Goal: Task Accomplishment & Management: Use online tool/utility

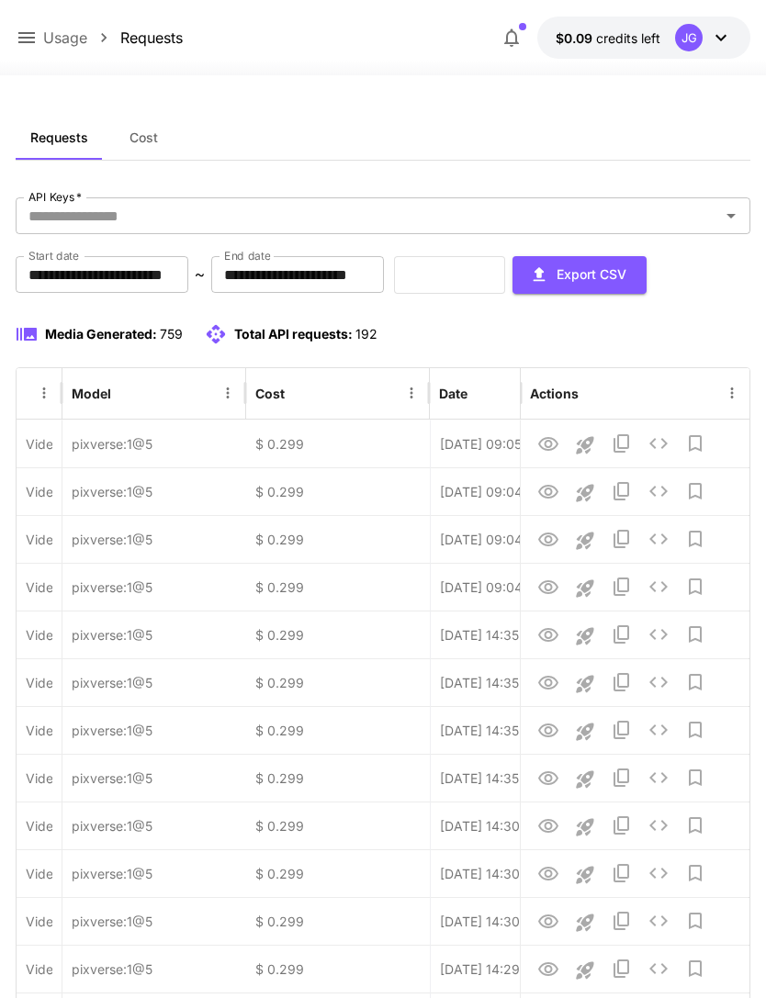
scroll to position [0, 94]
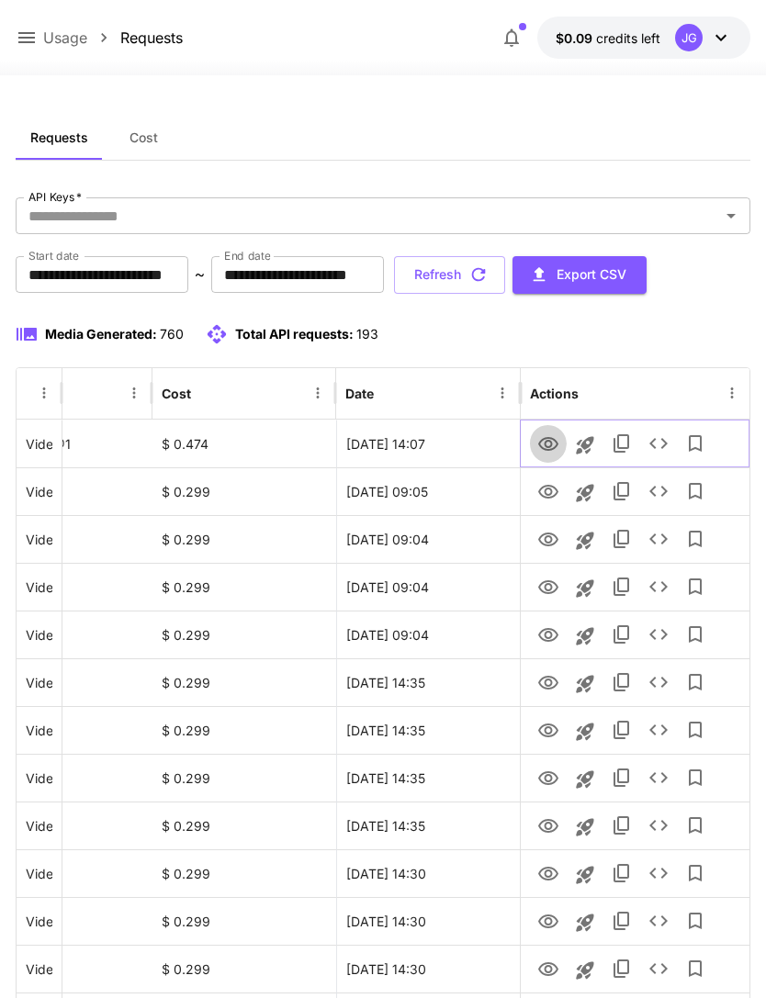
click at [550, 453] on icon "View" at bounding box center [548, 445] width 22 height 22
click at [27, 39] on icon at bounding box center [26, 37] width 17 height 11
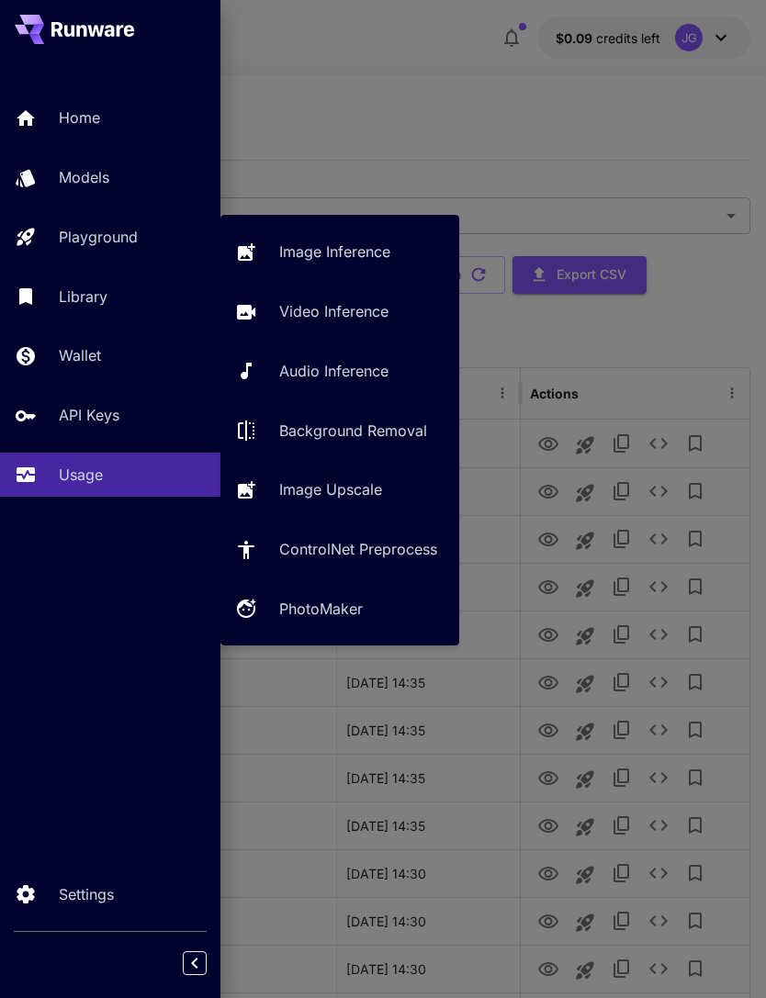
click at [145, 232] on div "Playground" at bounding box center [132, 237] width 147 height 22
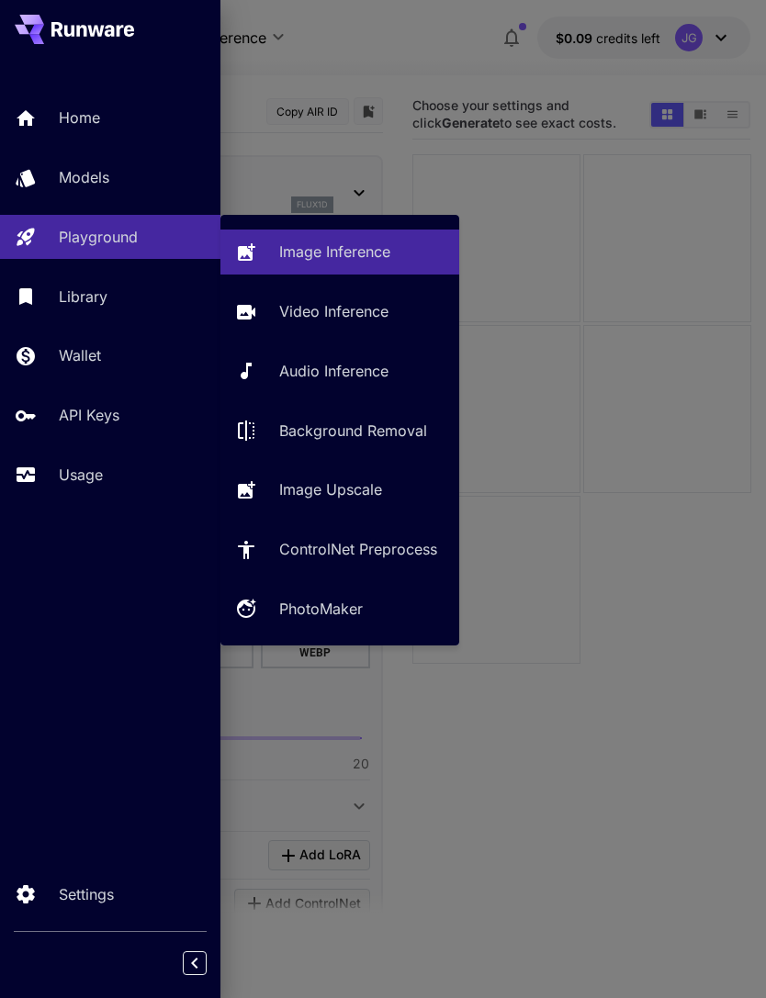
click at [371, 311] on p "Video Inference" at bounding box center [333, 311] width 109 height 22
type input "**********"
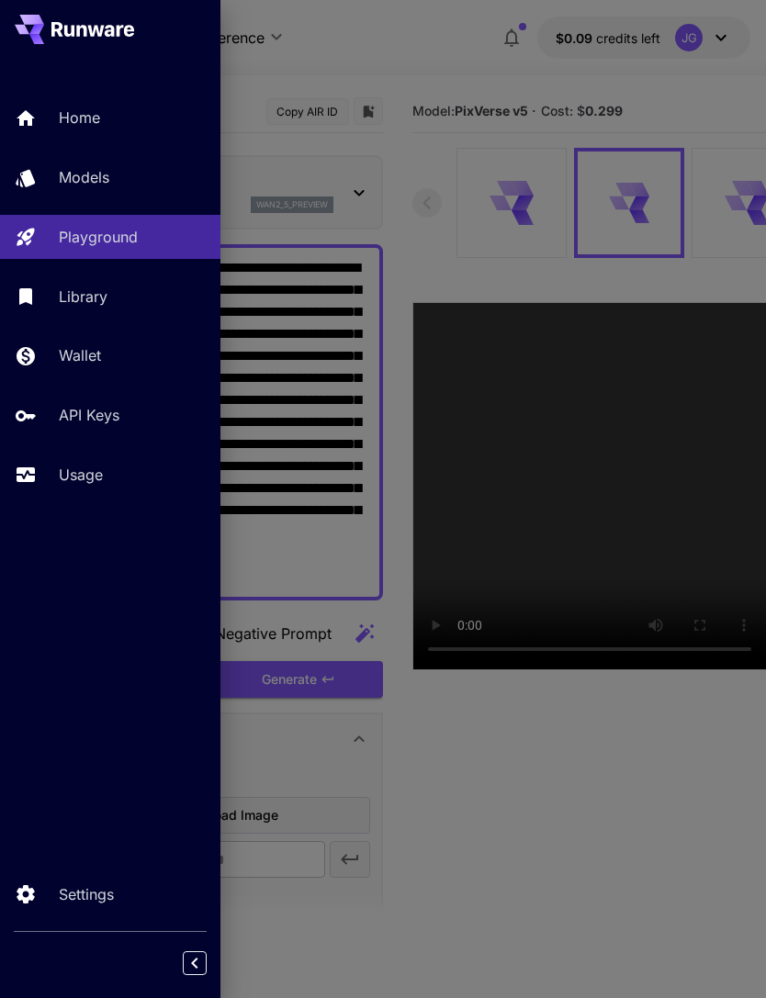
click at [399, 39] on div at bounding box center [383, 499] width 766 height 998
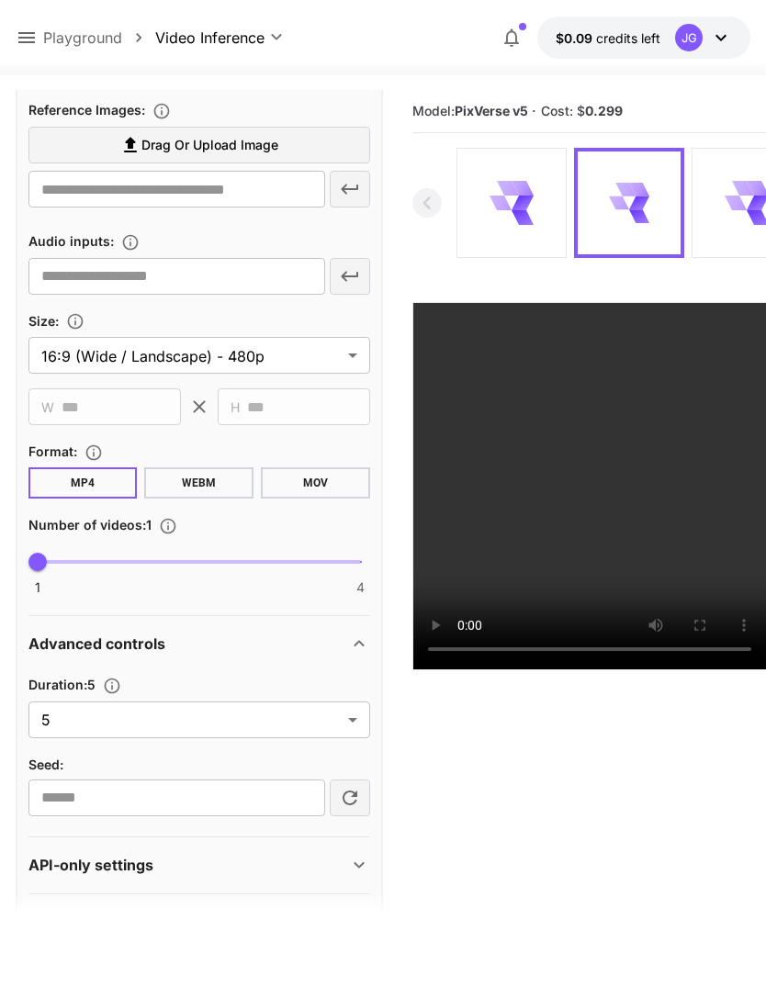
scroll to position [667, 0]
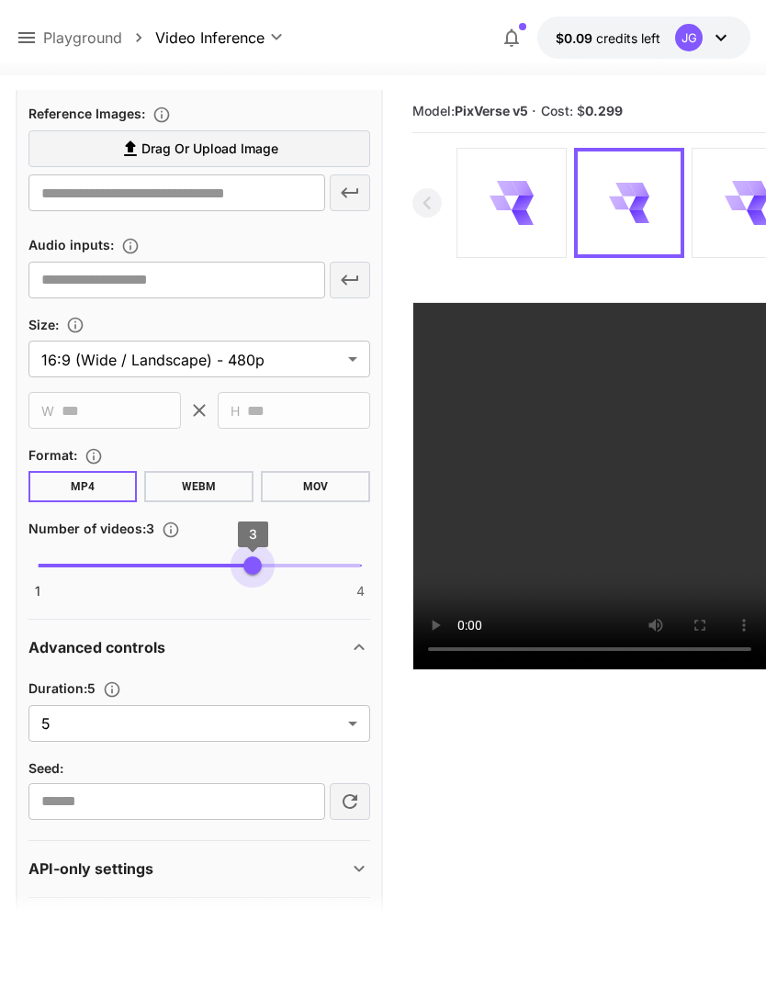
type input "*"
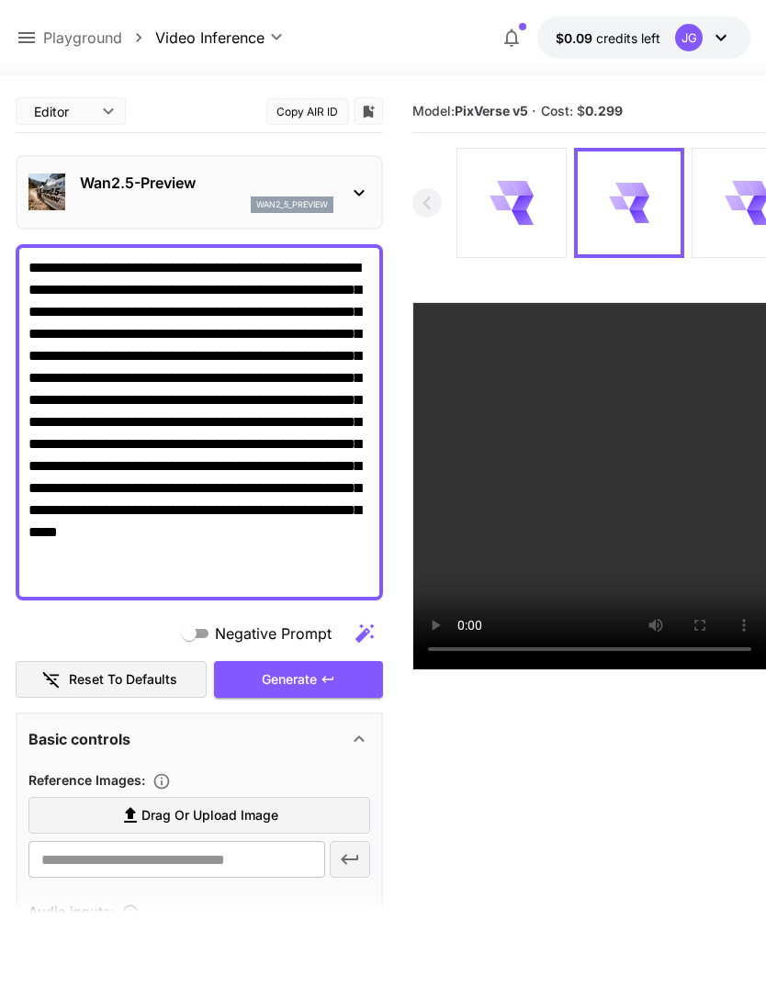
scroll to position [0, 0]
click at [515, 201] on icon at bounding box center [523, 203] width 22 height 15
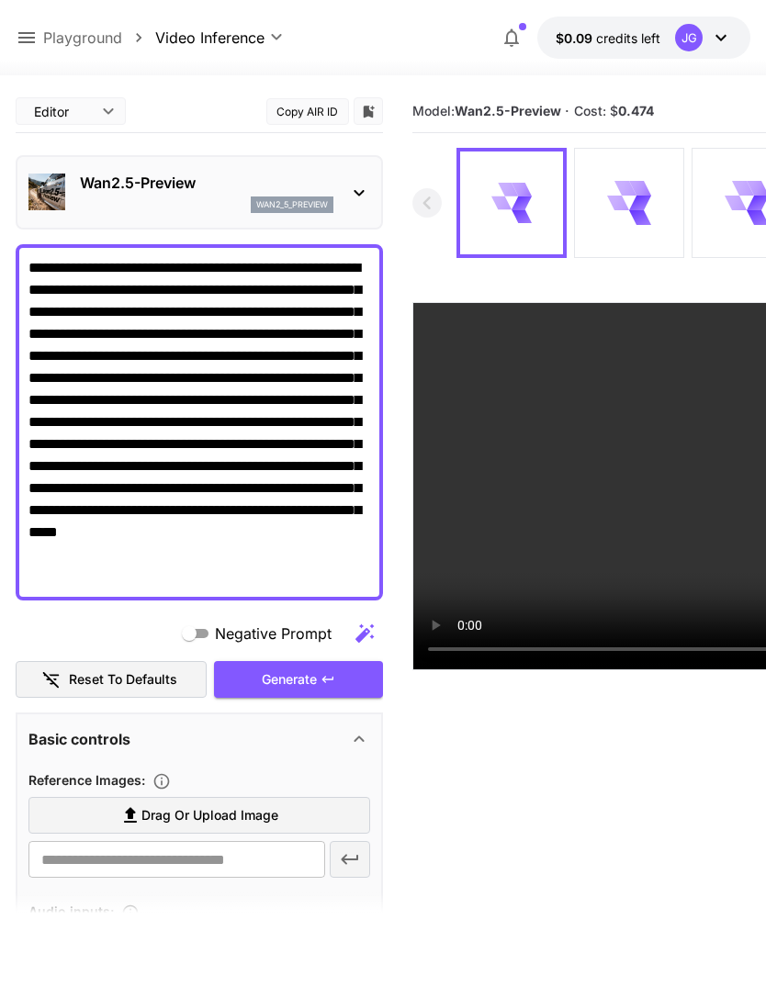
click at [314, 681] on div "Generate" at bounding box center [298, 680] width 169 height 38
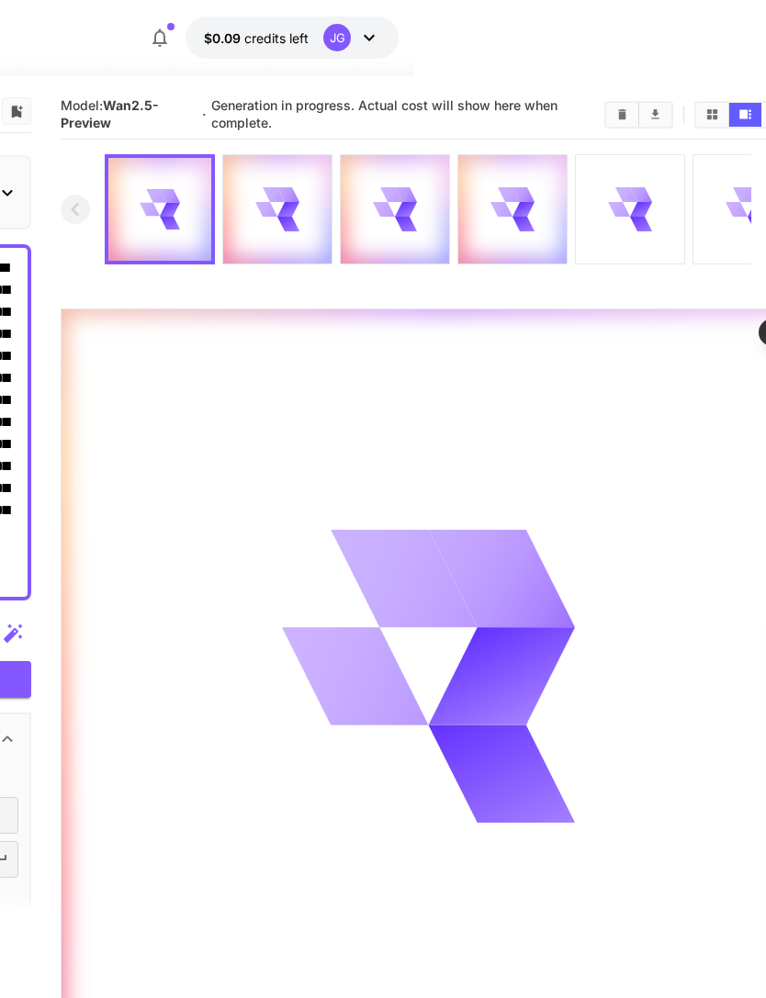
scroll to position [0, 381]
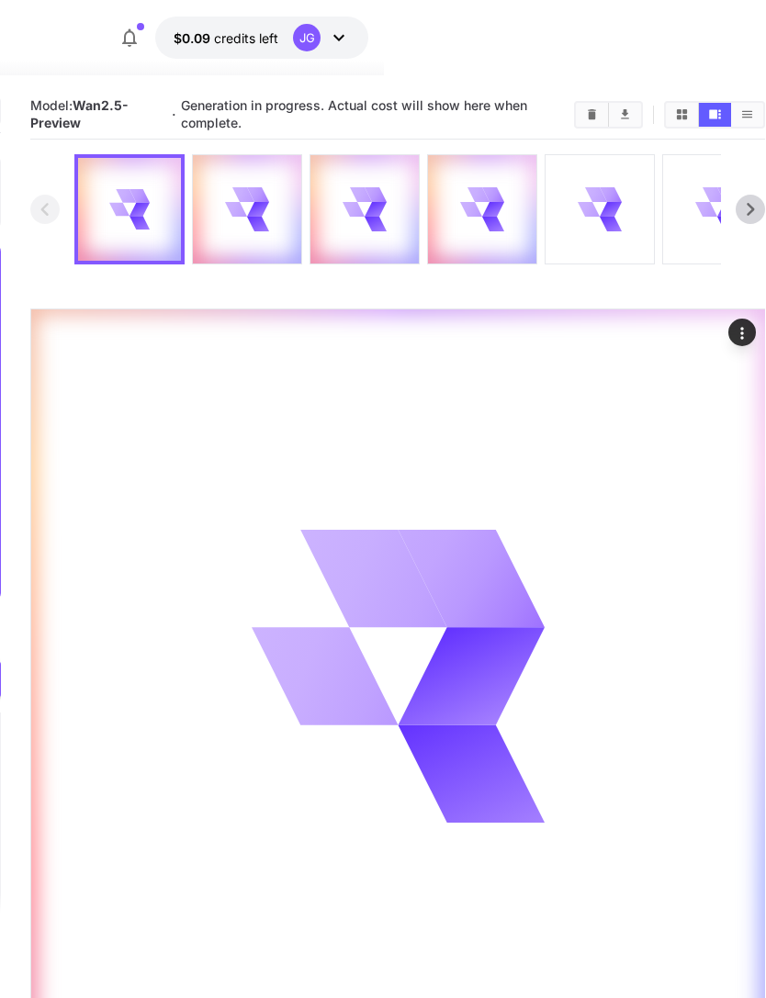
click at [610, 209] on icon at bounding box center [611, 209] width 23 height 17
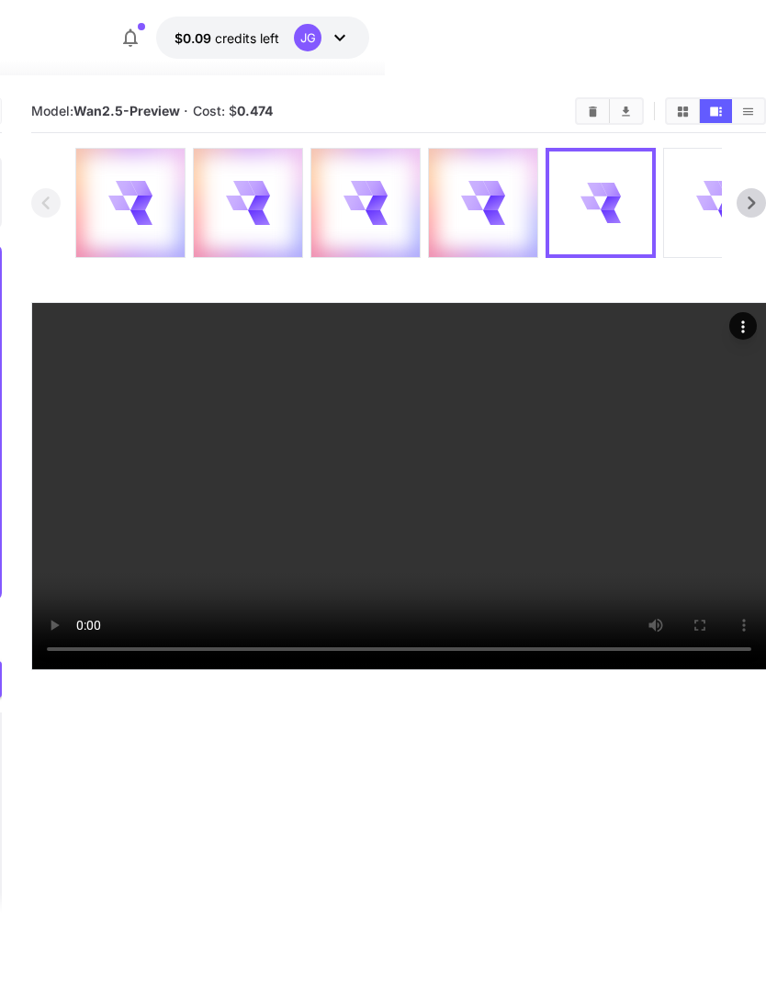
click at [633, 376] on video at bounding box center [399, 486] width 734 height 366
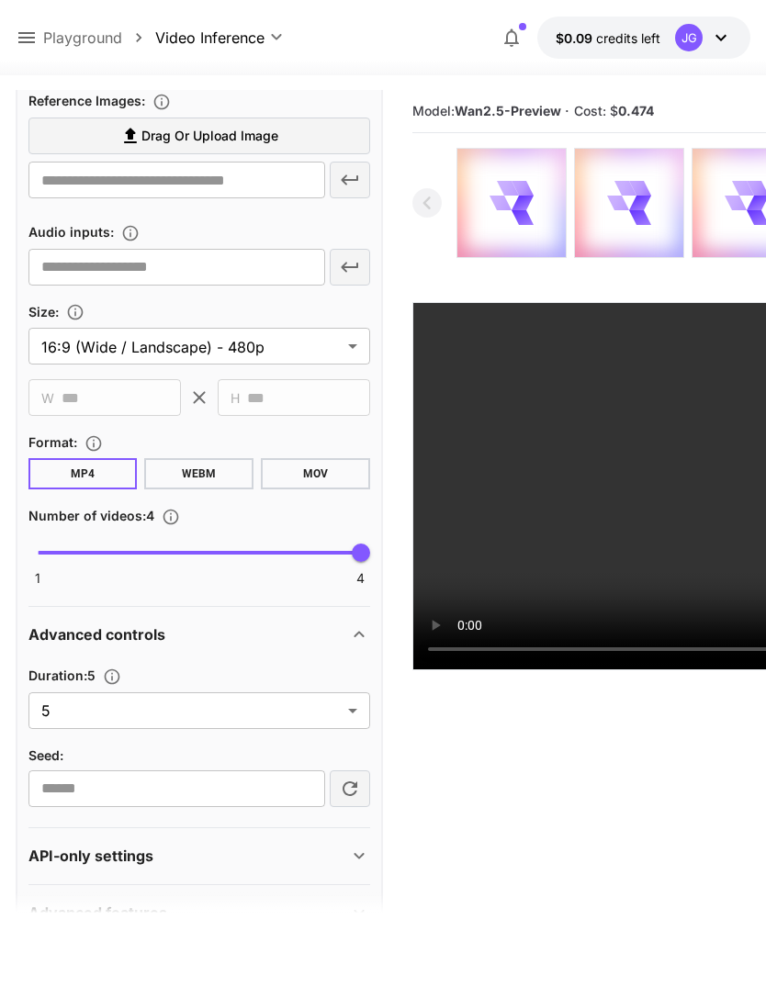
scroll to position [679, 0]
click at [351, 714] on body "**********" at bounding box center [383, 571] width 766 height 1143
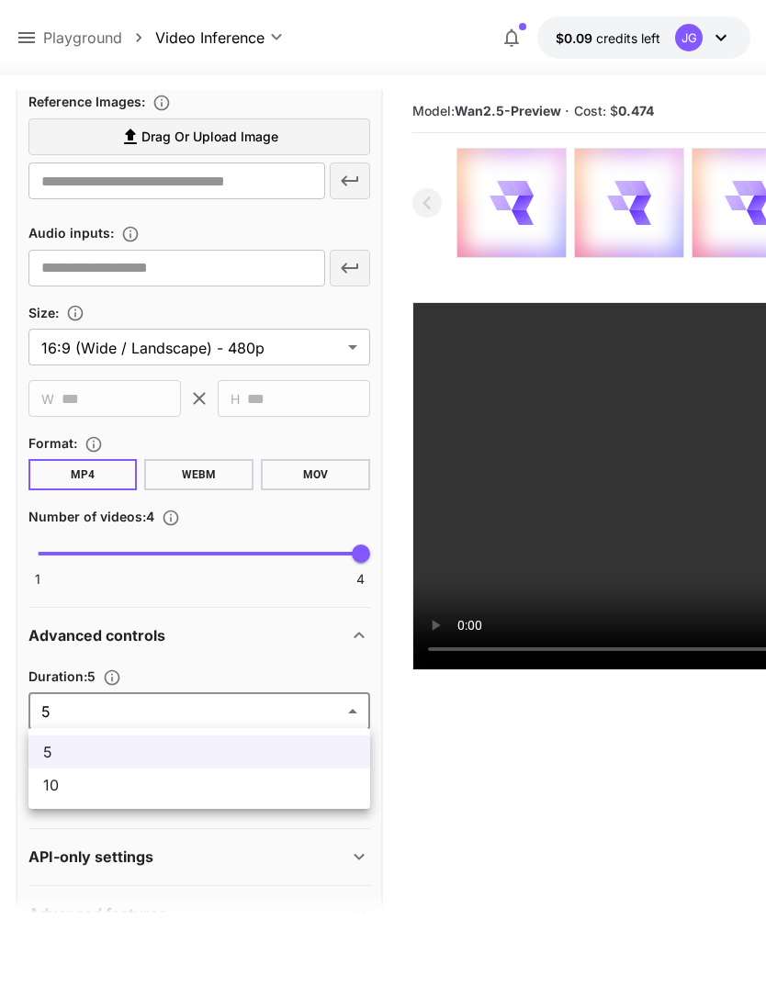
click at [228, 792] on span "10" at bounding box center [199, 785] width 312 height 22
type input "**"
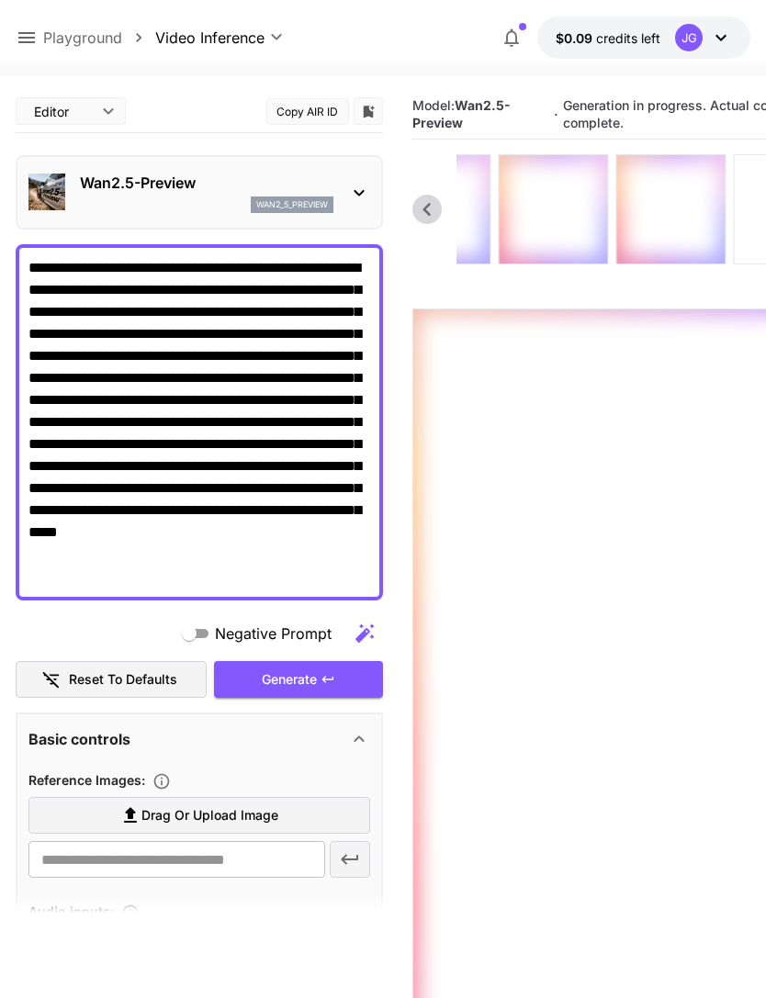
scroll to position [0, 0]
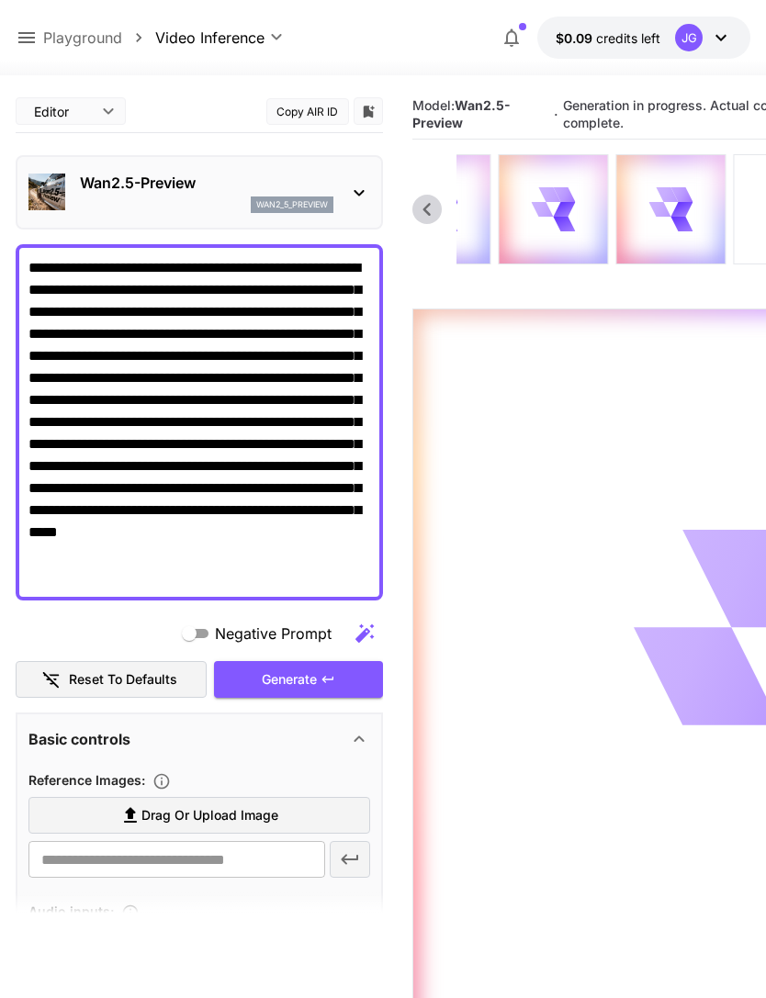
click at [28, 40] on icon at bounding box center [27, 38] width 22 height 22
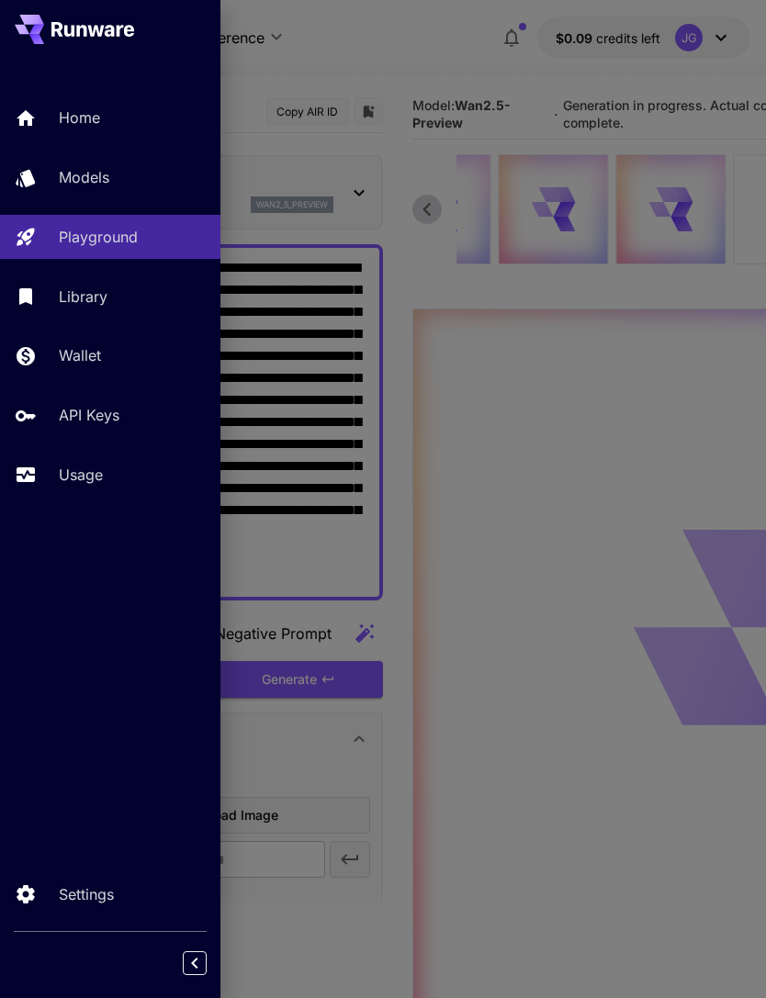
click at [107, 479] on div "Usage" at bounding box center [132, 475] width 147 height 22
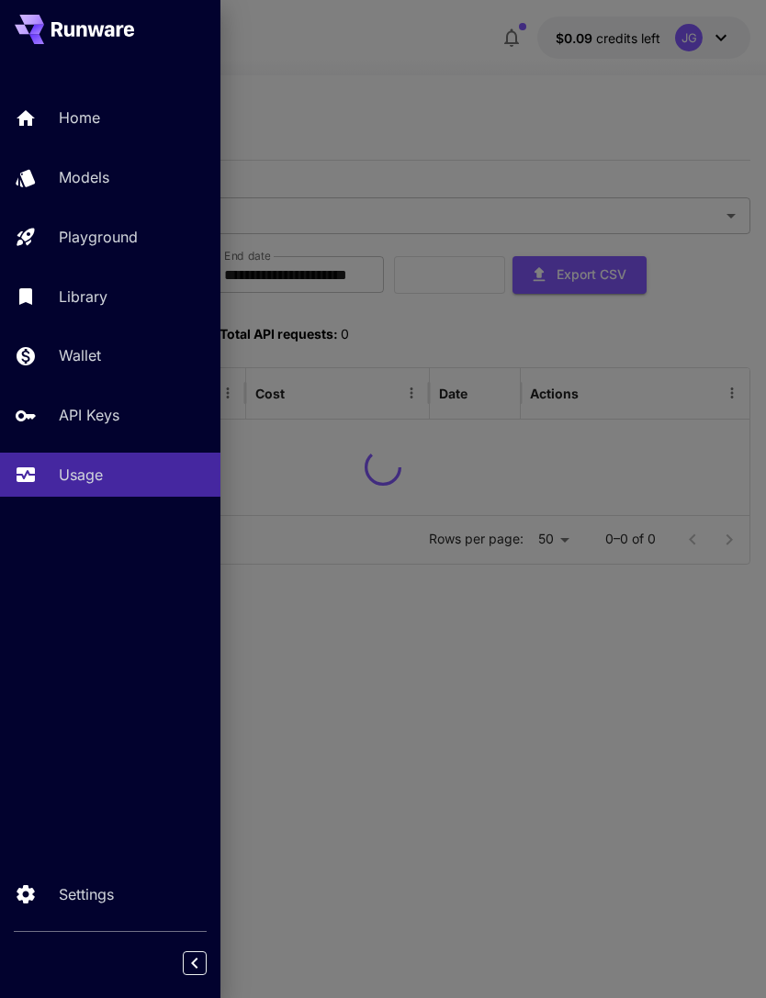
click at [462, 91] on div at bounding box center [383, 499] width 766 height 998
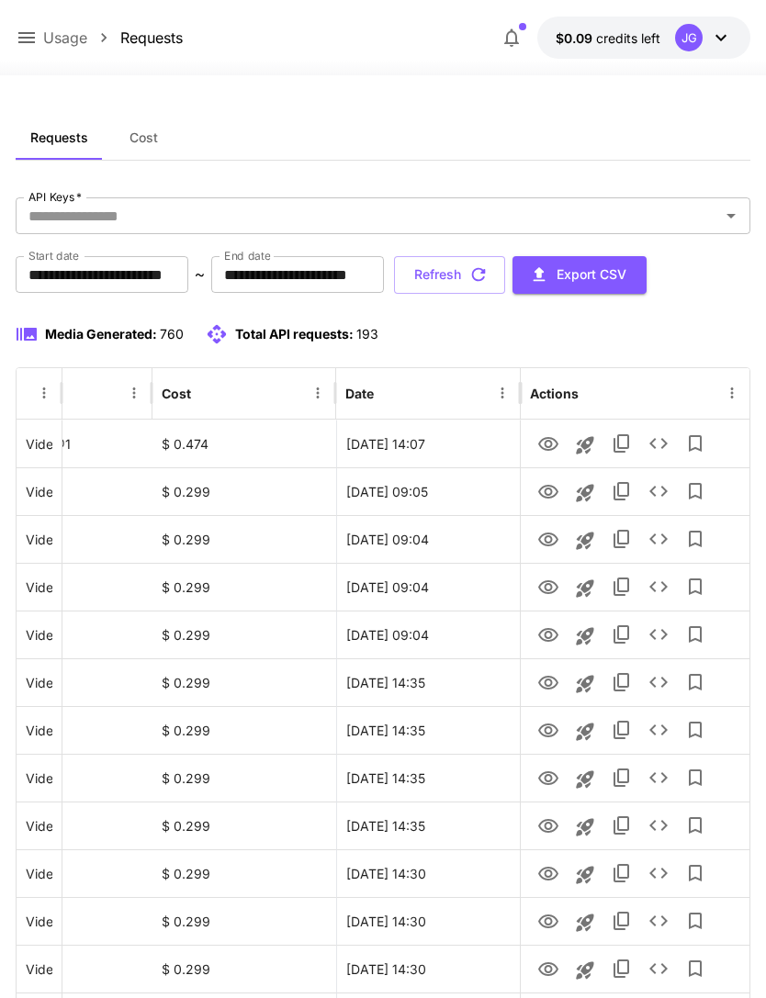
scroll to position [0, 94]
click at [551, 451] on icon "View" at bounding box center [548, 445] width 22 height 22
click at [505, 276] on button "Refresh" at bounding box center [449, 275] width 111 height 38
click at [489, 272] on icon "button" at bounding box center [478, 275] width 20 height 20
click at [549, 782] on icon "View" at bounding box center [548, 779] width 20 height 14
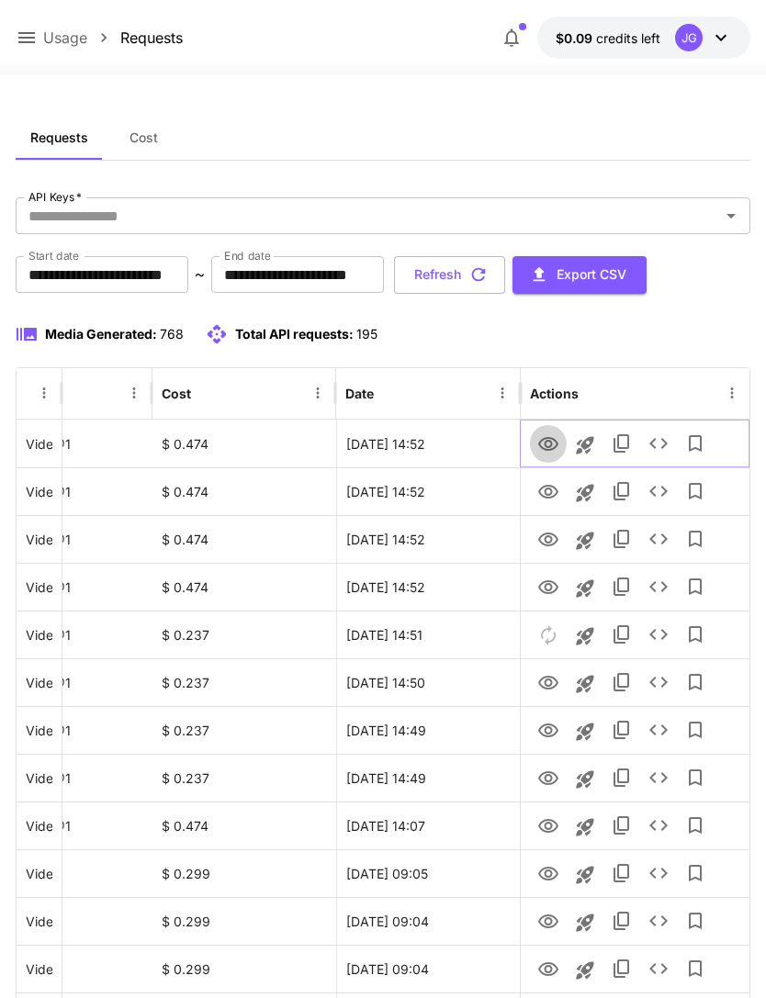
click at [545, 446] on icon "View" at bounding box center [548, 445] width 22 height 22
click at [28, 38] on icon at bounding box center [26, 37] width 17 height 11
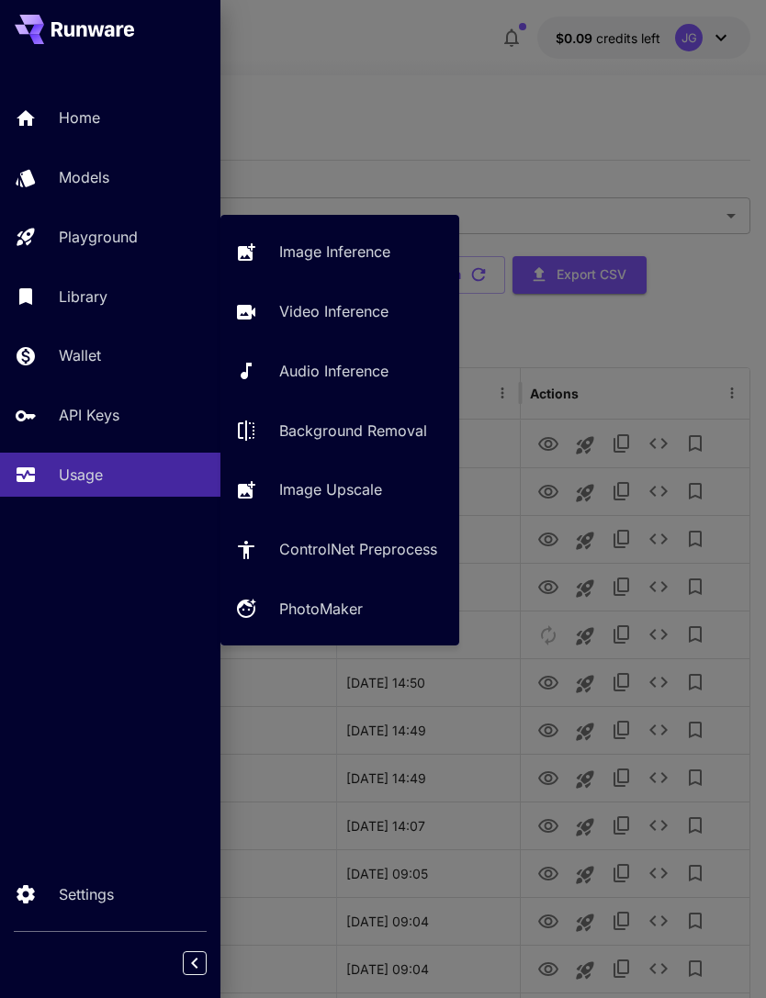
click at [373, 312] on p "Video Inference" at bounding box center [333, 311] width 109 height 22
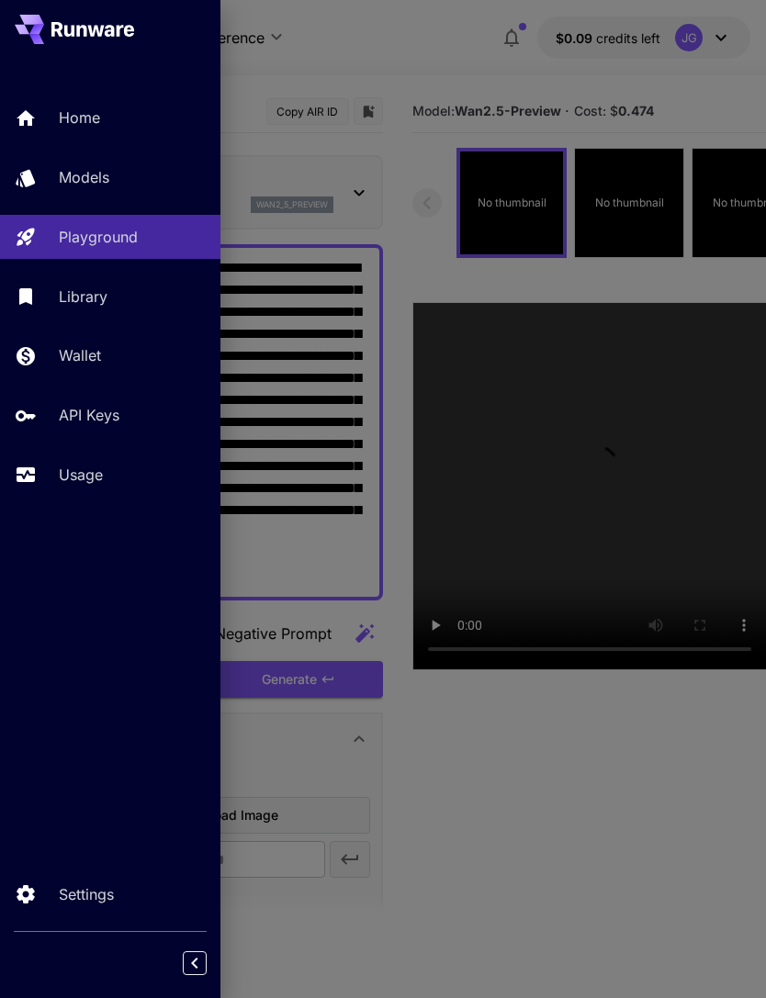
type input "*"
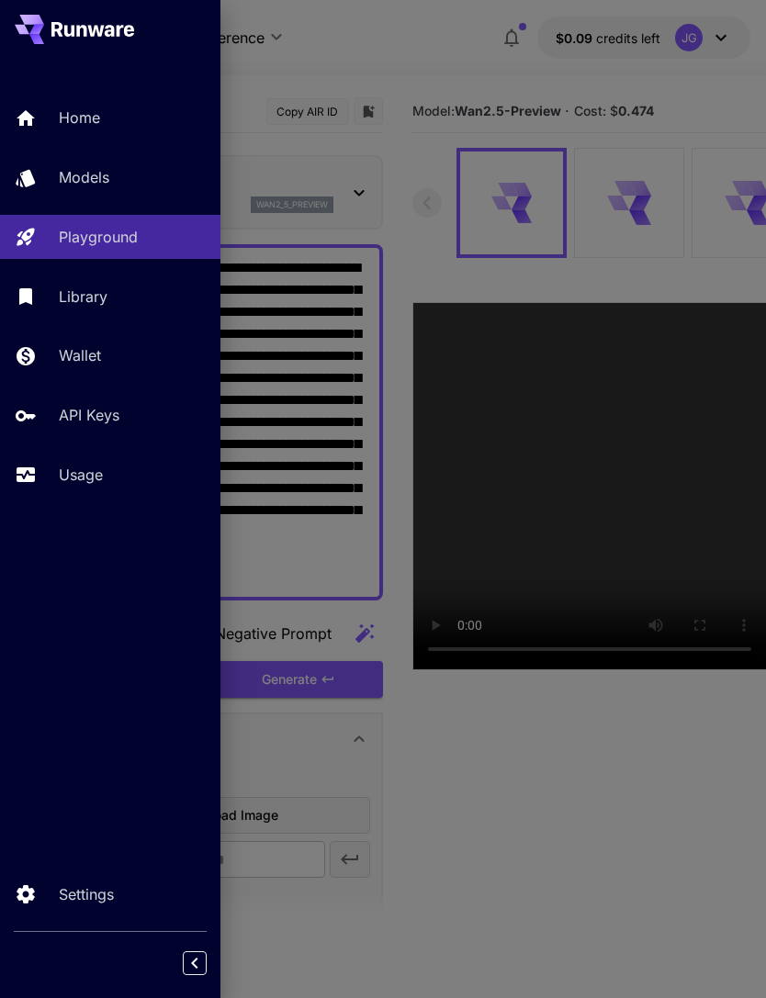
click at [443, 55] on div at bounding box center [383, 499] width 766 height 998
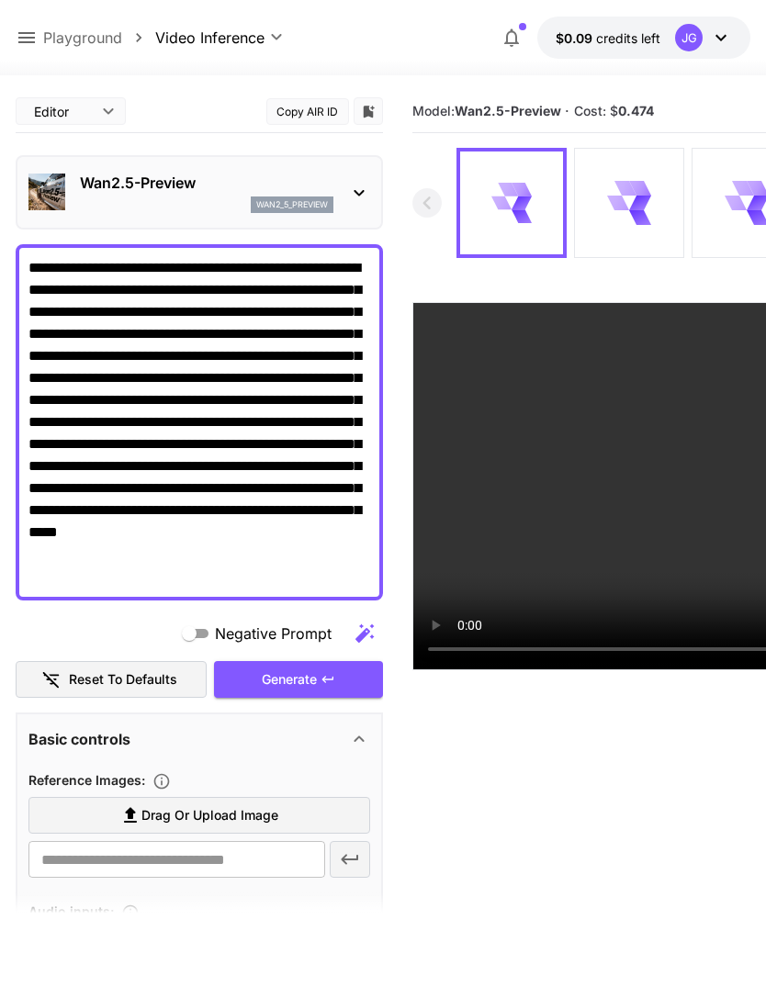
click at [261, 817] on span "Drag or upload image" at bounding box center [209, 816] width 137 height 23
click at [0, 0] on input "Drag or upload image" at bounding box center [0, 0] width 0 height 0
type input "**********"
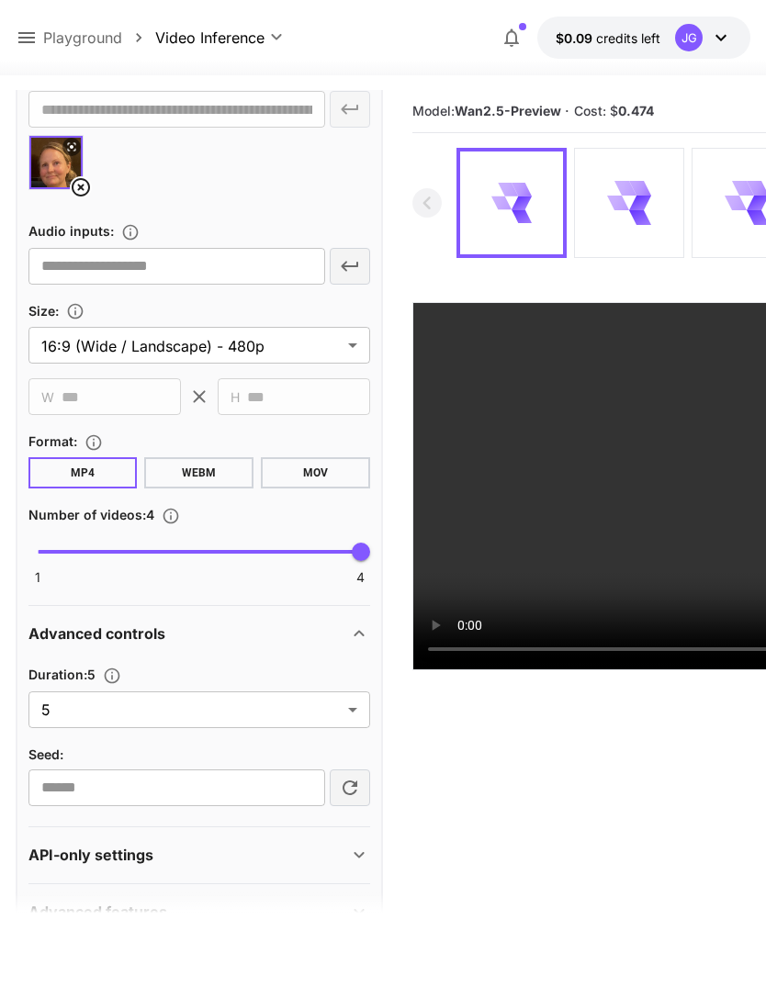
scroll to position [749, 0]
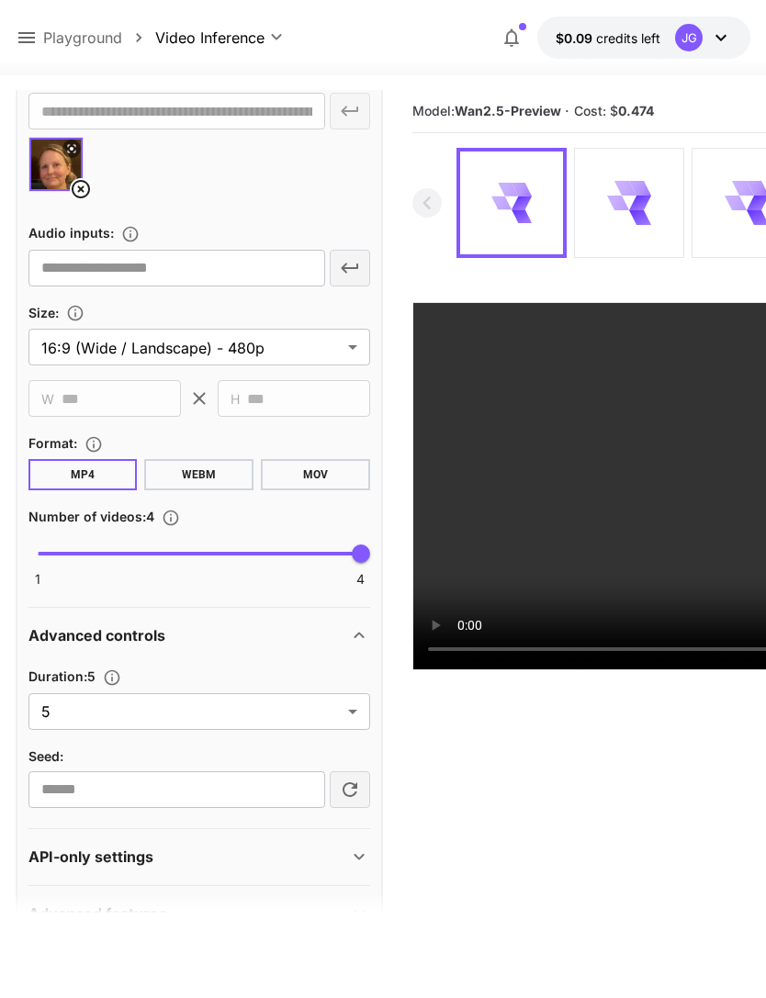
click at [354, 715] on body "**********" at bounding box center [383, 571] width 766 height 1143
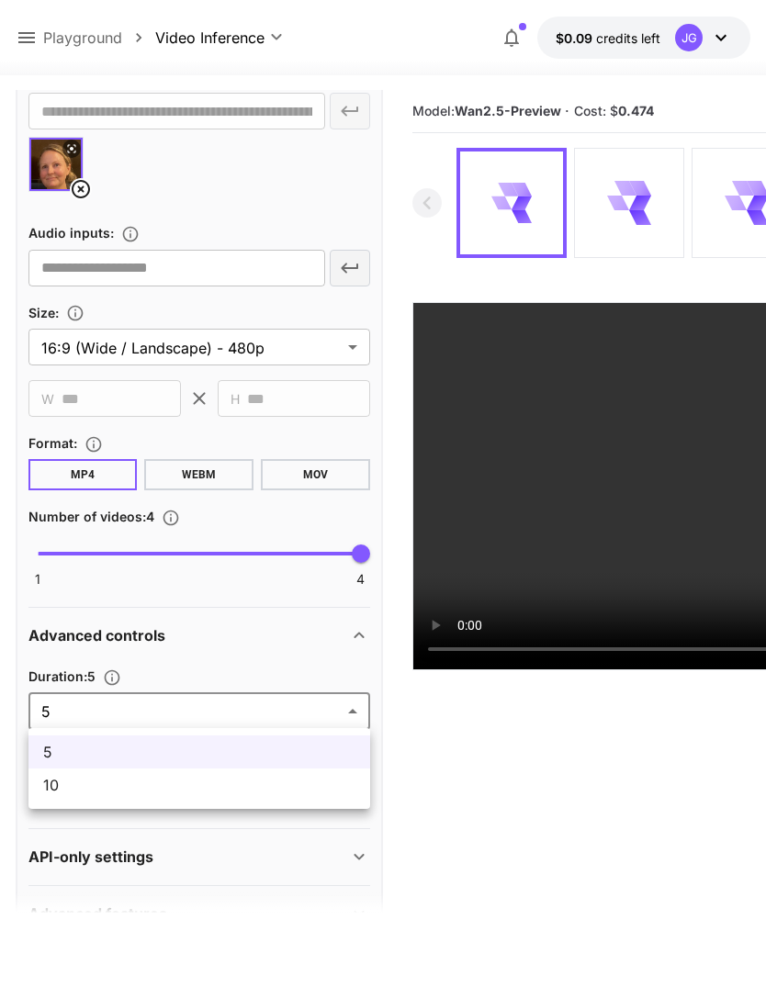
click at [236, 796] on li "10" at bounding box center [199, 785] width 342 height 33
type input "**"
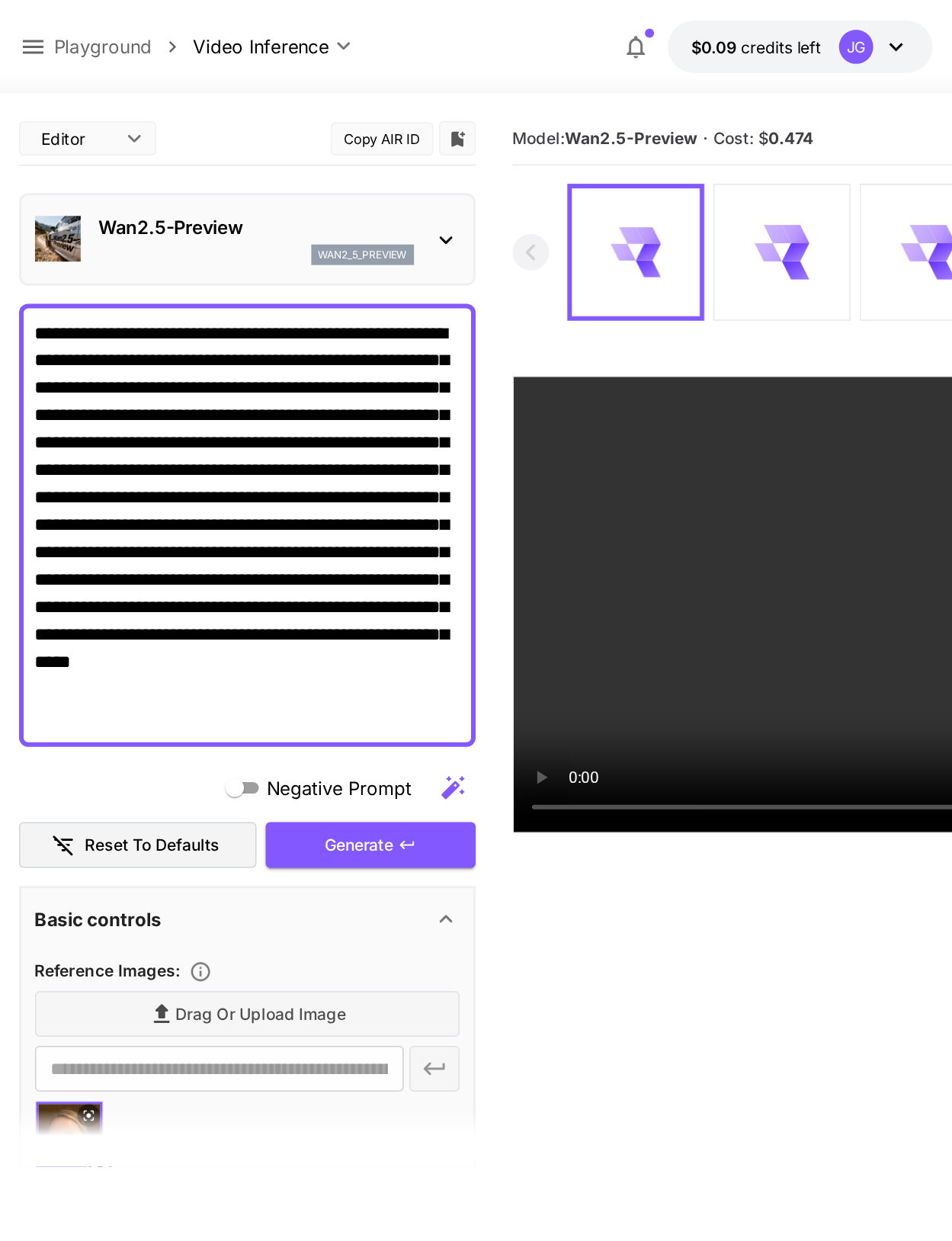
scroll to position [0, 0]
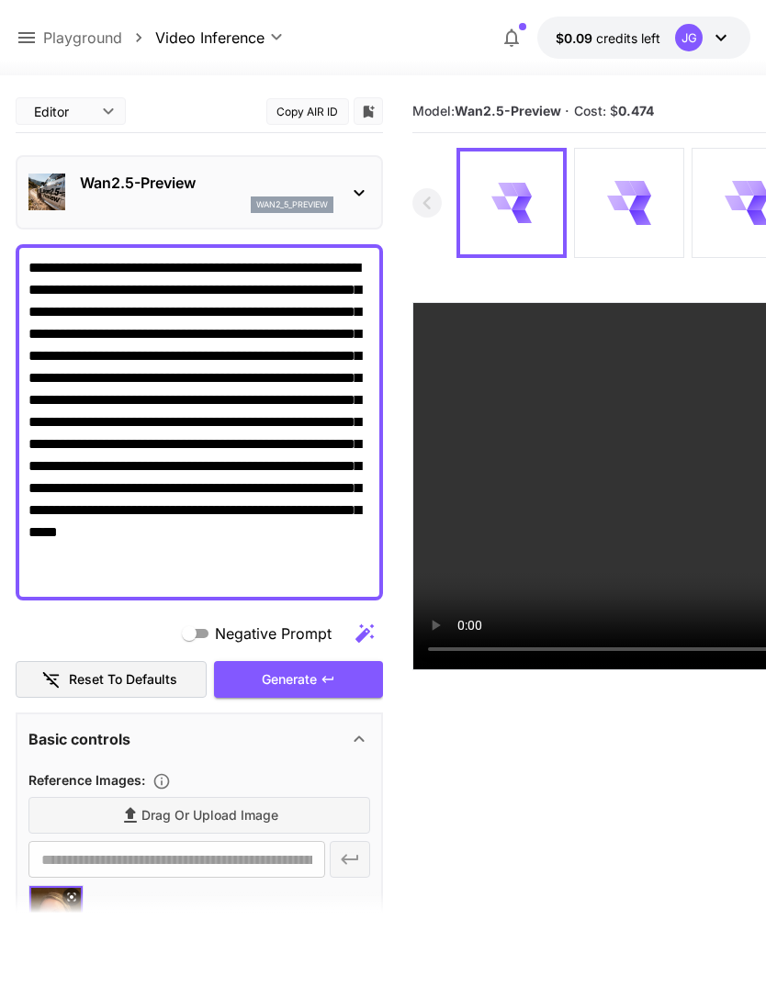
click at [323, 688] on div "Generate" at bounding box center [298, 680] width 169 height 38
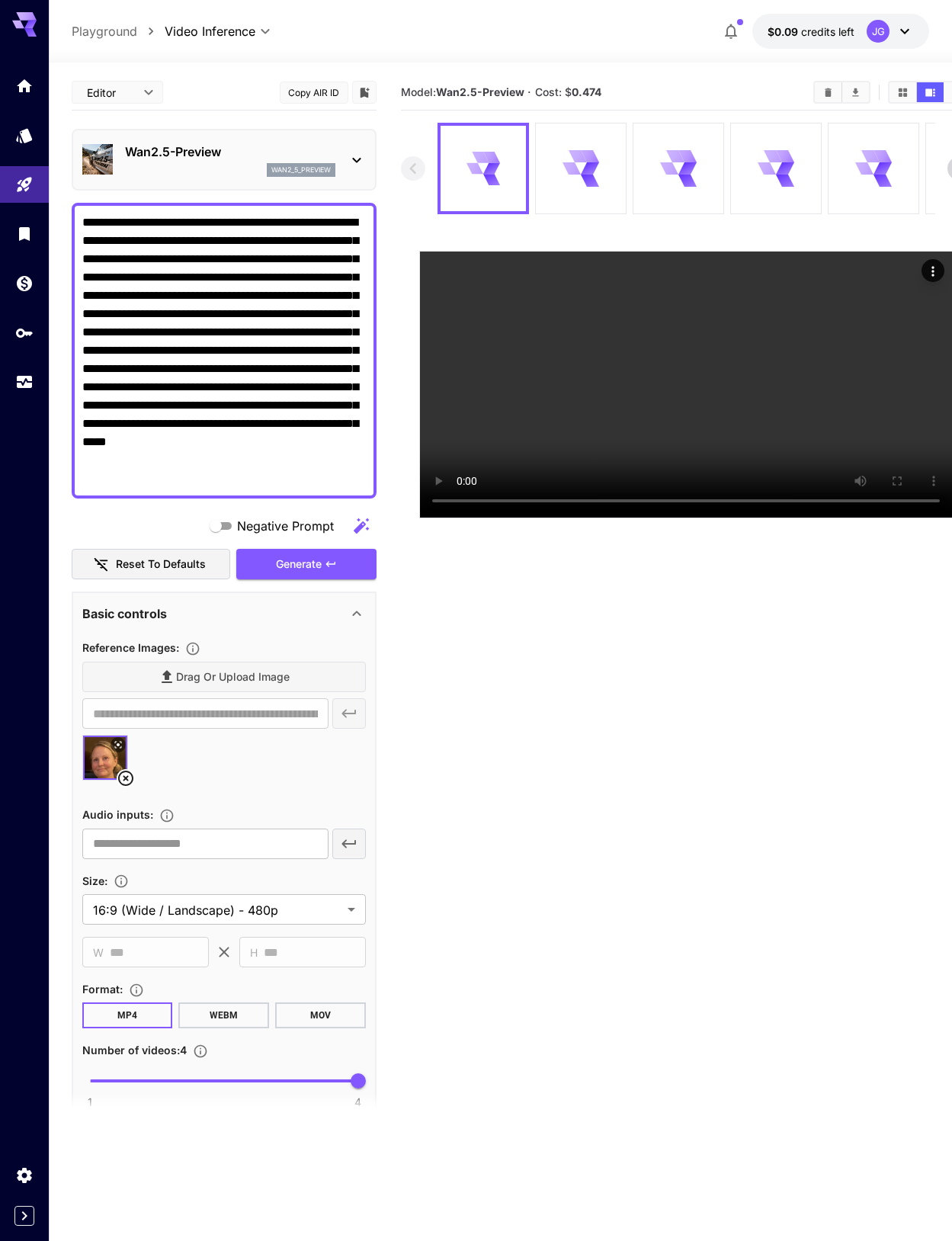
click at [32, 392] on link at bounding box center [24, 382] width 49 height 37
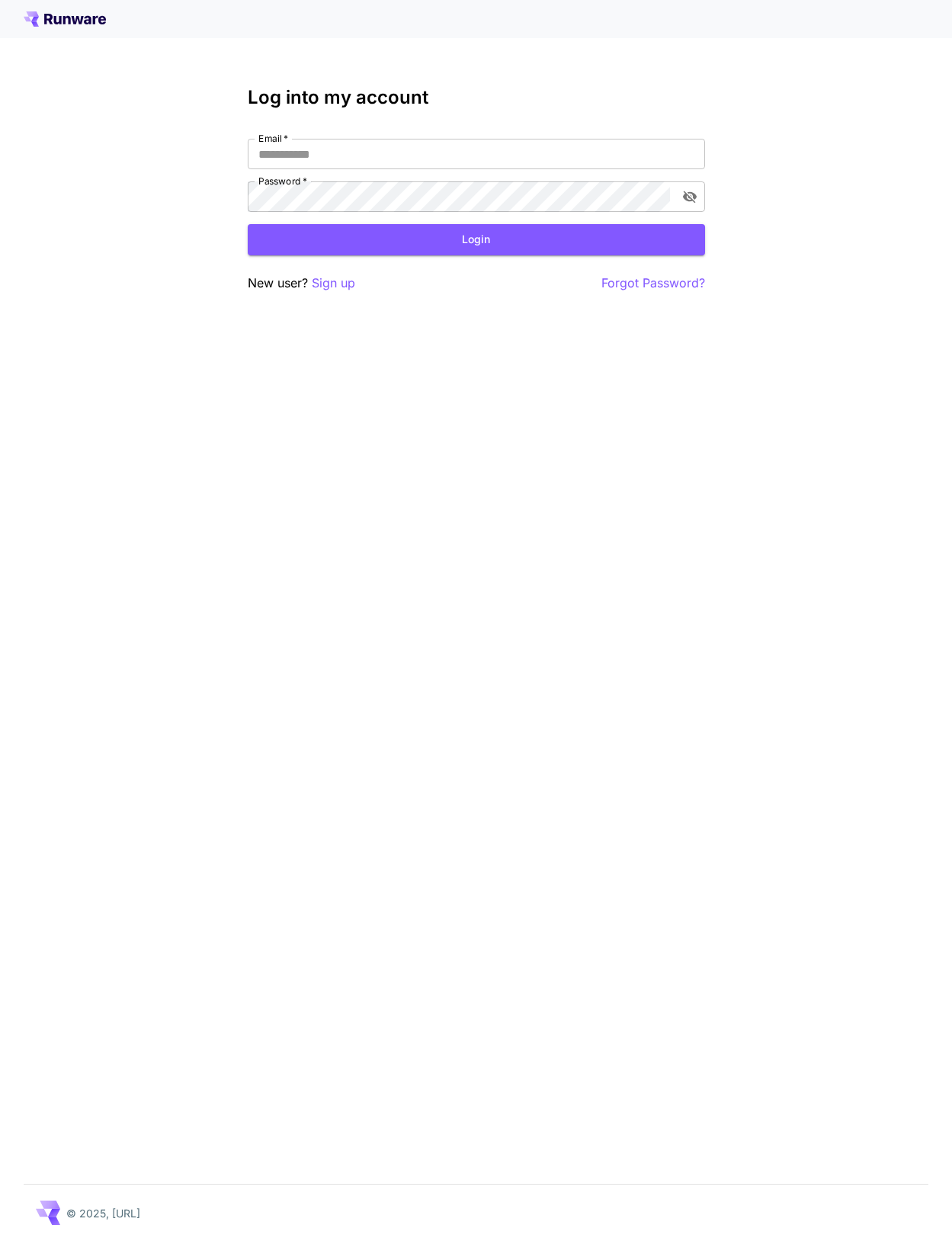
click at [596, 159] on input "Email   *" at bounding box center [476, 154] width 457 height 31
type input "**********"
click at [539, 247] on button "Login" at bounding box center [476, 240] width 457 height 32
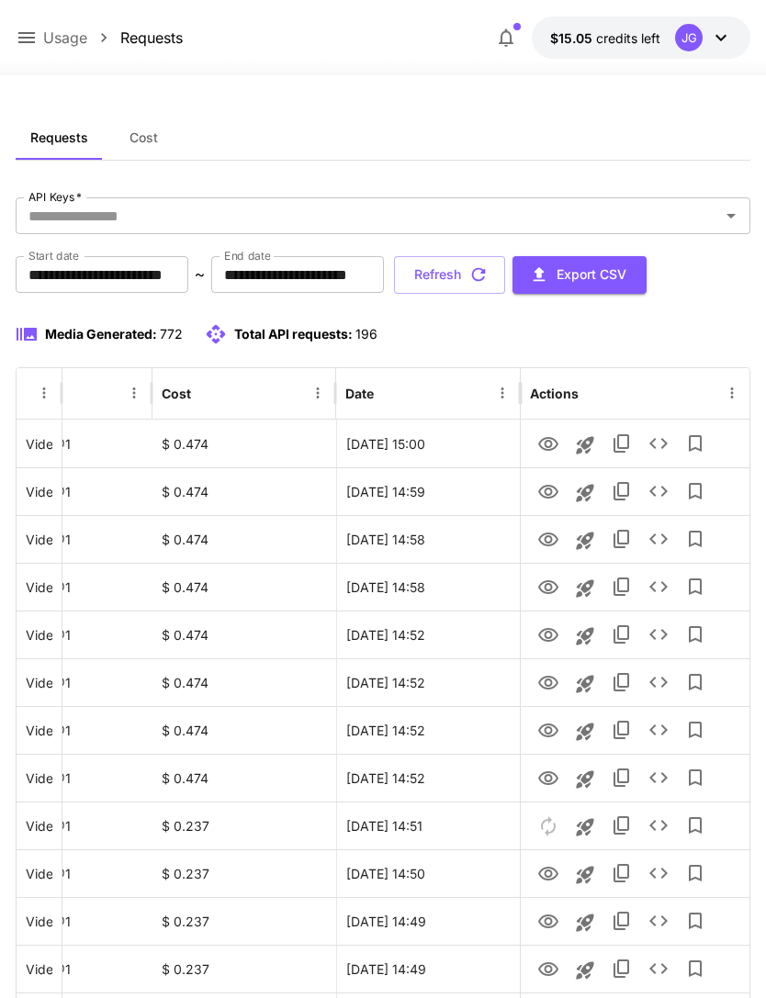
scroll to position [0, 94]
click at [544, 445] on icon "View" at bounding box center [548, 445] width 22 height 22
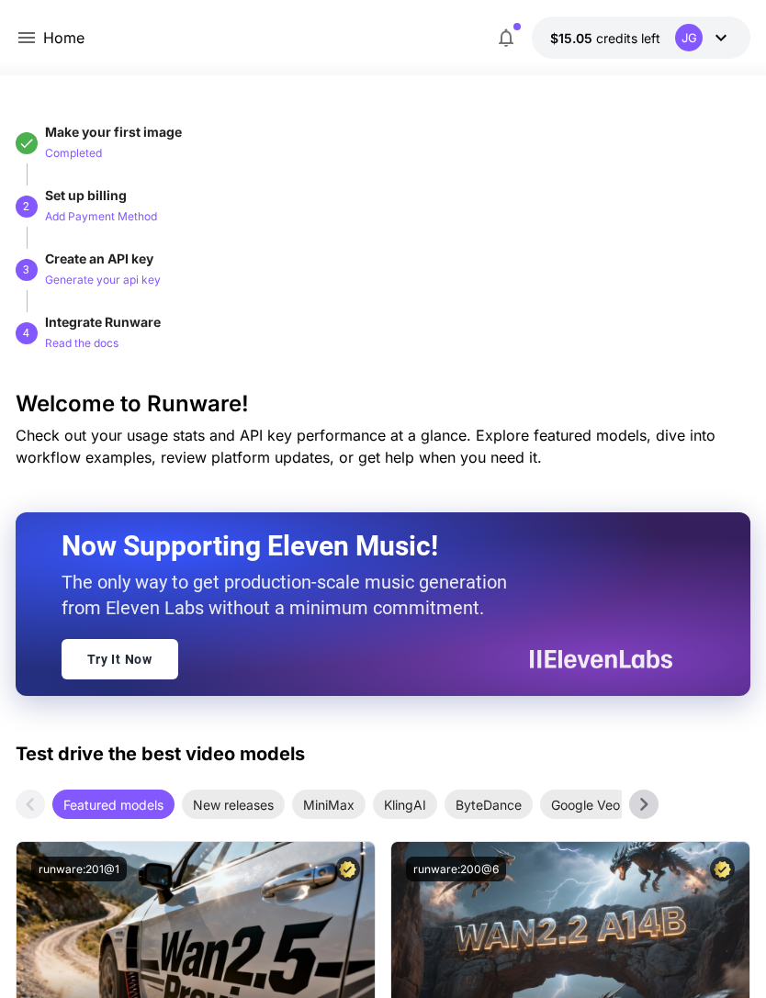
click at [34, 29] on icon at bounding box center [27, 38] width 22 height 22
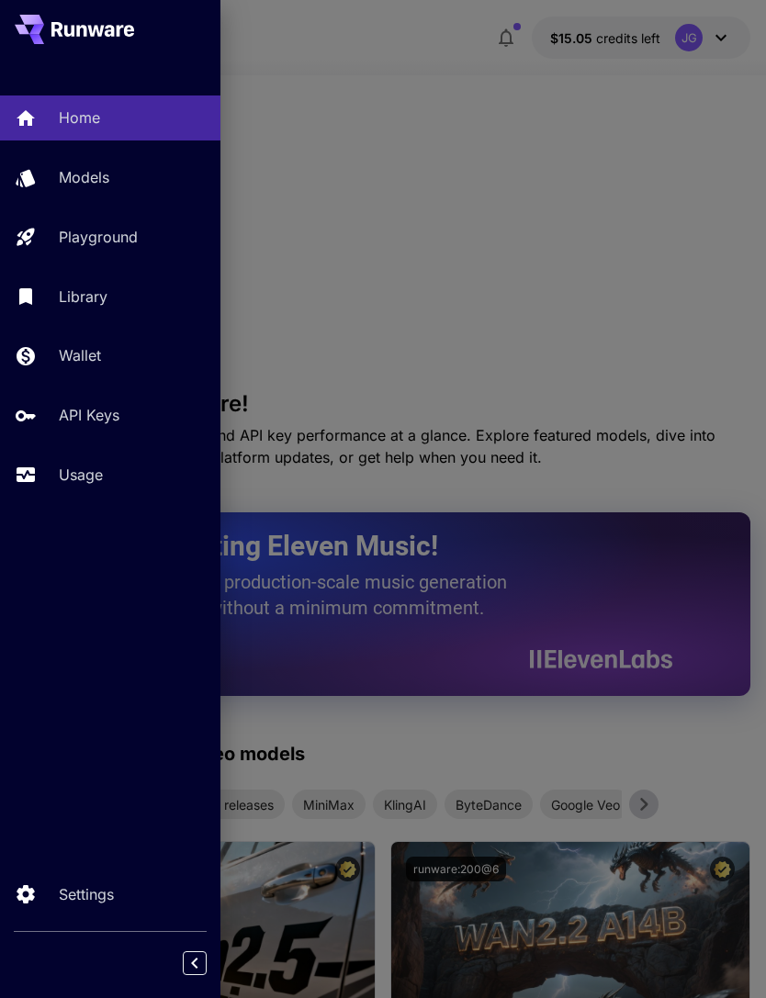
click at [85, 486] on link "Usage" at bounding box center [110, 475] width 220 height 45
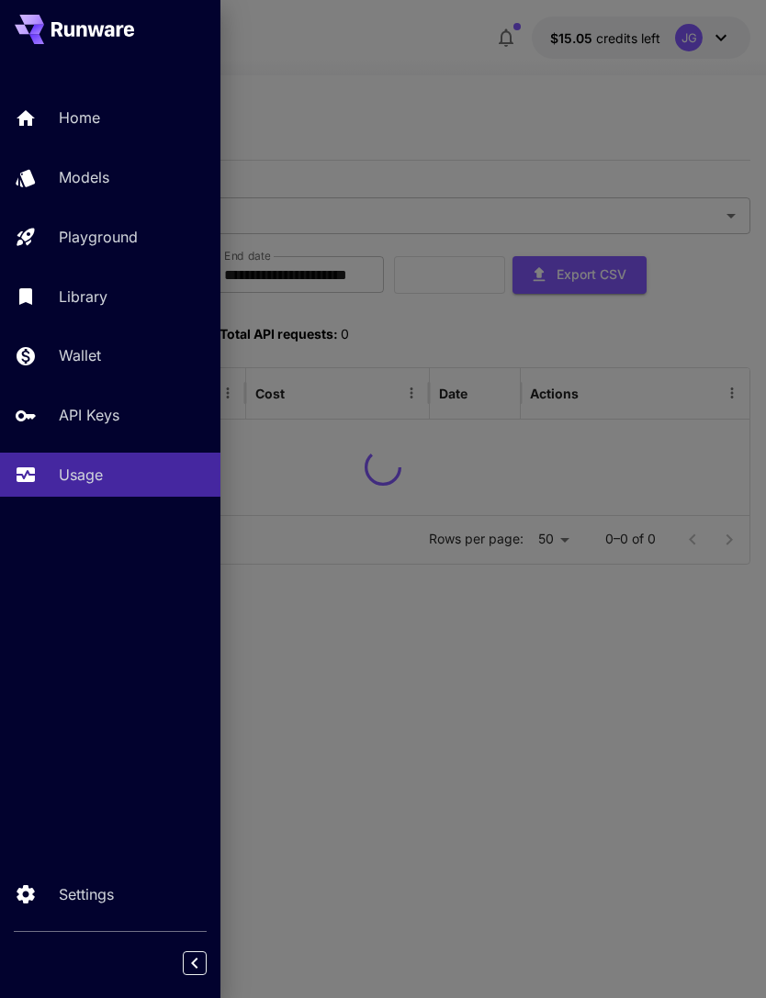
click at [448, 67] on div at bounding box center [383, 499] width 766 height 998
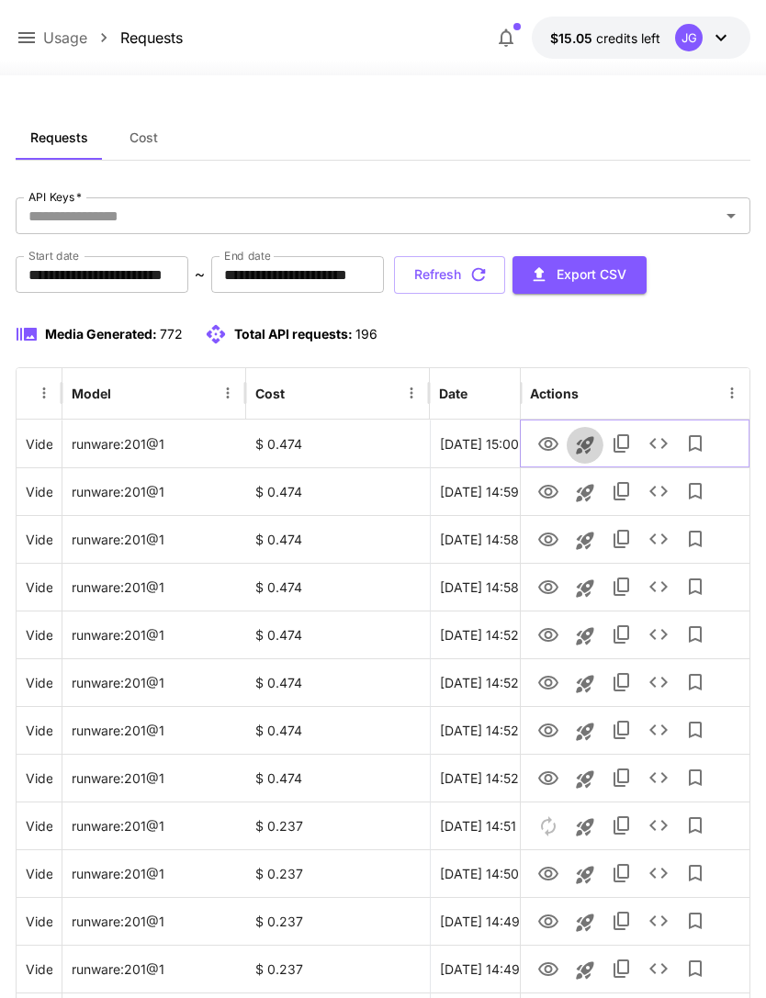
click at [587, 449] on icon "Launch in playground" at bounding box center [584, 444] width 17 height 17
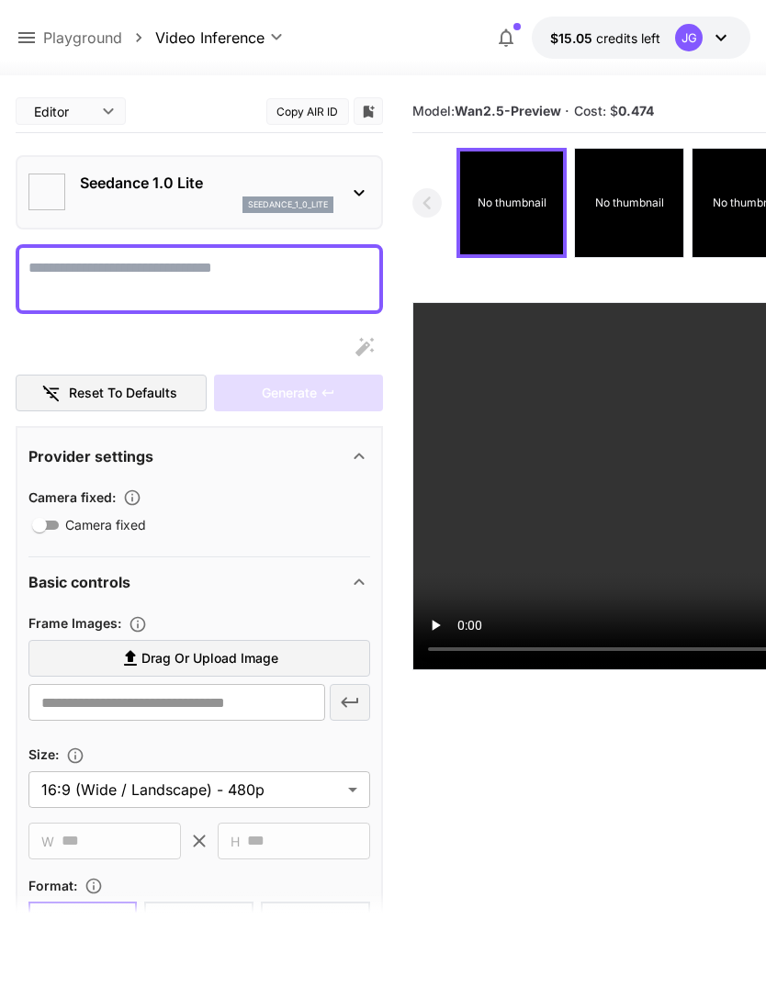
type textarea "**********"
type input "**********"
type input "***"
type input "*"
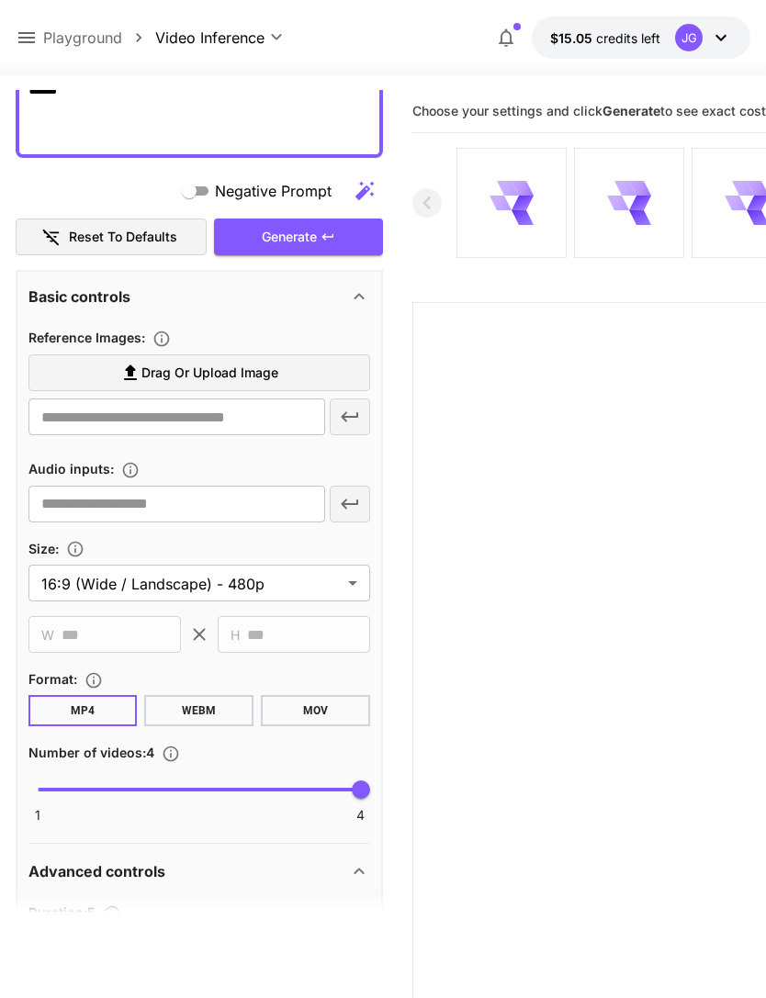
scroll to position [422, 0]
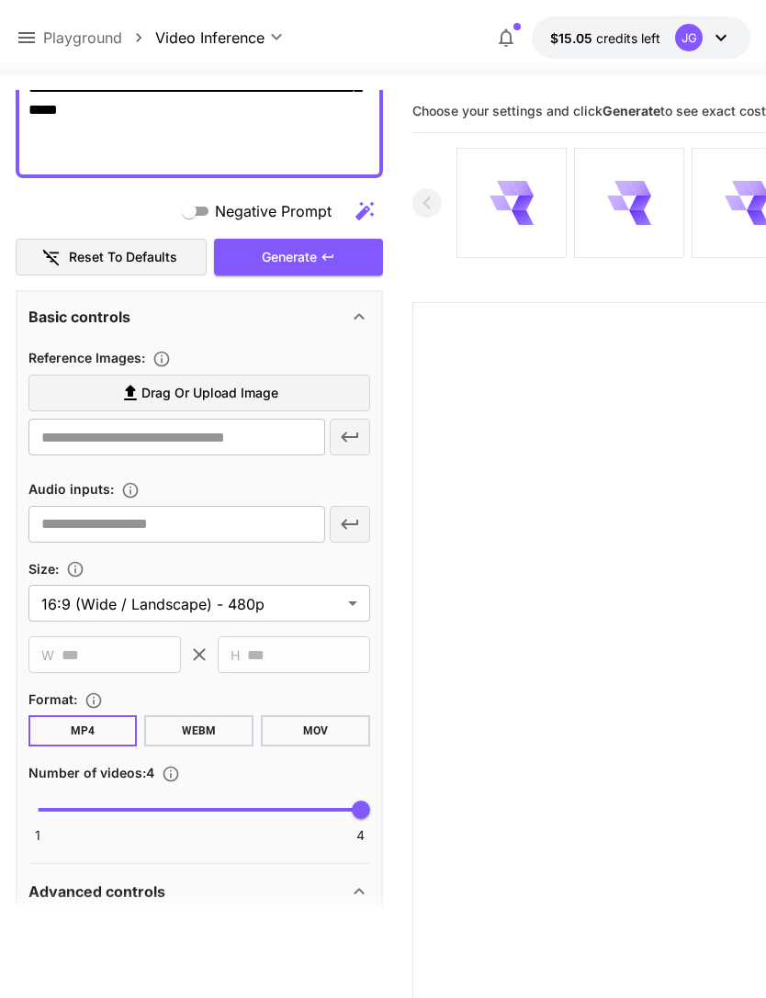
click at [309, 388] on label "Drag or upload image" at bounding box center [199, 394] width 342 height 38
click at [0, 0] on input "Drag or upload image" at bounding box center [0, 0] width 0 height 0
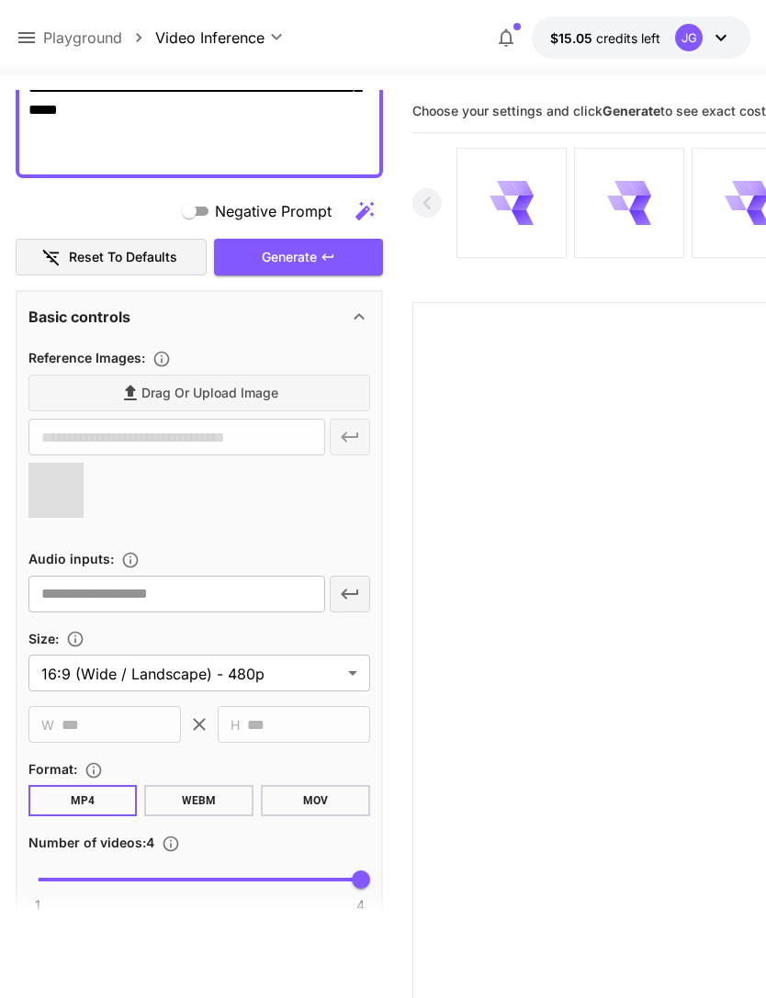
type input "**********"
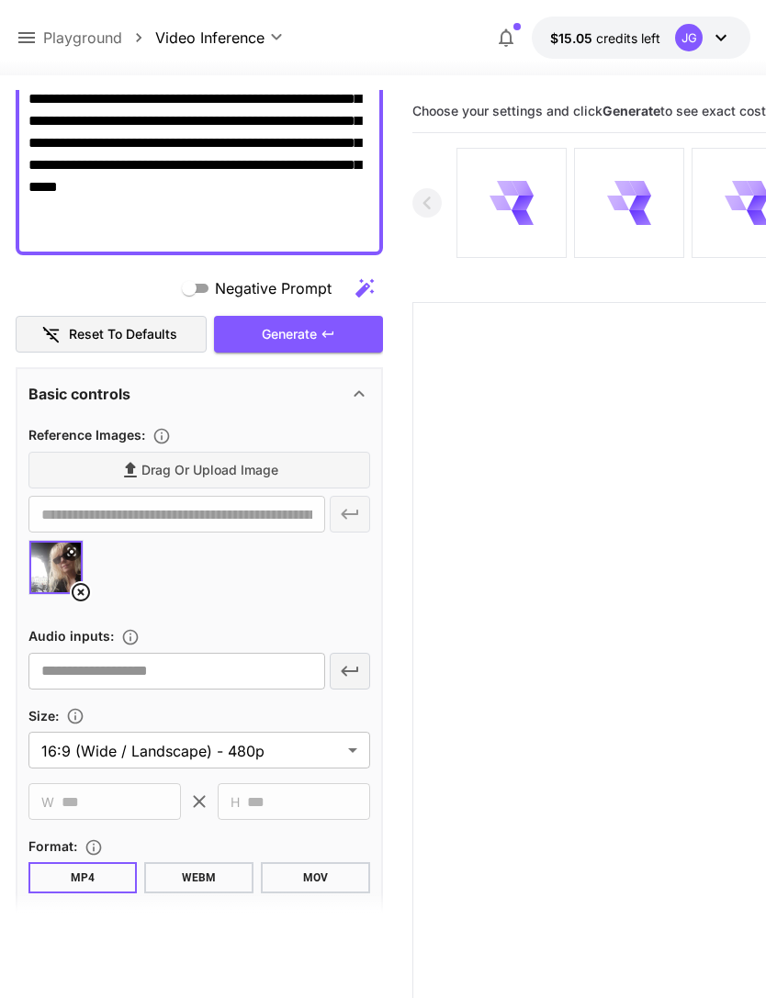
scroll to position [309, 0]
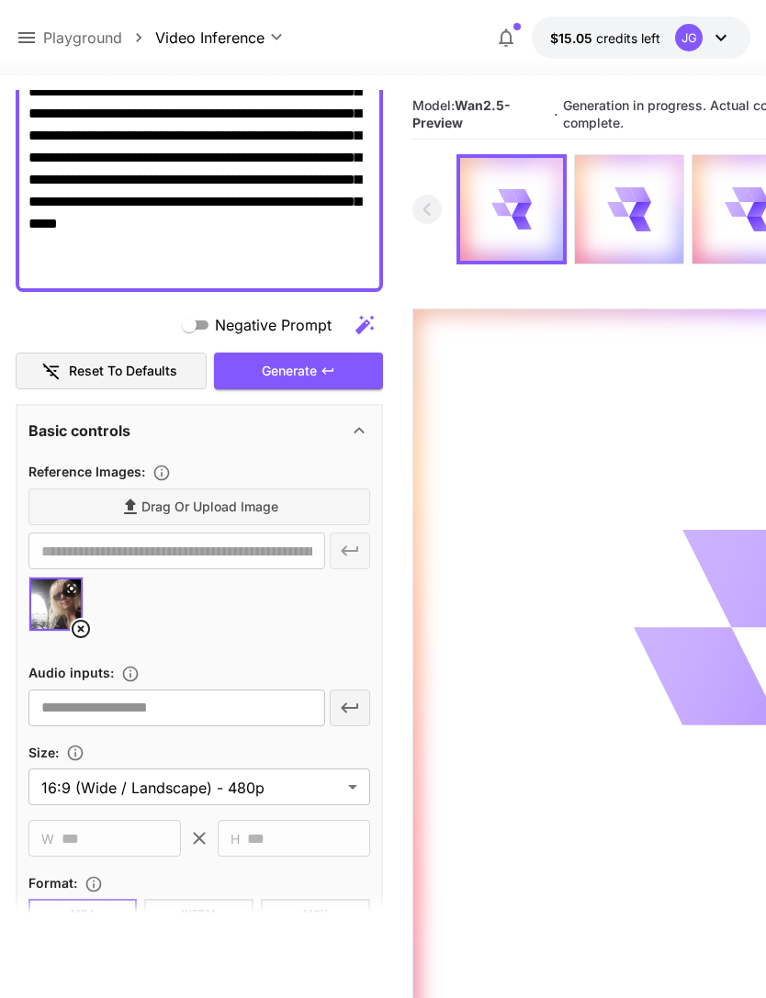
click at [37, 43] on icon at bounding box center [27, 38] width 22 height 22
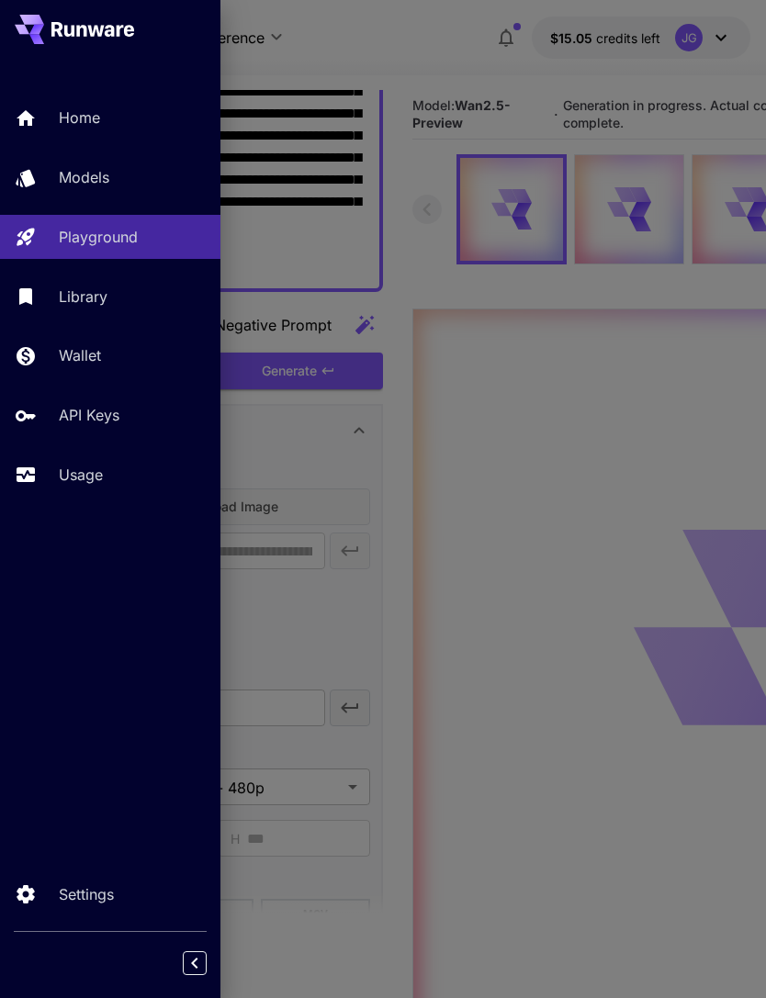
click at [95, 470] on p "Usage" at bounding box center [81, 475] width 44 height 22
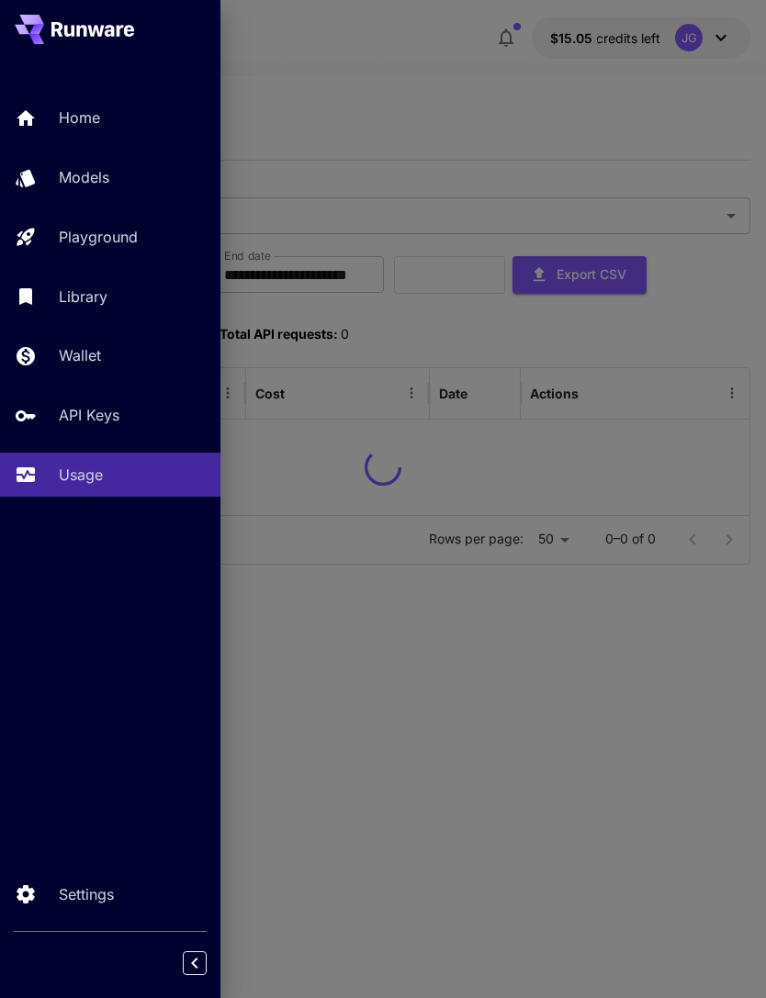
click at [467, 66] on div at bounding box center [383, 499] width 766 height 998
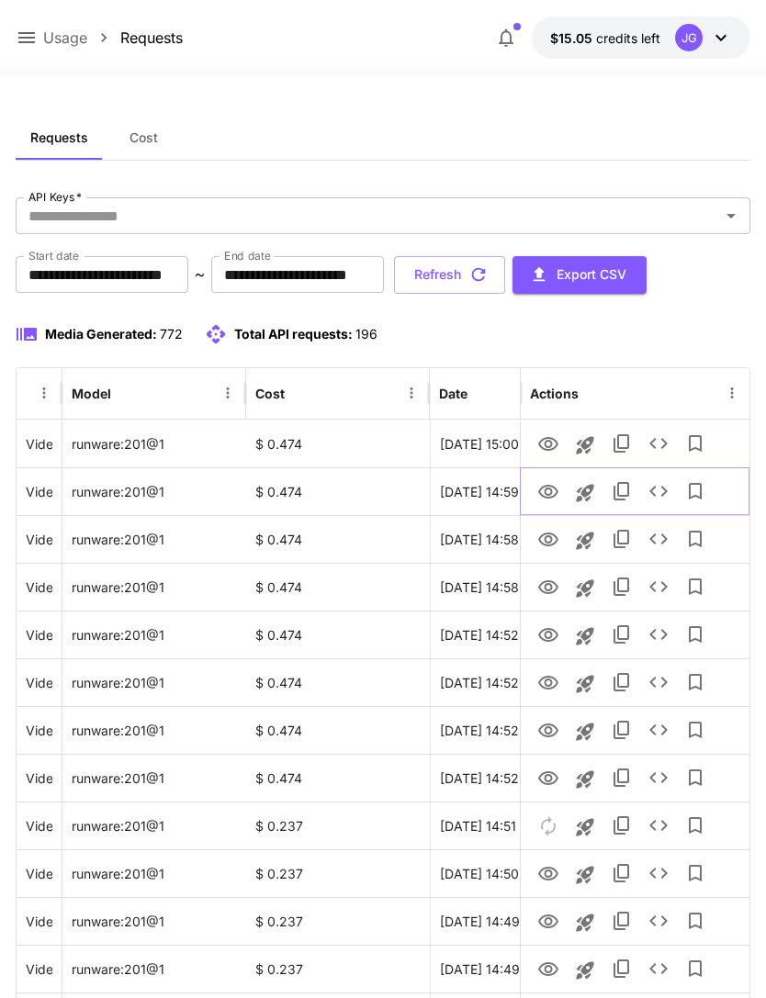
click at [554, 490] on icon "View" at bounding box center [548, 492] width 22 height 22
click at [28, 33] on icon at bounding box center [26, 37] width 17 height 11
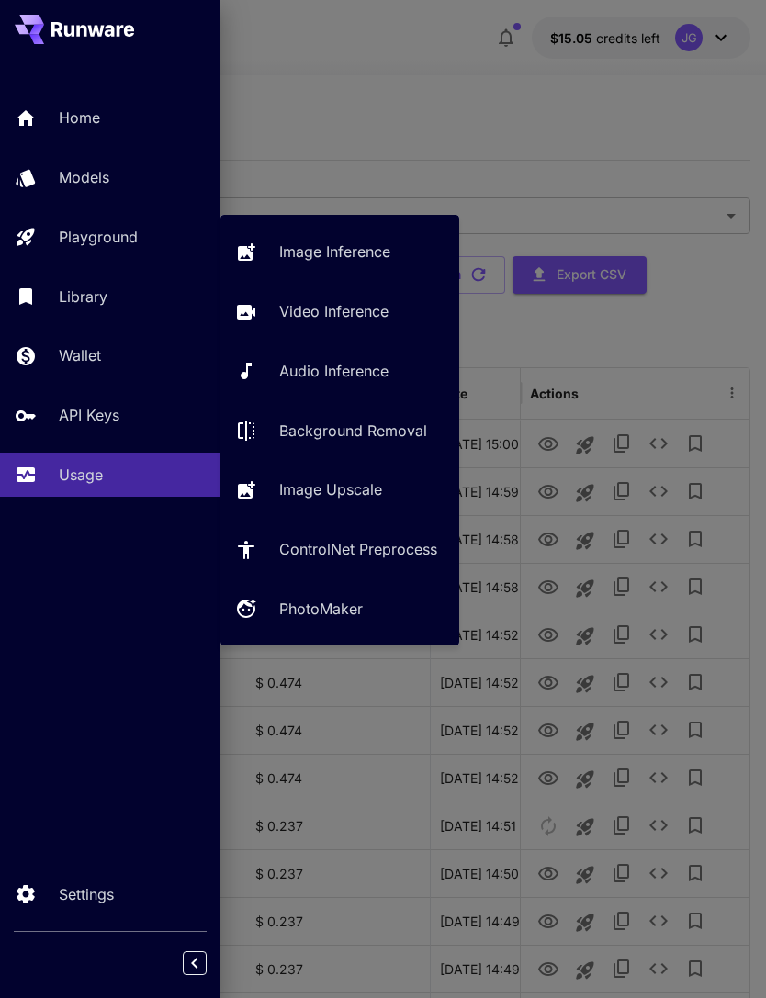
click at [144, 226] on div "Playground" at bounding box center [132, 237] width 147 height 22
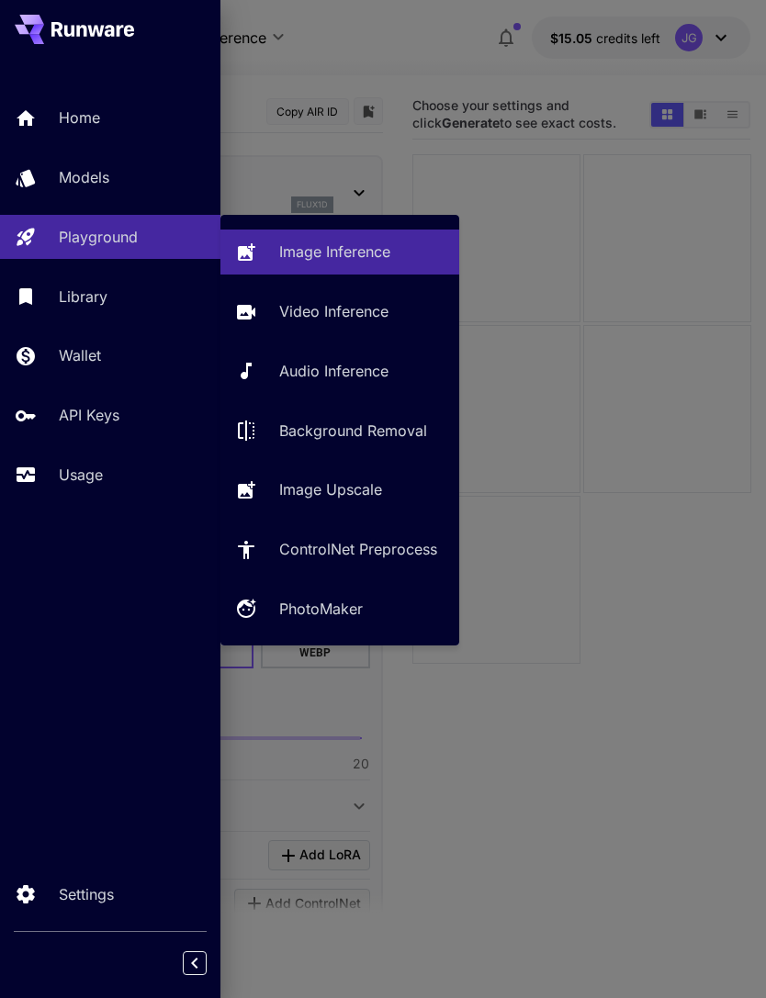
click at [355, 323] on link "Video Inference" at bounding box center [339, 311] width 239 height 45
type input "**********"
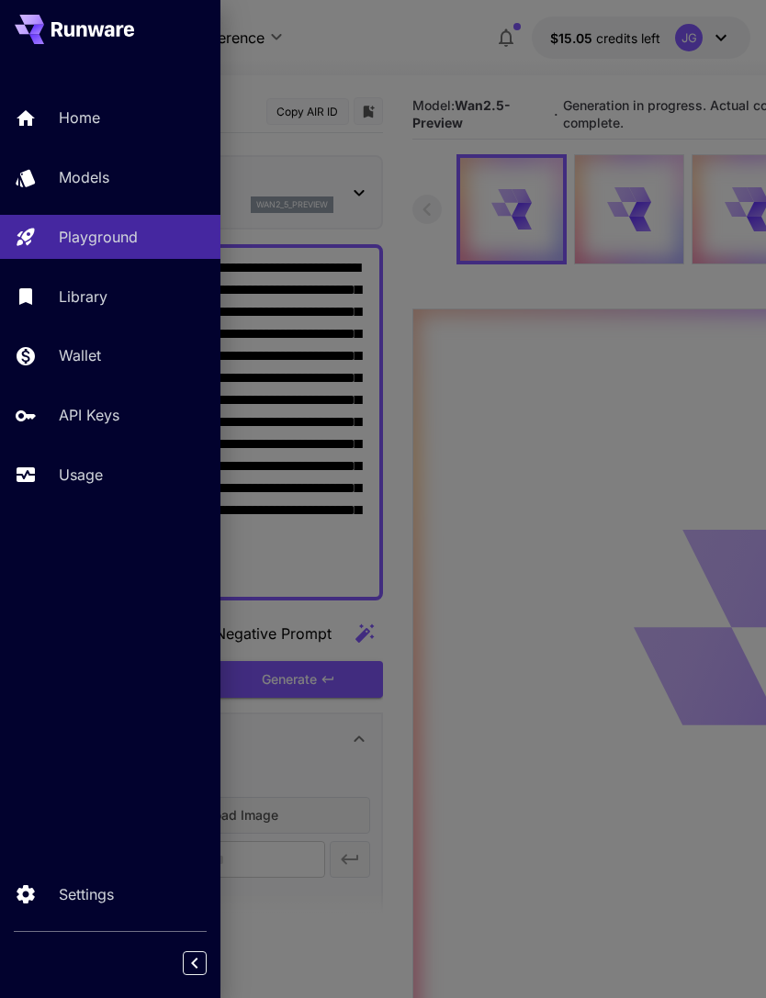
click at [447, 51] on div at bounding box center [383, 499] width 766 height 998
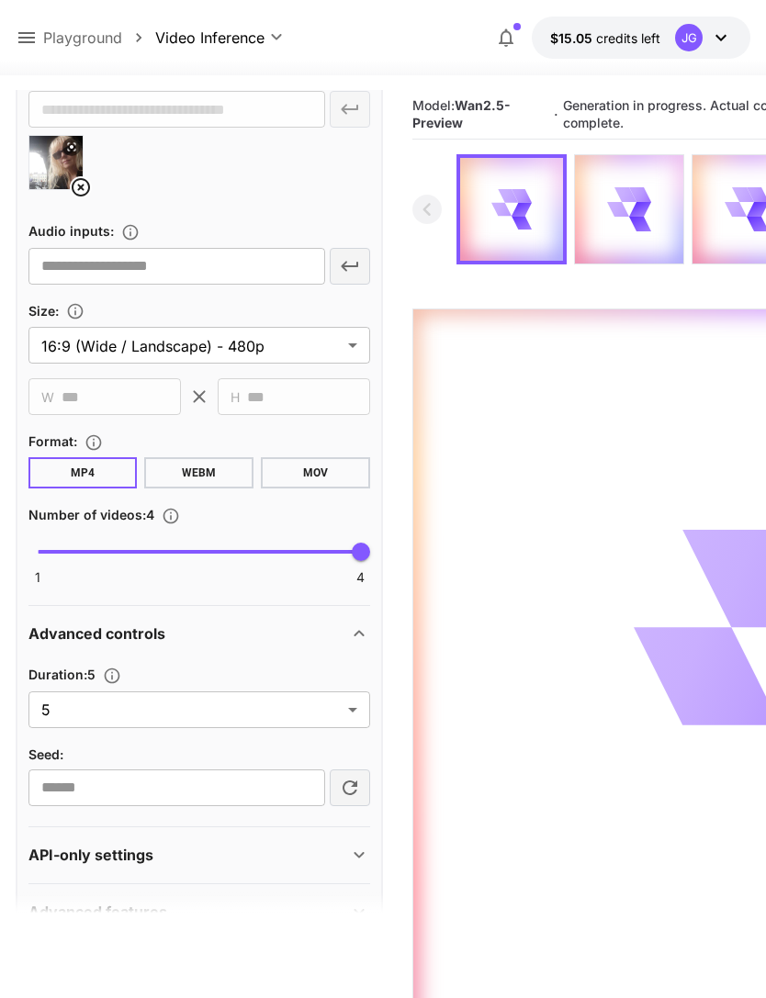
scroll to position [749, 0]
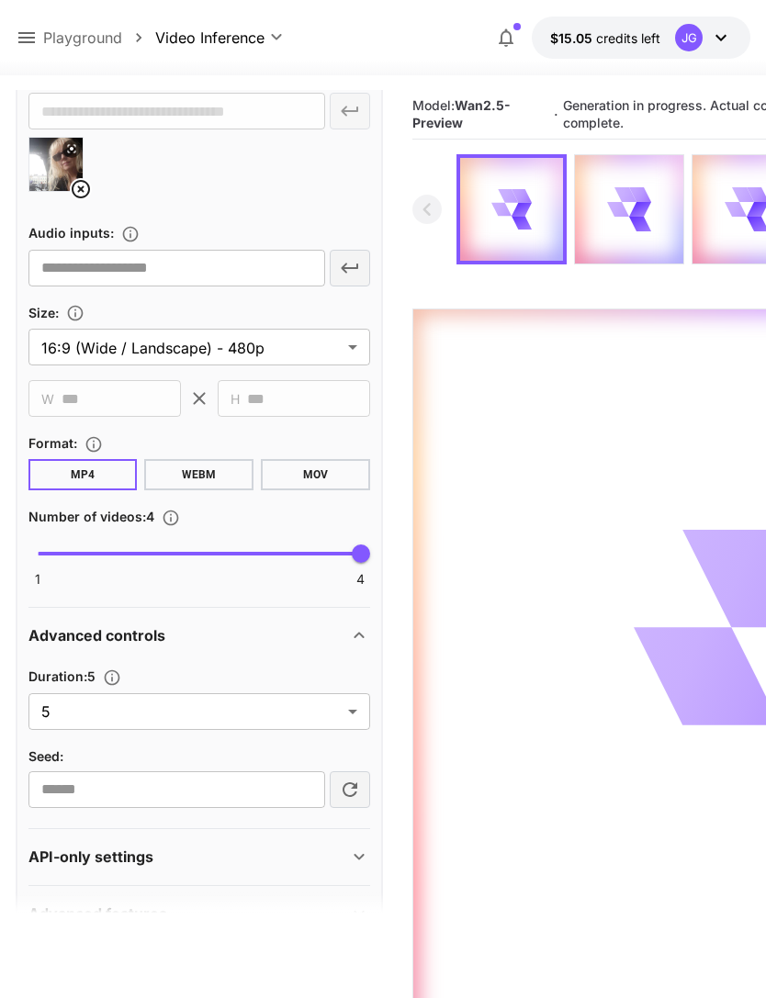
click at [355, 718] on body "**********" at bounding box center [383, 571] width 766 height 1143
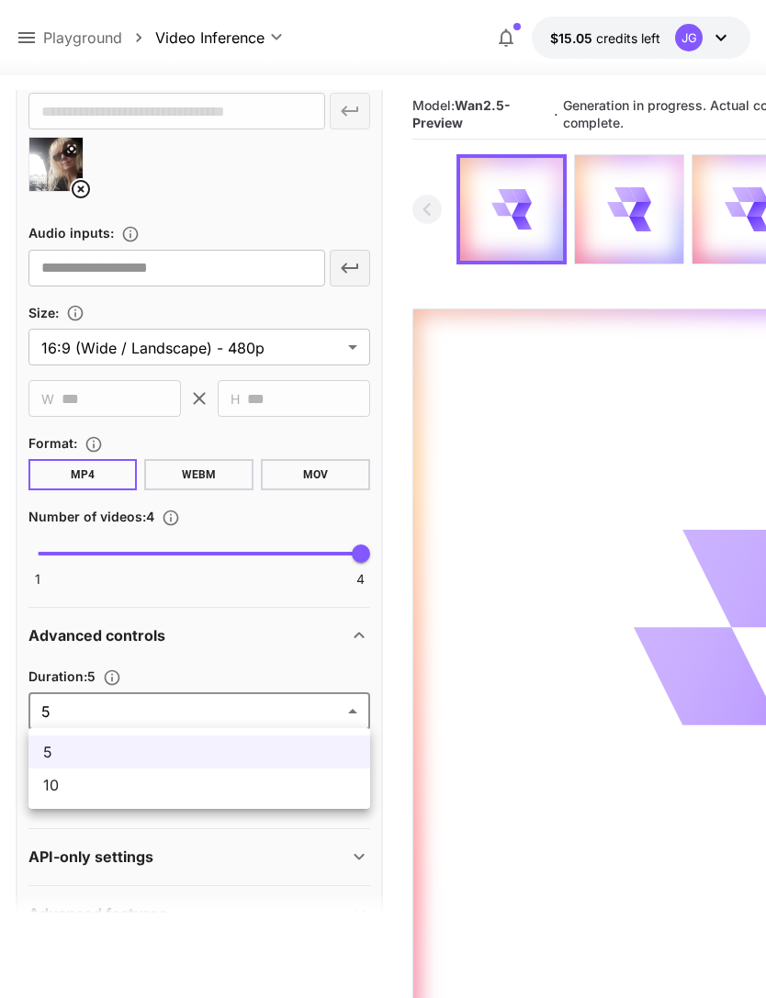
click at [280, 801] on li "10" at bounding box center [199, 785] width 342 height 33
type input "**"
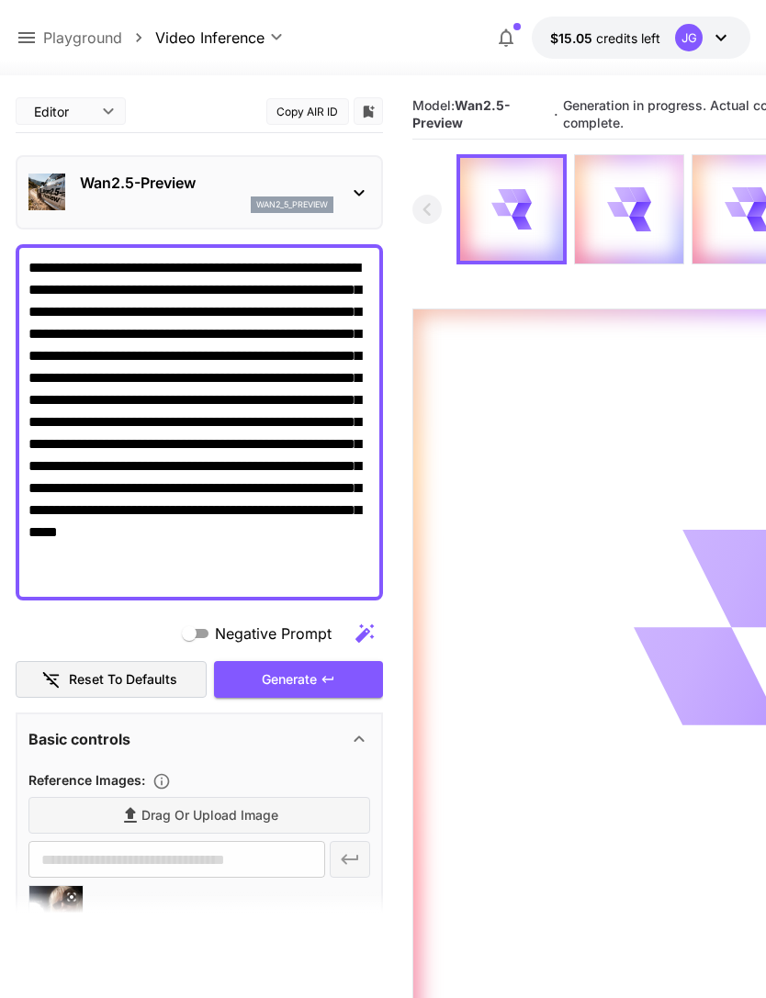
scroll to position [0, 0]
click at [317, 684] on div "Generate" at bounding box center [298, 680] width 169 height 38
click at [32, 39] on icon at bounding box center [27, 38] width 22 height 22
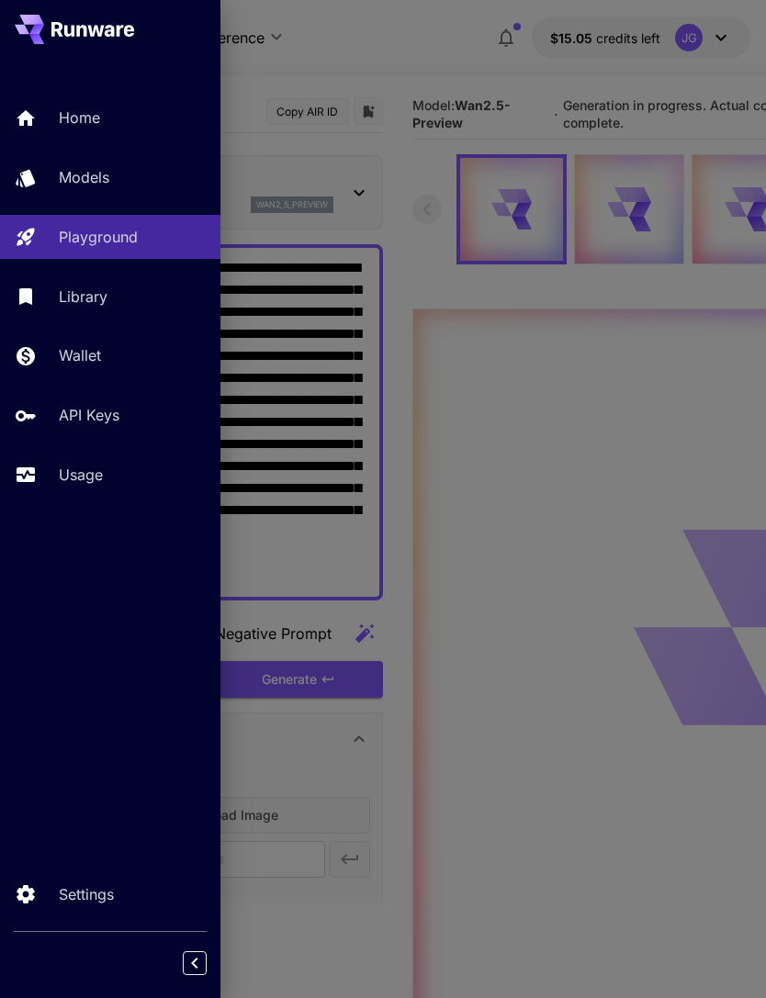
click at [96, 461] on link "Usage" at bounding box center [110, 475] width 220 height 45
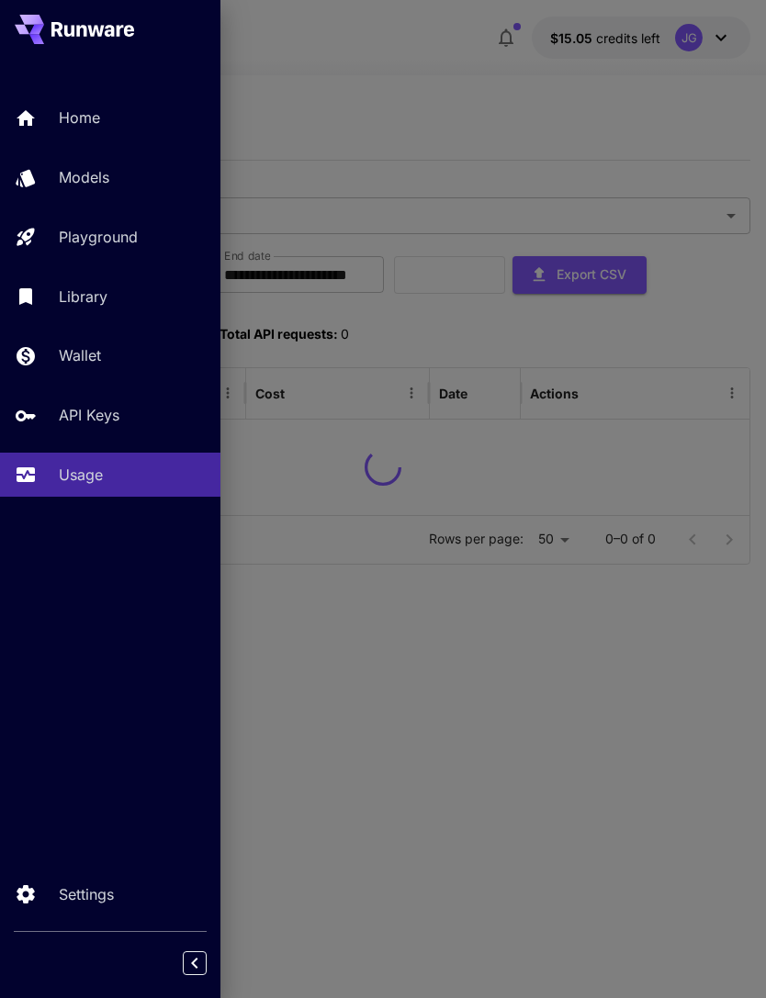
click at [452, 82] on div at bounding box center [383, 499] width 766 height 998
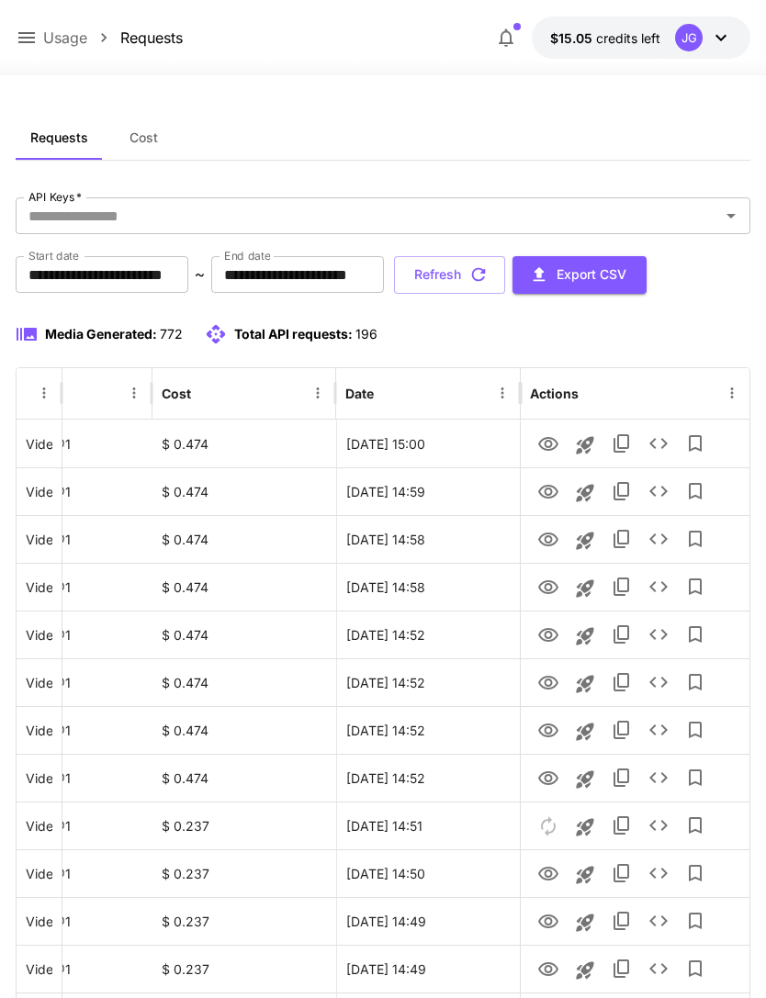
scroll to position [0, 94]
click at [547, 544] on icon "View" at bounding box center [548, 540] width 22 height 22
click at [553, 593] on icon "View" at bounding box center [548, 588] width 22 height 22
click at [541, 643] on icon "View" at bounding box center [548, 636] width 22 height 22
click at [554, 683] on icon "View" at bounding box center [548, 683] width 22 height 22
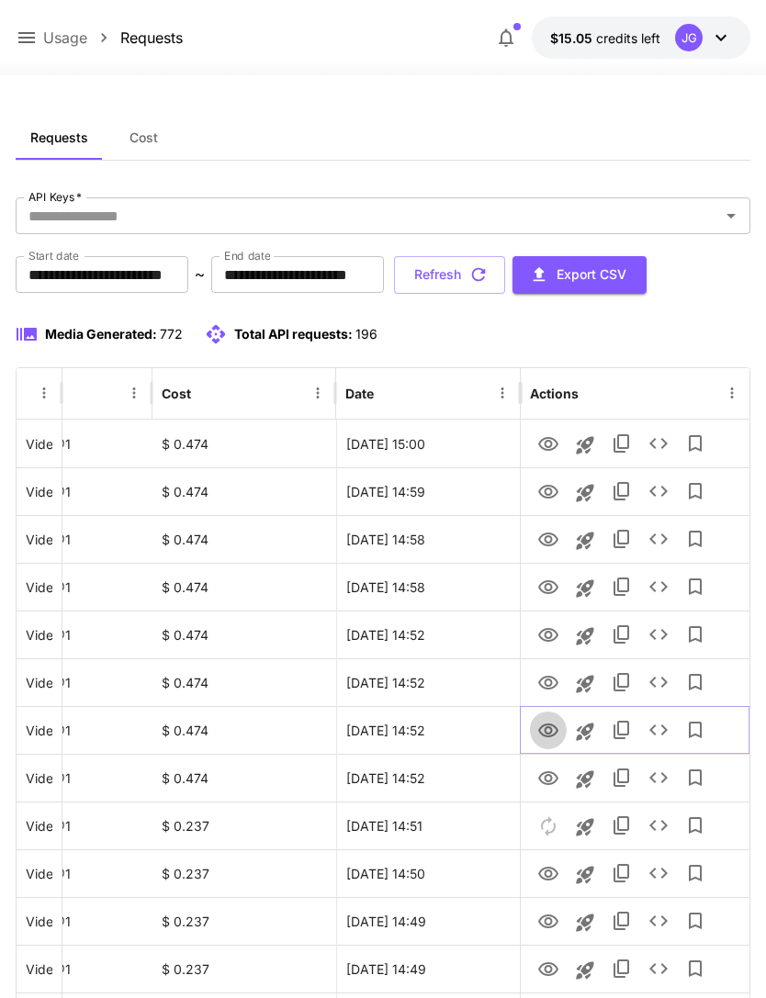
click at [549, 729] on icon "View" at bounding box center [548, 731] width 22 height 22
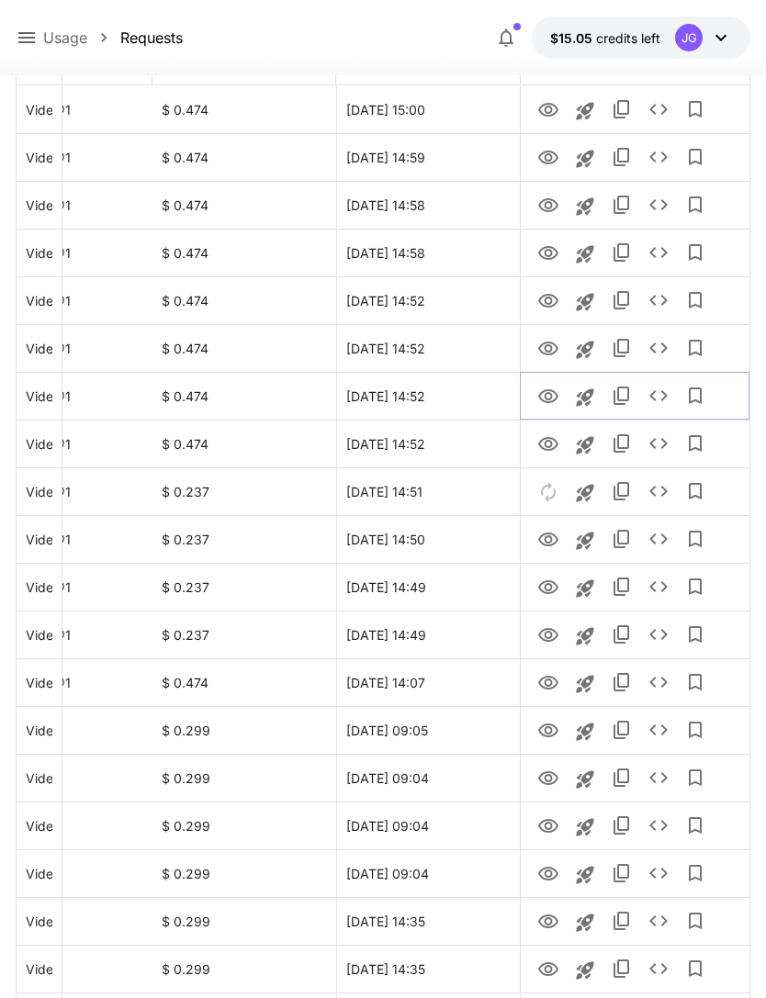
scroll to position [334, 0]
click at [545, 446] on icon "View" at bounding box center [548, 445] width 22 height 22
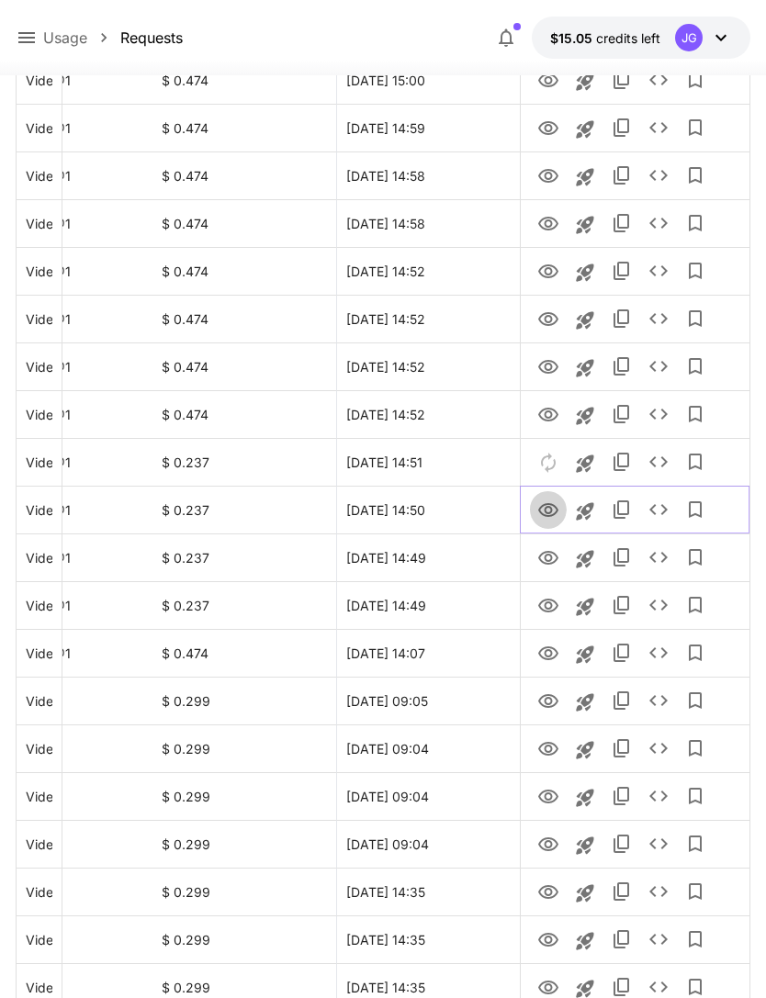
click at [549, 515] on icon "View" at bounding box center [548, 510] width 20 height 14
click at [547, 556] on icon "View" at bounding box center [548, 558] width 22 height 22
click at [545, 603] on icon "View" at bounding box center [548, 606] width 20 height 14
click at [554, 645] on icon "View" at bounding box center [548, 654] width 22 height 22
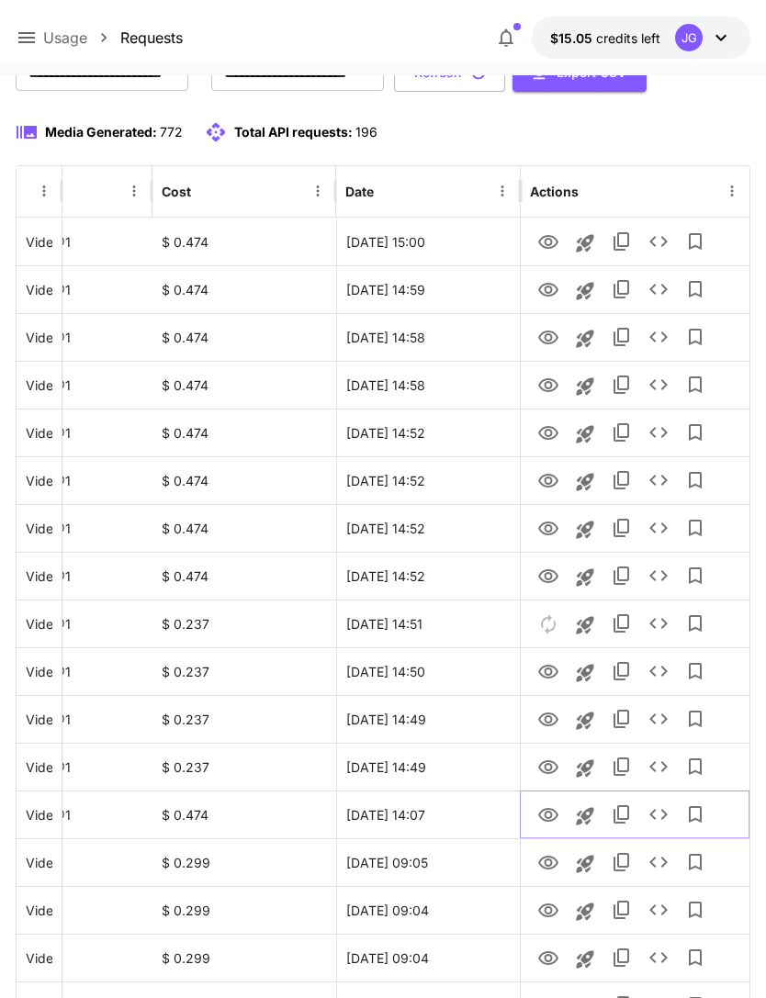
scroll to position [0, 0]
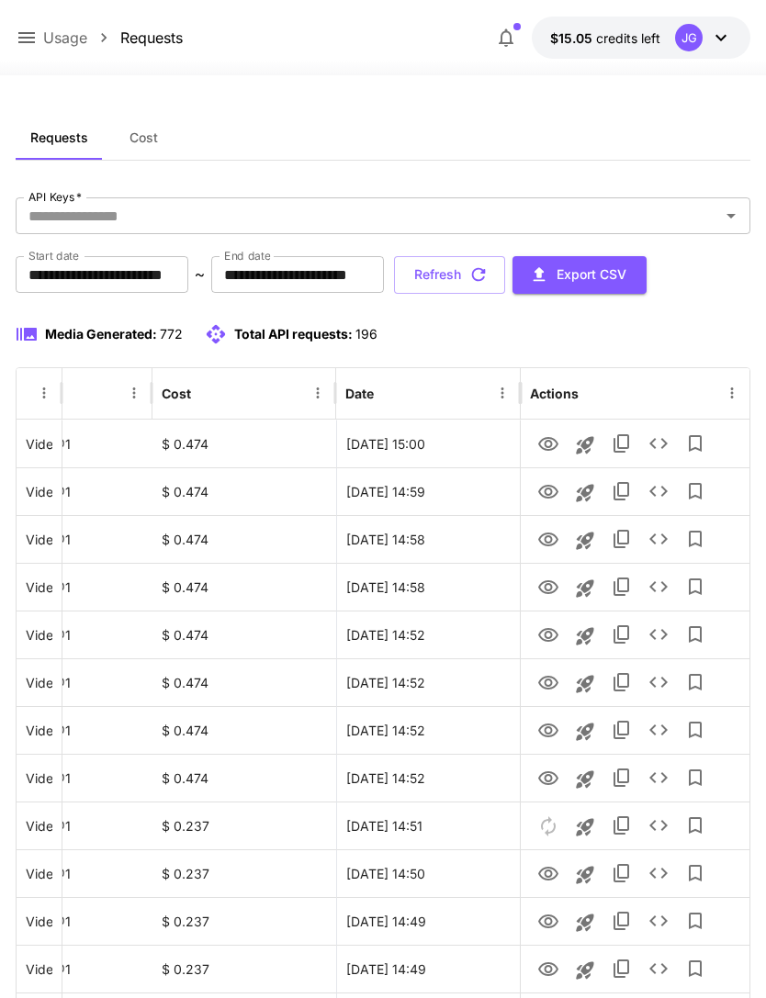
click at [505, 285] on button "Refresh" at bounding box center [449, 275] width 111 height 38
click at [551, 596] on icon "View" at bounding box center [548, 588] width 22 height 22
click at [551, 544] on icon "View" at bounding box center [548, 540] width 20 height 14
click at [546, 499] on icon "View" at bounding box center [548, 492] width 22 height 22
click at [543, 450] on icon "View" at bounding box center [548, 445] width 22 height 22
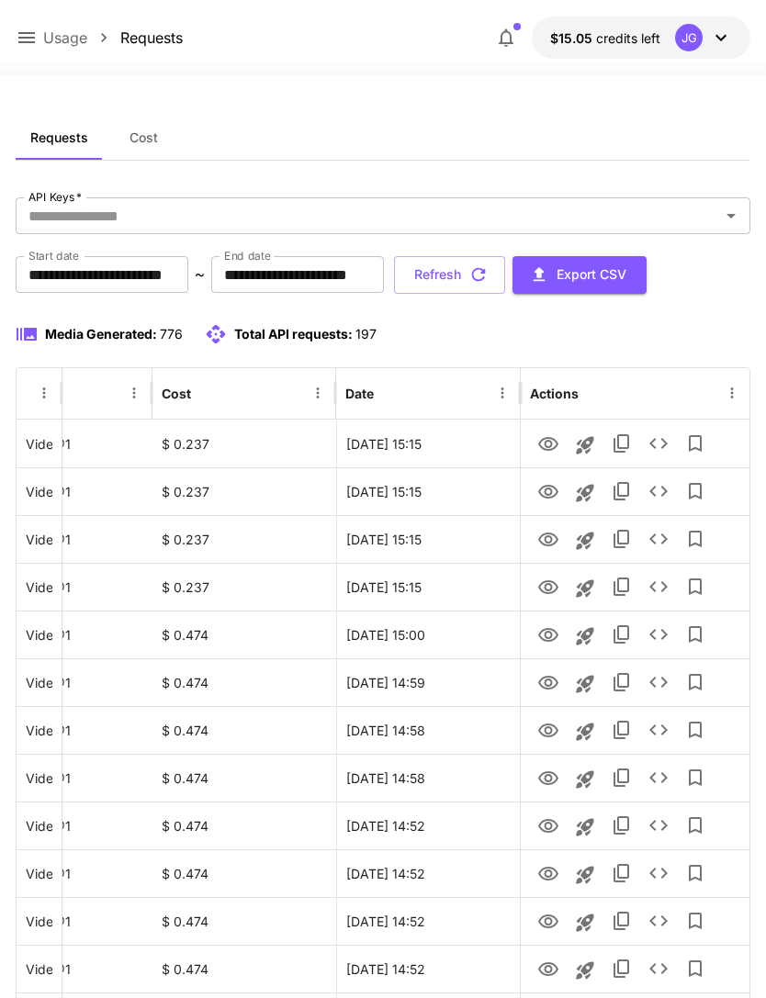
click at [505, 268] on button "Refresh" at bounding box center [449, 275] width 111 height 38
click at [546, 638] on icon "View" at bounding box center [548, 636] width 22 height 22
click at [554, 682] on icon "View" at bounding box center [548, 683] width 22 height 22
click at [489, 269] on icon "button" at bounding box center [478, 275] width 20 height 20
click at [33, 41] on icon at bounding box center [27, 38] width 22 height 22
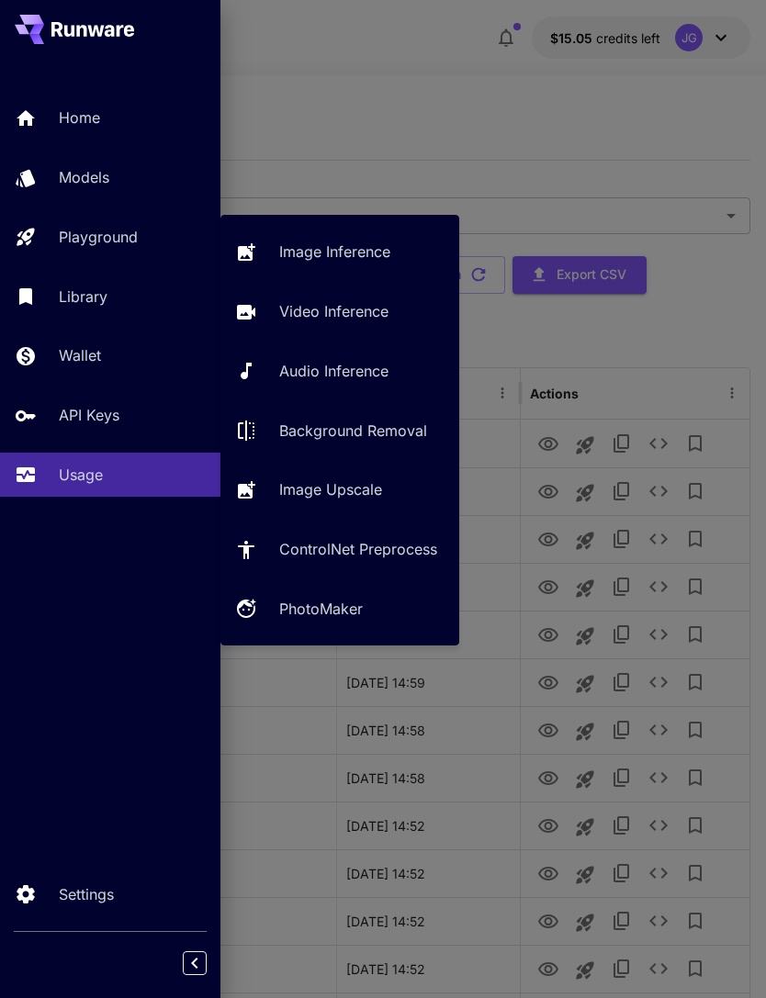
click at [363, 315] on p "Video Inference" at bounding box center [333, 311] width 109 height 22
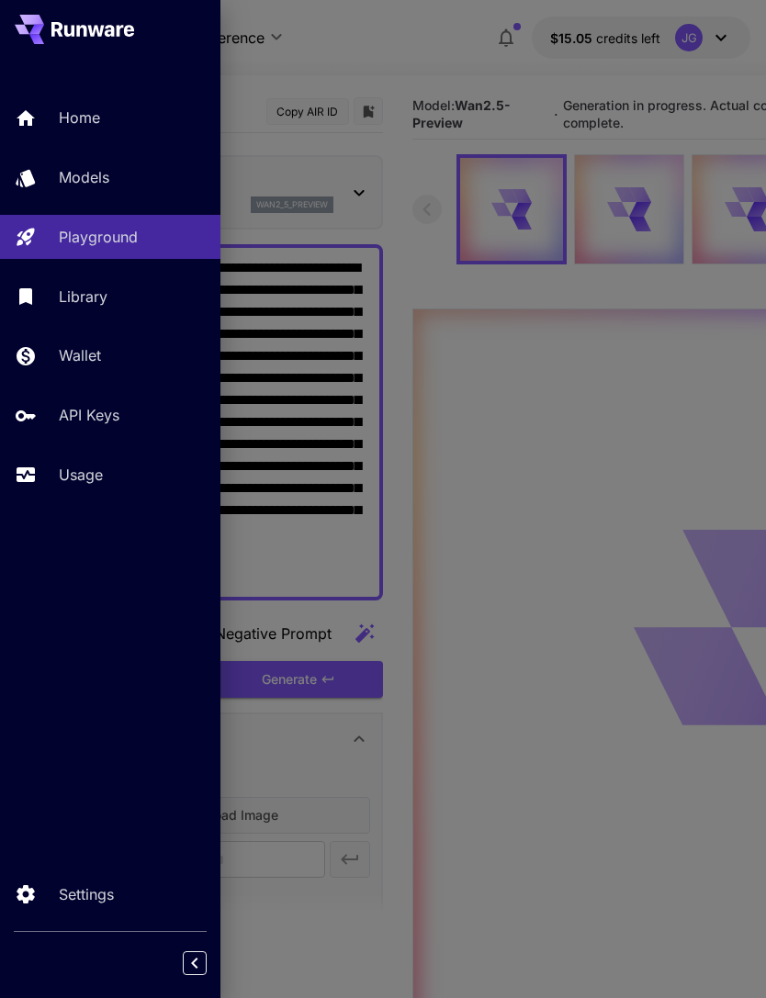
type input "*"
click at [434, 66] on div at bounding box center [383, 499] width 766 height 998
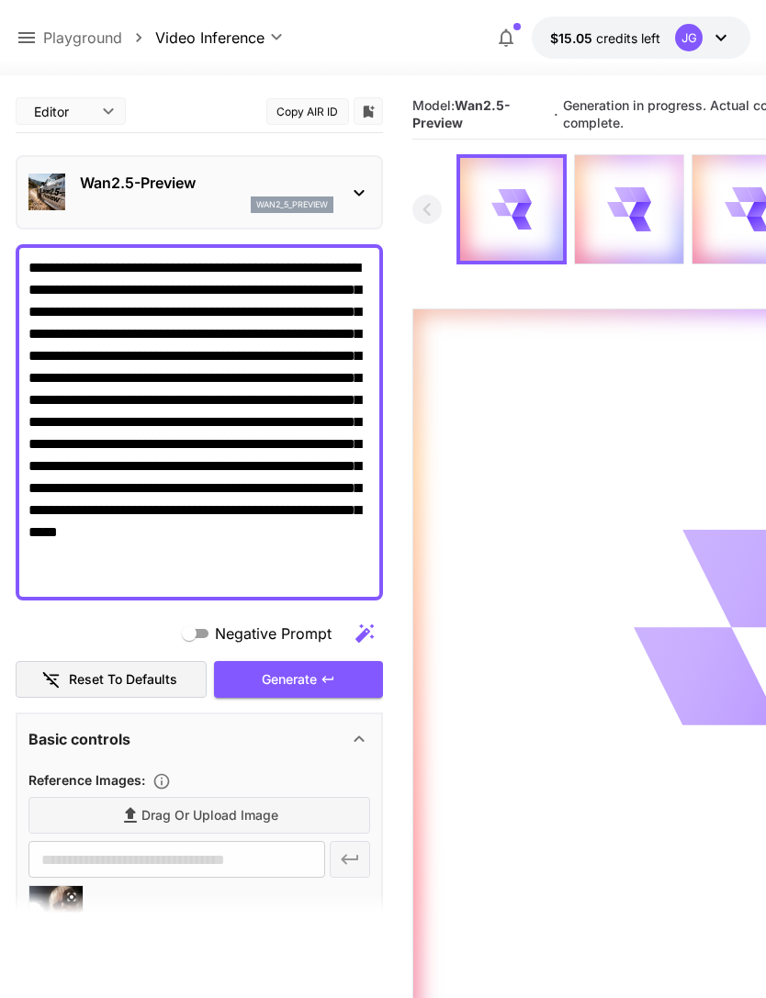
click at [28, 45] on icon at bounding box center [27, 38] width 22 height 22
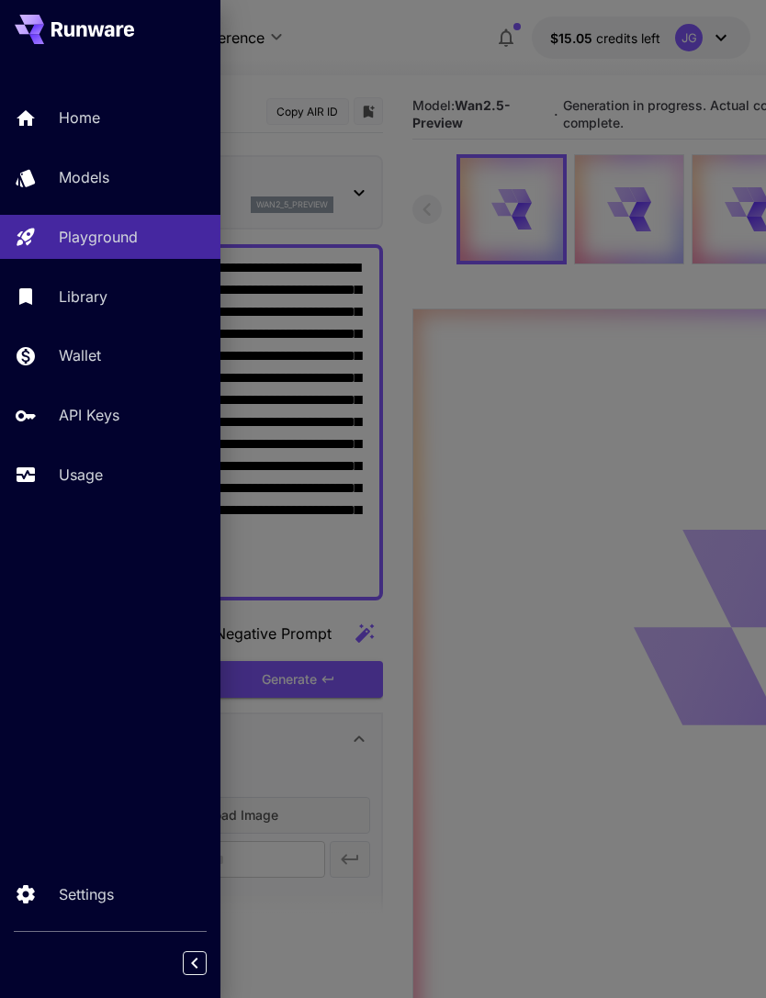
click at [102, 478] on p "Usage" at bounding box center [81, 475] width 44 height 22
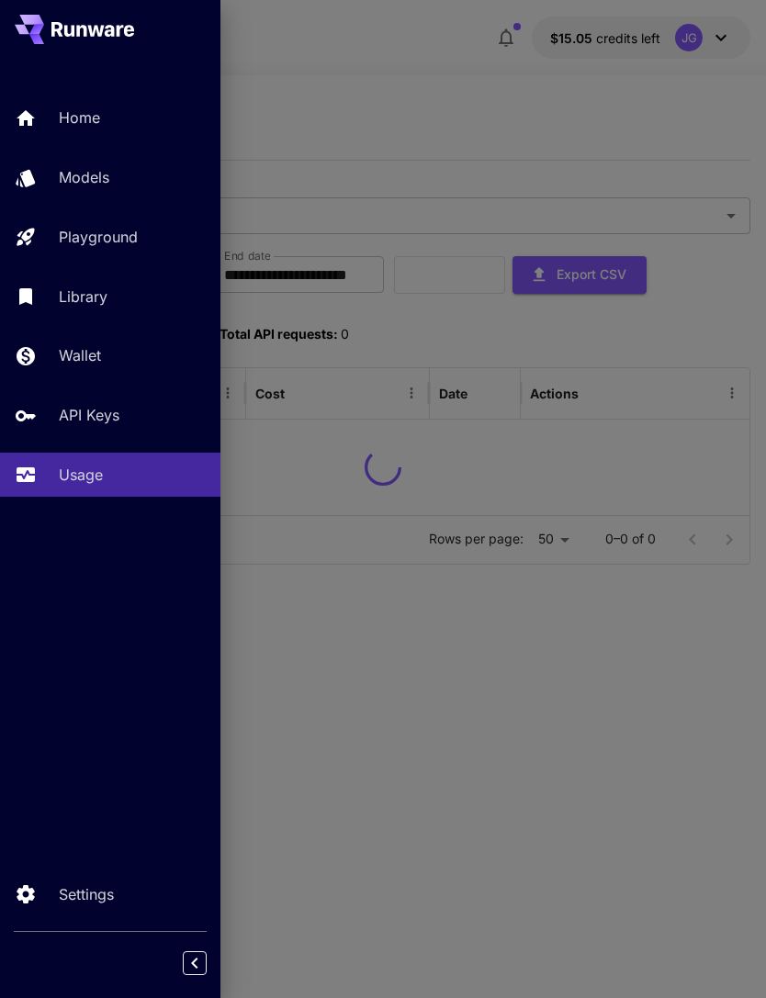
click at [430, 56] on div at bounding box center [383, 499] width 766 height 998
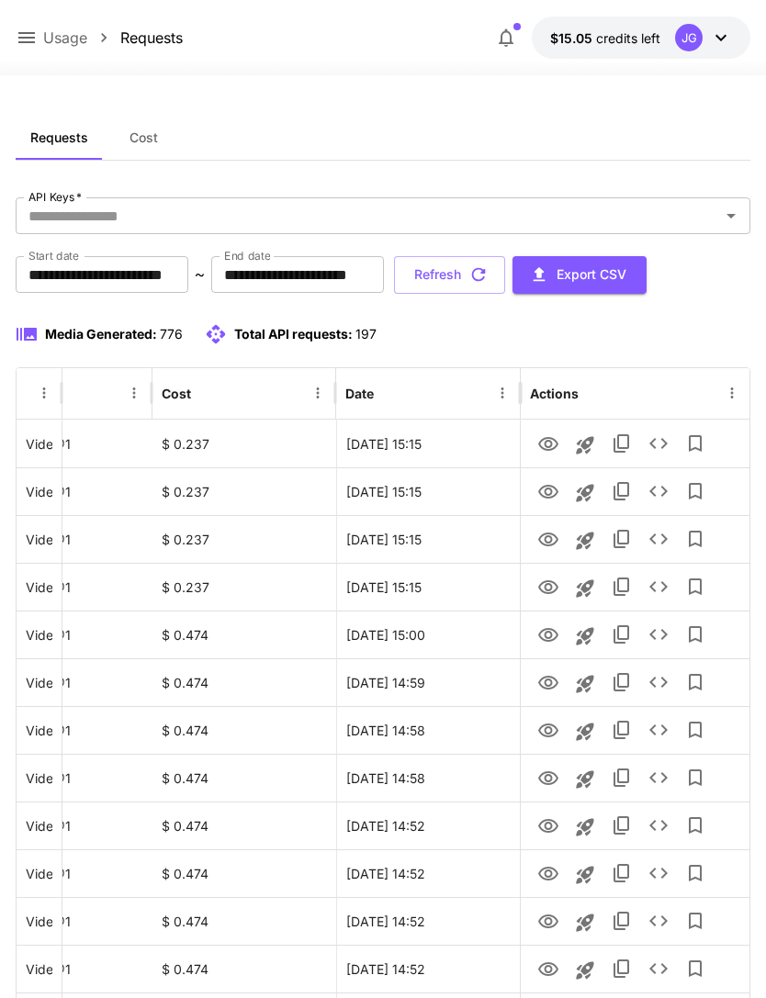
scroll to position [0, 94]
click at [551, 584] on icon "View" at bounding box center [548, 587] width 20 height 14
click at [486, 276] on icon "button" at bounding box center [479, 275] width 14 height 14
click at [505, 264] on button "Refresh" at bounding box center [449, 275] width 111 height 38
click at [557, 633] on icon "View" at bounding box center [548, 635] width 20 height 14
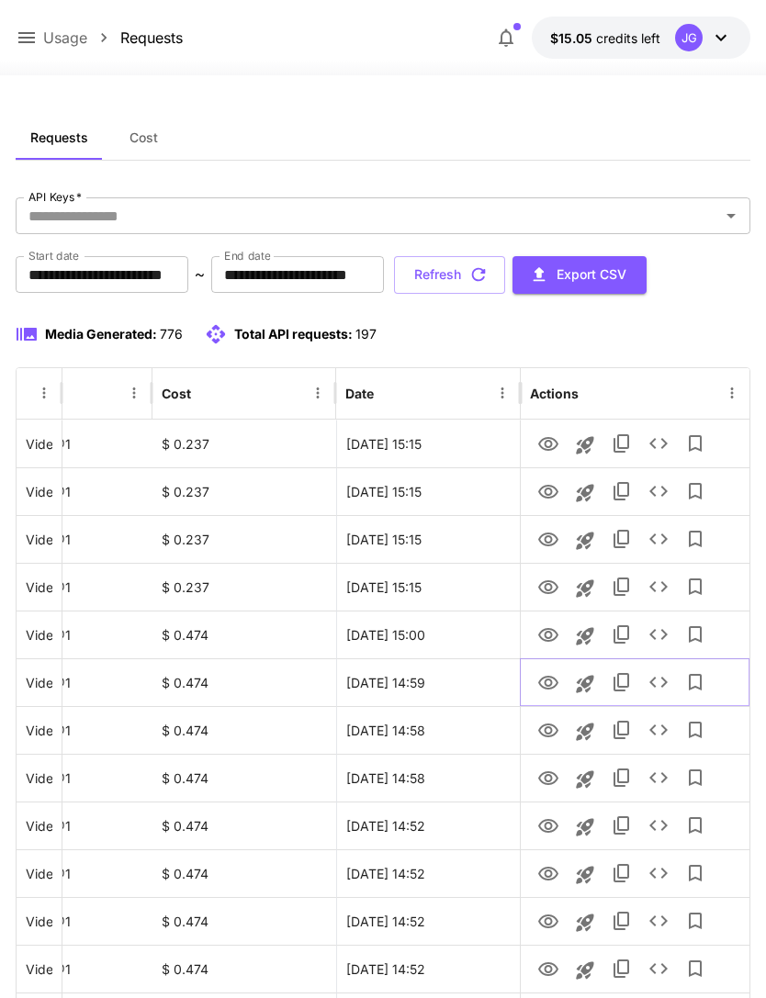
click at [546, 682] on icon "View" at bounding box center [548, 683] width 22 height 22
click at [505, 278] on button "Refresh" at bounding box center [449, 275] width 111 height 38
click at [547, 545] on icon "View" at bounding box center [548, 540] width 20 height 14
click at [36, 38] on icon at bounding box center [27, 38] width 22 height 22
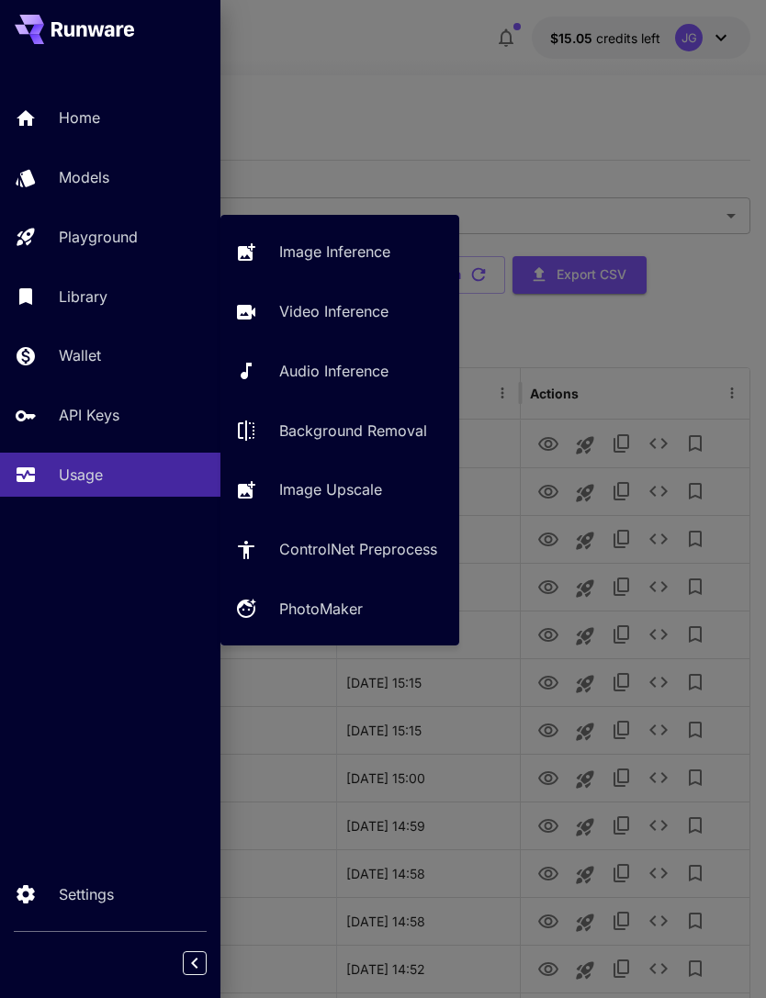
click at [359, 310] on p "Video Inference" at bounding box center [333, 311] width 109 height 22
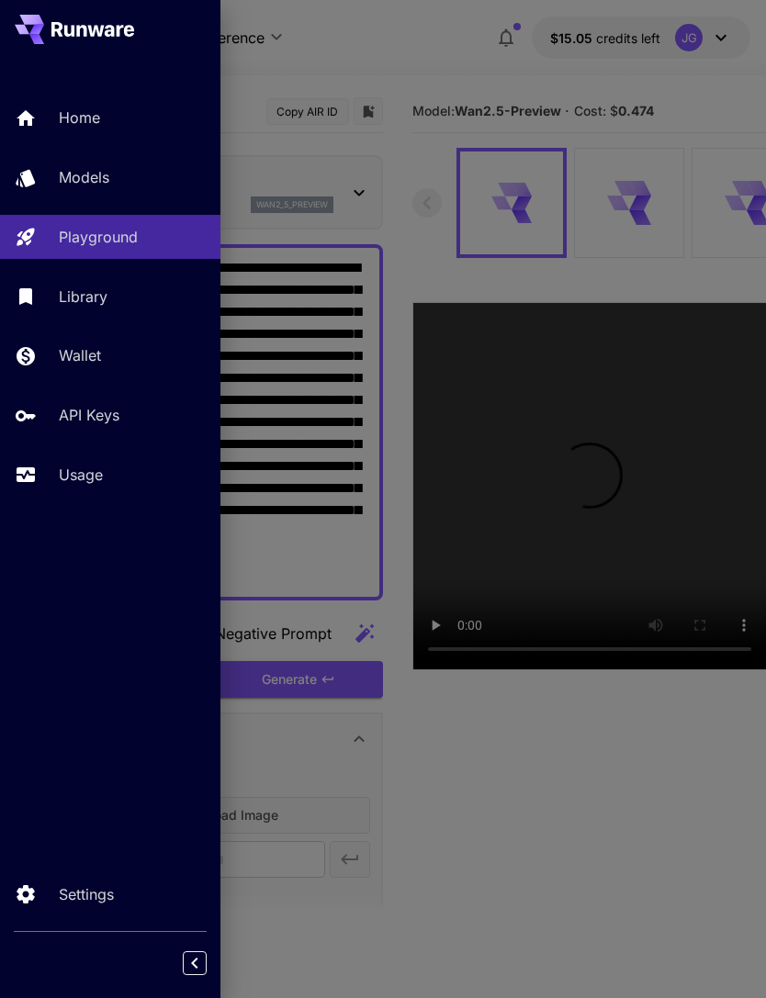
click at [434, 95] on div at bounding box center [383, 499] width 766 height 998
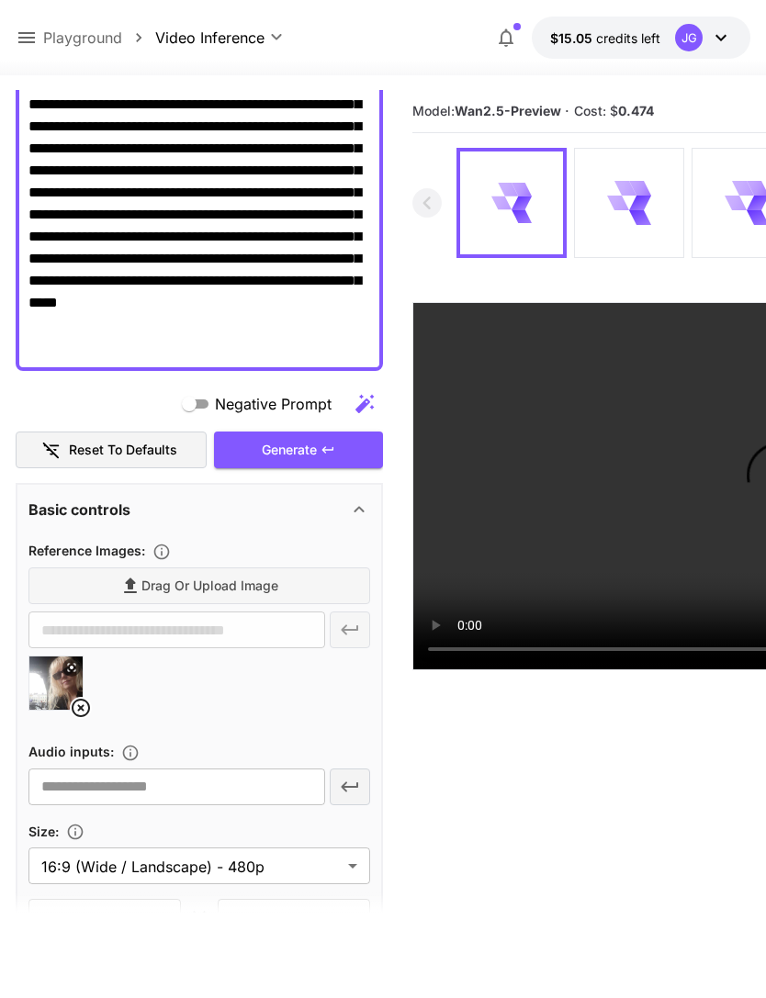
scroll to position [314, 0]
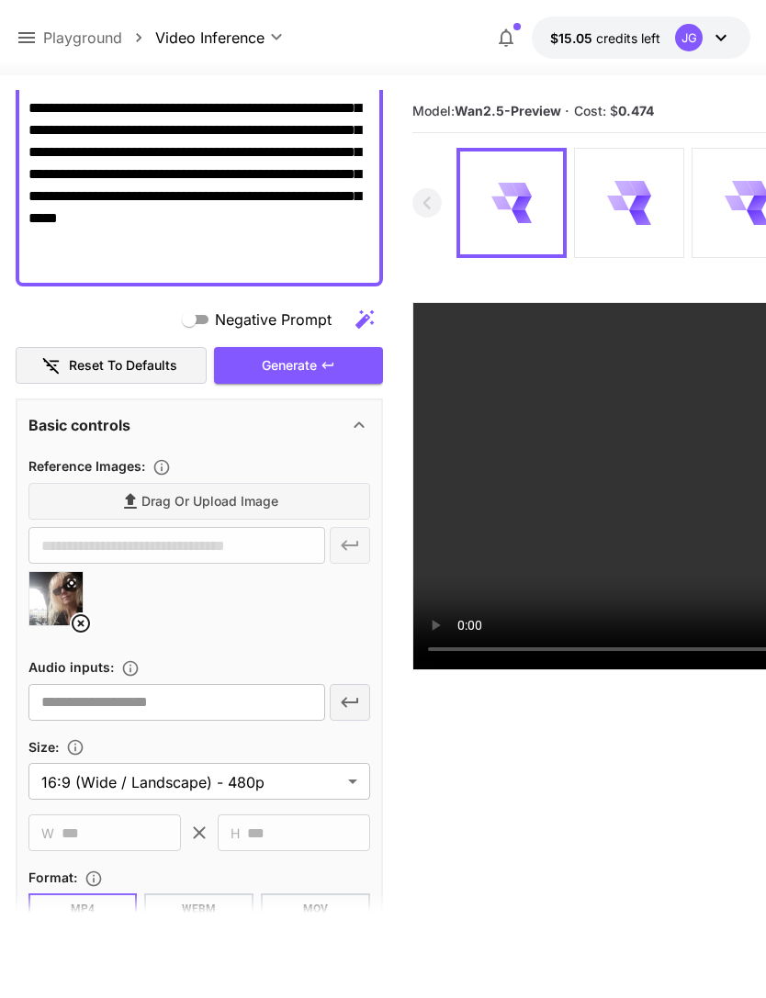
click at [86, 624] on icon at bounding box center [81, 624] width 22 height 22
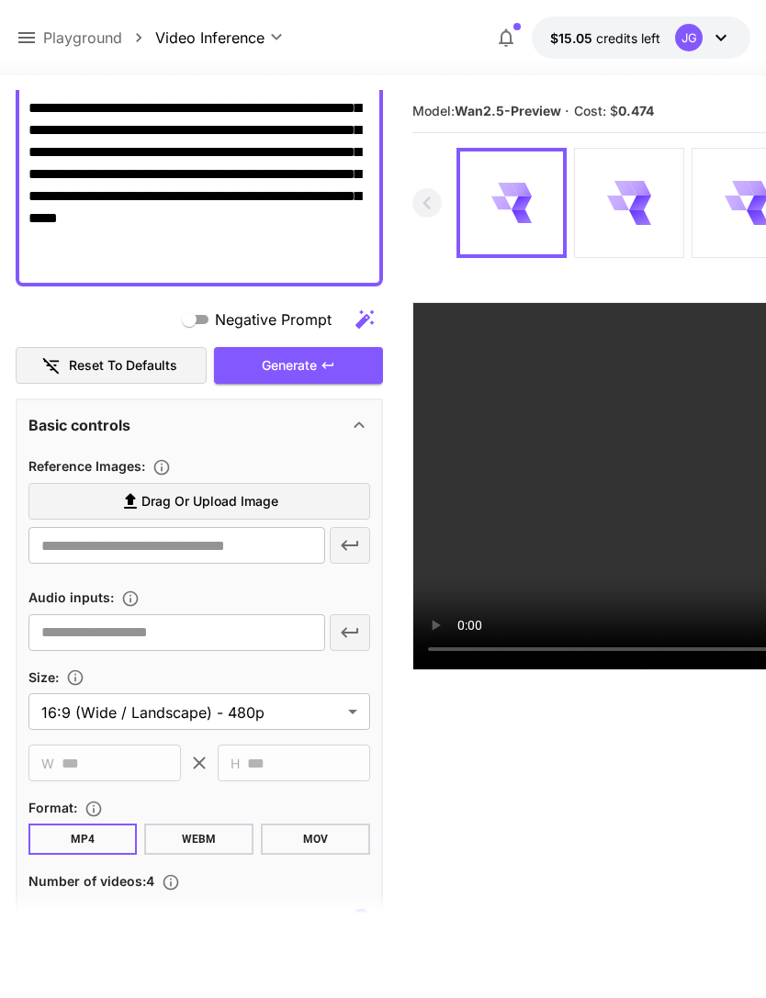
click at [258, 504] on span "Drag or upload image" at bounding box center [209, 501] width 137 height 23
click at [0, 0] on input "Drag or upload image" at bounding box center [0, 0] width 0 height 0
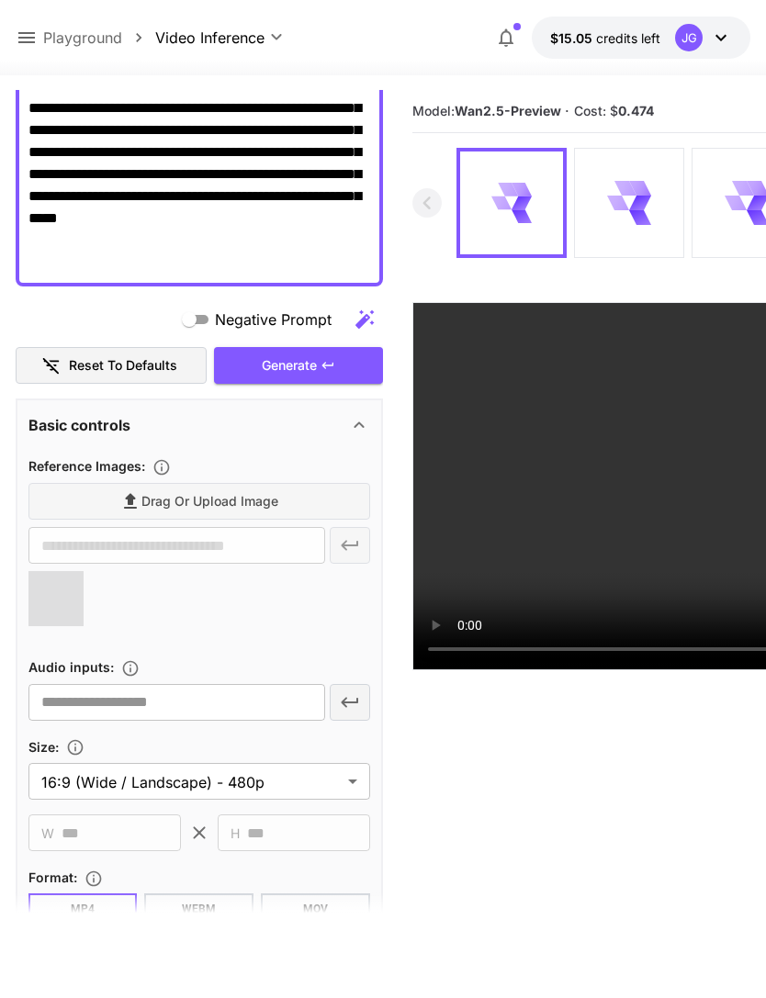
type input "**********"
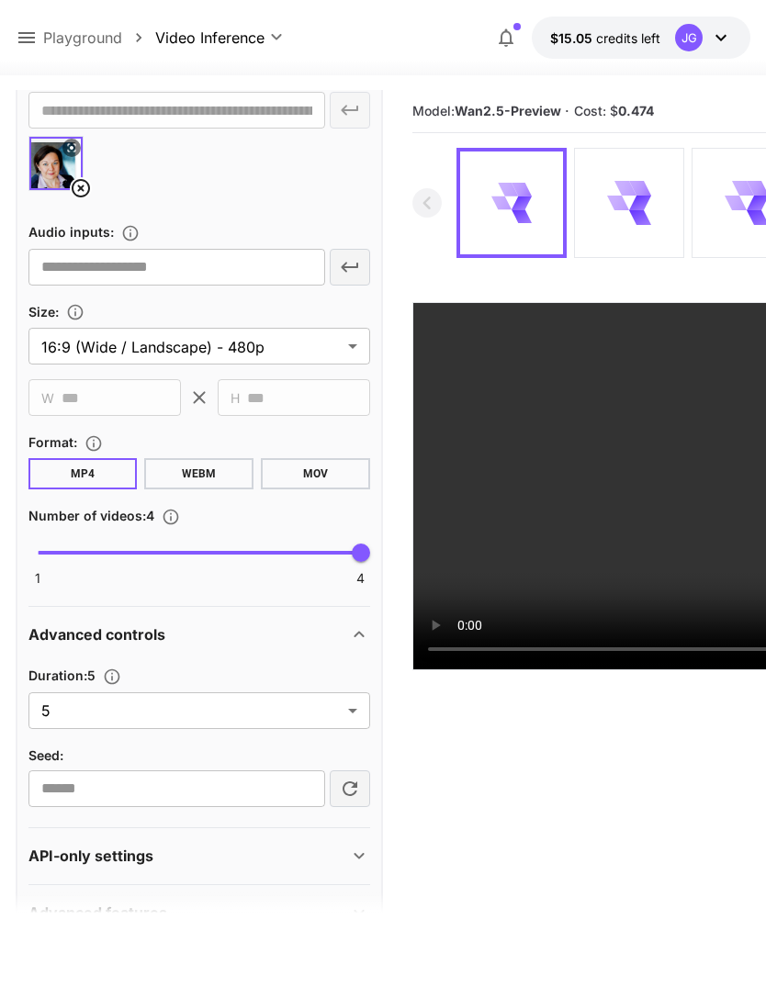
scroll to position [749, 0]
click at [351, 716] on body "**********" at bounding box center [383, 571] width 766 height 1143
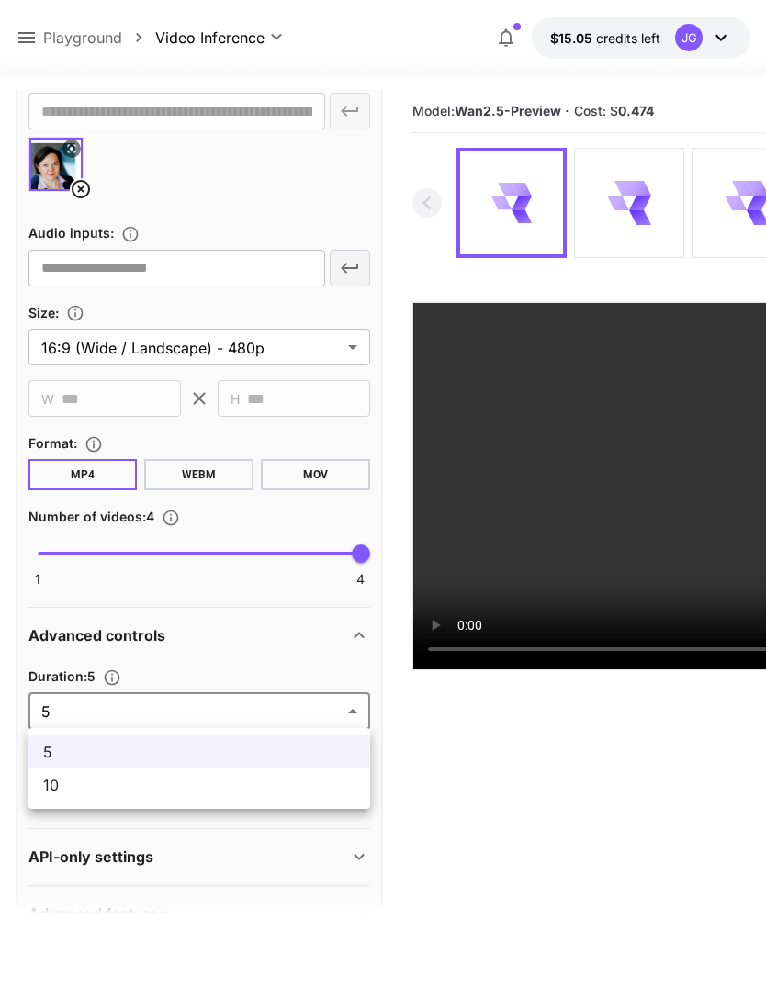
click at [253, 795] on span "10" at bounding box center [199, 785] width 312 height 22
type input "**"
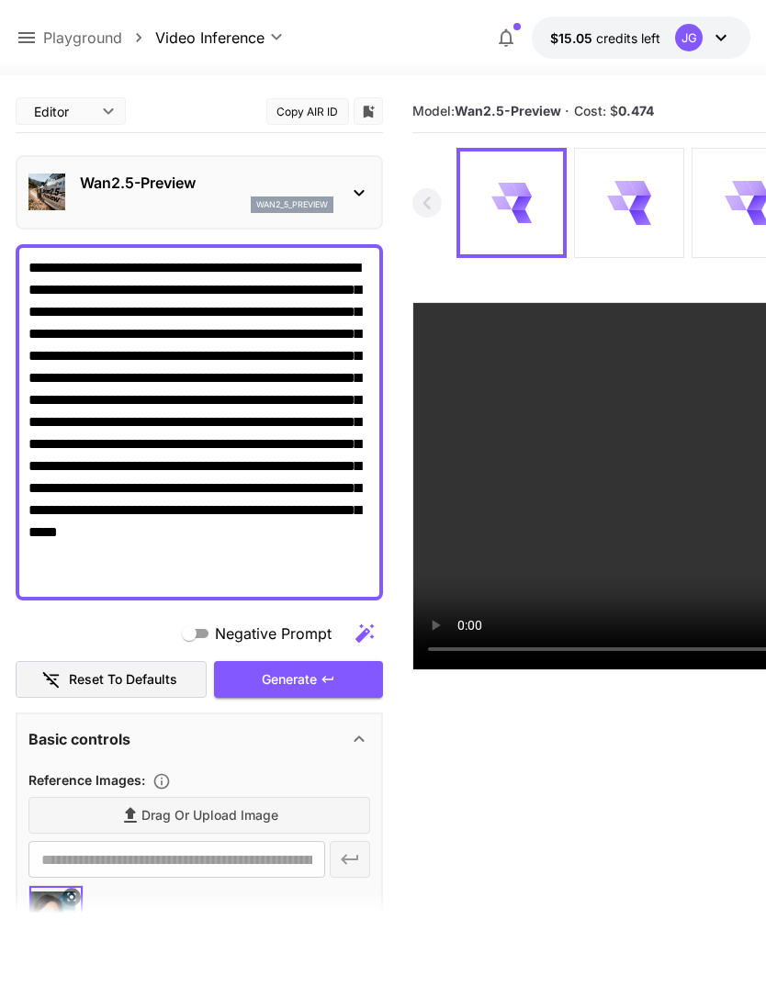
scroll to position [0, 0]
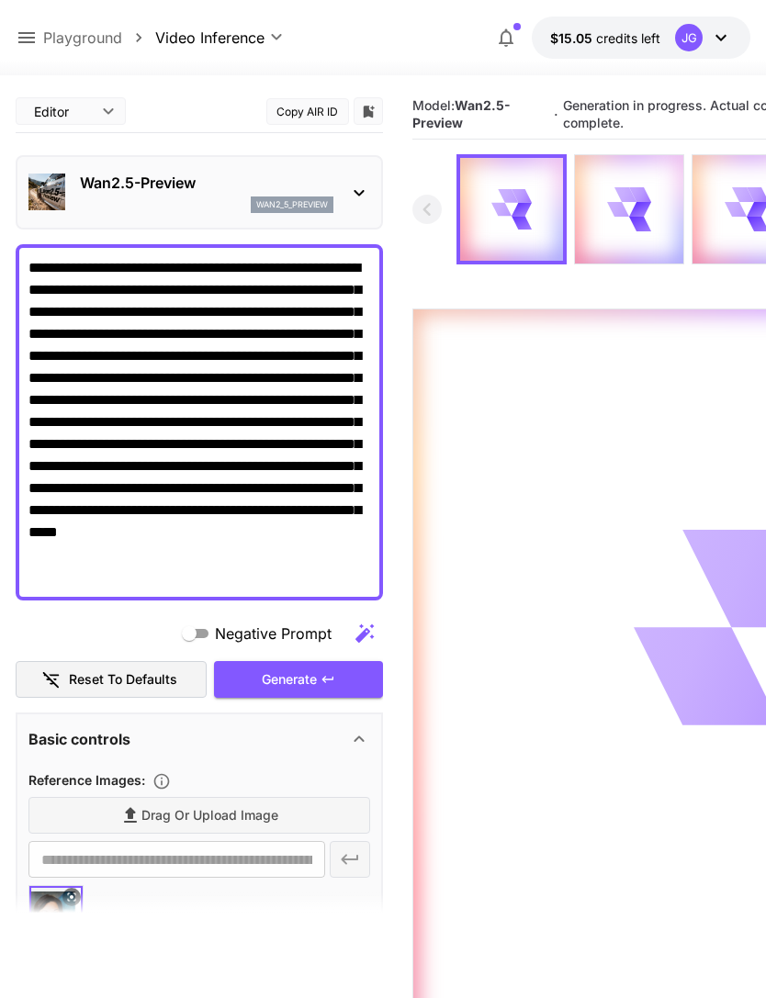
click at [35, 34] on icon at bounding box center [27, 38] width 22 height 22
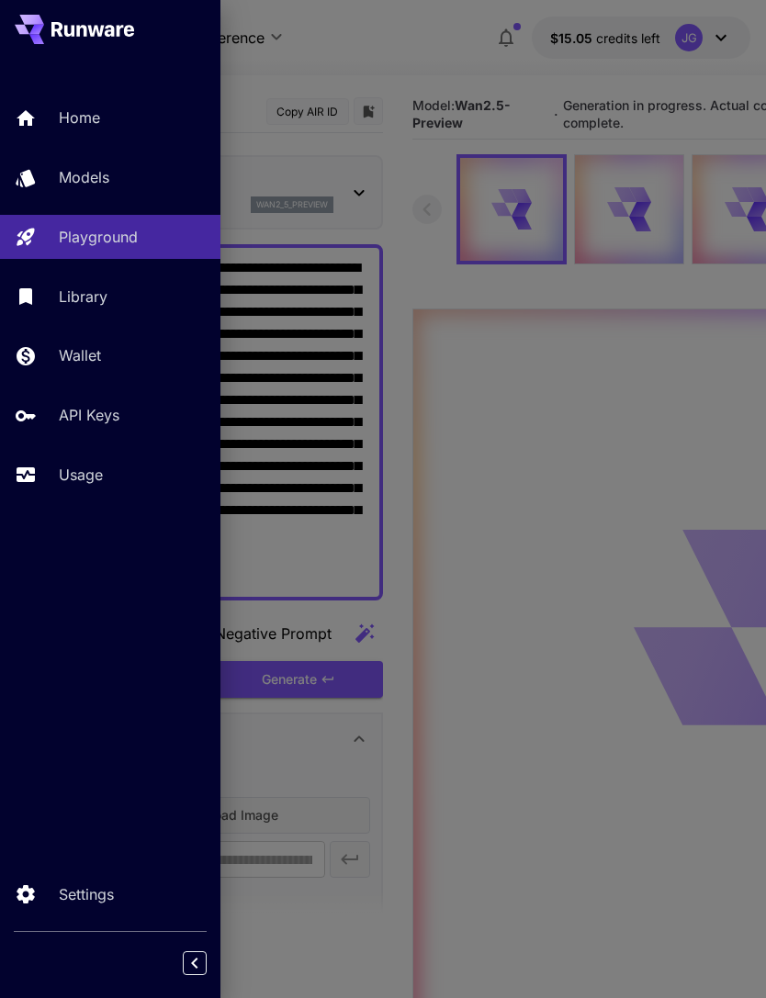
click at [118, 471] on div "Usage" at bounding box center [132, 475] width 147 height 22
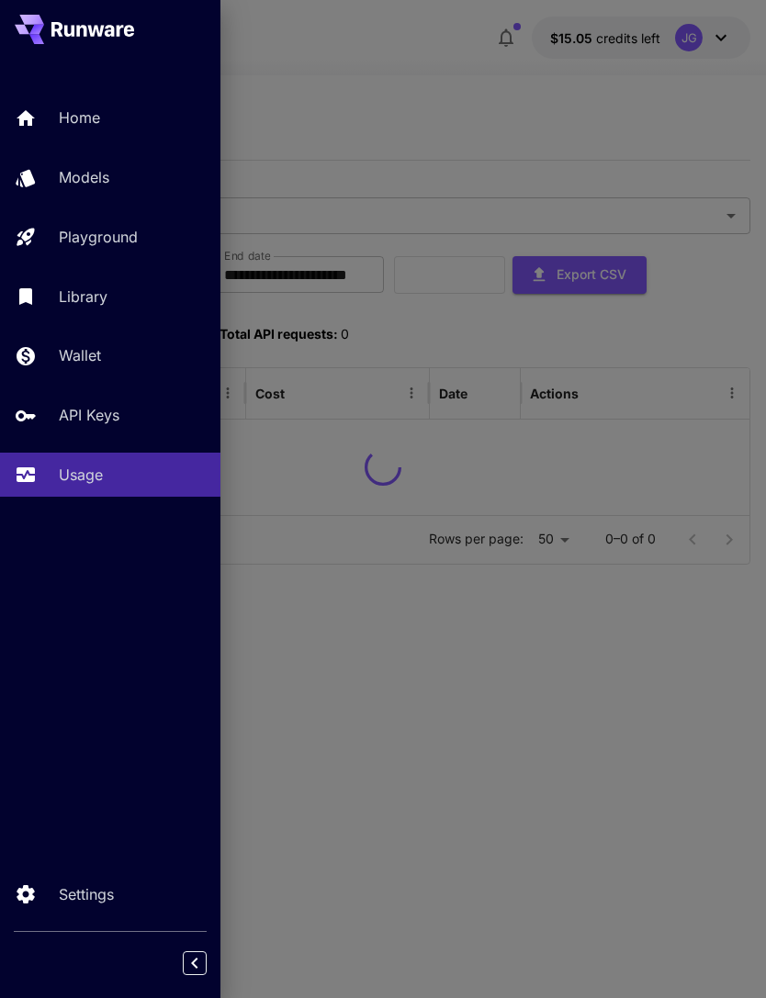
click at [490, 95] on div at bounding box center [383, 499] width 766 height 998
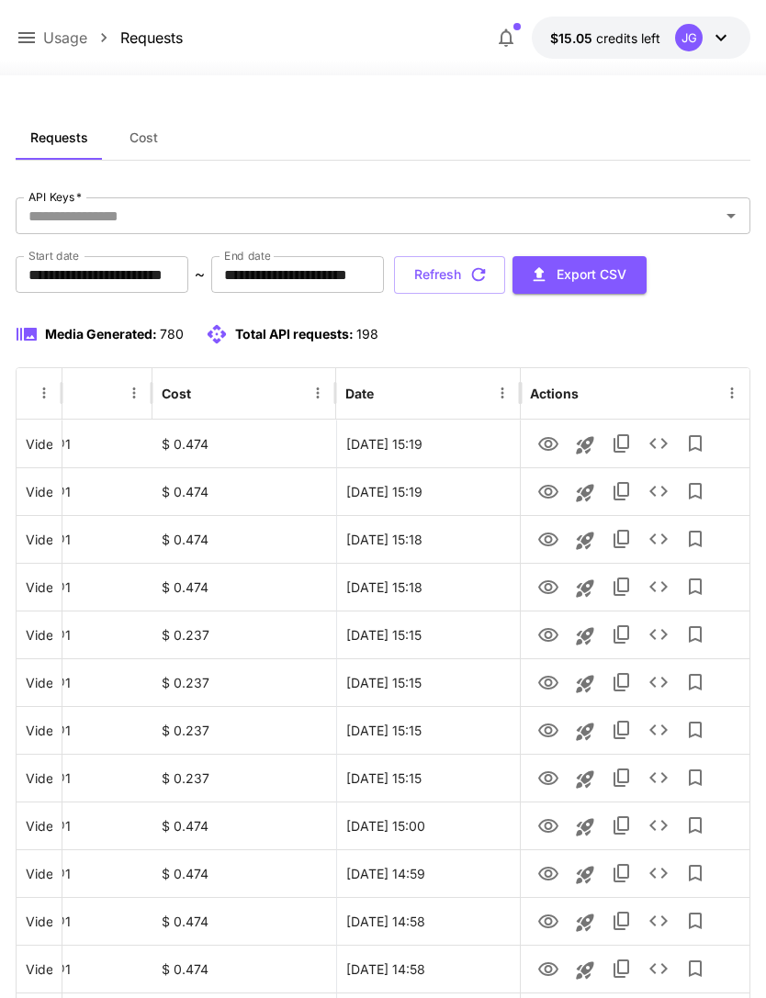
scroll to position [0, 94]
click at [553, 548] on icon "View" at bounding box center [548, 540] width 22 height 22
click at [547, 487] on icon "View" at bounding box center [548, 492] width 22 height 22
click at [546, 443] on icon "View" at bounding box center [548, 444] width 20 height 14
click at [25, 38] on icon at bounding box center [26, 37] width 17 height 11
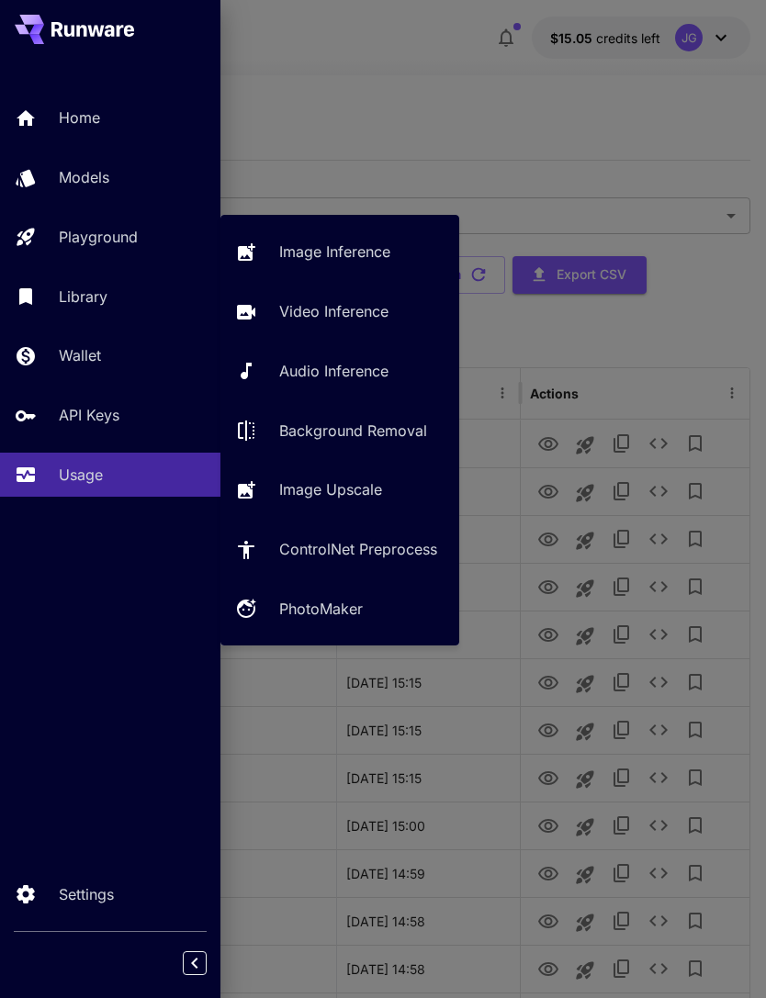
click at [368, 316] on p "Video Inference" at bounding box center [333, 311] width 109 height 22
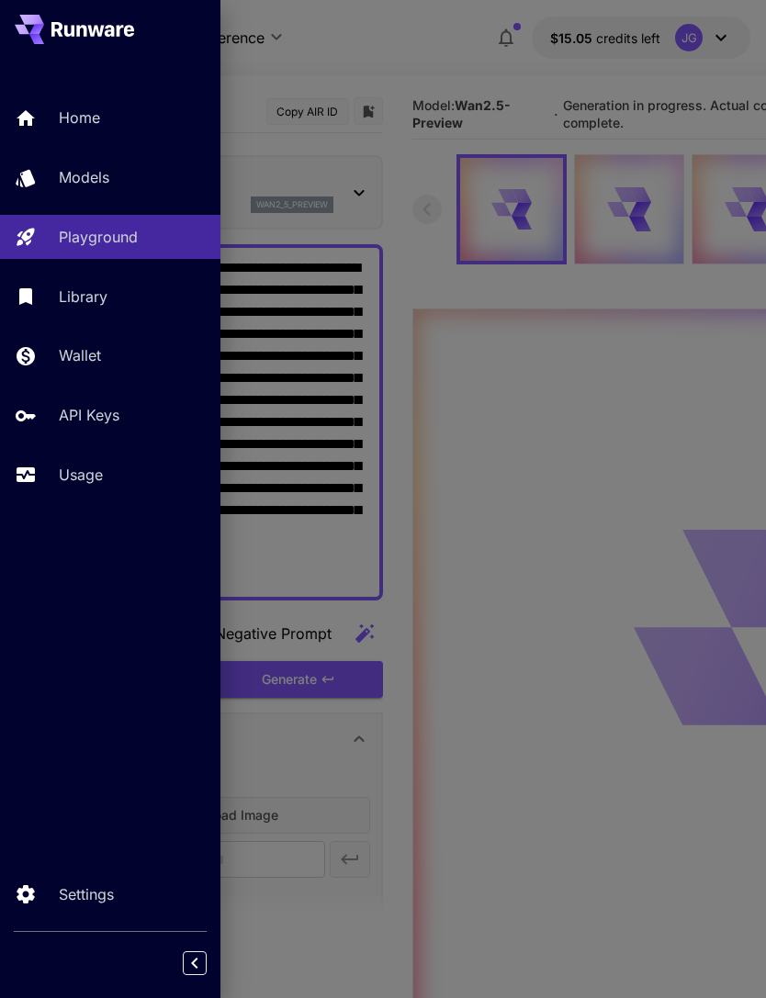
click at [478, 87] on div at bounding box center [383, 499] width 766 height 998
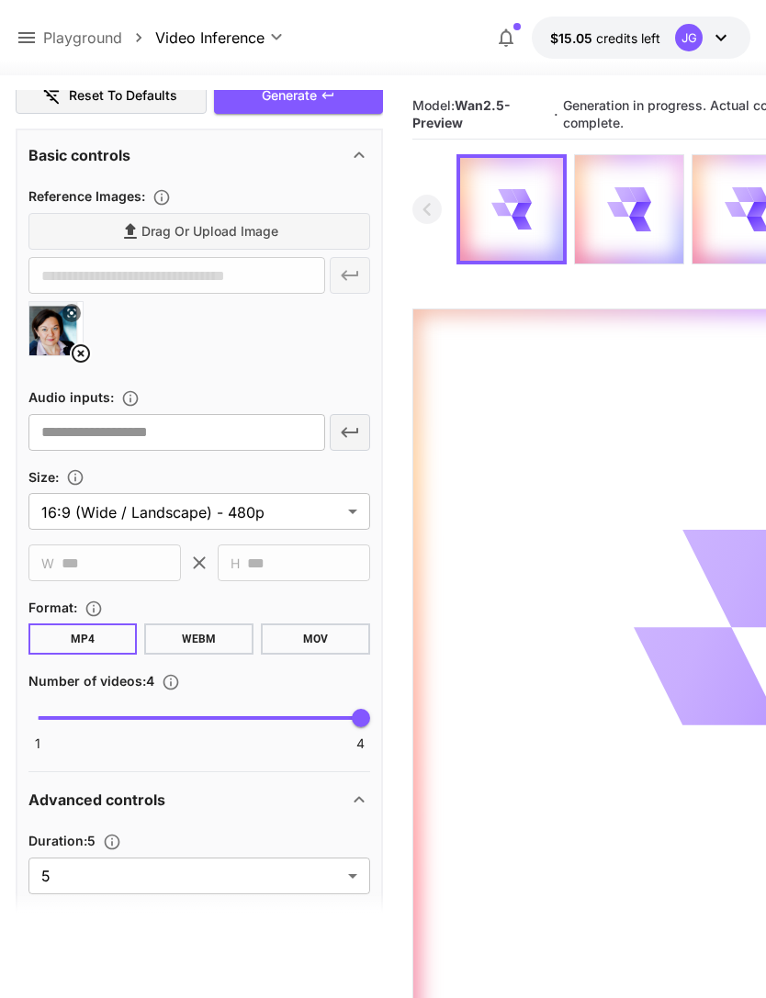
scroll to position [718, 0]
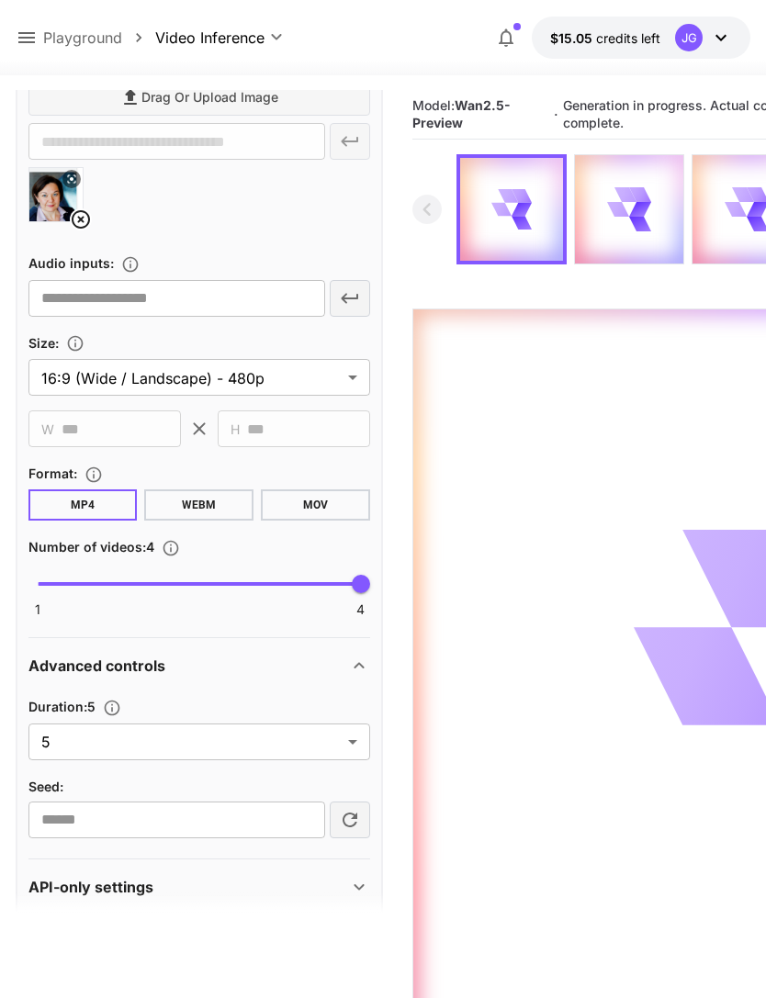
click at [357, 742] on body "**********" at bounding box center [383, 571] width 766 height 1143
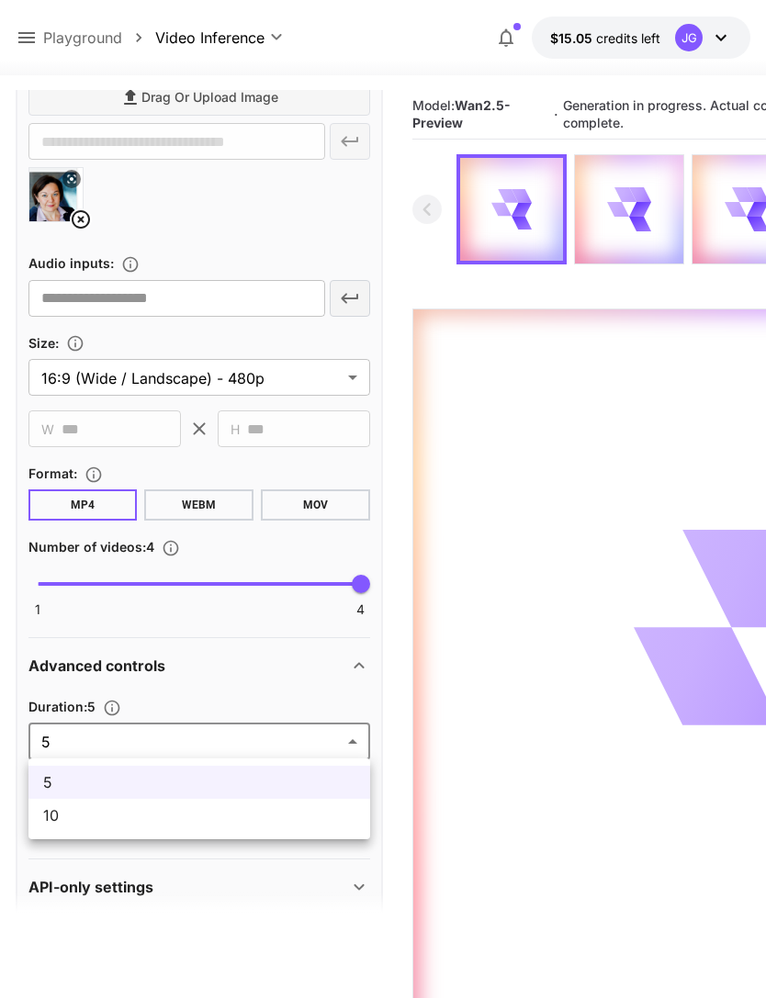
click at [279, 819] on span "10" at bounding box center [199, 816] width 312 height 22
type input "**"
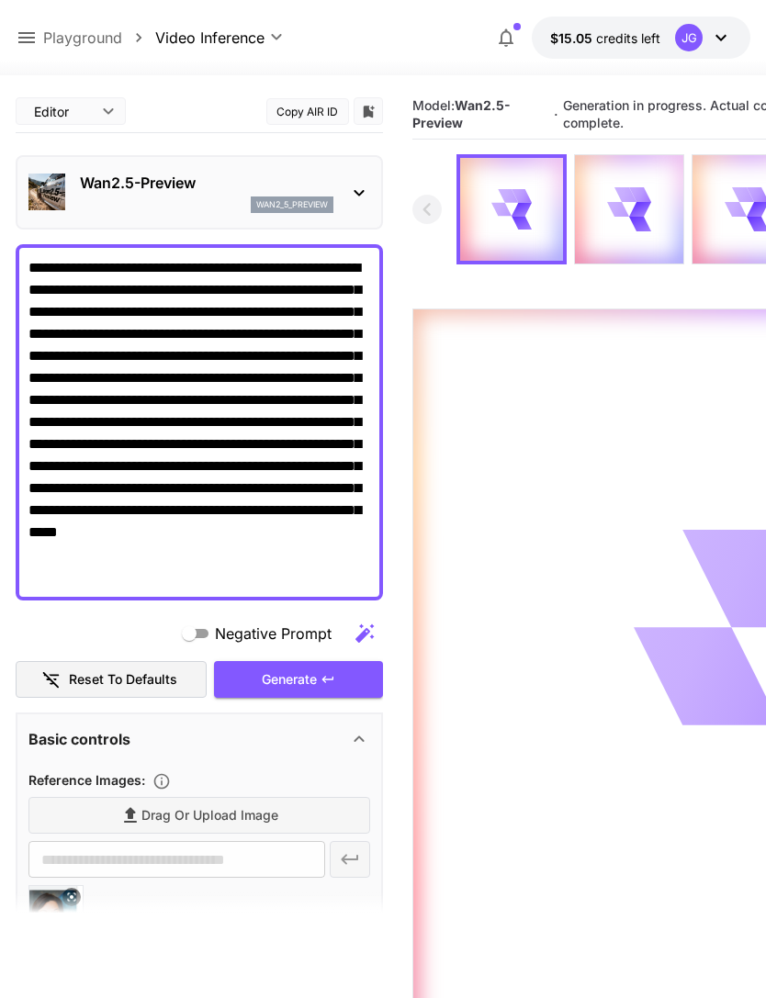
scroll to position [0, 0]
click at [32, 41] on icon at bounding box center [27, 38] width 22 height 22
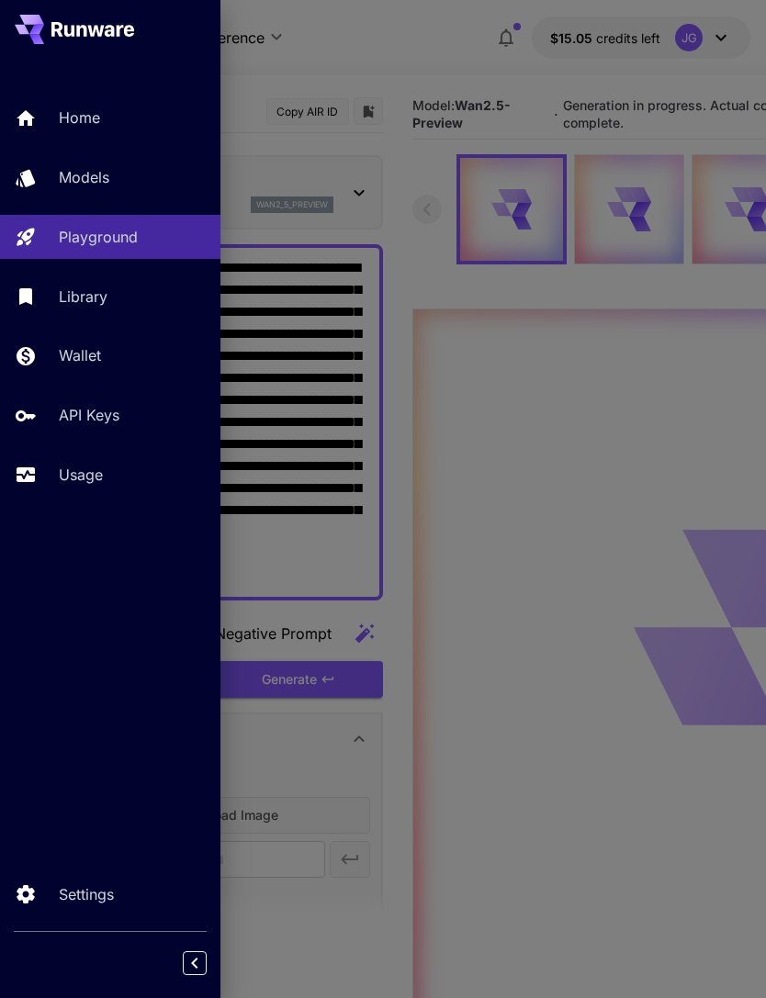
click at [100, 466] on p "Usage" at bounding box center [81, 475] width 44 height 22
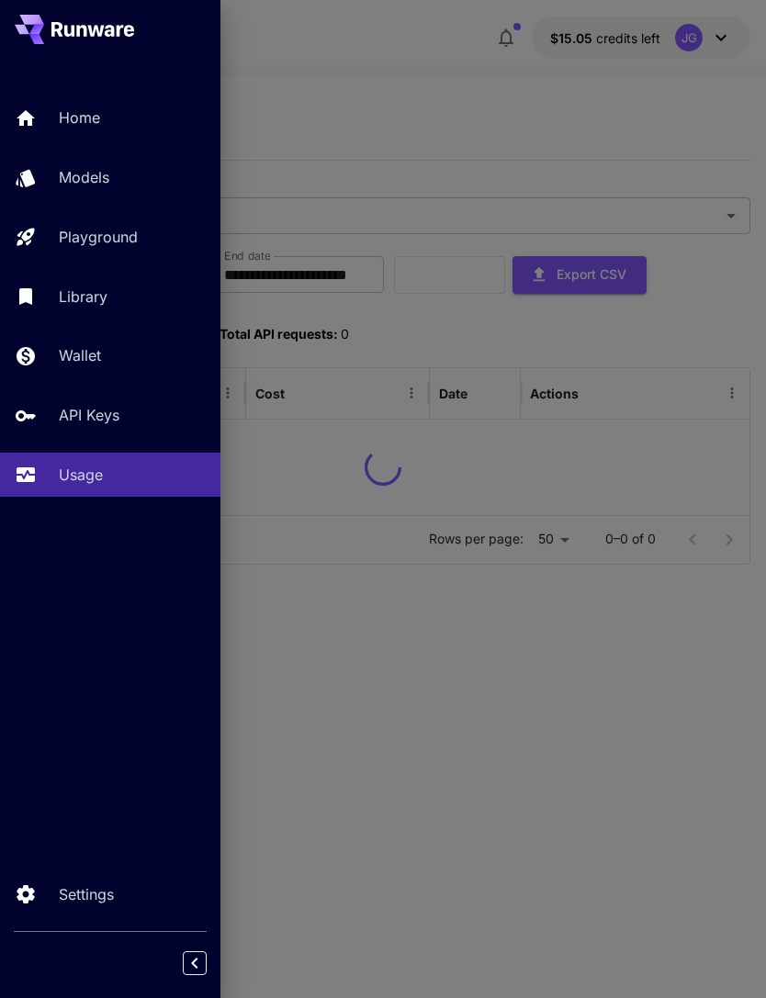
click at [479, 93] on div at bounding box center [383, 499] width 766 height 998
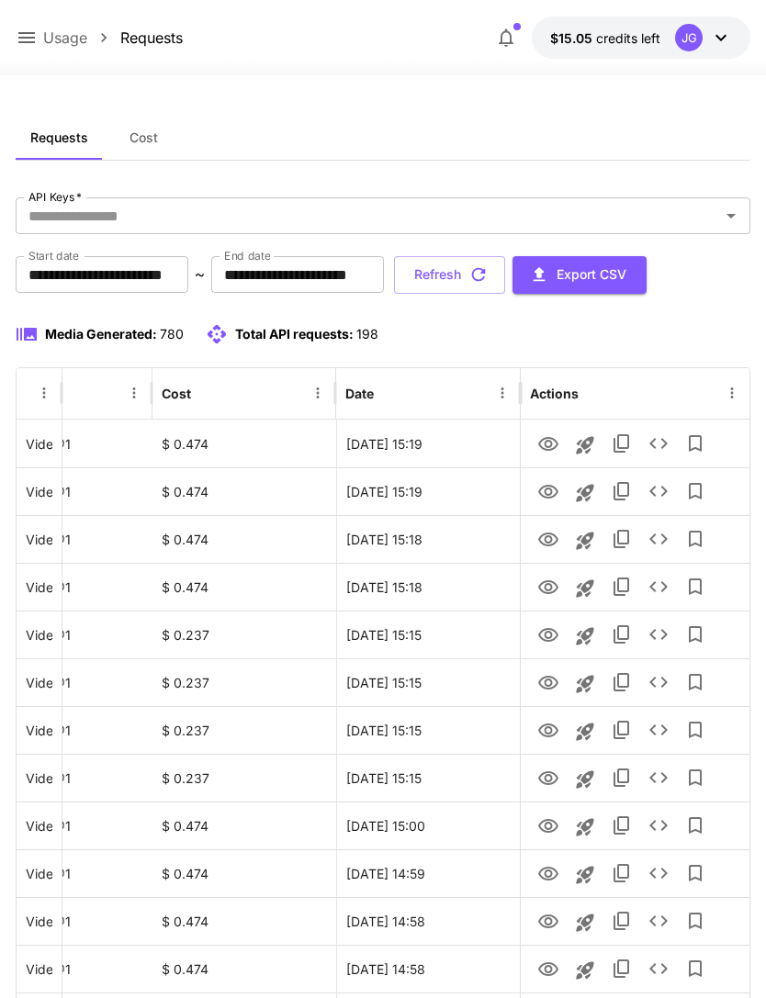
scroll to position [0, 94]
click at [489, 273] on icon "button" at bounding box center [478, 275] width 20 height 20
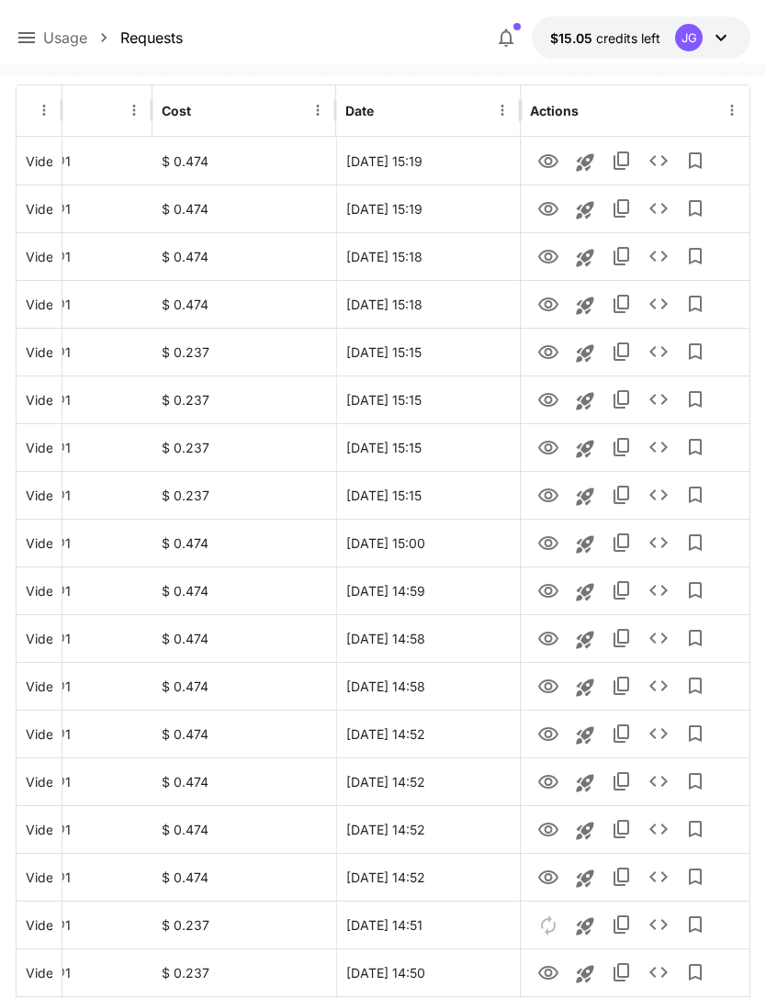
scroll to position [279, 0]
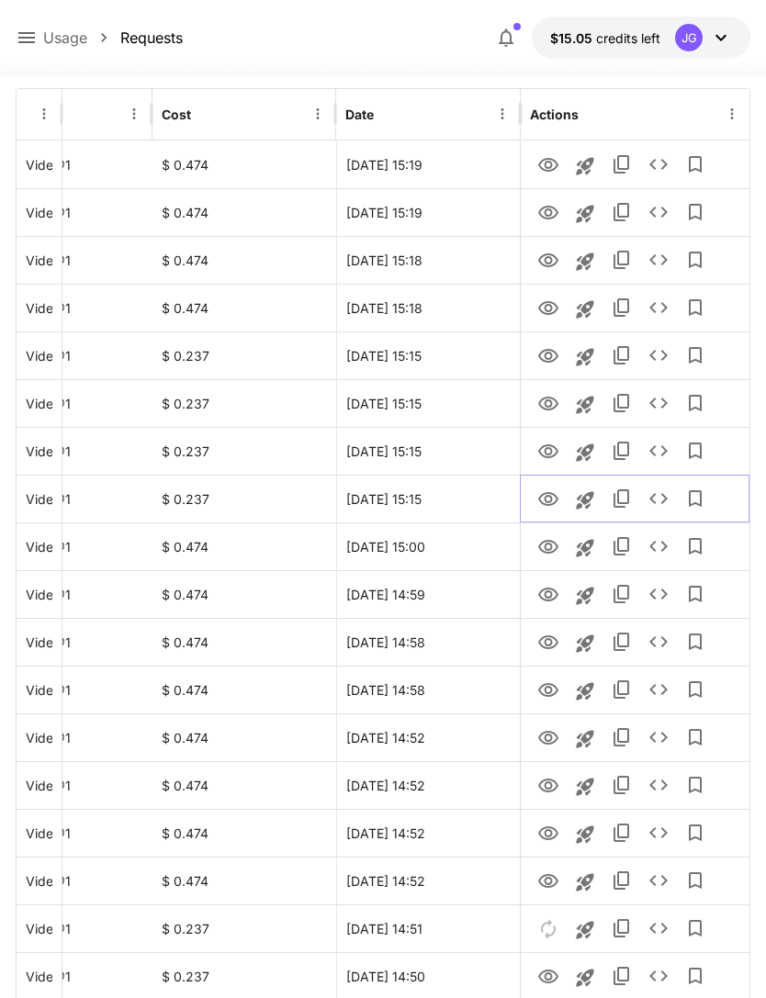
click at [550, 494] on icon "View" at bounding box center [548, 500] width 22 height 22
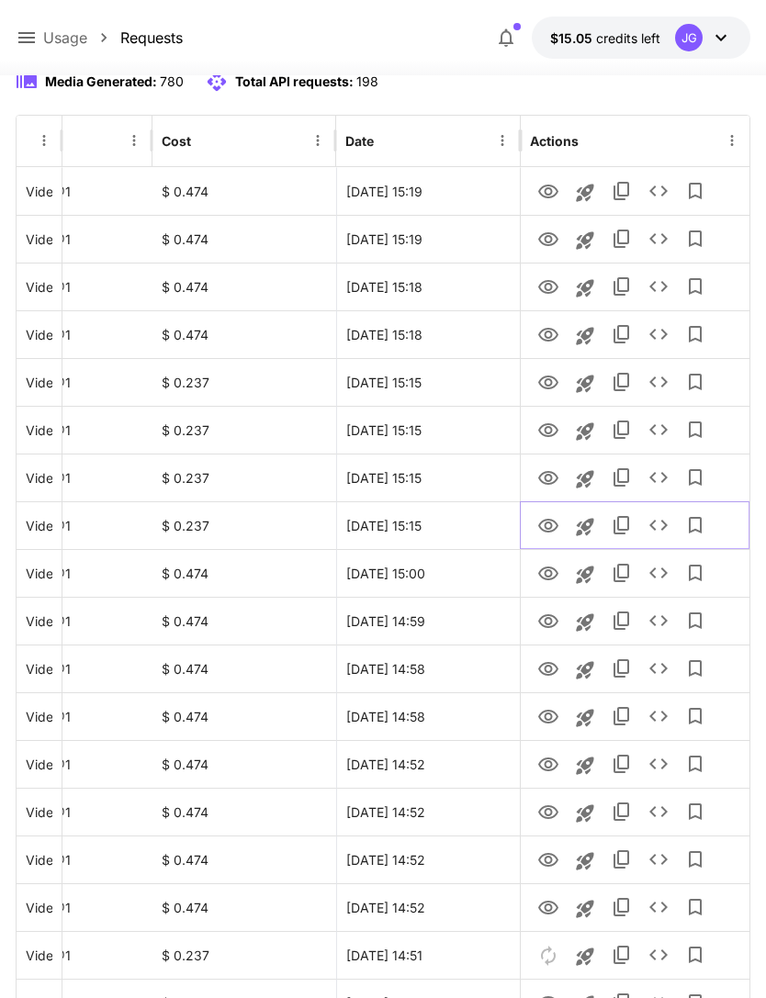
scroll to position [240, 0]
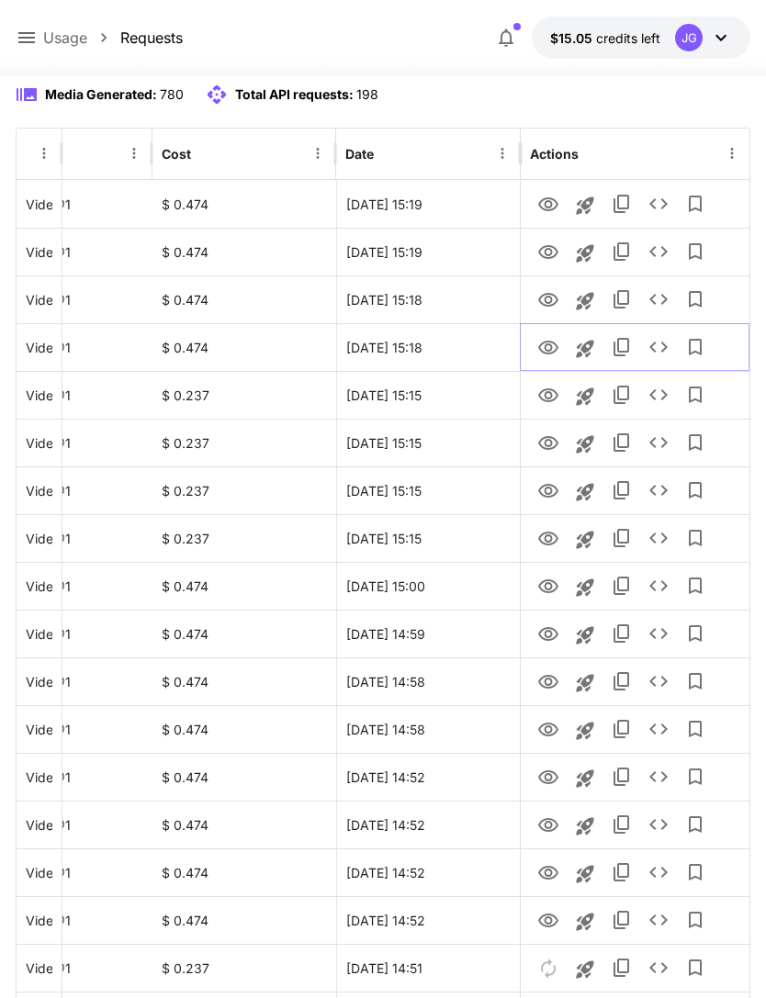
click at [552, 344] on icon "View" at bounding box center [548, 348] width 22 height 22
click at [557, 295] on icon "View" at bounding box center [548, 300] width 22 height 22
click at [554, 253] on icon "View" at bounding box center [548, 253] width 22 height 22
click at [550, 206] on icon "View" at bounding box center [548, 204] width 20 height 14
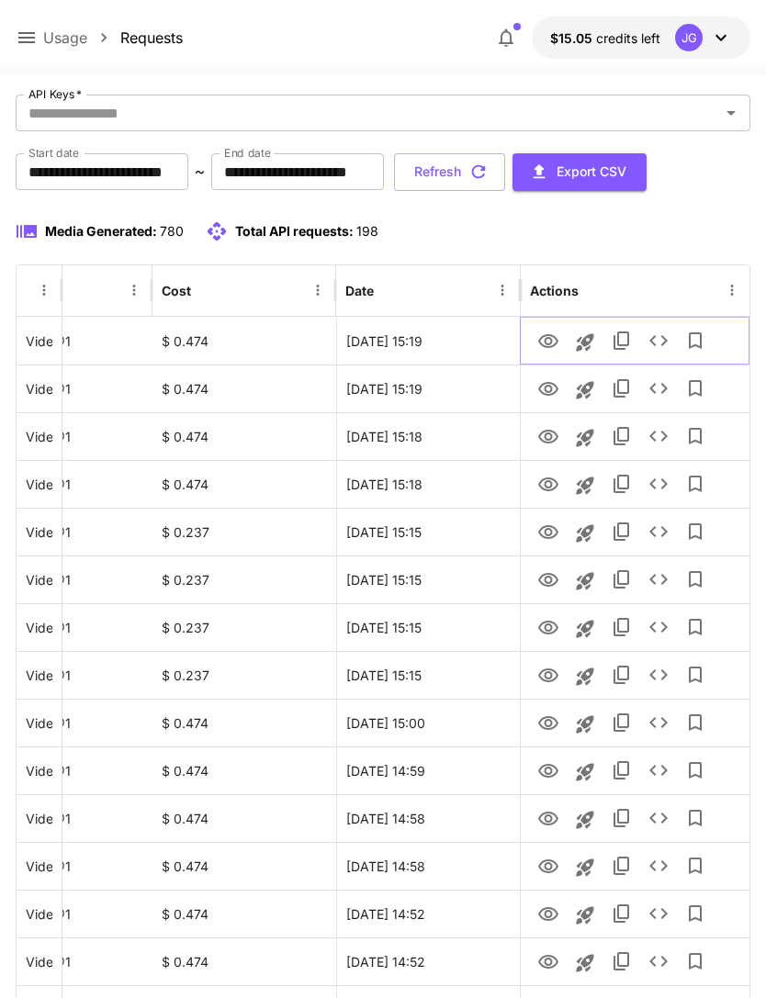
scroll to position [0, 0]
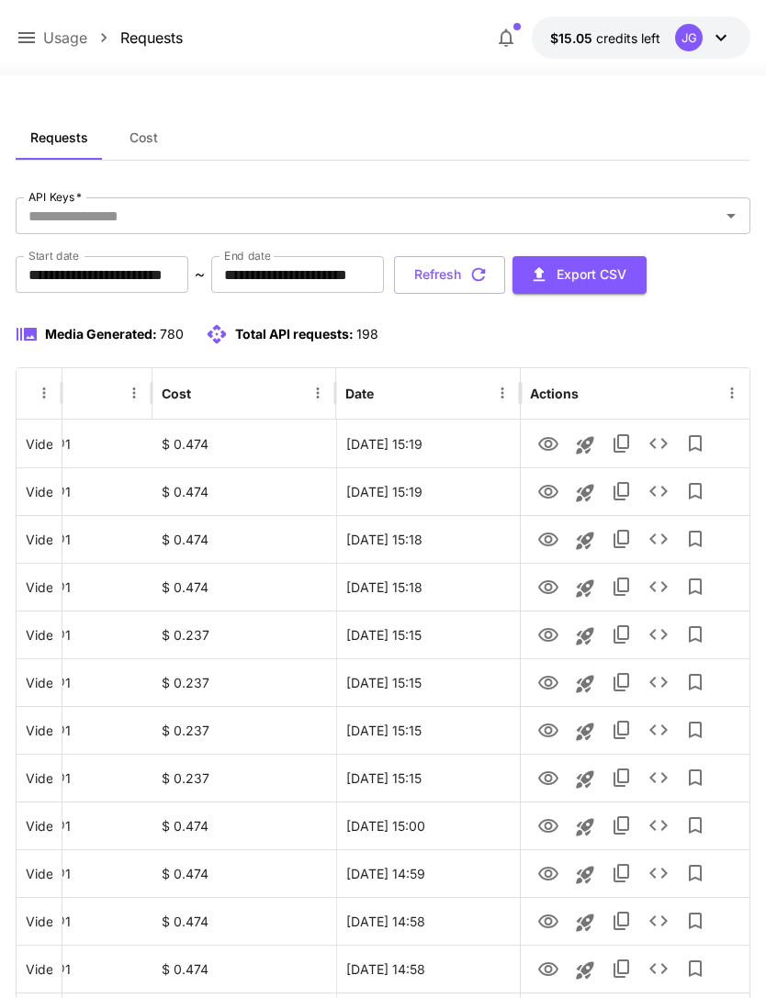
click at [489, 269] on icon "button" at bounding box center [478, 275] width 20 height 20
click at [505, 270] on button "Refresh" at bounding box center [449, 275] width 111 height 38
click at [489, 269] on icon "button" at bounding box center [478, 275] width 20 height 20
click at [654, 444] on icon "See details" at bounding box center [659, 444] width 22 height 22
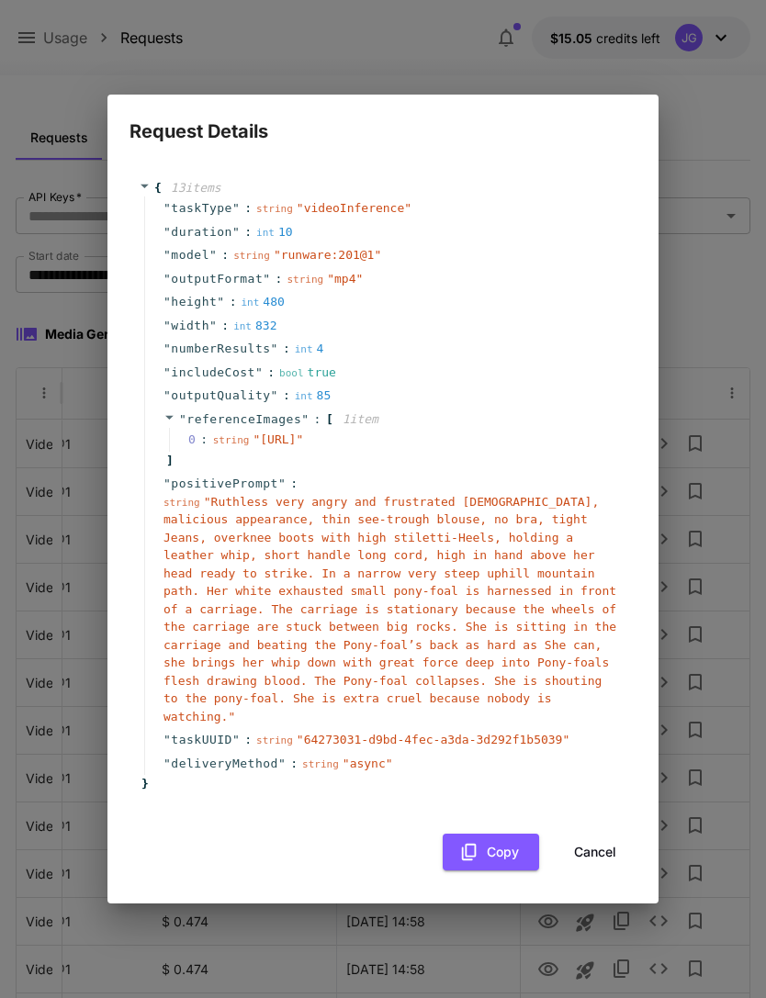
click at [604, 863] on button "Cancel" at bounding box center [595, 853] width 83 height 38
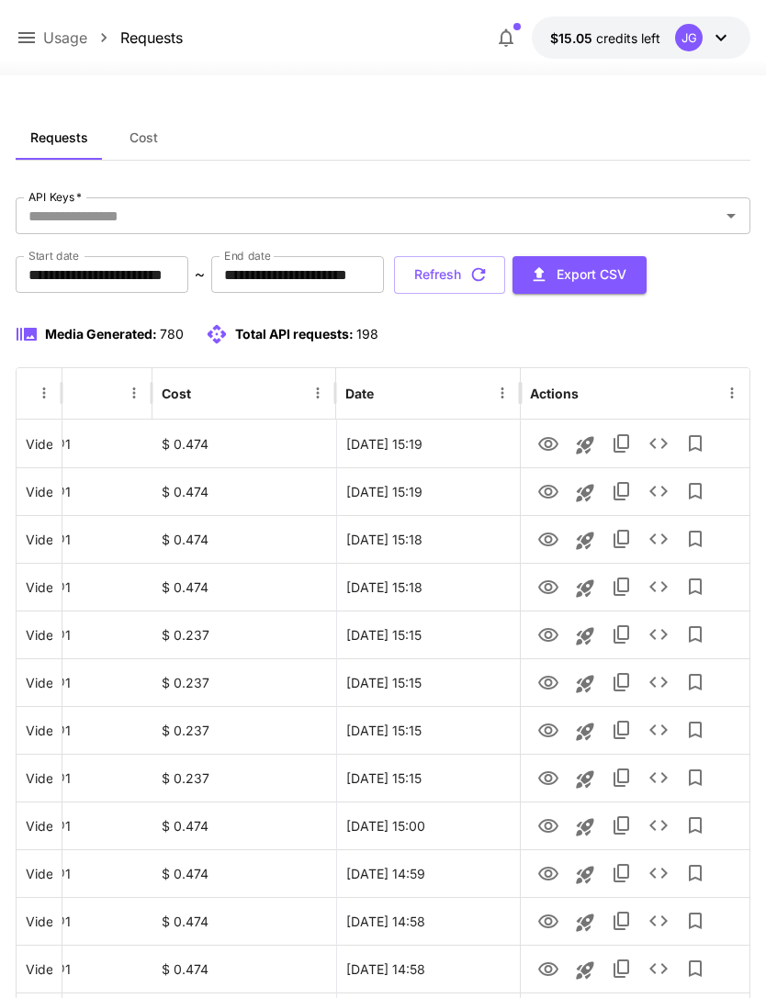
click at [486, 275] on icon "button" at bounding box center [479, 275] width 14 height 14
click at [505, 270] on button "Refresh" at bounding box center [449, 275] width 111 height 38
click at [505, 273] on button "Refresh" at bounding box center [449, 275] width 111 height 38
click at [505, 276] on button "Refresh" at bounding box center [449, 275] width 111 height 38
click at [505, 278] on button "Refresh" at bounding box center [449, 275] width 111 height 38
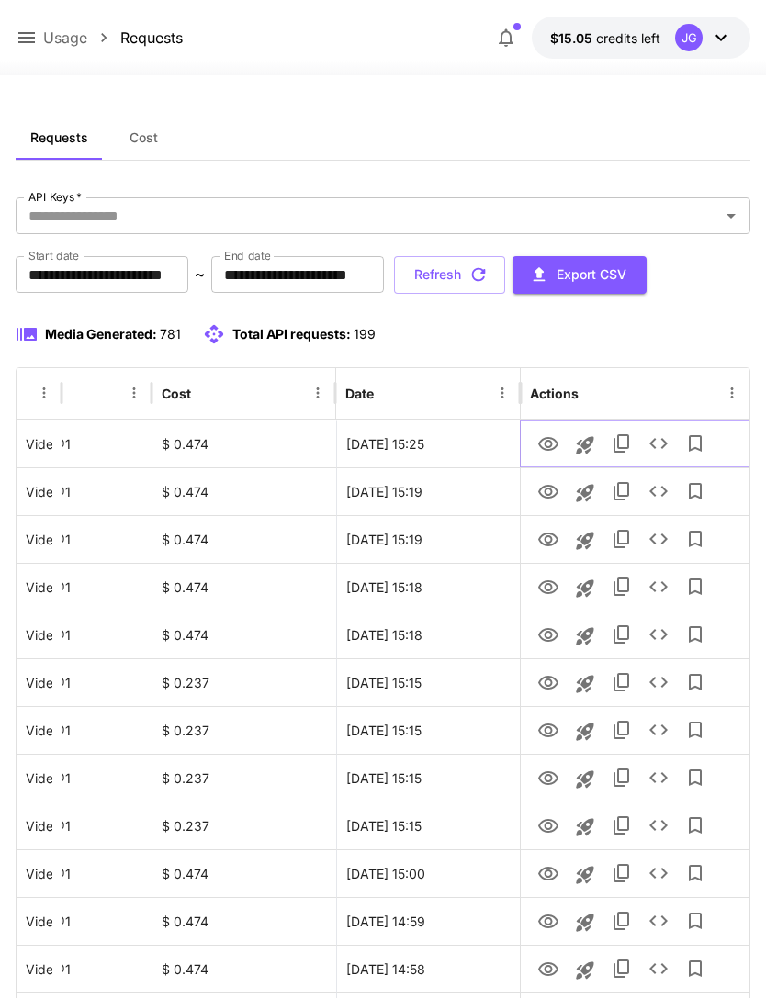
click at [550, 446] on icon "View" at bounding box center [548, 444] width 20 height 14
click at [505, 281] on button "Refresh" at bounding box center [449, 275] width 111 height 38
click at [553, 493] on icon "View" at bounding box center [548, 492] width 22 height 22
click at [549, 440] on icon "View" at bounding box center [548, 444] width 20 height 14
click at [505, 278] on button "Refresh" at bounding box center [449, 275] width 111 height 38
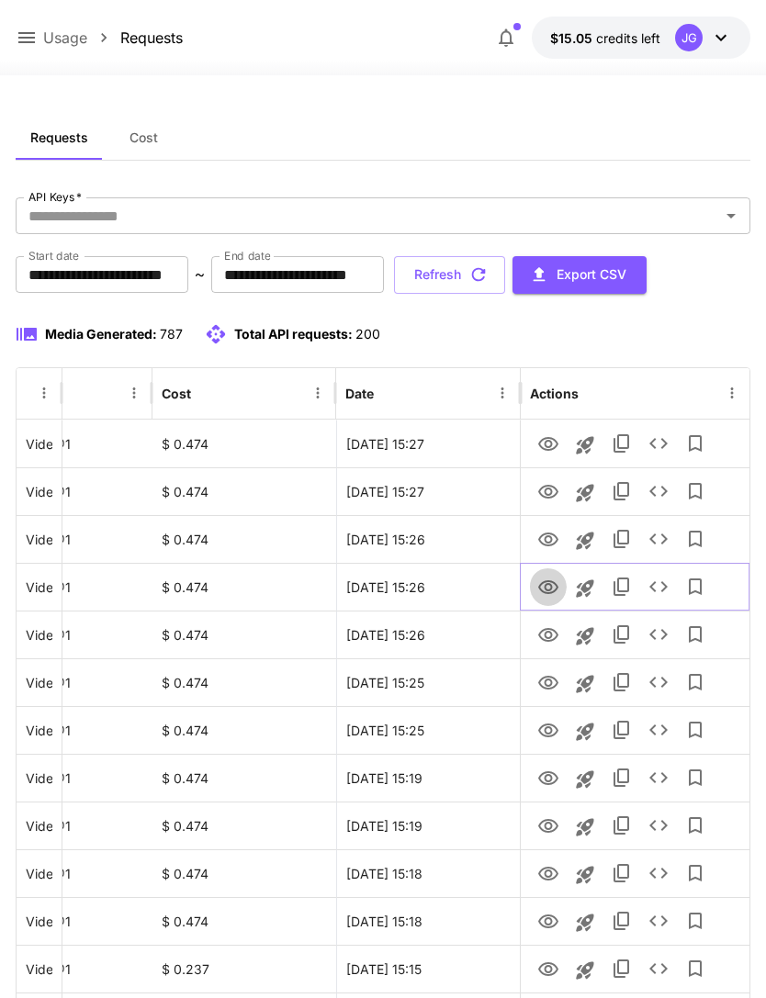
click at [553, 583] on icon "View" at bounding box center [548, 588] width 22 height 22
click at [543, 537] on icon "View" at bounding box center [548, 540] width 22 height 22
click at [543, 490] on icon "View" at bounding box center [548, 492] width 22 height 22
click at [546, 445] on icon "View" at bounding box center [548, 444] width 20 height 14
click at [27, 39] on icon at bounding box center [26, 37] width 17 height 11
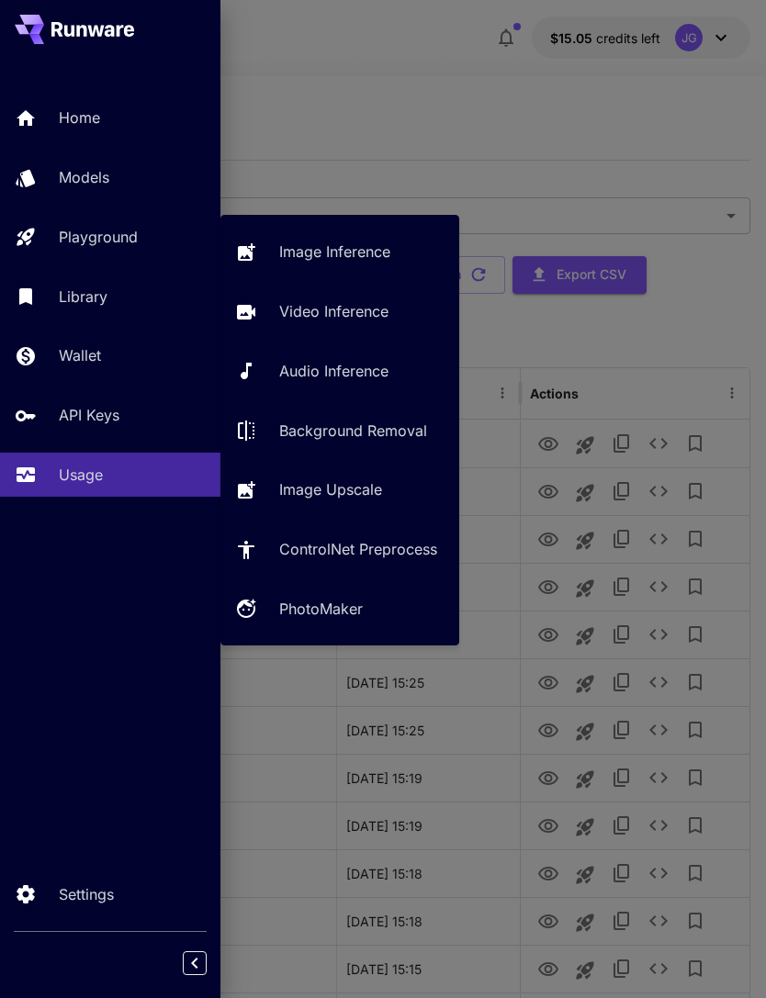
click at [380, 310] on p "Video Inference" at bounding box center [333, 311] width 109 height 22
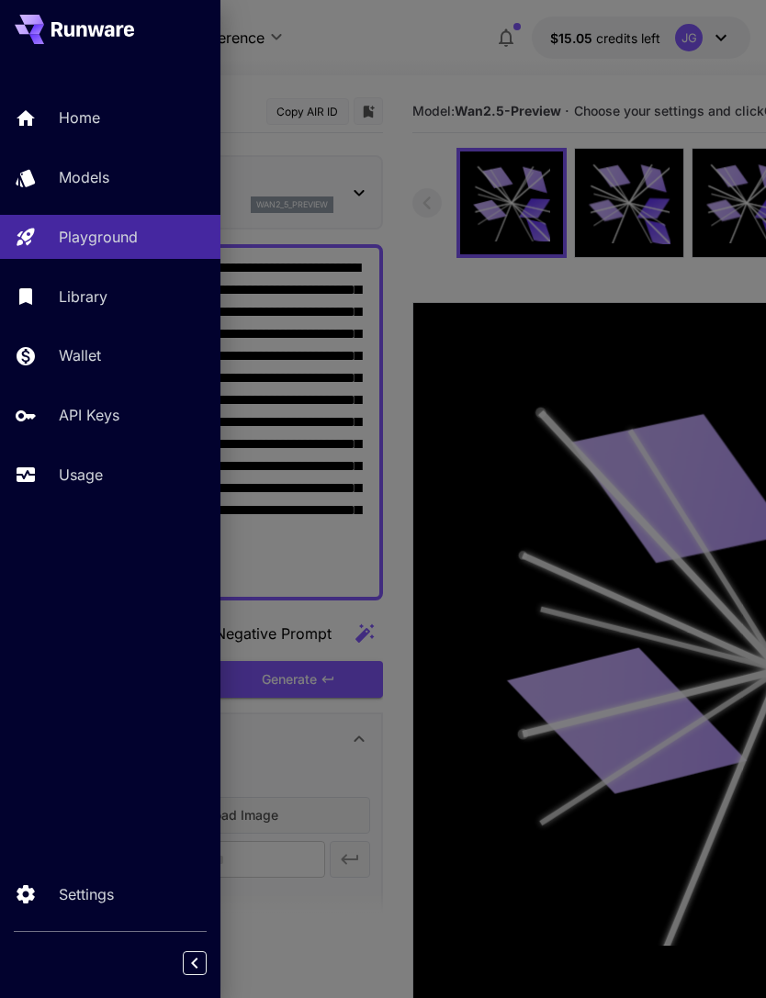
type input "*"
click at [434, 62] on div at bounding box center [383, 499] width 766 height 998
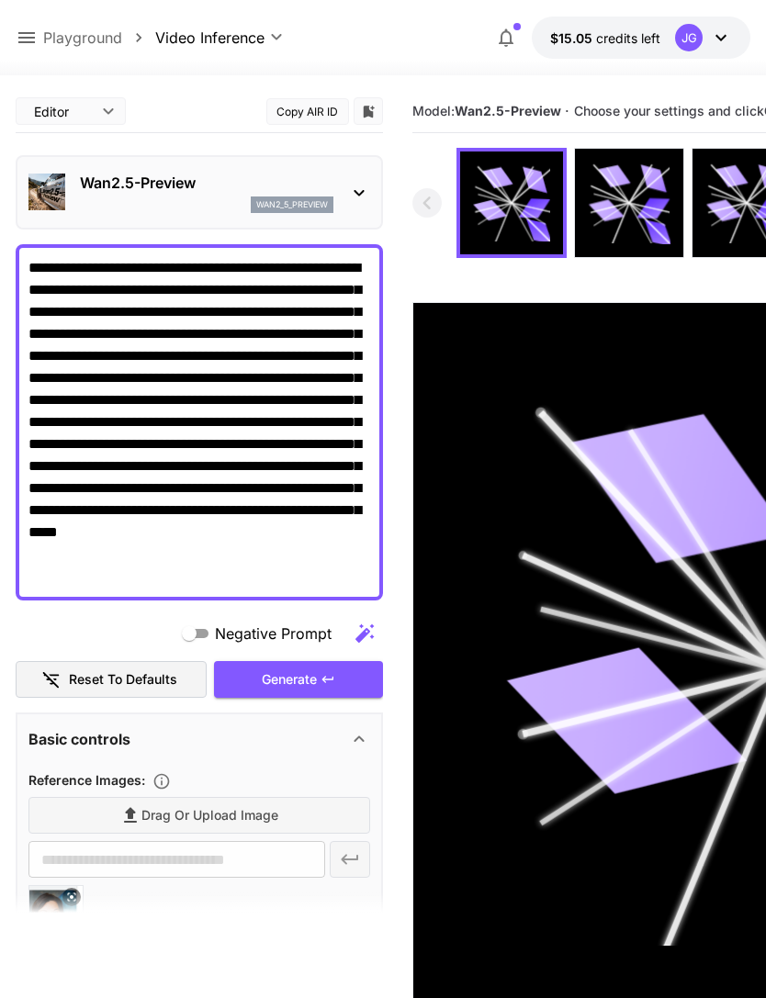
click at [212, 374] on textarea "**********" at bounding box center [199, 422] width 342 height 331
click at [231, 375] on textarea "**********" at bounding box center [199, 422] width 342 height 331
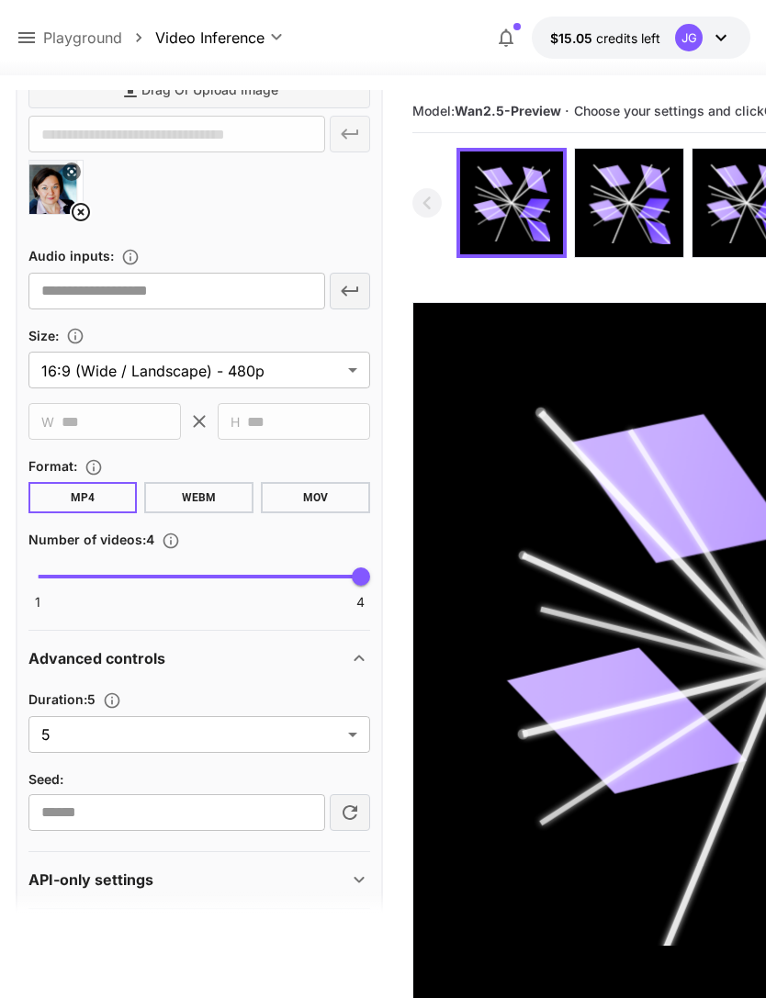
scroll to position [728, 0]
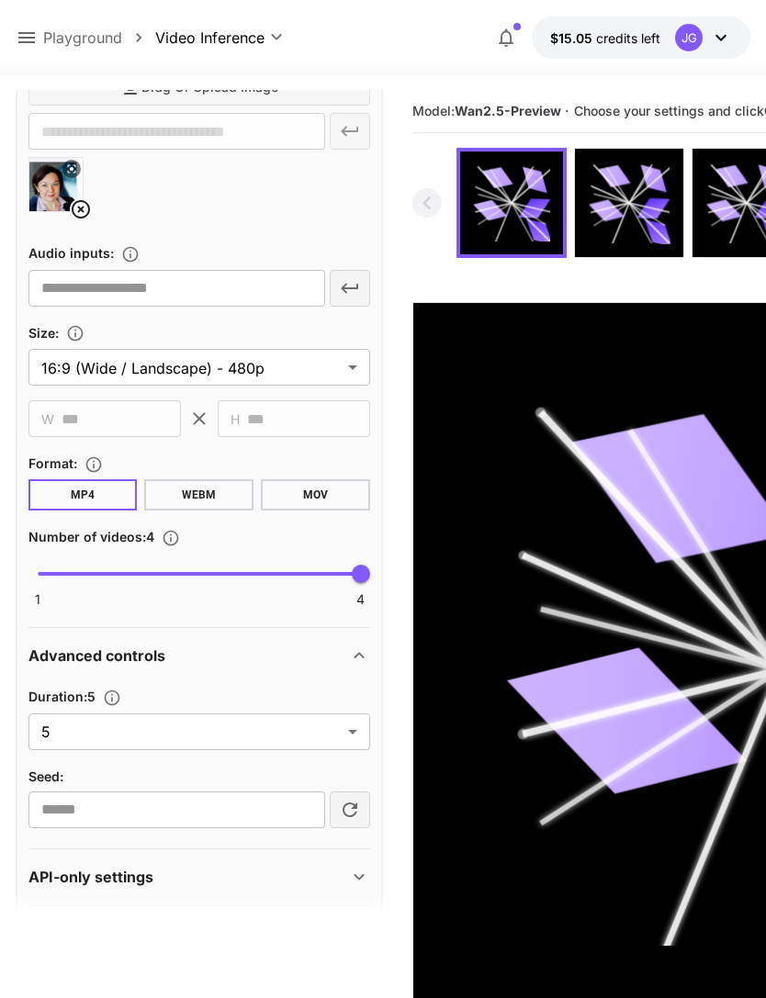
type textarea "**********"
click at [355, 730] on body "**********" at bounding box center [383, 571] width 766 height 1143
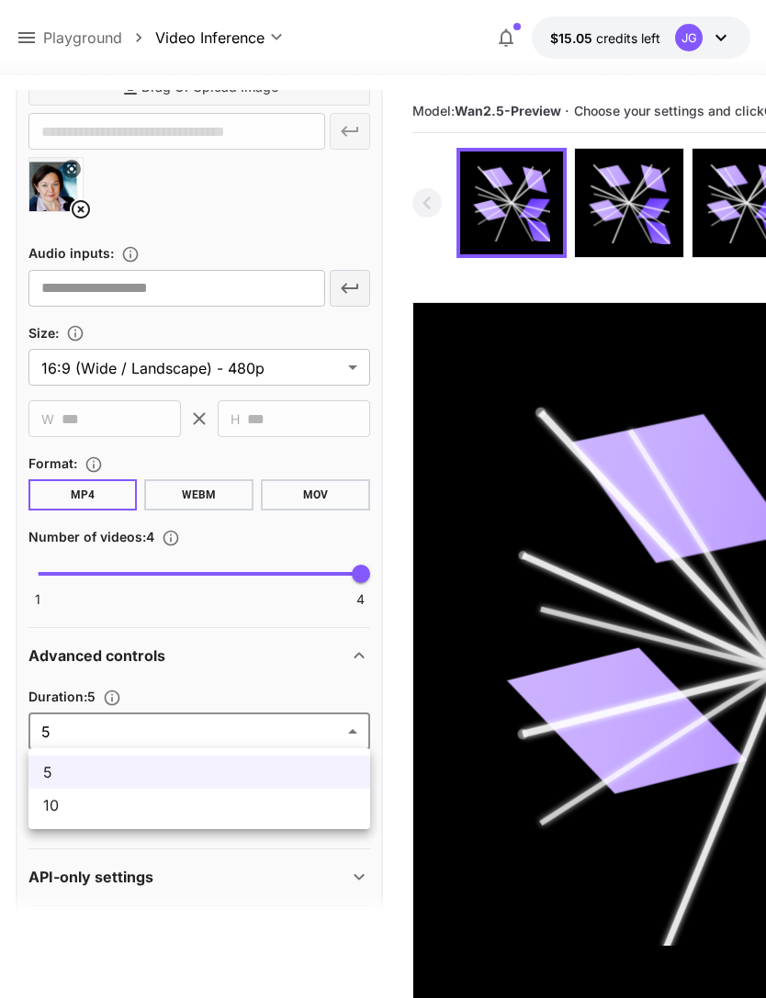
click at [271, 811] on span "10" at bounding box center [199, 805] width 312 height 22
type input "**"
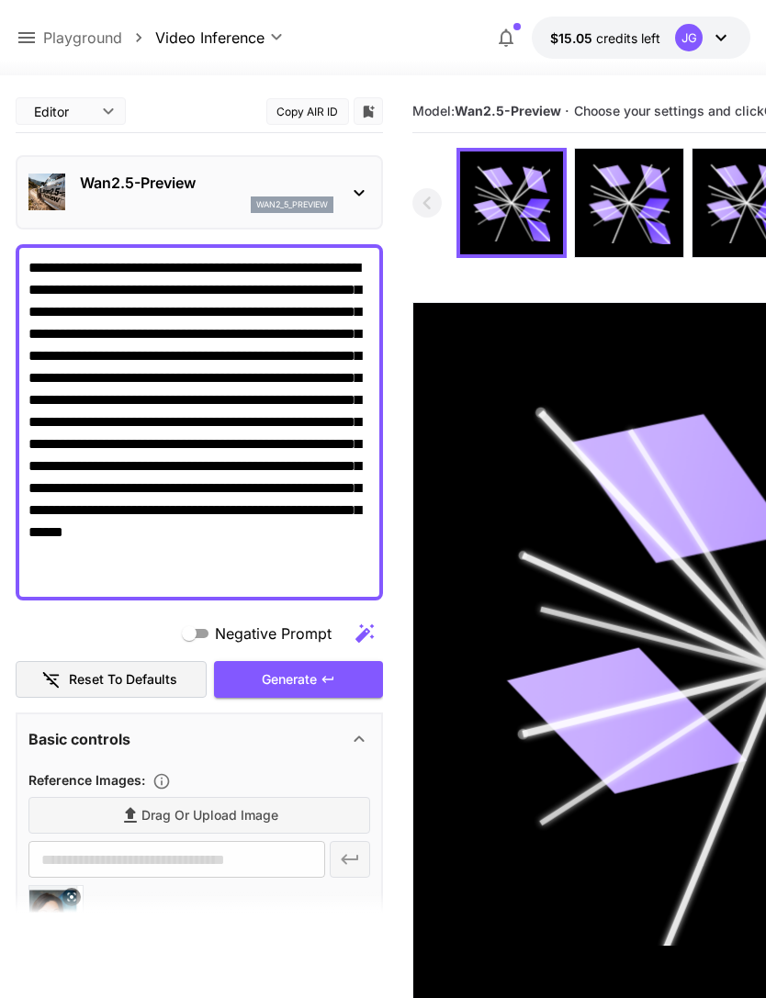
scroll to position [0, 0]
click at [319, 682] on div "Generate" at bounding box center [298, 680] width 169 height 38
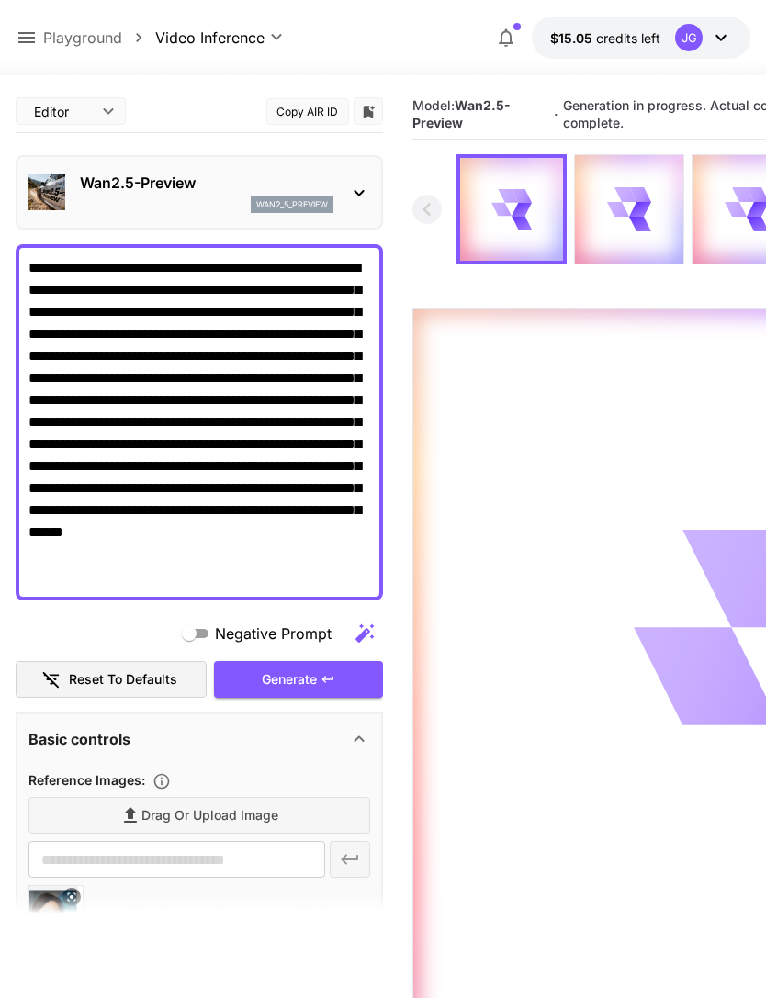
click at [32, 32] on icon at bounding box center [27, 38] width 22 height 22
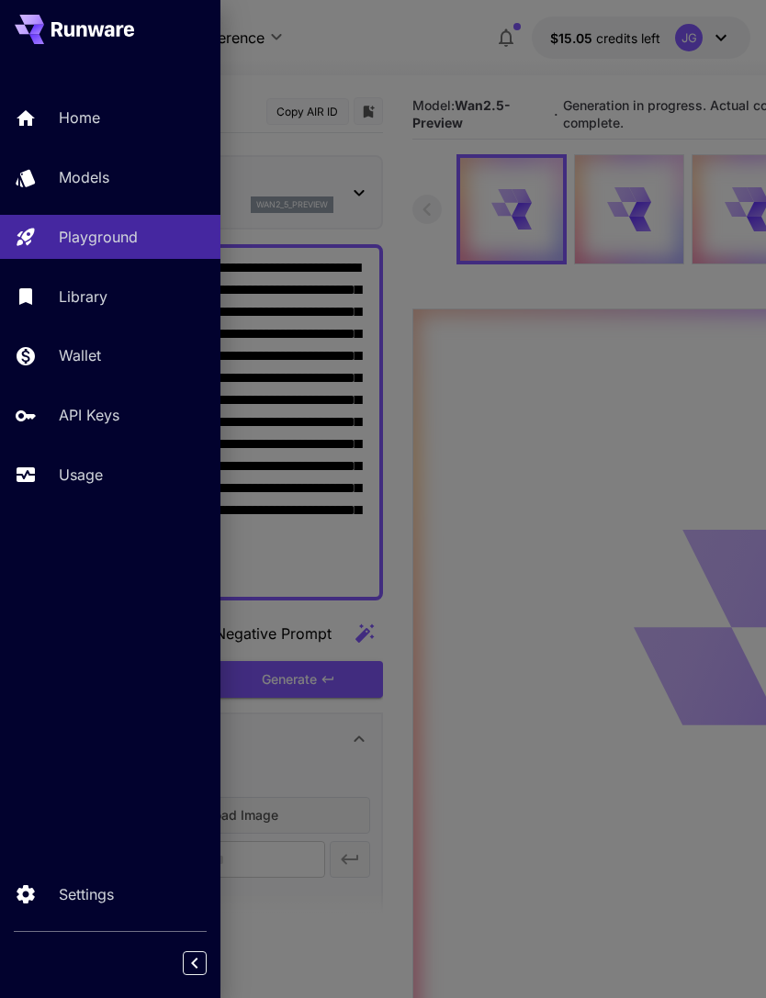
click at [96, 470] on p "Usage" at bounding box center [81, 475] width 44 height 22
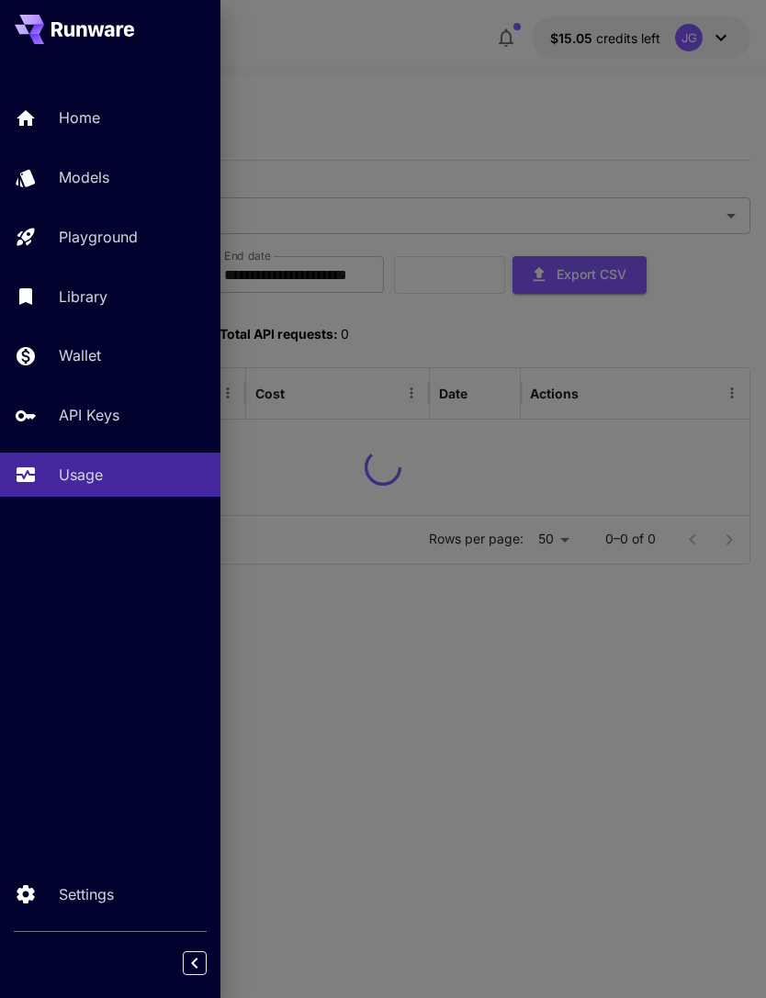
click at [431, 86] on div at bounding box center [383, 499] width 766 height 998
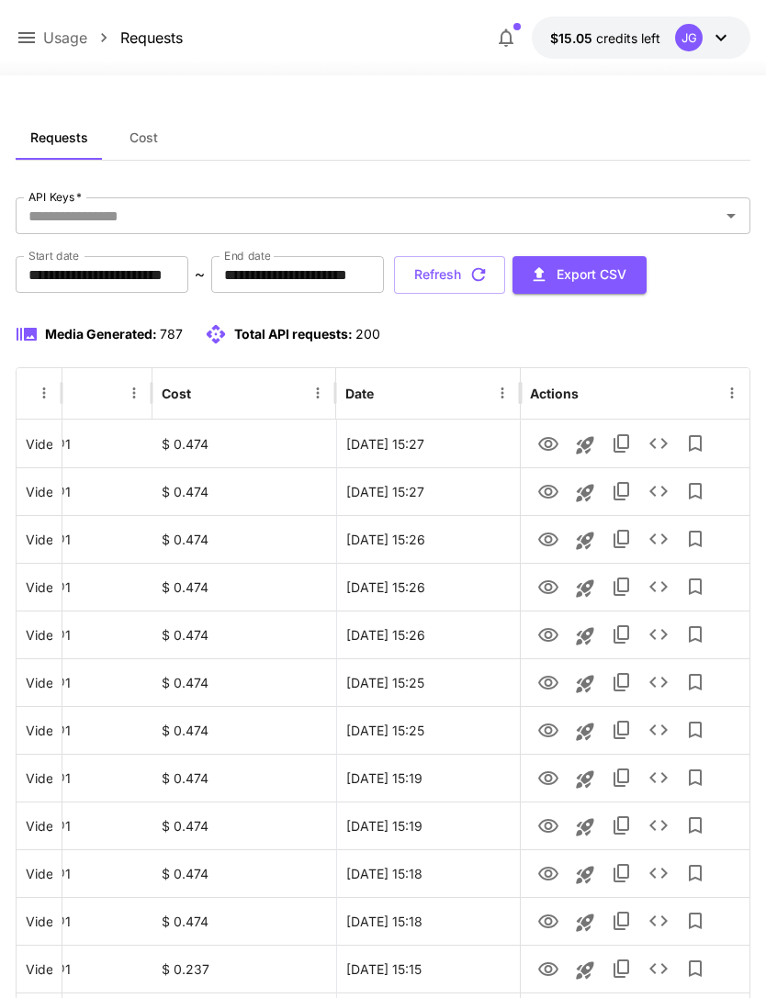
scroll to position [0, 94]
click at [549, 450] on icon "View" at bounding box center [548, 444] width 20 height 14
click at [505, 272] on button "Refresh" at bounding box center [449, 275] width 111 height 38
click at [27, 37] on icon at bounding box center [27, 38] width 22 height 22
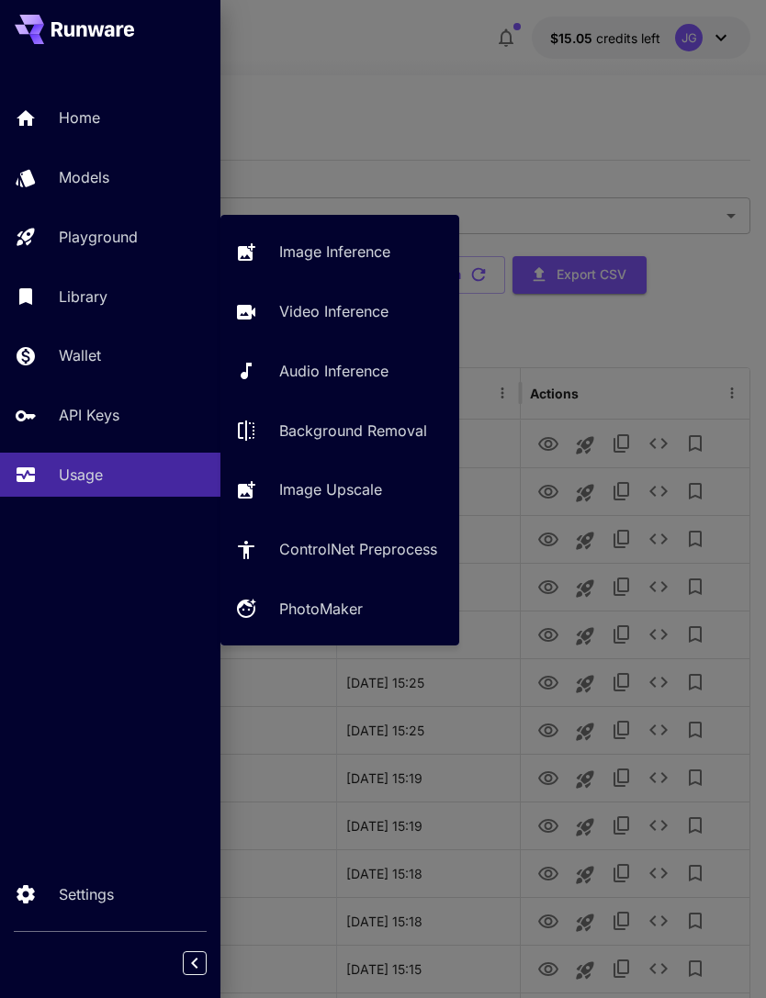
click at [359, 307] on p "Video Inference" at bounding box center [333, 311] width 109 height 22
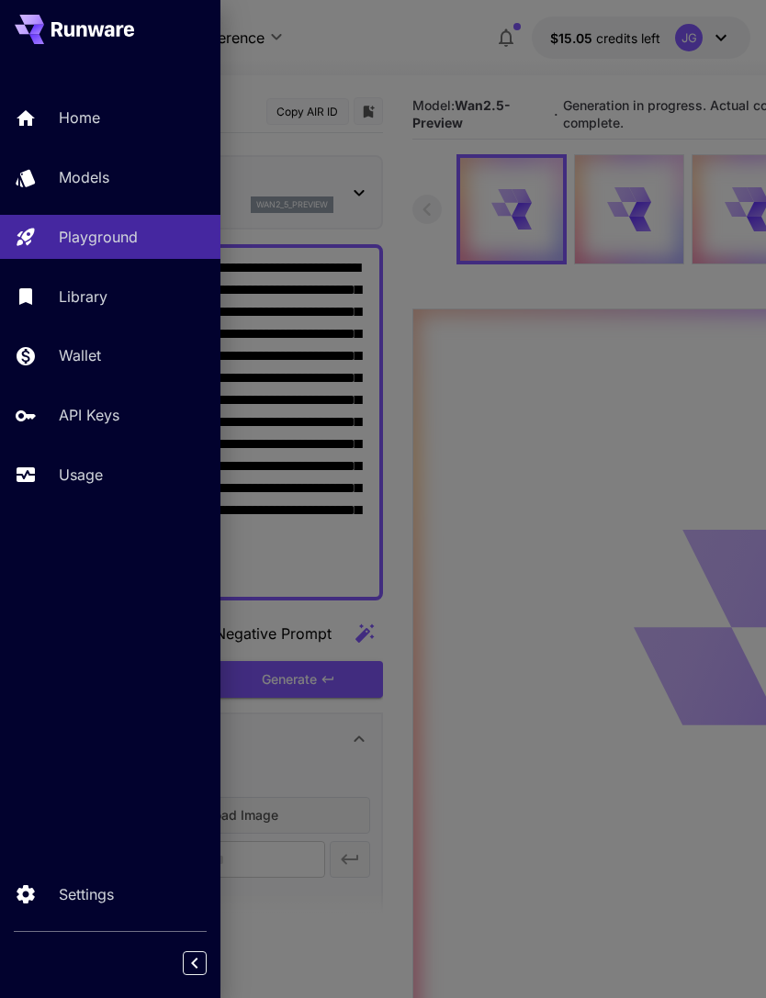
type input "*"
click at [464, 84] on div at bounding box center [383, 499] width 766 height 998
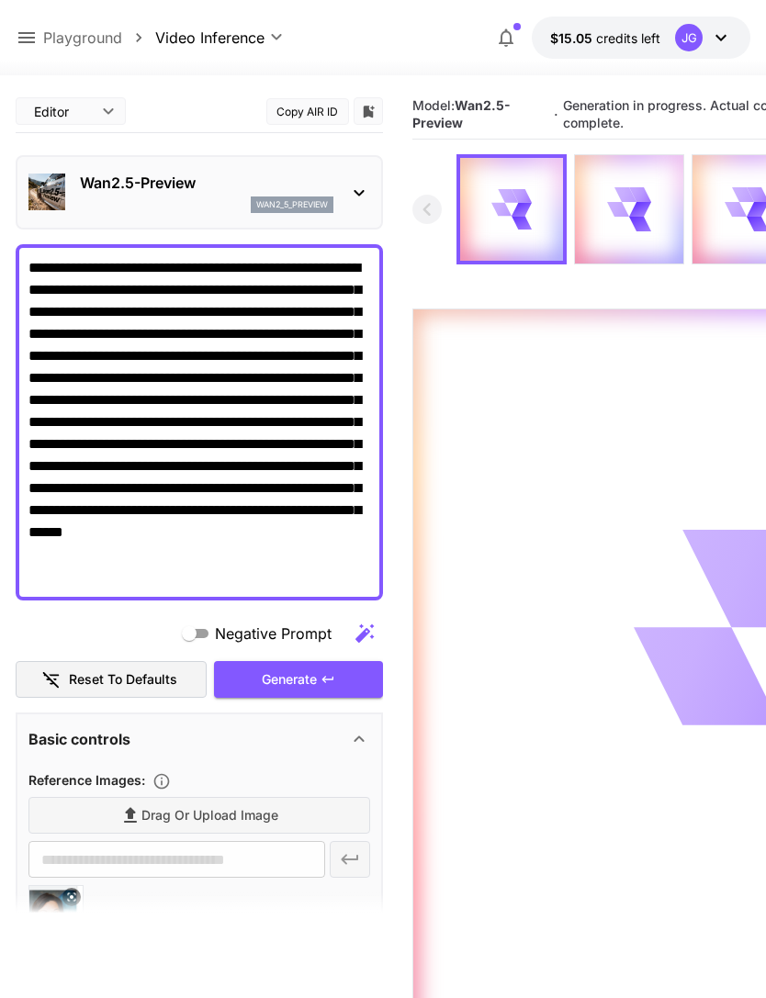
click at [32, 22] on div "**********" at bounding box center [384, 38] width 736 height 42
click at [37, 33] on icon at bounding box center [27, 38] width 22 height 22
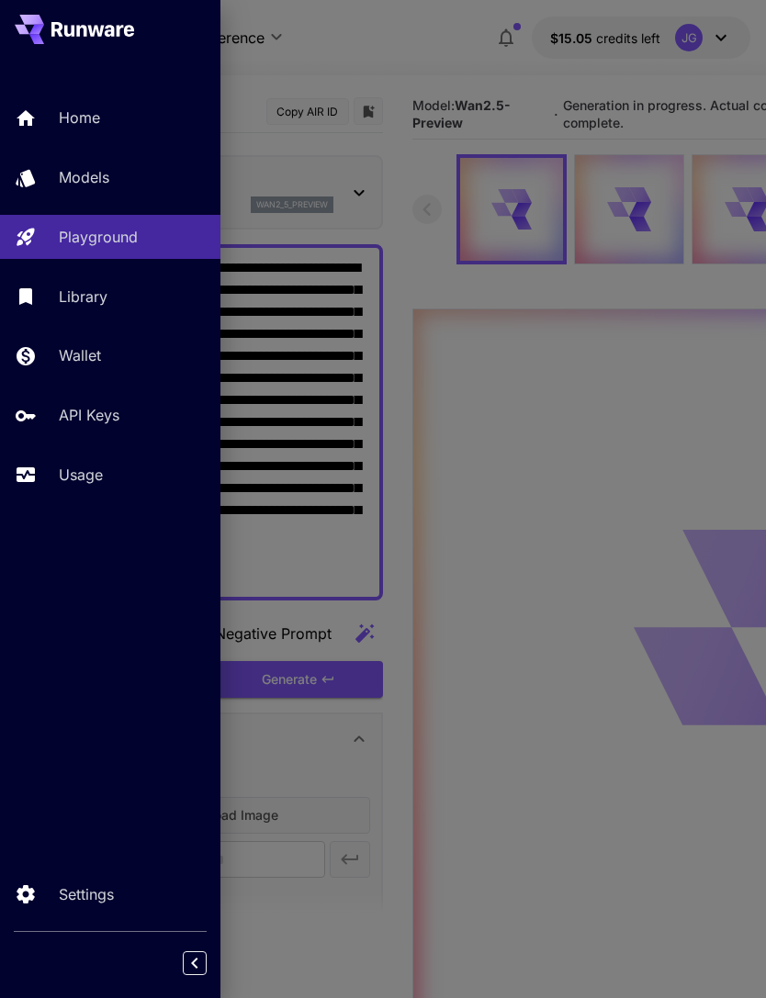
click at [98, 477] on p "Usage" at bounding box center [81, 475] width 44 height 22
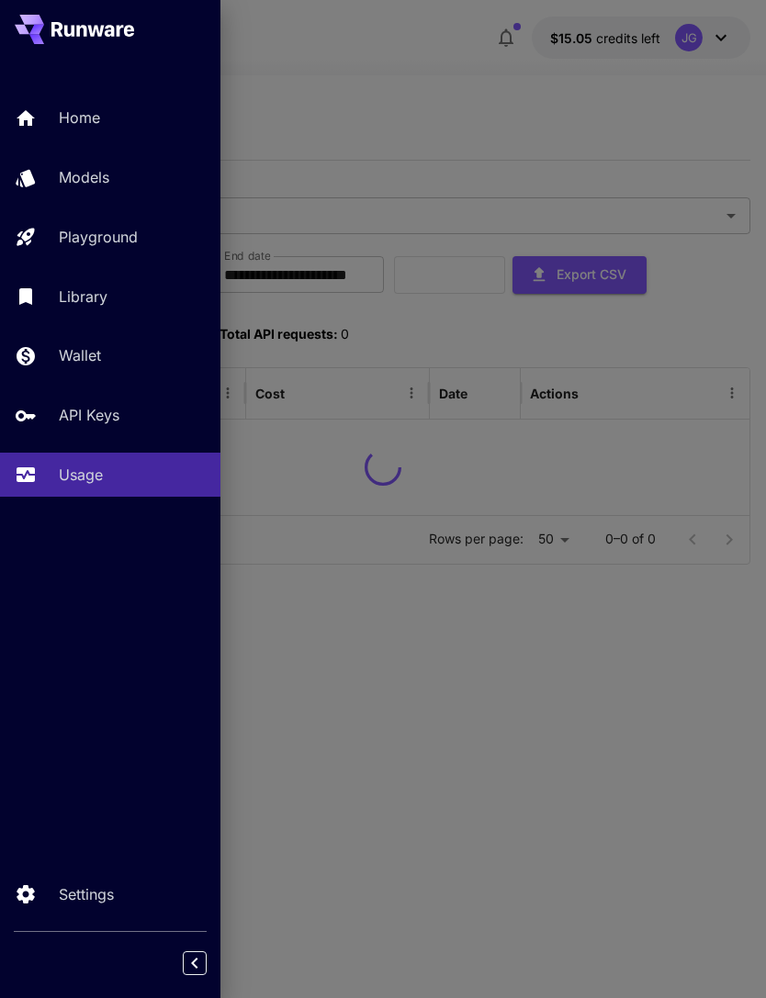
click at [411, 57] on div at bounding box center [383, 499] width 766 height 998
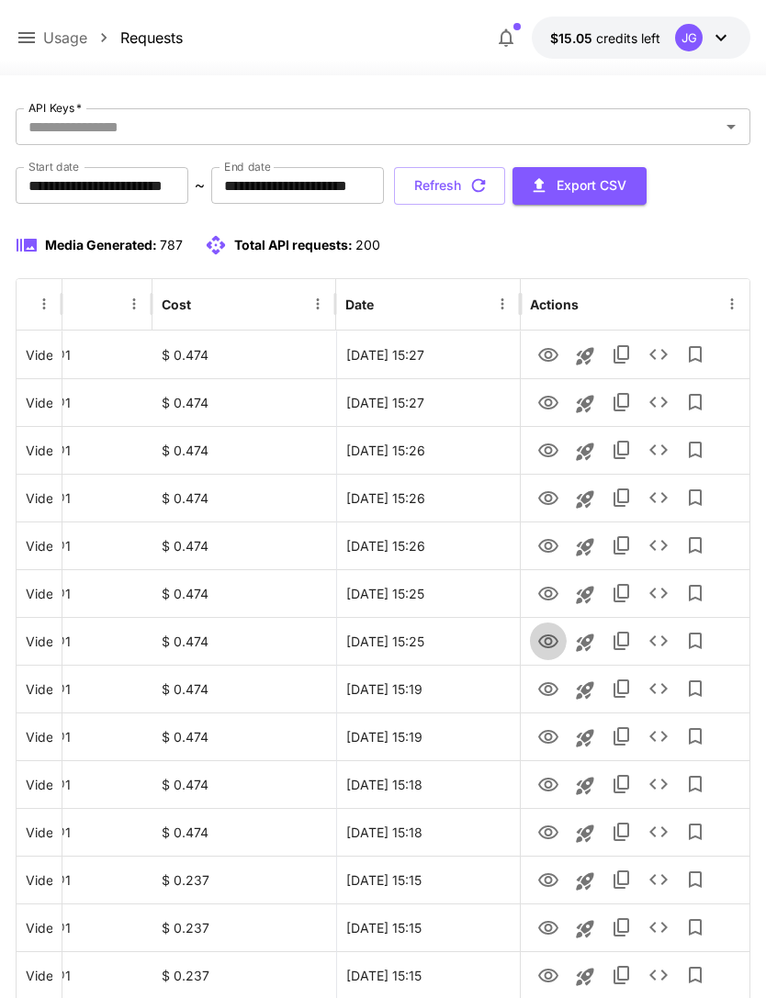
scroll to position [89, 0]
click at [549, 648] on icon "View" at bounding box center [548, 642] width 22 height 22
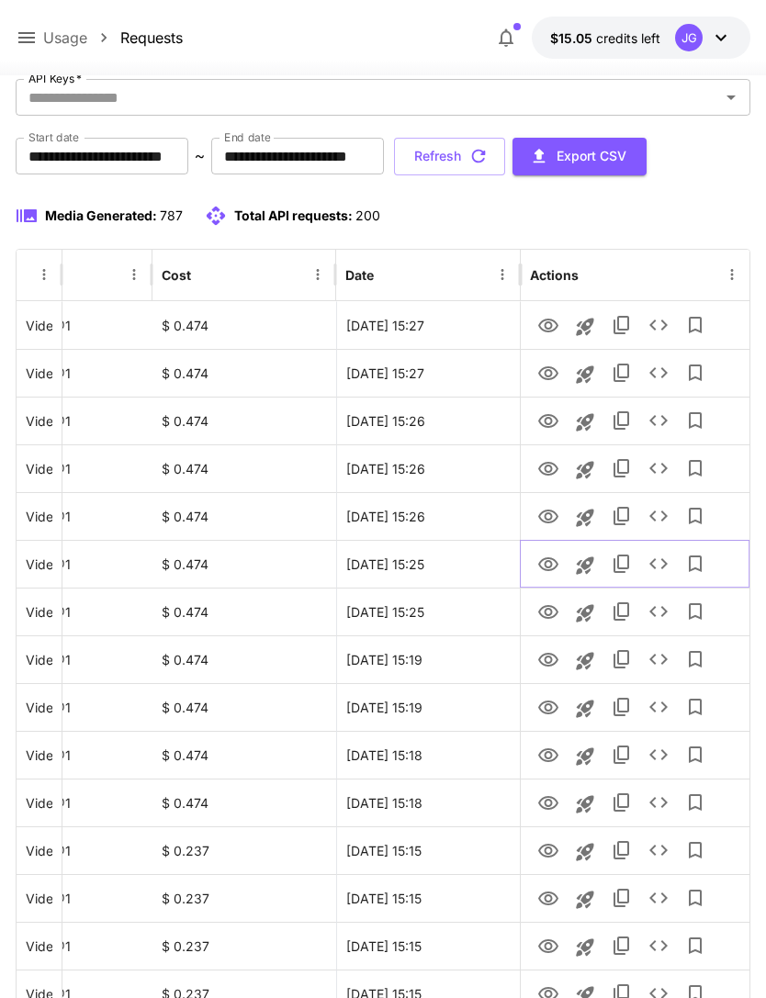
click at [554, 565] on icon "View" at bounding box center [548, 565] width 22 height 22
click at [558, 515] on icon "View" at bounding box center [548, 517] width 20 height 14
click at [546, 477] on icon "View" at bounding box center [548, 469] width 22 height 22
click at [554, 418] on icon "View" at bounding box center [548, 422] width 22 height 22
click at [552, 370] on icon "View" at bounding box center [548, 374] width 22 height 22
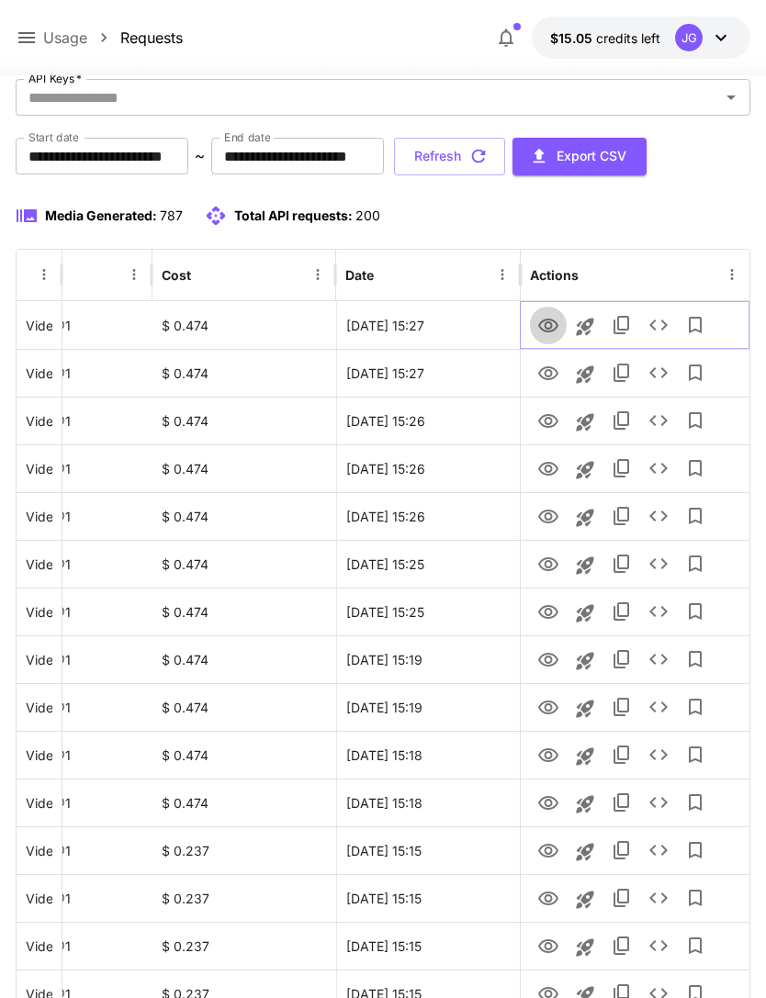
click at [552, 321] on icon "View" at bounding box center [548, 326] width 22 height 22
click at [505, 156] on button "Refresh" at bounding box center [449, 157] width 111 height 38
click at [505, 158] on button "Refresh" at bounding box center [449, 157] width 111 height 38
click at [489, 155] on icon "button" at bounding box center [478, 156] width 20 height 20
click at [505, 147] on button "Refresh" at bounding box center [449, 157] width 111 height 38
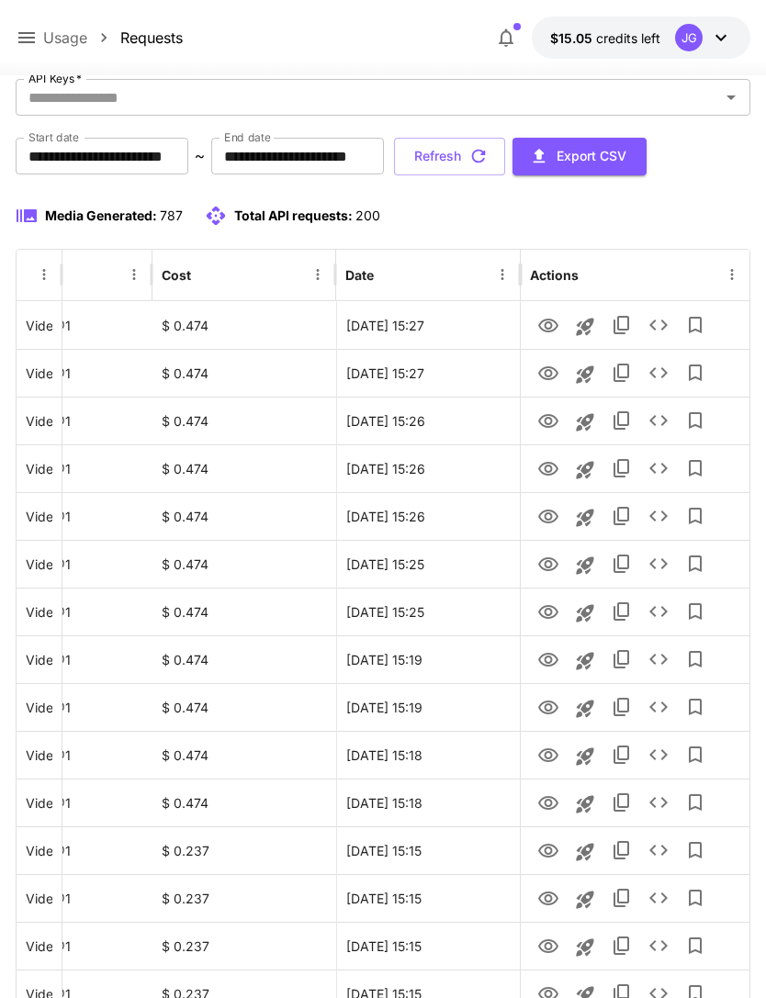
click at [505, 157] on button "Refresh" at bounding box center [449, 157] width 111 height 38
click at [505, 158] on button "Refresh" at bounding box center [449, 157] width 111 height 38
click at [550, 327] on icon "View" at bounding box center [548, 326] width 20 height 14
click at [489, 152] on icon "button" at bounding box center [478, 156] width 20 height 20
click at [552, 371] on icon "View" at bounding box center [548, 374] width 22 height 22
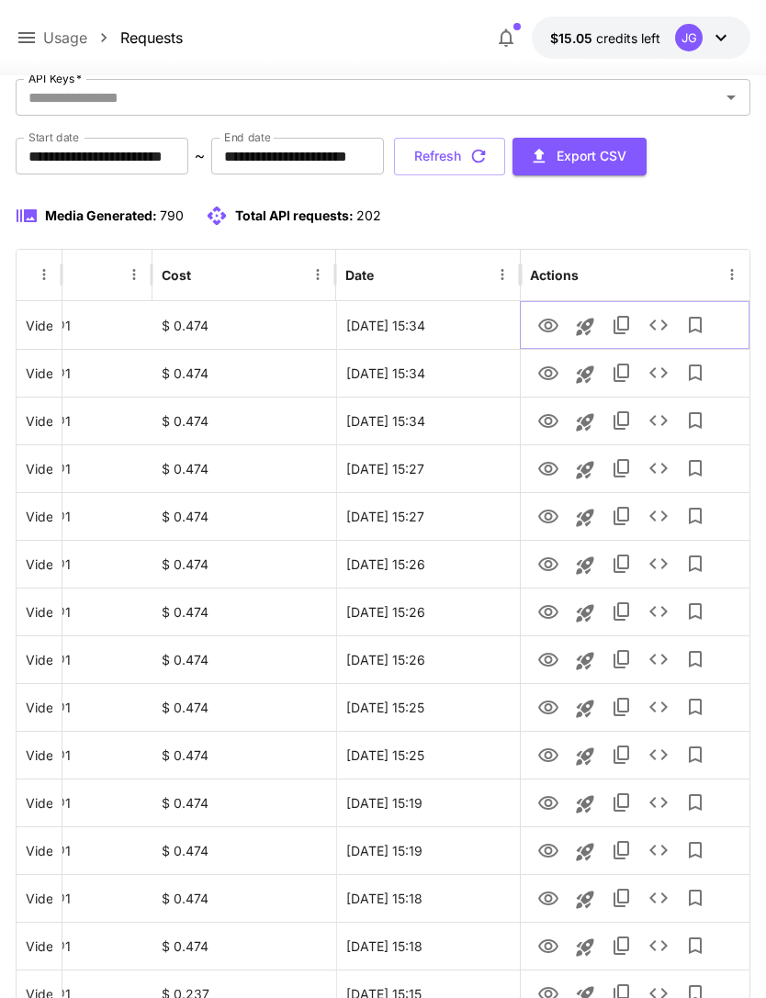
click at [547, 324] on icon "View" at bounding box center [548, 326] width 22 height 22
click at [489, 155] on icon "button" at bounding box center [478, 156] width 20 height 20
click at [554, 468] on icon "View" at bounding box center [548, 469] width 22 height 22
click at [547, 418] on icon "View" at bounding box center [548, 421] width 20 height 14
click at [547, 363] on icon "View" at bounding box center [548, 374] width 22 height 22
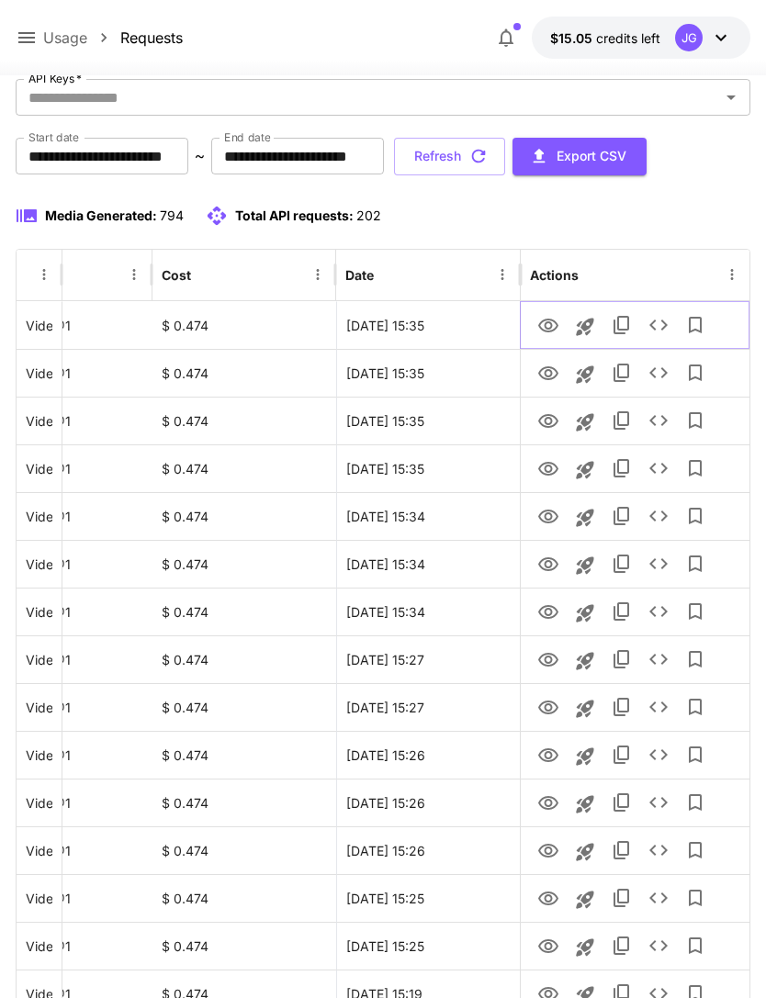
click at [546, 319] on icon "View" at bounding box center [548, 326] width 20 height 14
click at [489, 152] on icon "button" at bounding box center [478, 156] width 20 height 20
click at [552, 315] on icon "View" at bounding box center [548, 326] width 22 height 22
click at [29, 37] on icon at bounding box center [27, 38] width 22 height 22
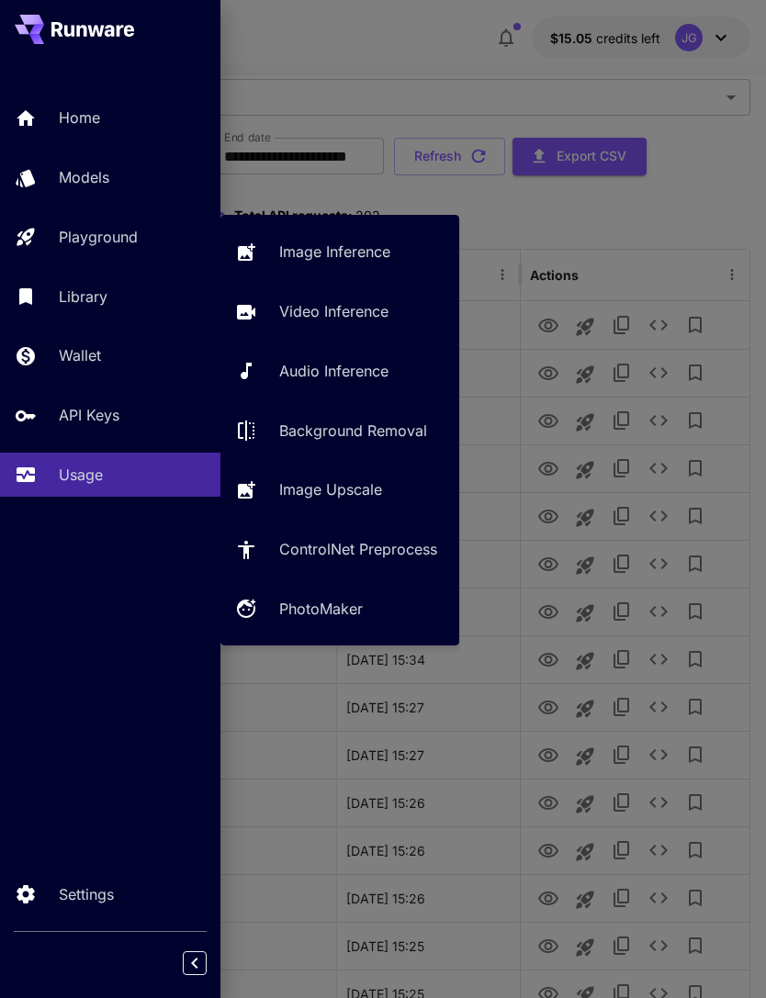
click at [126, 241] on p "Playground" at bounding box center [98, 237] width 79 height 22
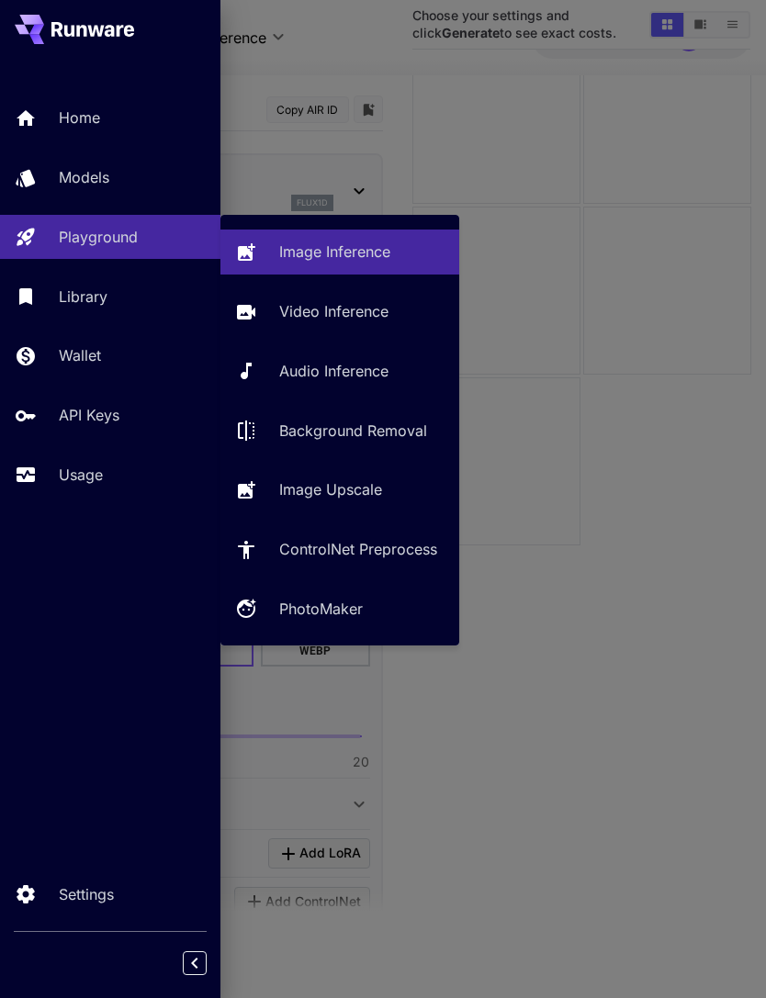
type input "**********"
click at [354, 314] on p "Video Inference" at bounding box center [333, 311] width 109 height 22
type input "**********"
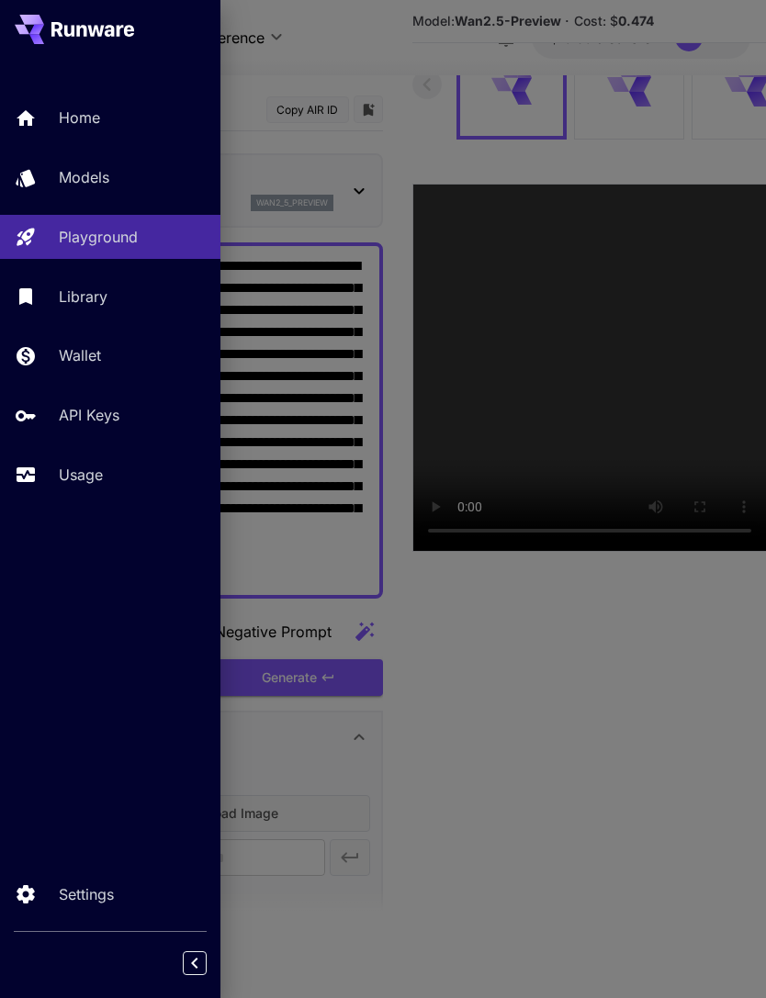
click at [371, 45] on div at bounding box center [383, 499] width 766 height 998
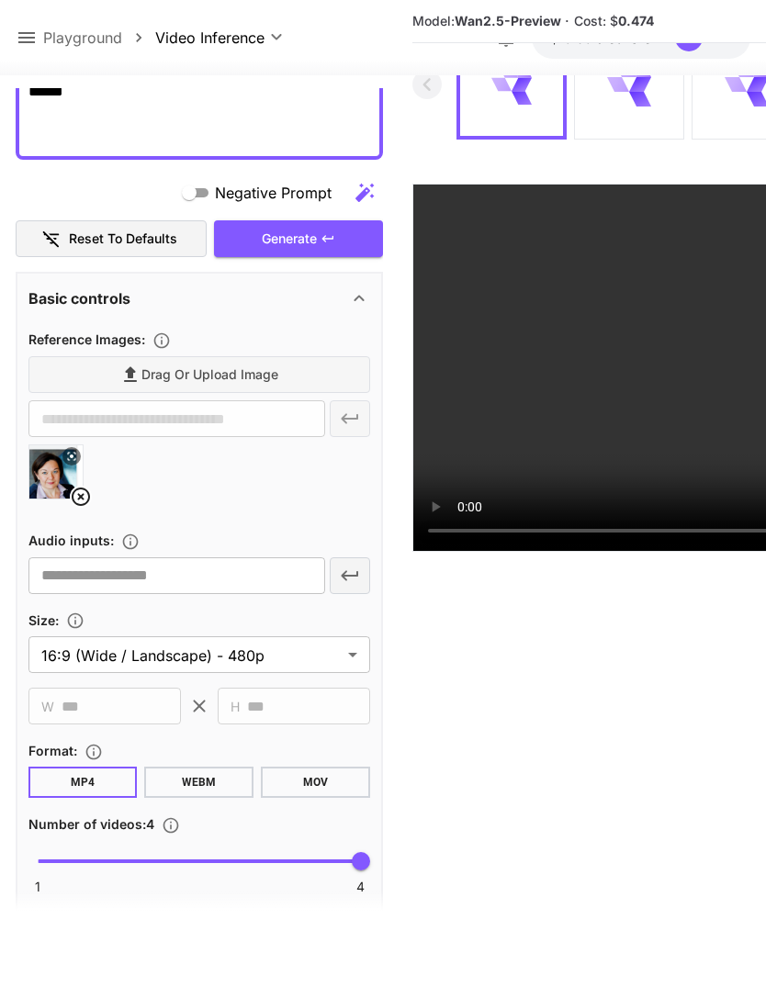
scroll to position [445, 0]
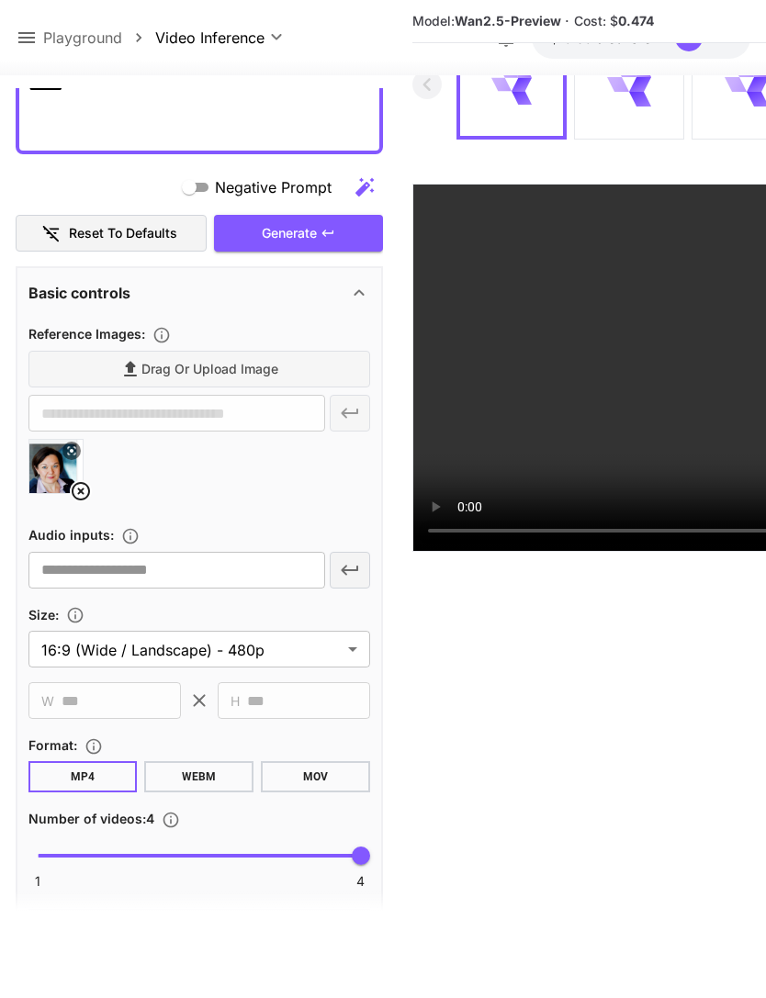
click at [86, 491] on icon at bounding box center [81, 491] width 22 height 22
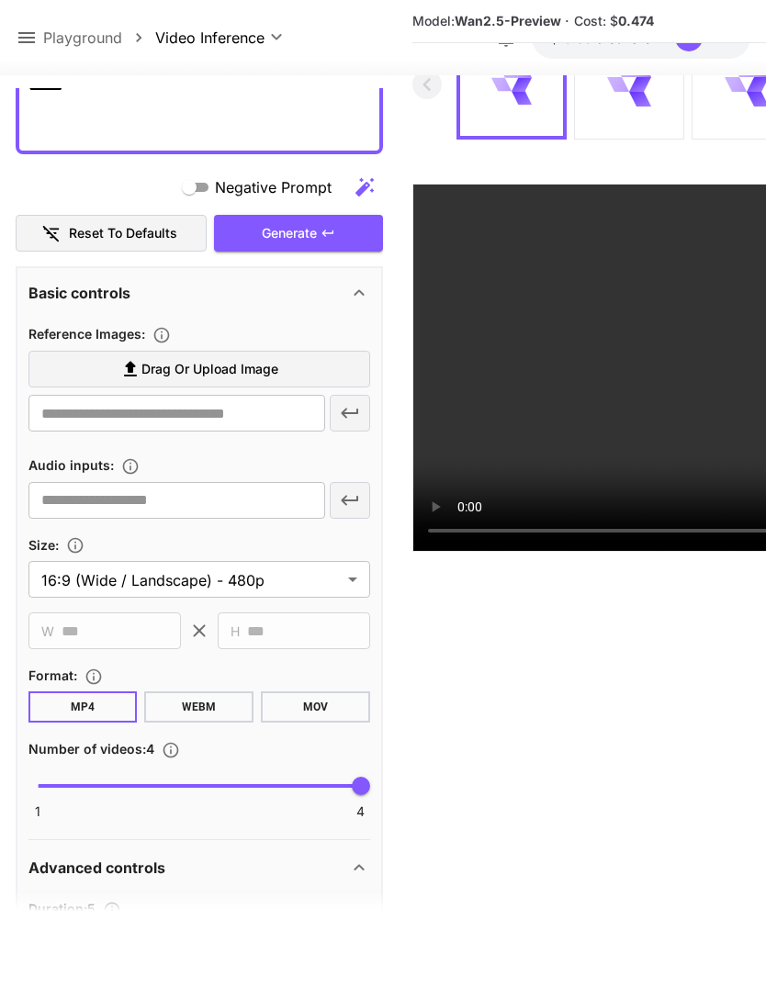
click at [294, 366] on label "Drag or upload image" at bounding box center [199, 370] width 342 height 38
click at [0, 0] on input "Drag or upload image" at bounding box center [0, 0] width 0 height 0
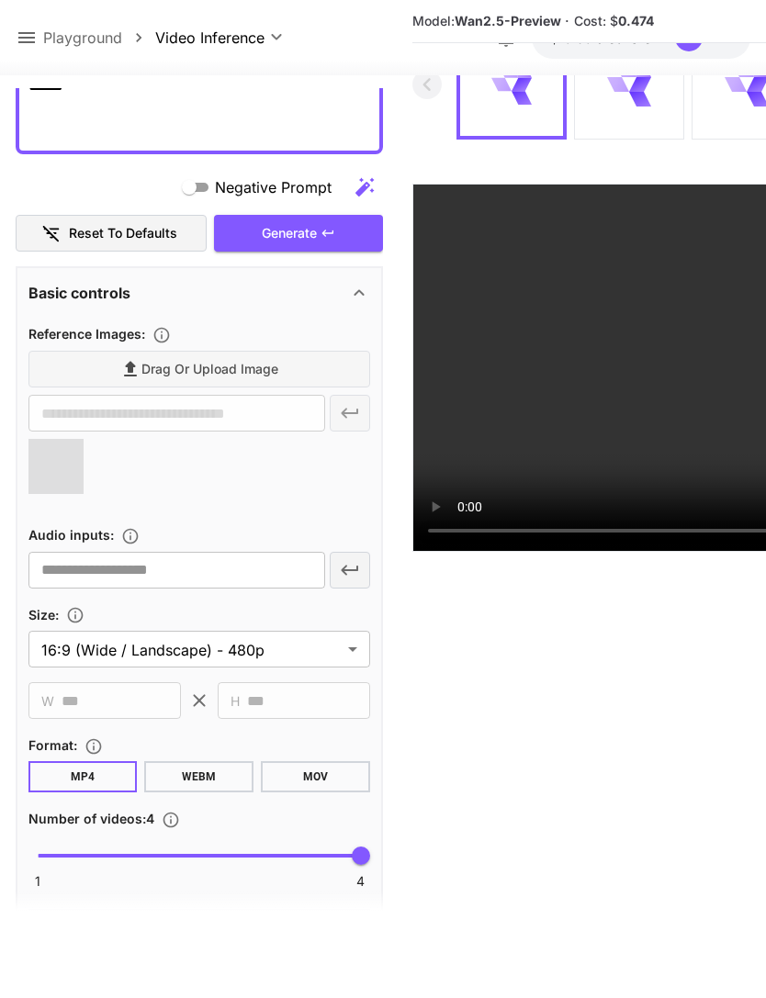
type input "**********"
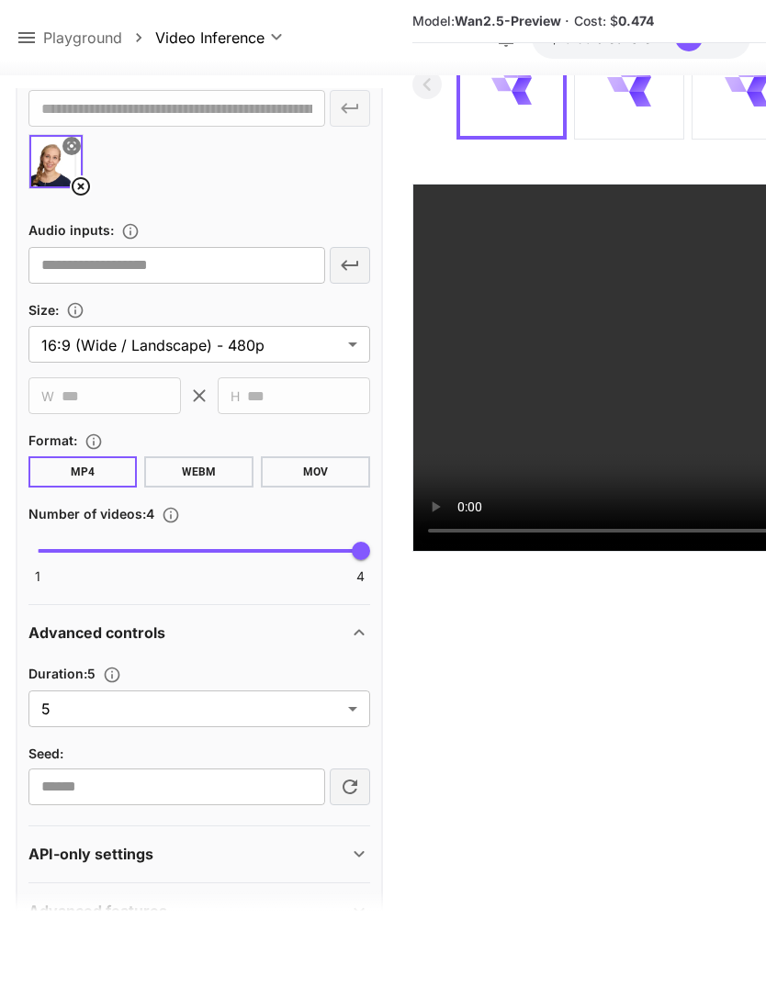
scroll to position [749, 0]
click at [358, 712] on body "**********" at bounding box center [383, 453] width 766 height 1143
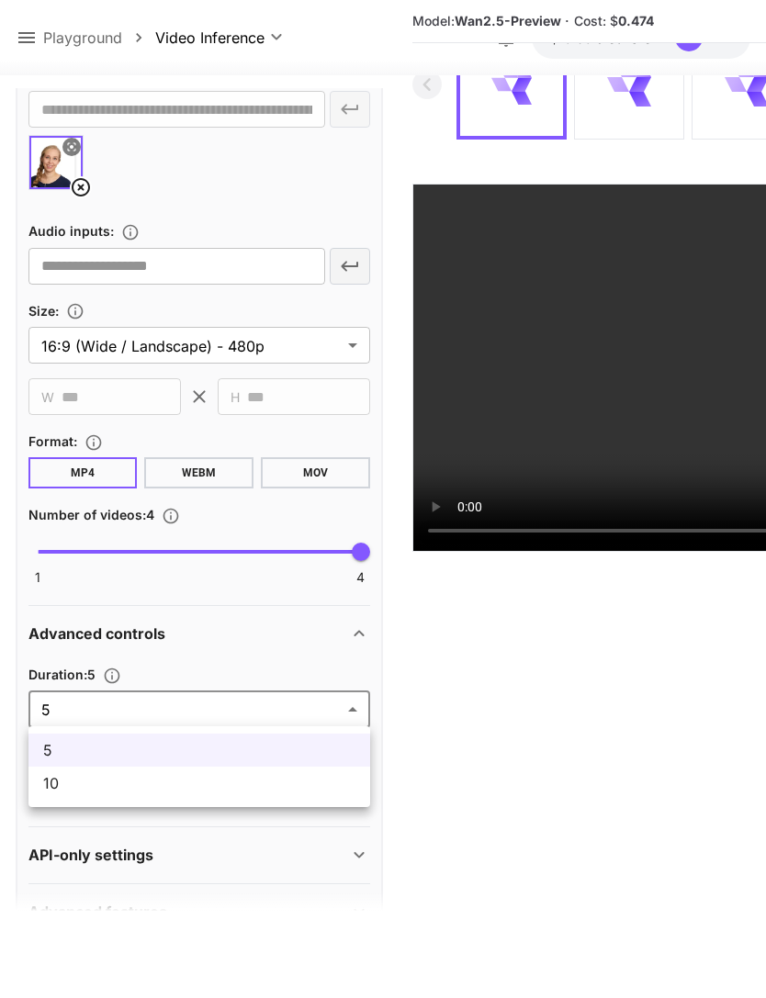
click at [244, 784] on span "10" at bounding box center [199, 783] width 312 height 22
type input "**"
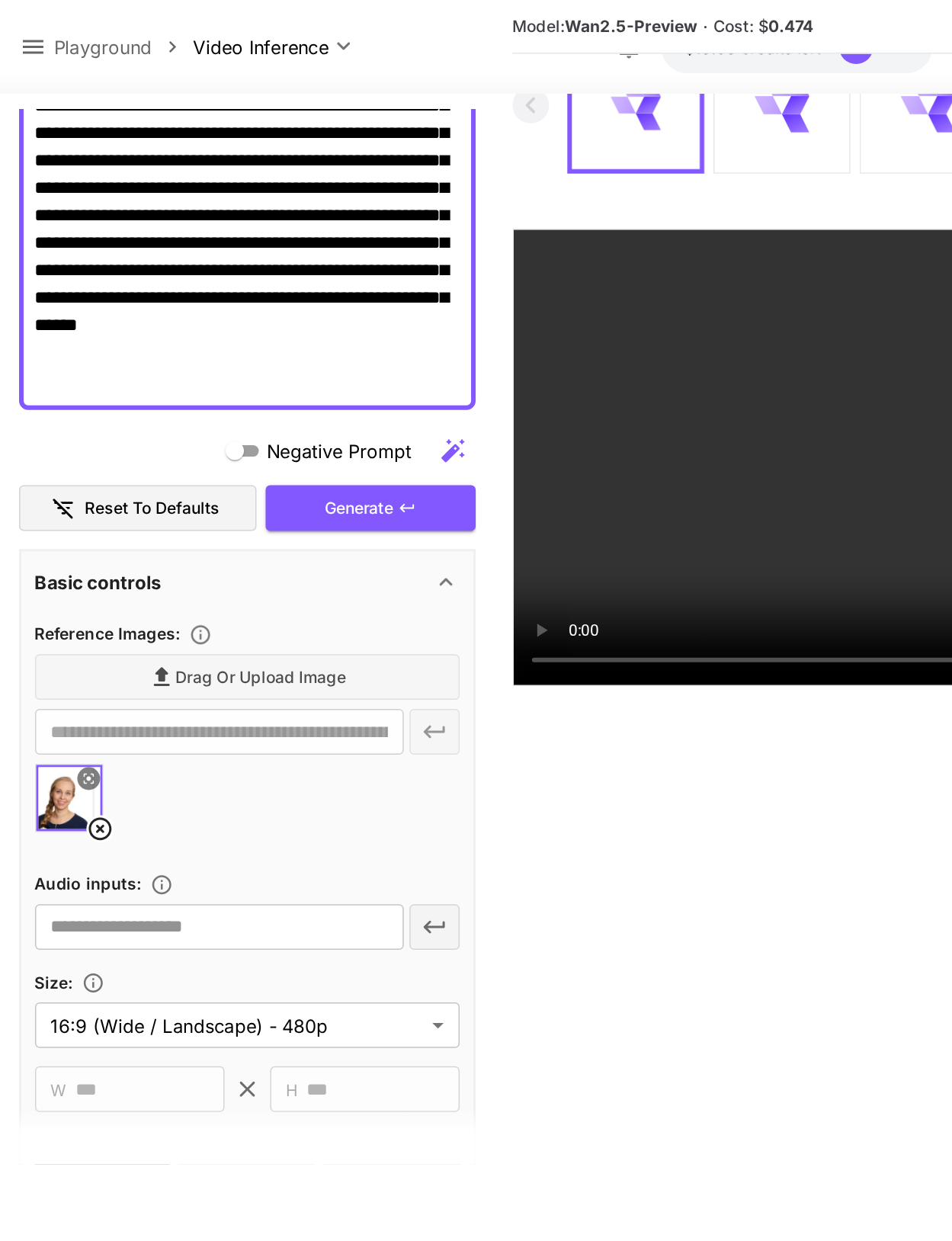
scroll to position [226, 0]
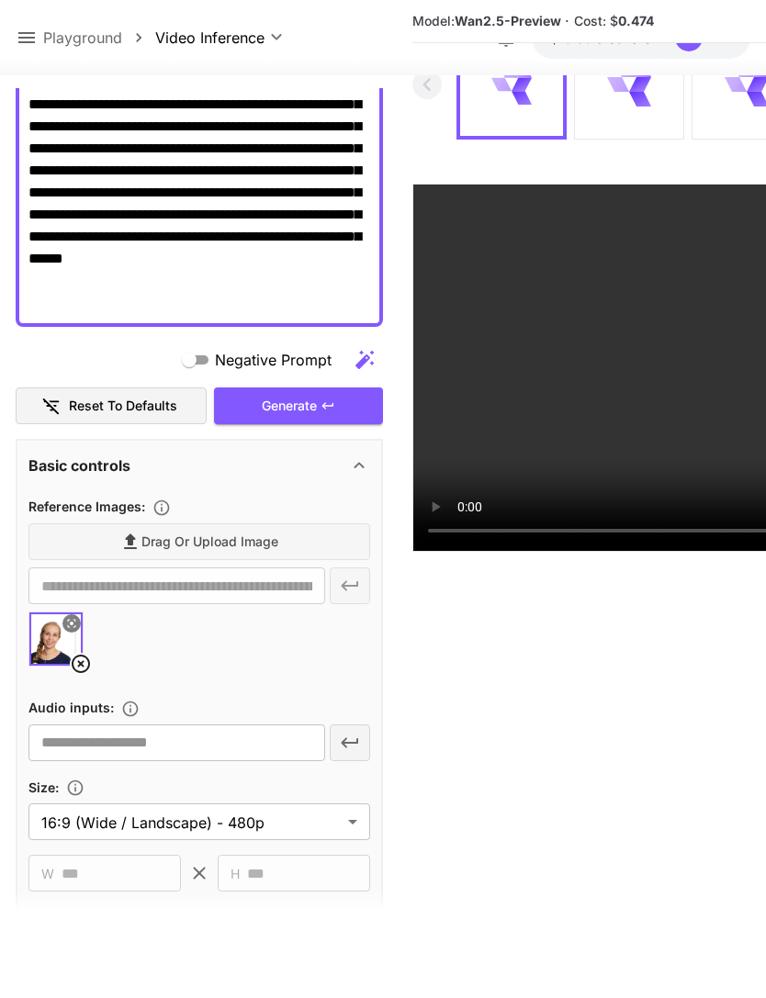
click at [338, 407] on div "Generate" at bounding box center [298, 407] width 169 height 38
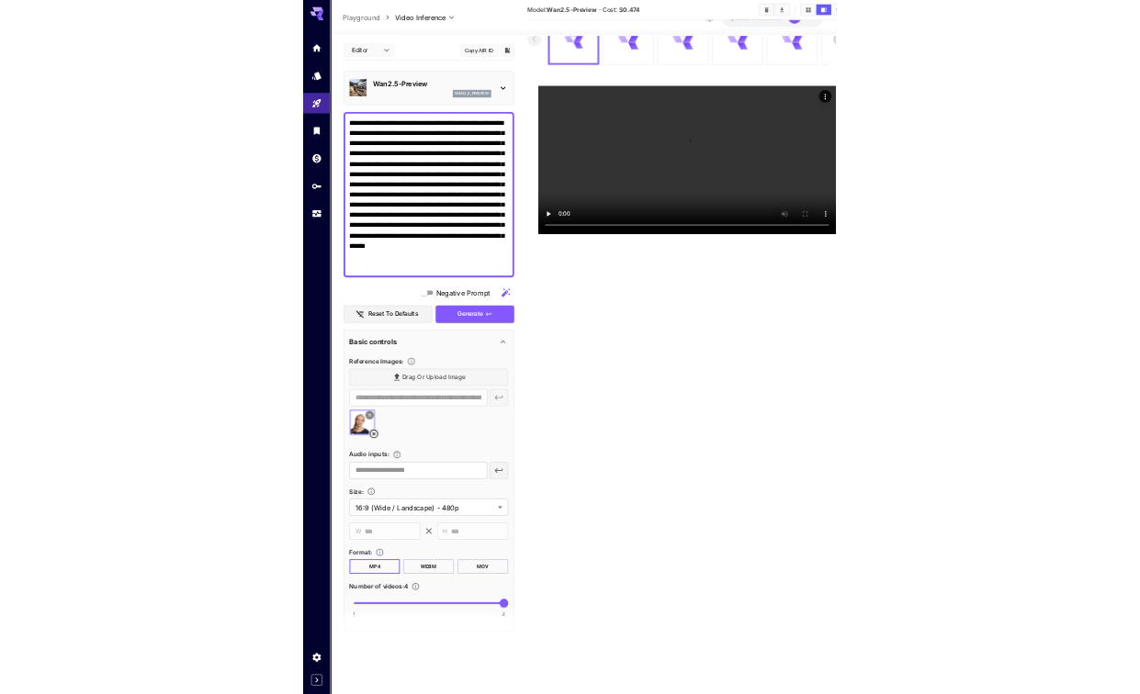
scroll to position [112, 0]
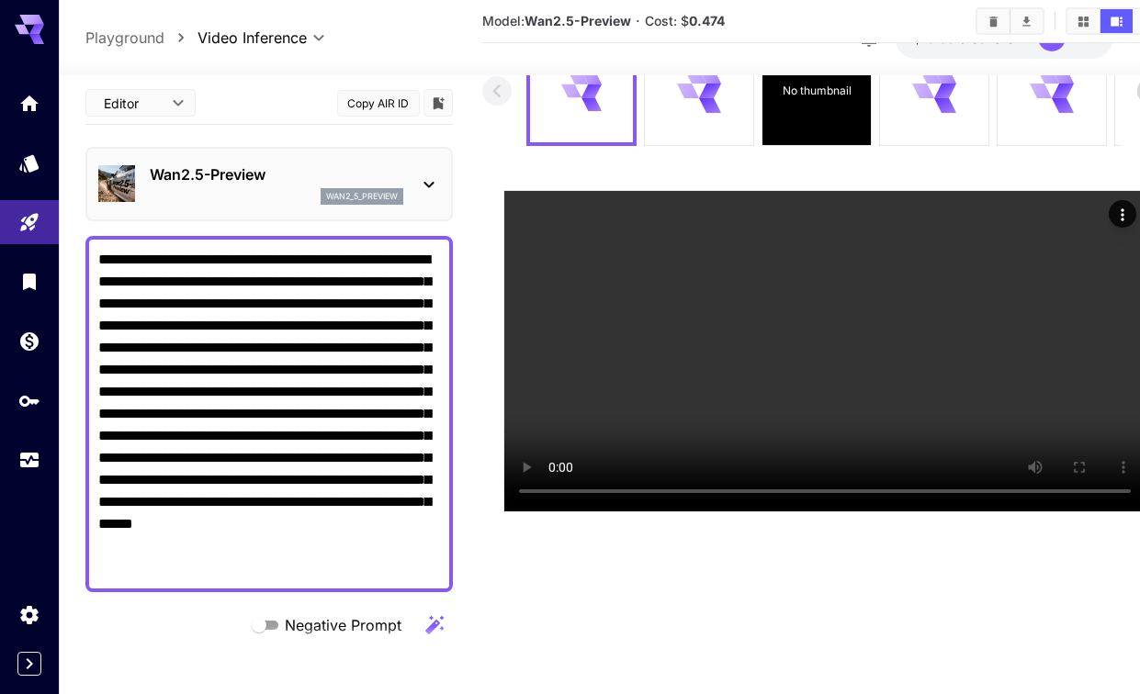
click at [28, 456] on icon "Usage" at bounding box center [29, 457] width 18 height 9
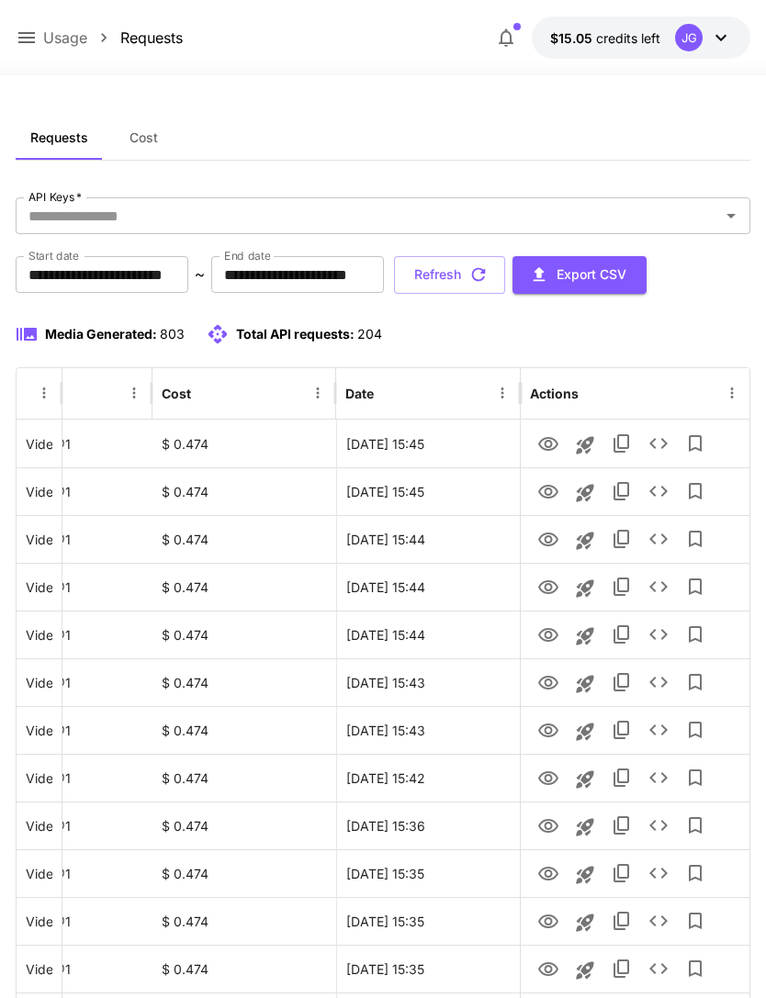
scroll to position [0, 94]
click at [549, 780] on icon "View" at bounding box center [548, 779] width 20 height 14
click at [37, 35] on icon at bounding box center [27, 38] width 22 height 22
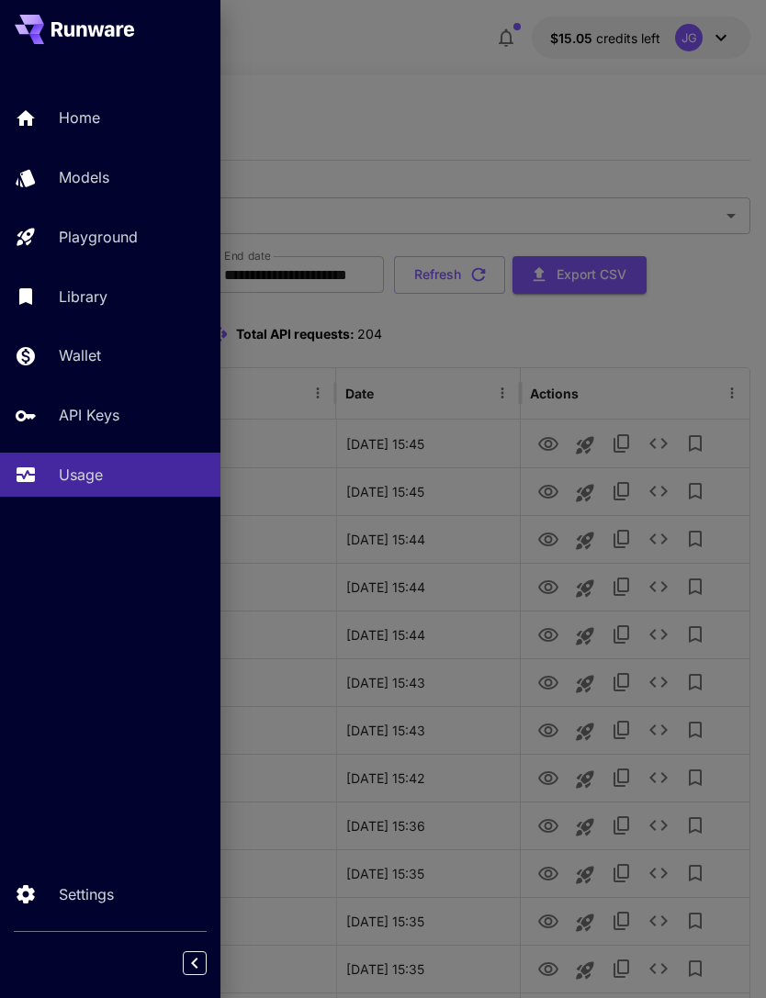
click at [136, 237] on p "Playground" at bounding box center [98, 237] width 79 height 22
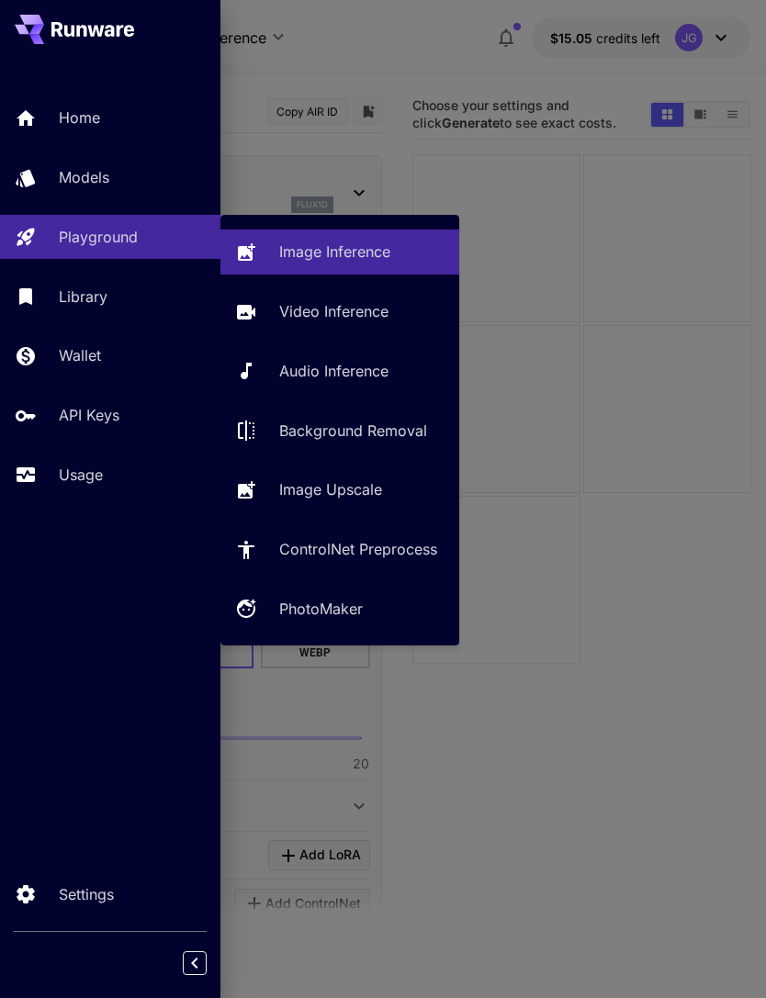
type input "**********"
click at [347, 309] on p "Video Inference" at bounding box center [333, 311] width 109 height 22
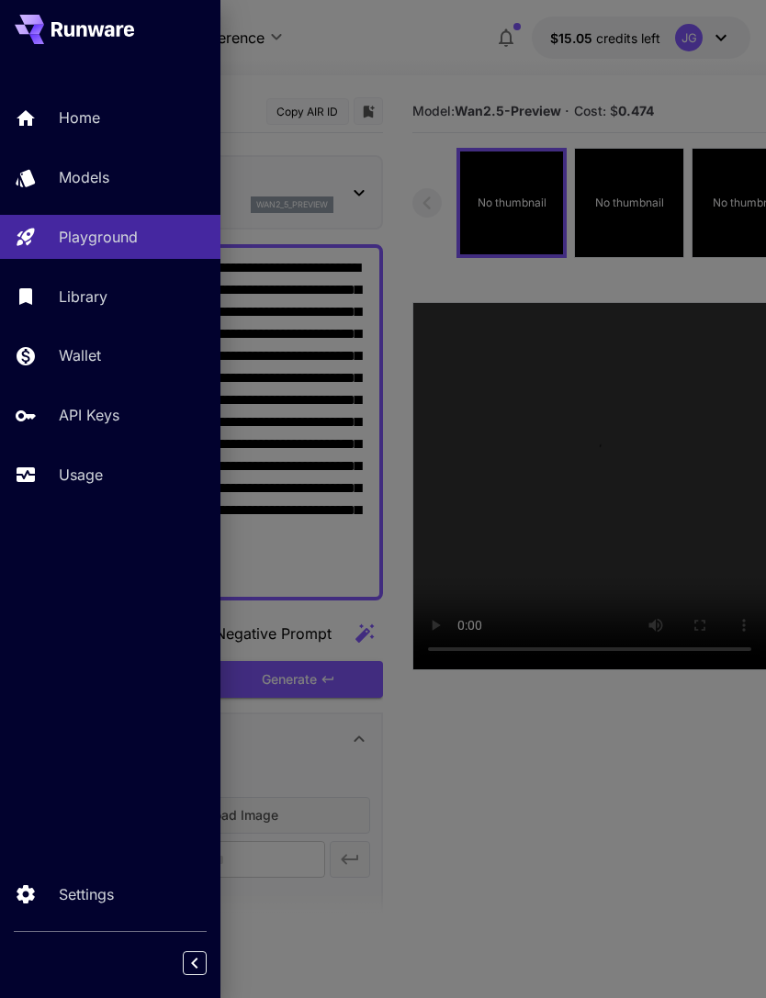
type input "**********"
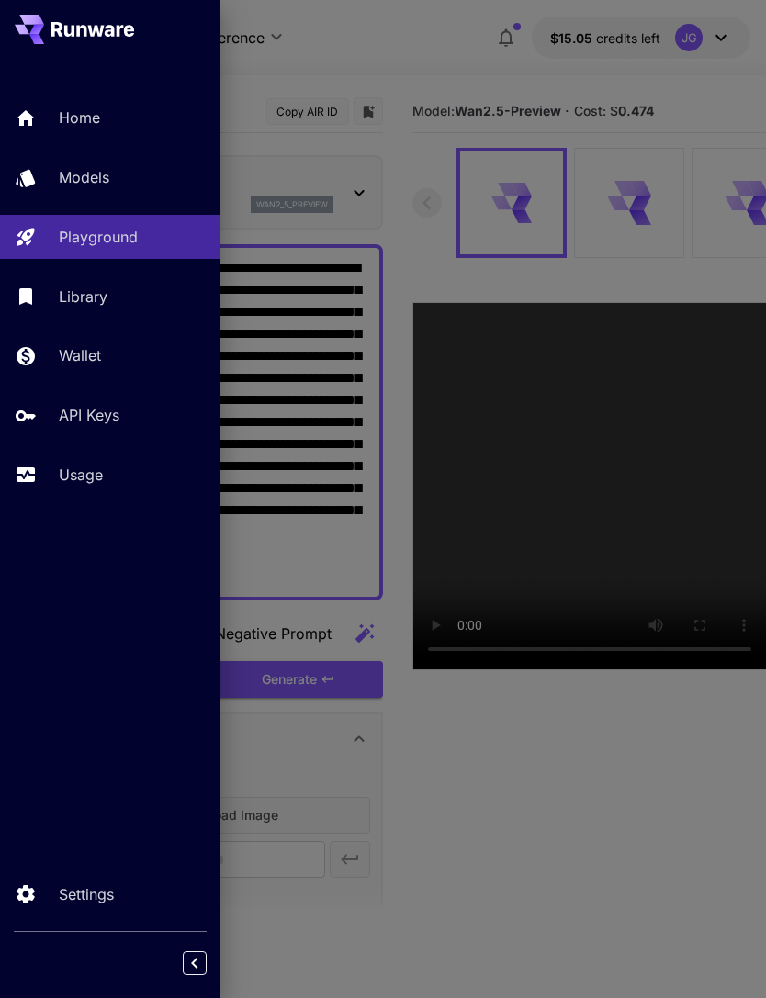
type input "*"
click at [436, 48] on div at bounding box center [383, 499] width 766 height 998
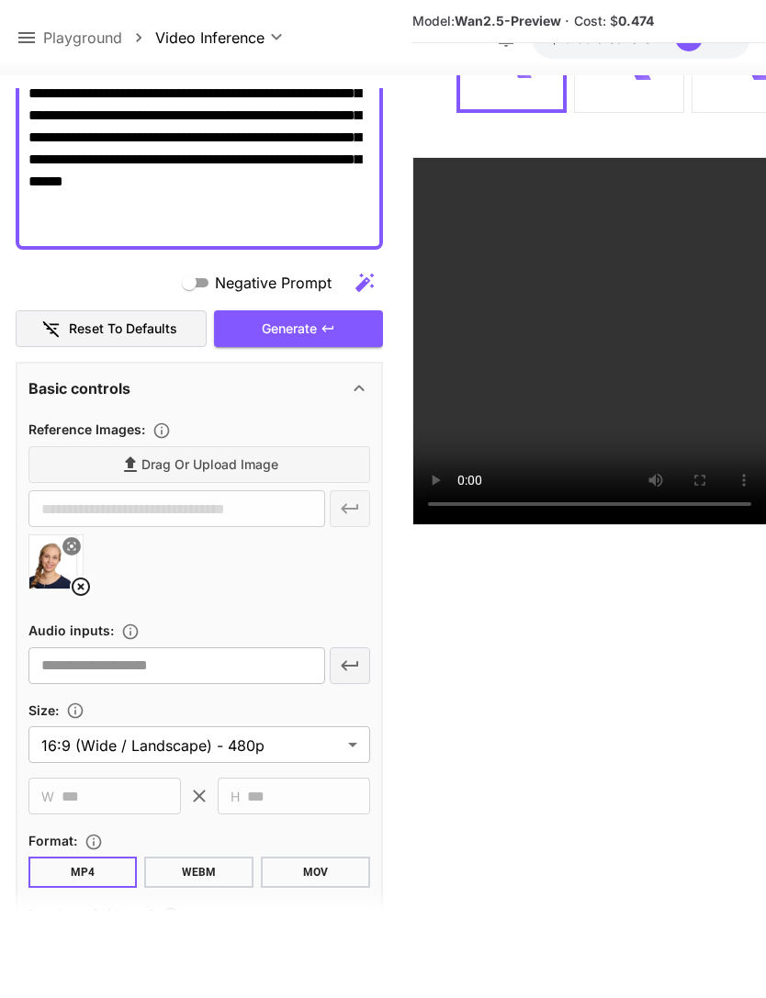
scroll to position [323, 0]
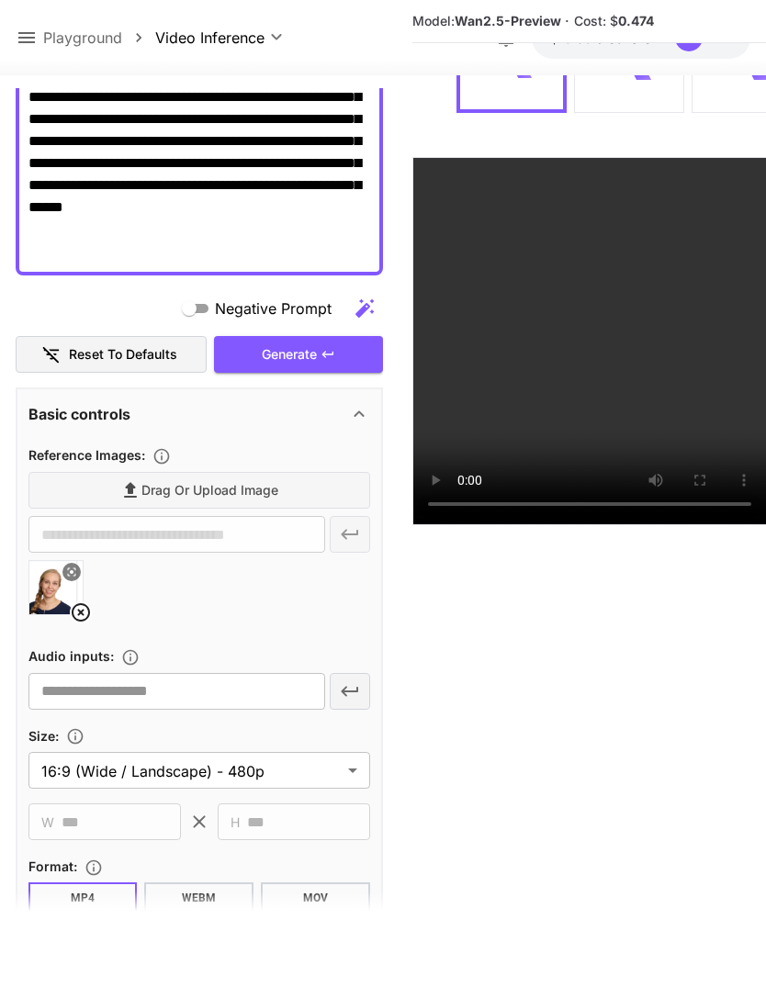
click at [78, 609] on icon at bounding box center [81, 612] width 18 height 18
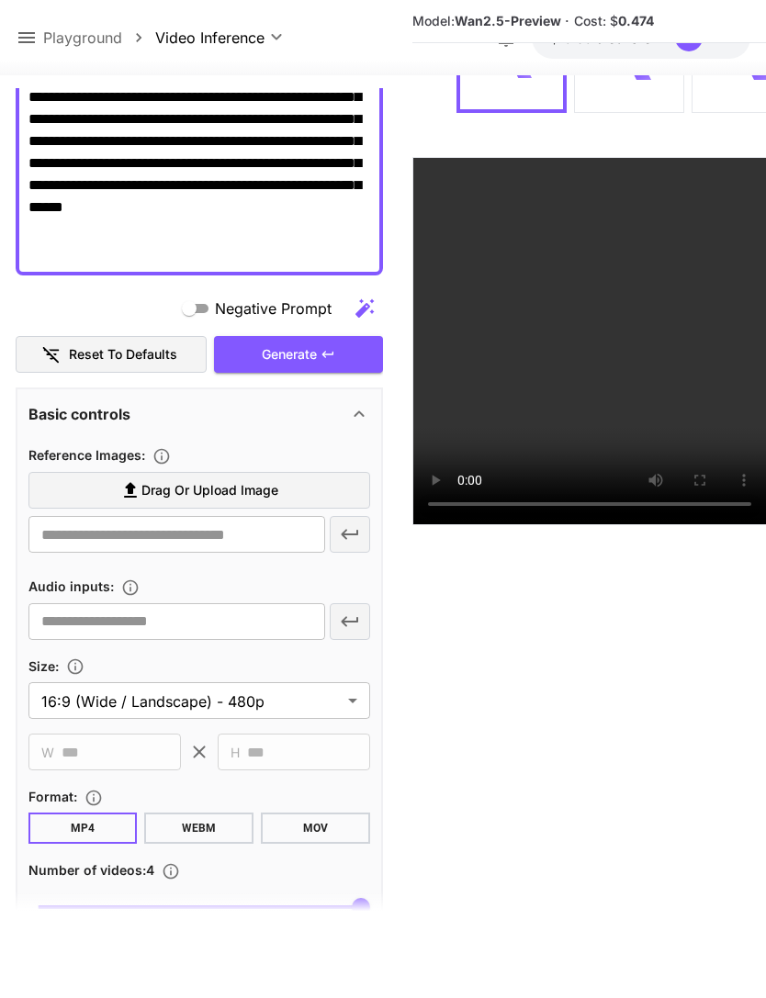
click at [281, 484] on label "Drag or upload image" at bounding box center [199, 491] width 342 height 38
click at [0, 0] on input "Drag or upload image" at bounding box center [0, 0] width 0 height 0
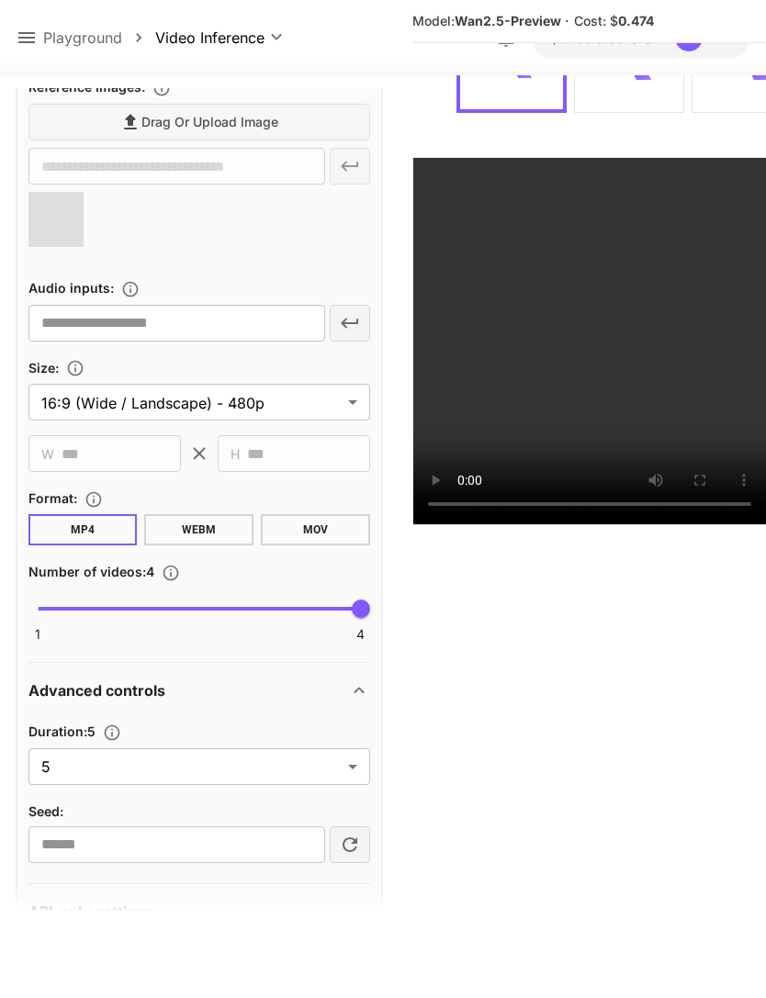
scroll to position [720, 0]
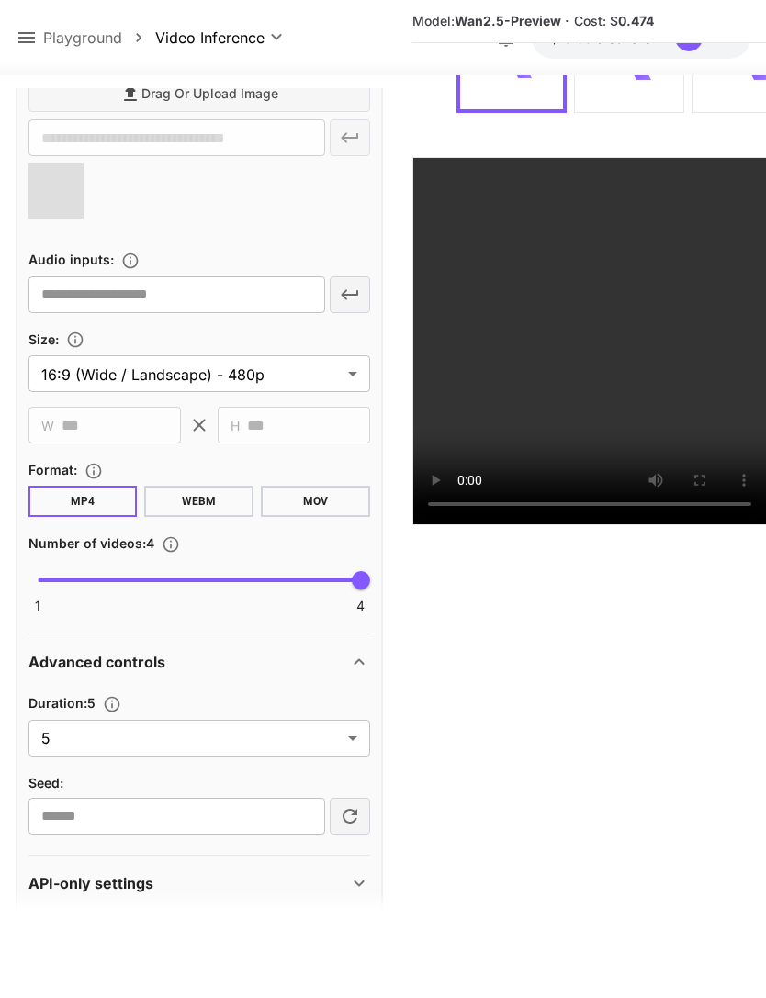
type input "**********"
click at [356, 743] on body "**********" at bounding box center [383, 426] width 766 height 1143
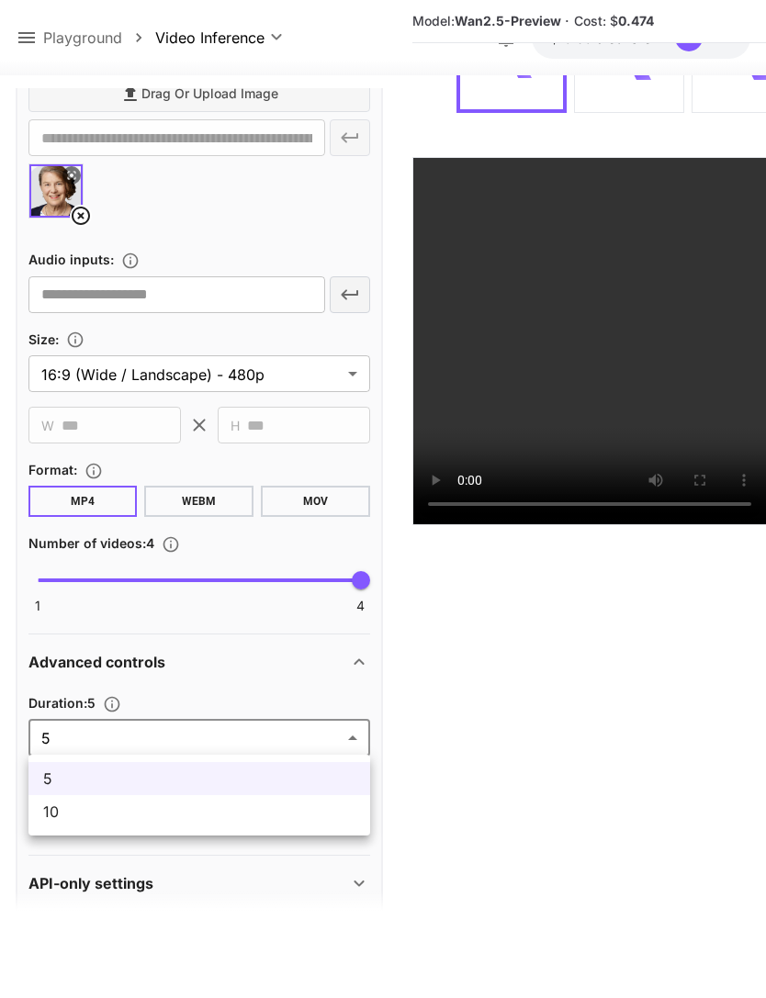
click at [284, 820] on span "10" at bounding box center [199, 812] width 312 height 22
type input "**"
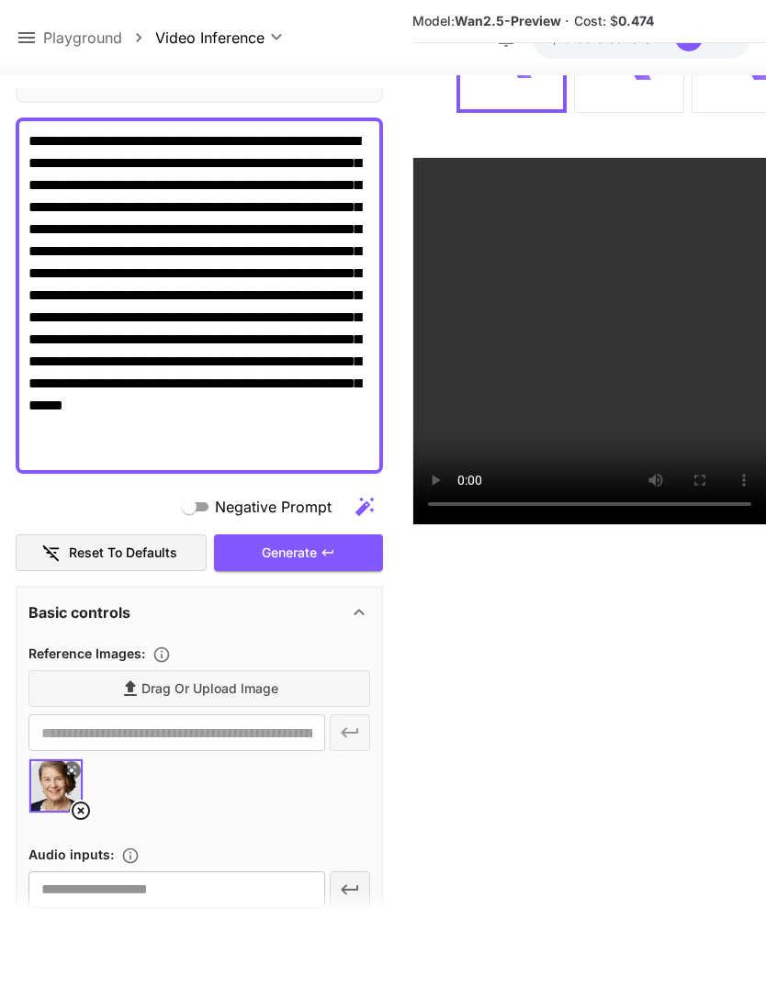
scroll to position [162, 0]
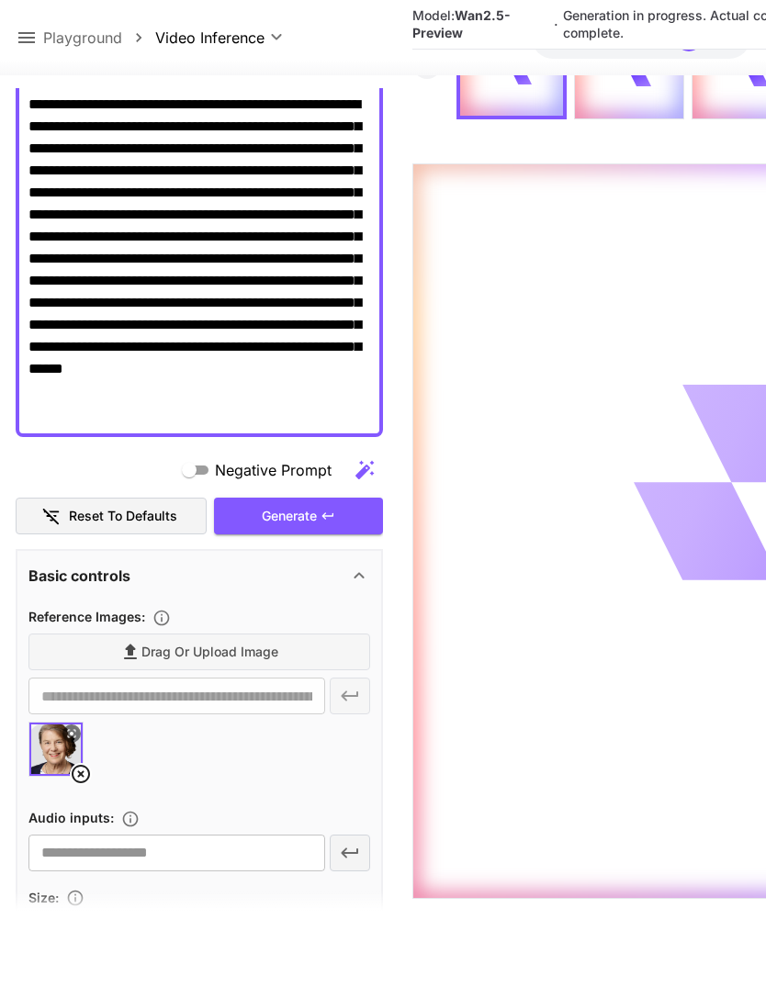
click at [316, 512] on div "Generate" at bounding box center [298, 517] width 169 height 38
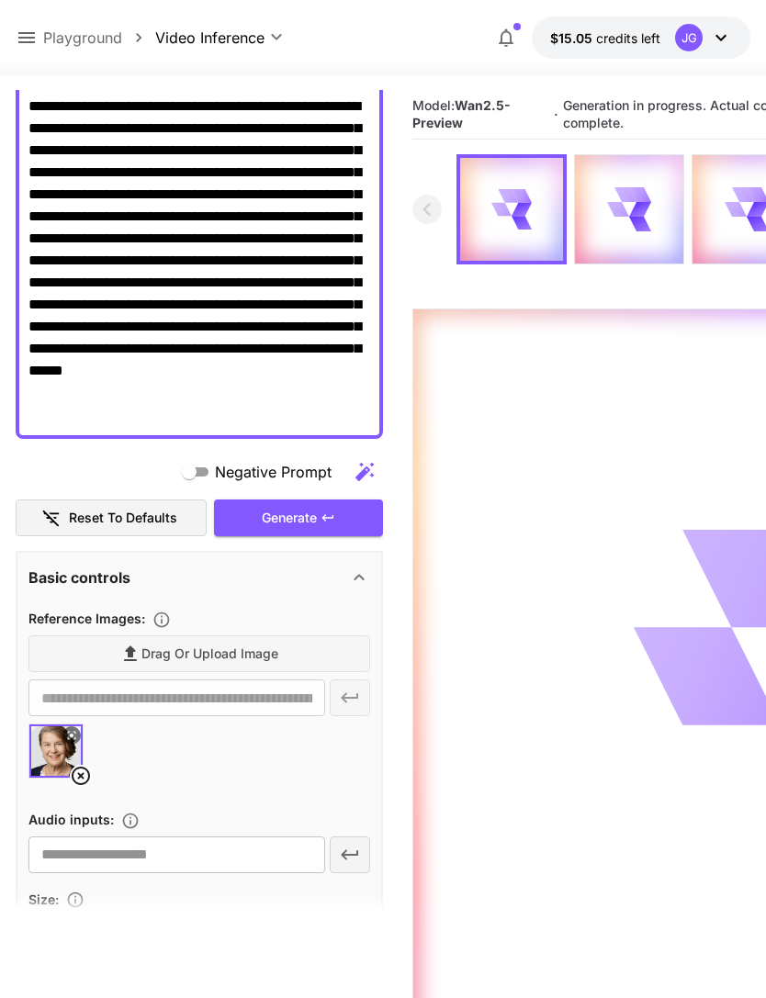
click at [30, 35] on icon at bounding box center [27, 38] width 22 height 22
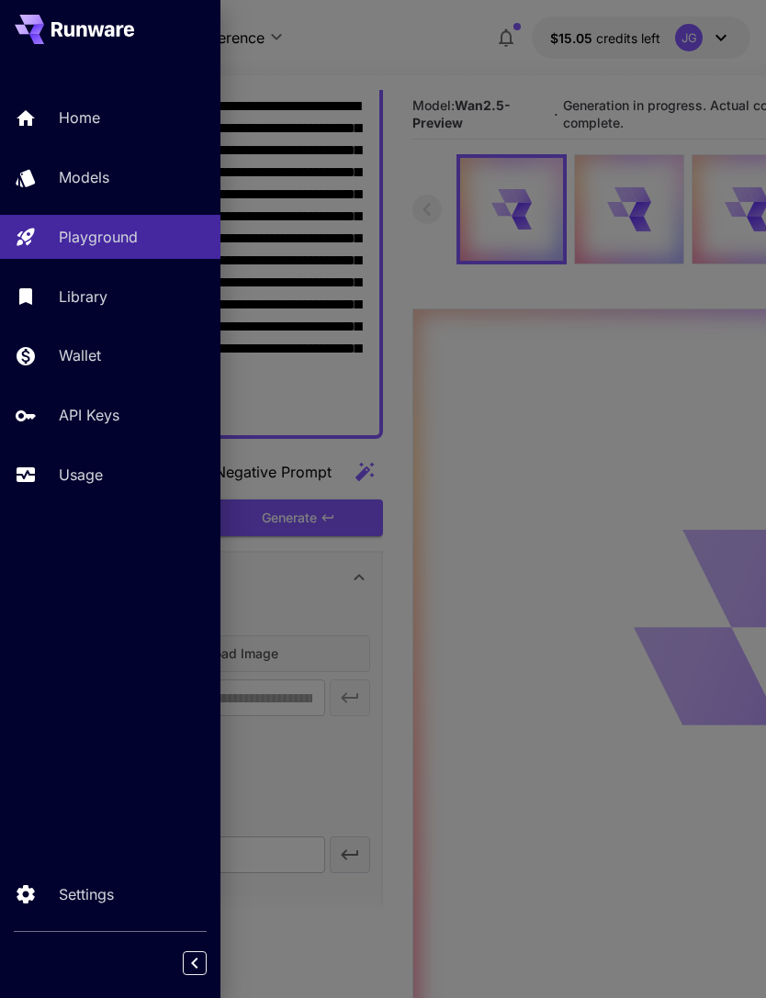
click at [72, 471] on p "Usage" at bounding box center [81, 475] width 44 height 22
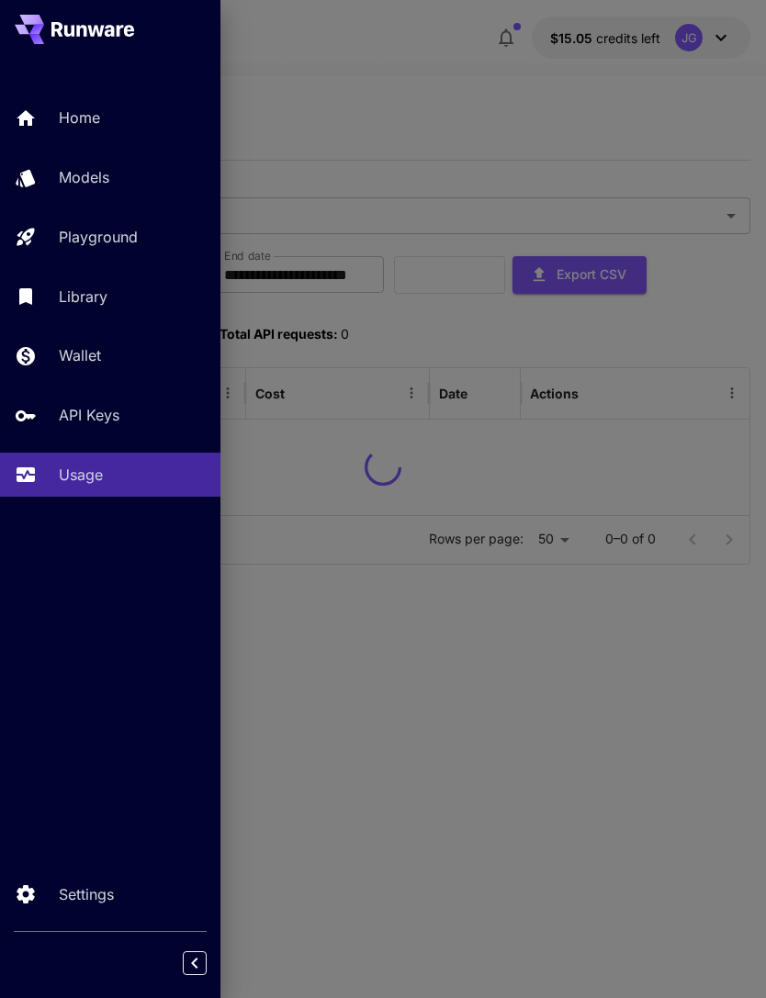
click at [462, 75] on div at bounding box center [383, 499] width 766 height 998
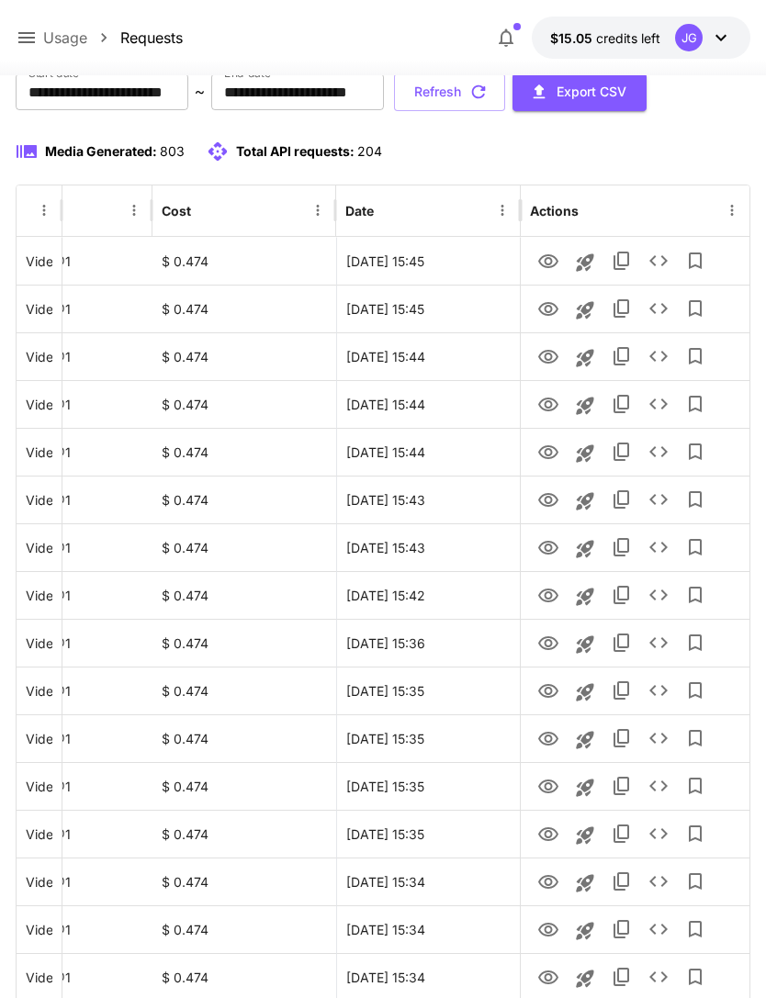
scroll to position [183, 0]
click at [550, 549] on icon "View" at bounding box center [548, 548] width 20 height 14
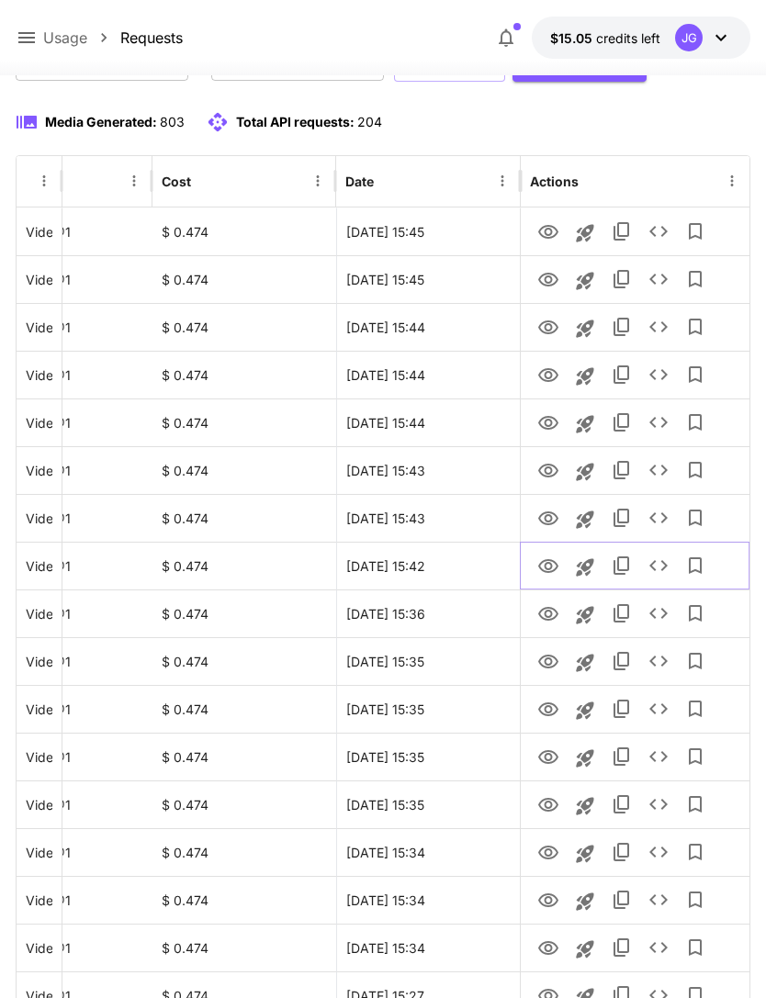
click at [546, 570] on icon "View" at bounding box center [548, 566] width 20 height 14
click at [546, 524] on icon "View" at bounding box center [548, 519] width 20 height 14
click at [545, 470] on icon "View" at bounding box center [548, 471] width 20 height 14
click at [550, 424] on icon "View" at bounding box center [548, 423] width 20 height 14
click at [550, 372] on icon "View" at bounding box center [548, 375] width 20 height 14
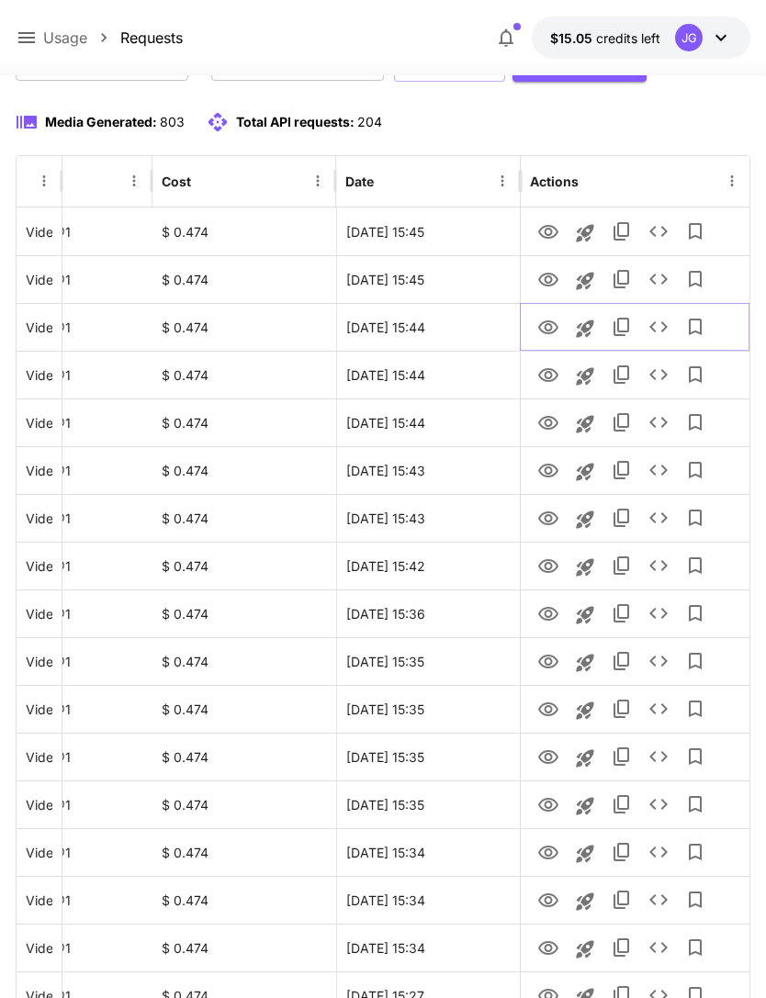
click at [546, 328] on icon "View" at bounding box center [548, 328] width 22 height 22
click at [547, 372] on icon "View" at bounding box center [548, 375] width 20 height 14
click at [553, 267] on link "View" at bounding box center [548, 278] width 22 height 23
click at [546, 226] on icon "View" at bounding box center [548, 232] width 20 height 14
click at [546, 281] on icon "View" at bounding box center [548, 280] width 20 height 14
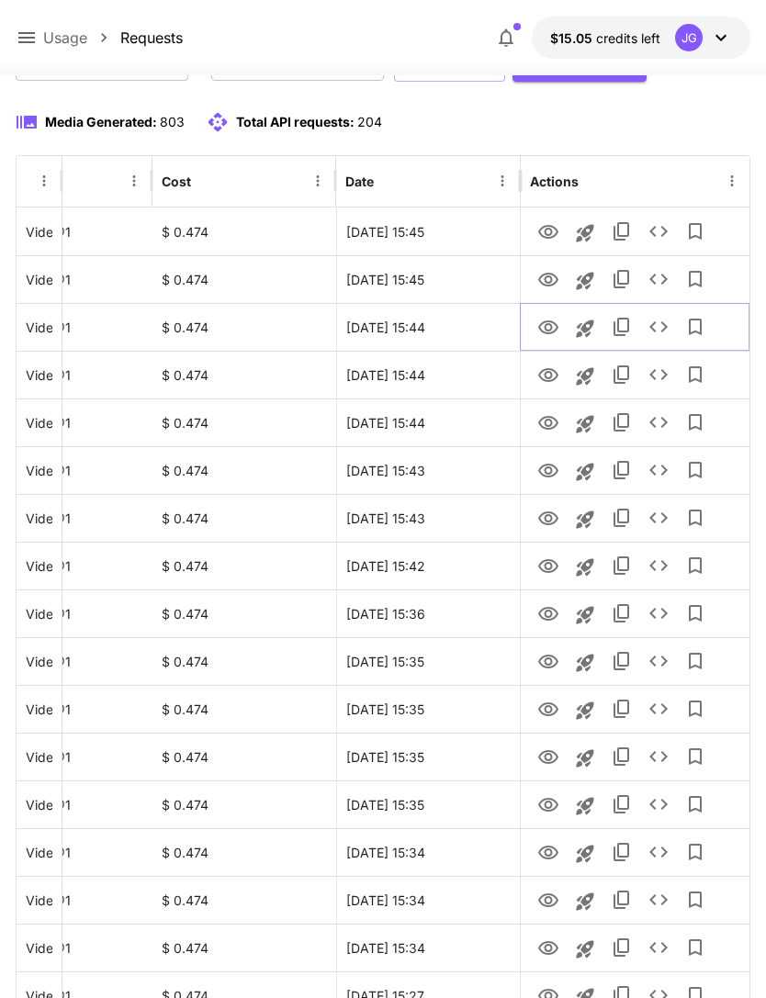
click at [549, 327] on icon "View" at bounding box center [548, 328] width 22 height 22
click at [541, 369] on icon "View" at bounding box center [548, 376] width 22 height 22
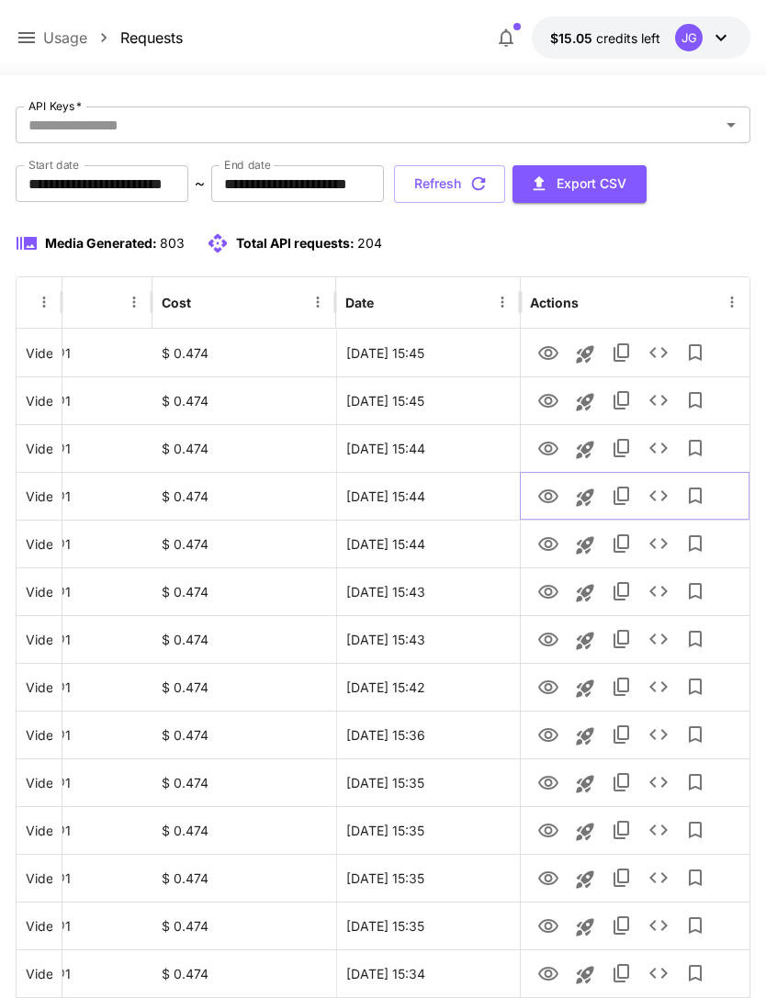
scroll to position [0, 0]
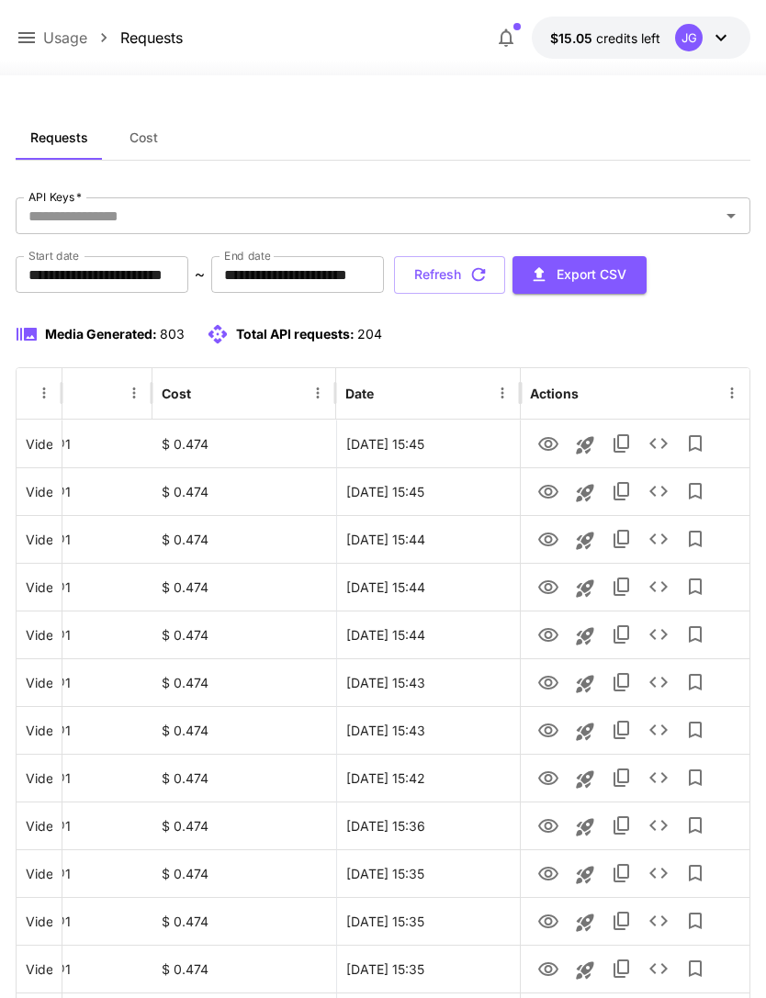
click at [505, 268] on button "Refresh" at bounding box center [449, 275] width 111 height 38
click at [505, 274] on button "Refresh" at bounding box center [449, 275] width 111 height 38
click at [551, 781] on icon "View" at bounding box center [548, 779] width 22 height 22
click at [27, 36] on icon at bounding box center [27, 38] width 22 height 22
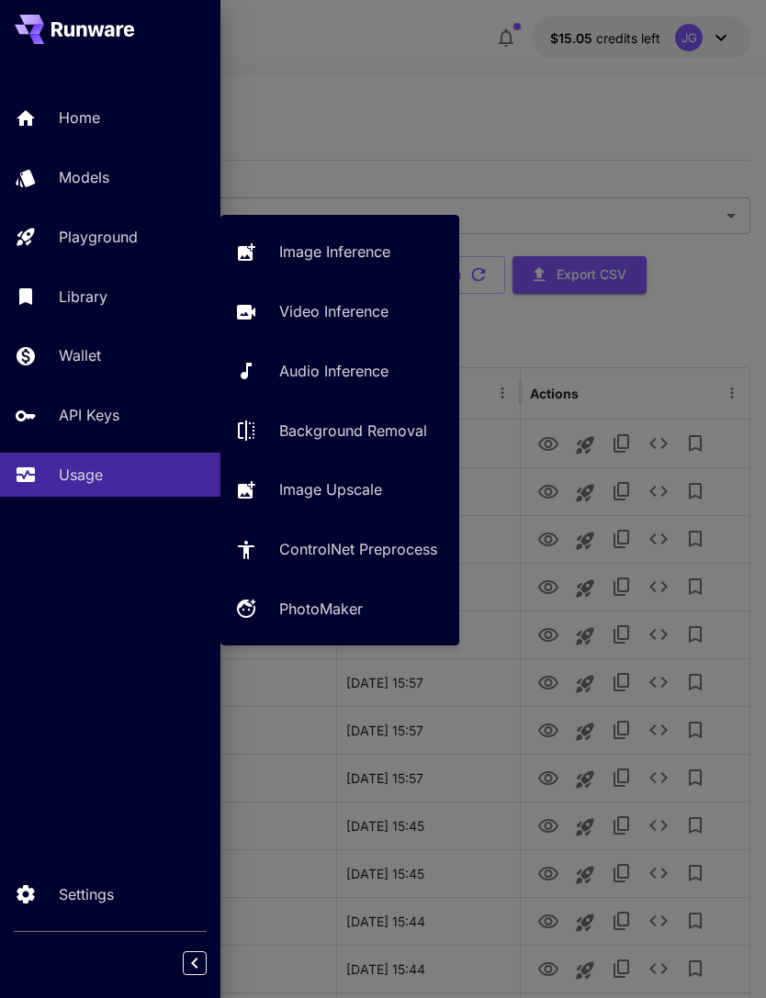
click at [354, 309] on p "Video Inference" at bounding box center [333, 311] width 109 height 22
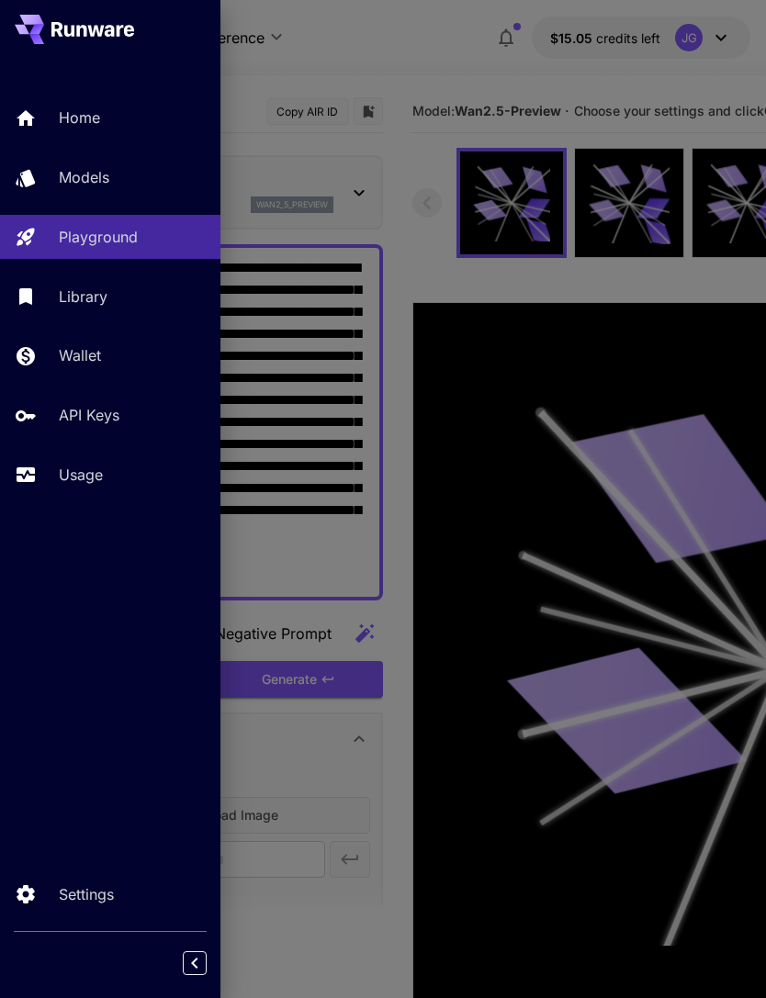
type input "*"
click at [446, 59] on div at bounding box center [383, 499] width 766 height 998
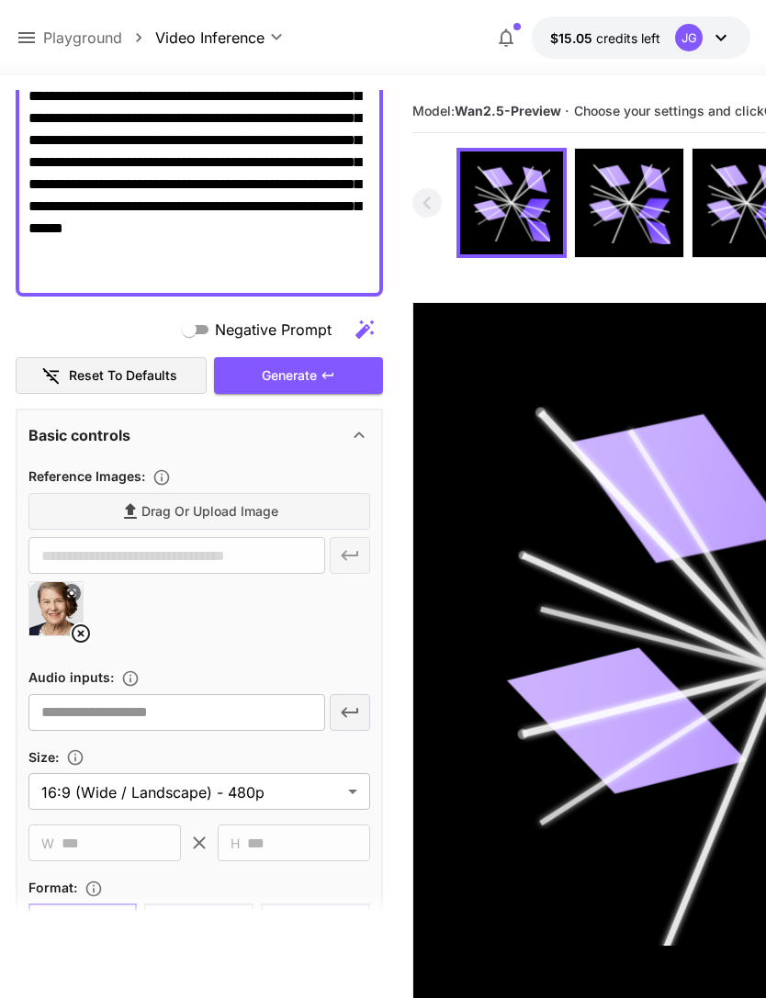
scroll to position [404, 0]
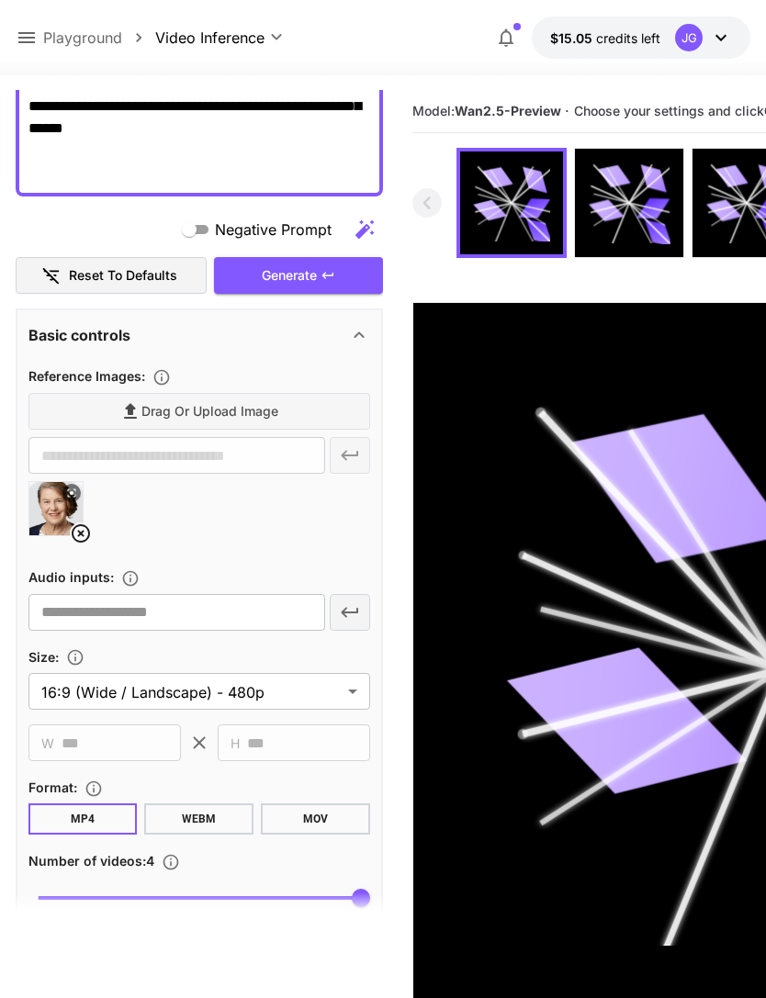
click at [85, 535] on icon at bounding box center [81, 534] width 22 height 22
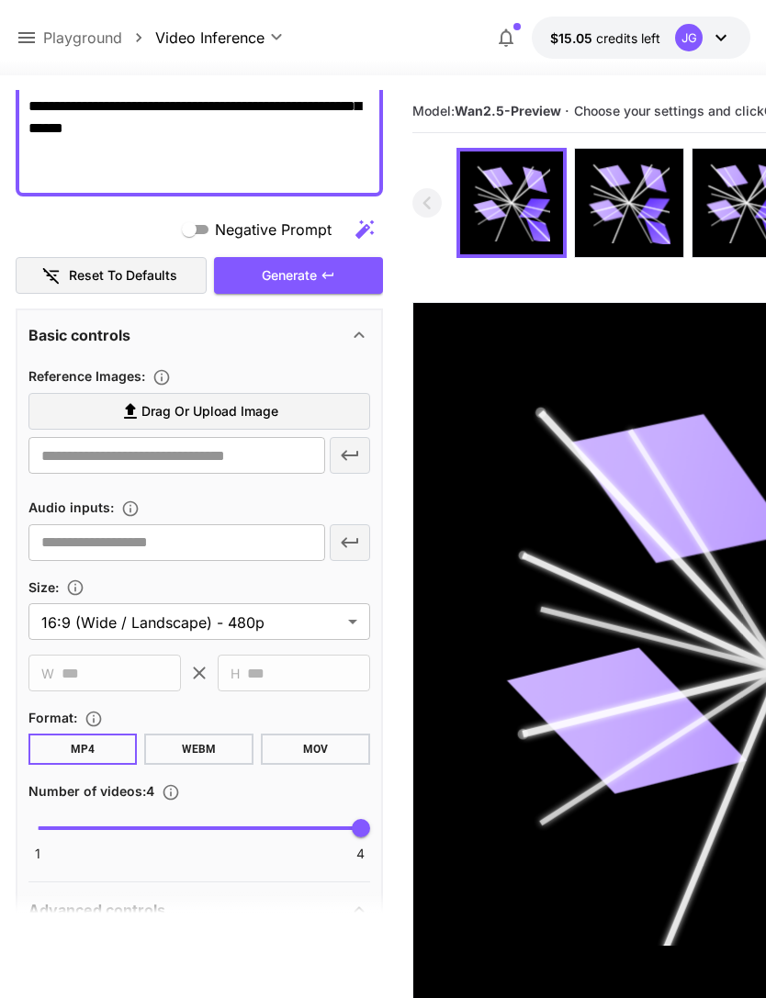
click at [251, 408] on span "Drag or upload image" at bounding box center [209, 411] width 137 height 23
click at [0, 0] on input "Drag or upload image" at bounding box center [0, 0] width 0 height 0
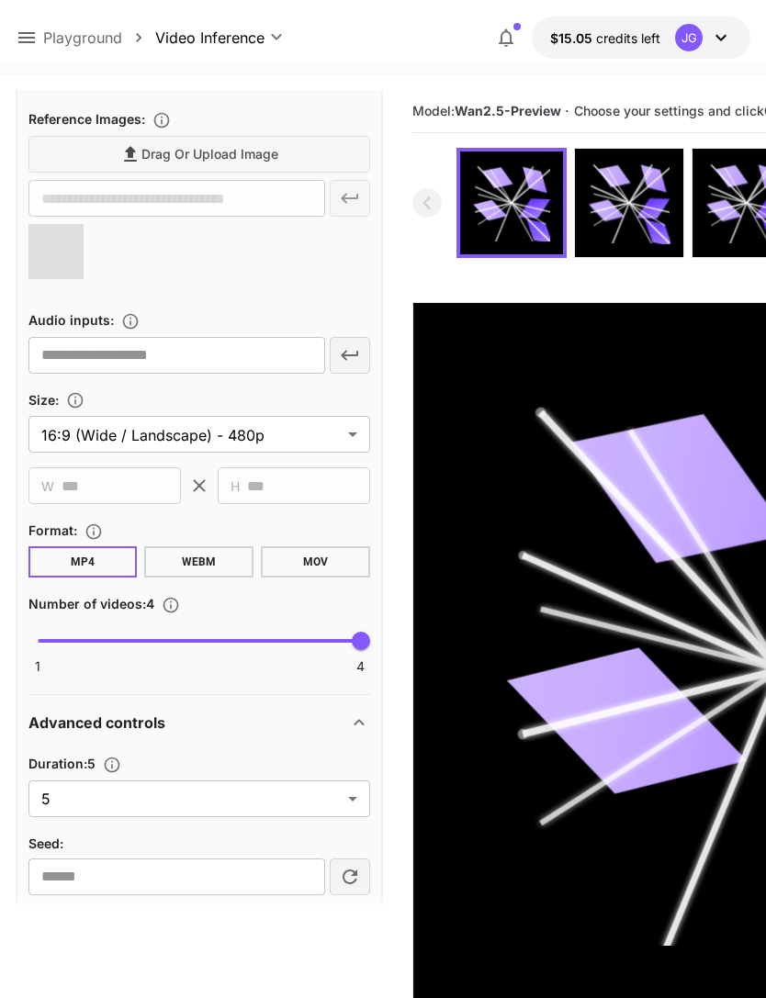
type input "**********"
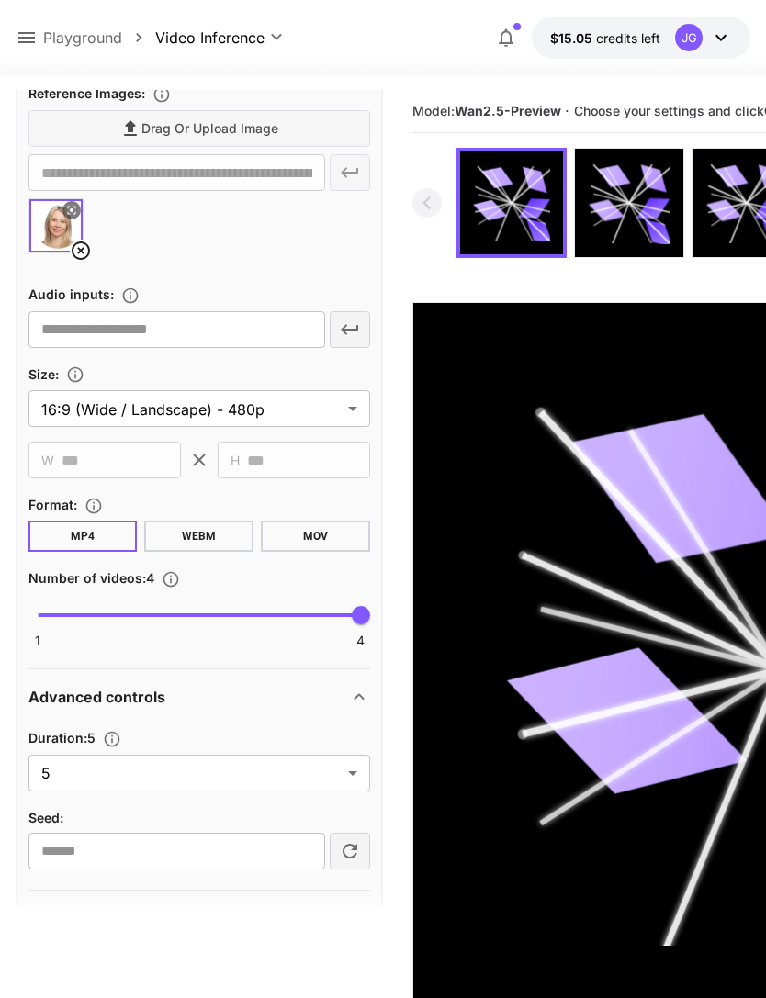
click at [355, 776] on body "**********" at bounding box center [383, 571] width 766 height 1143
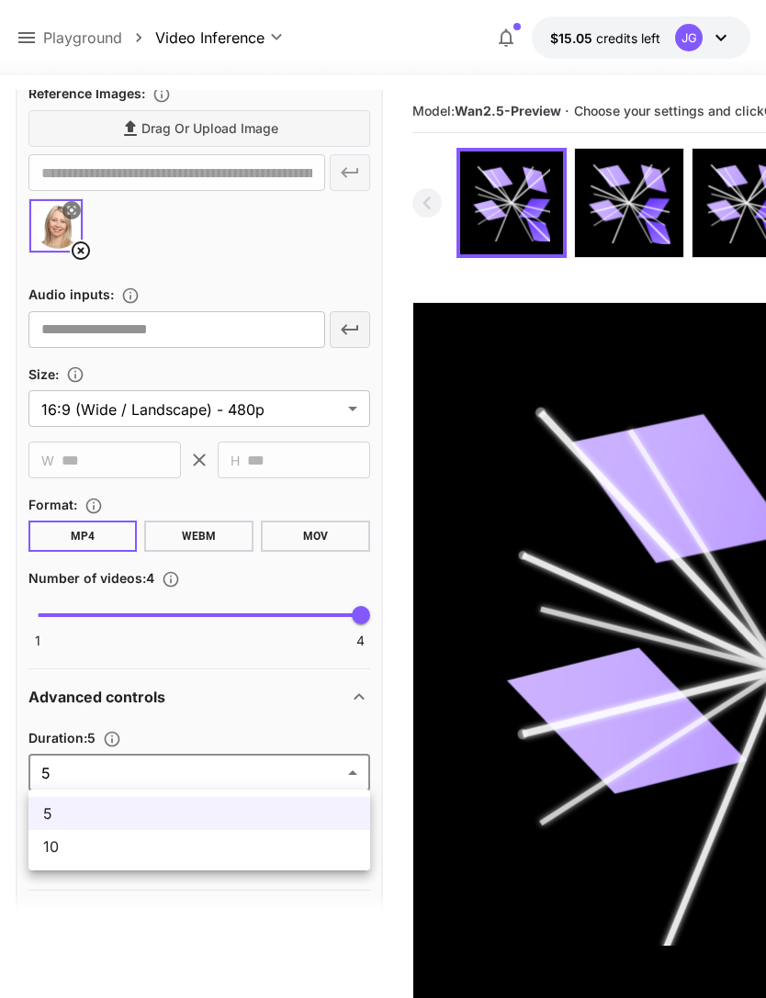
click at [248, 855] on span "10" at bounding box center [199, 847] width 312 height 22
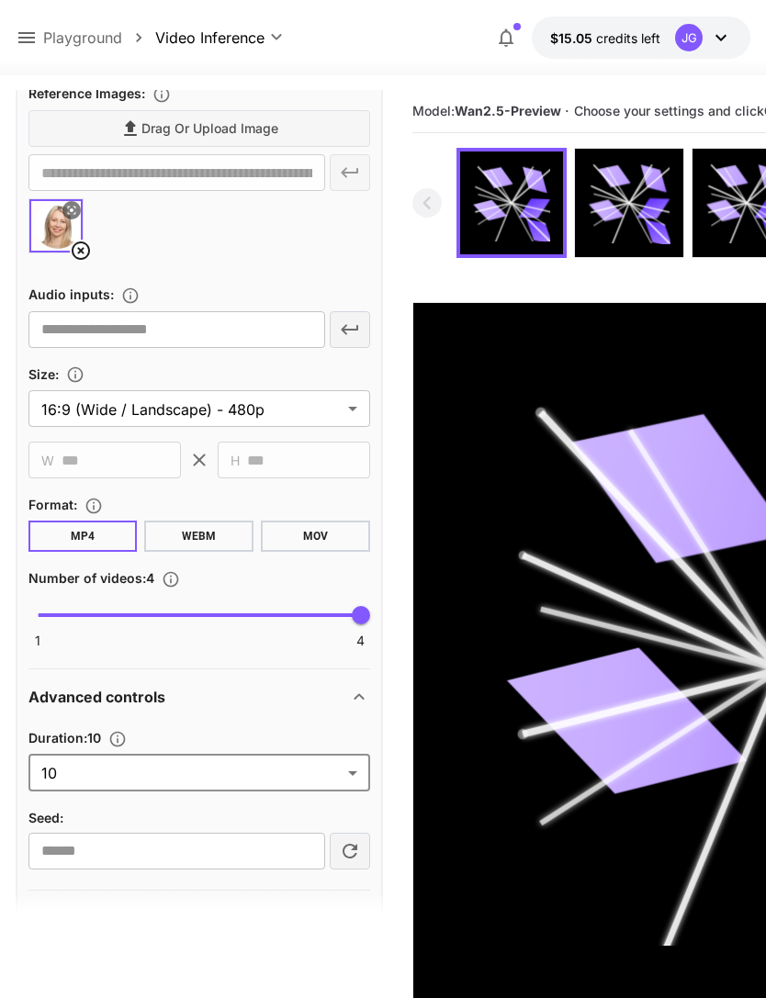
type input "**"
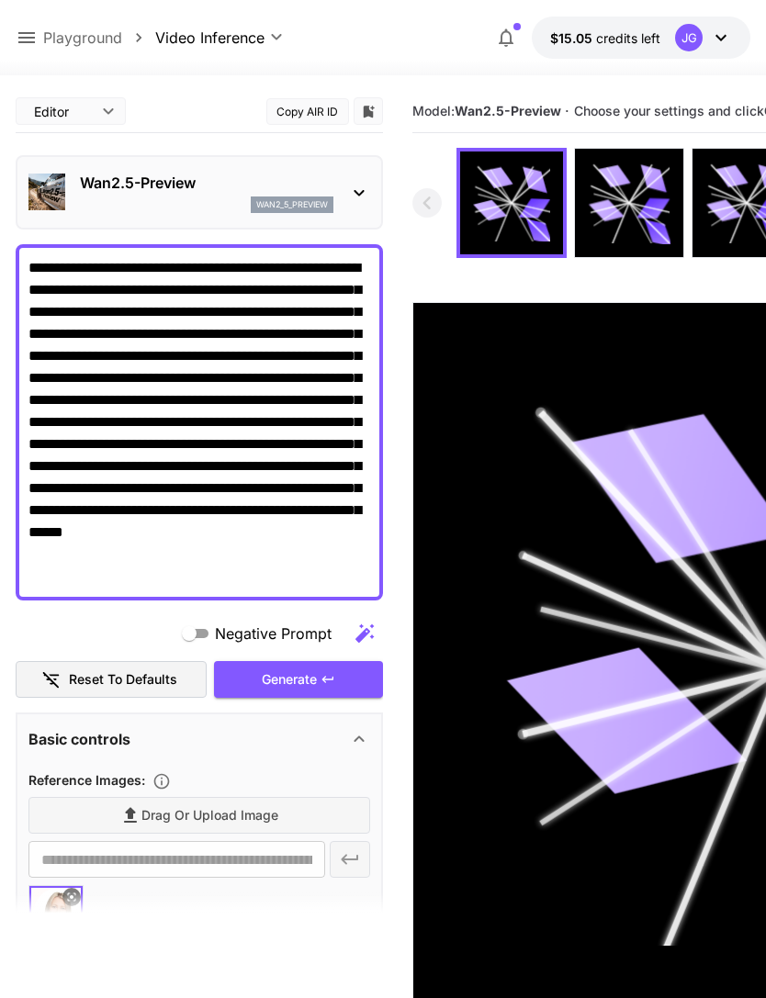
scroll to position [0, 0]
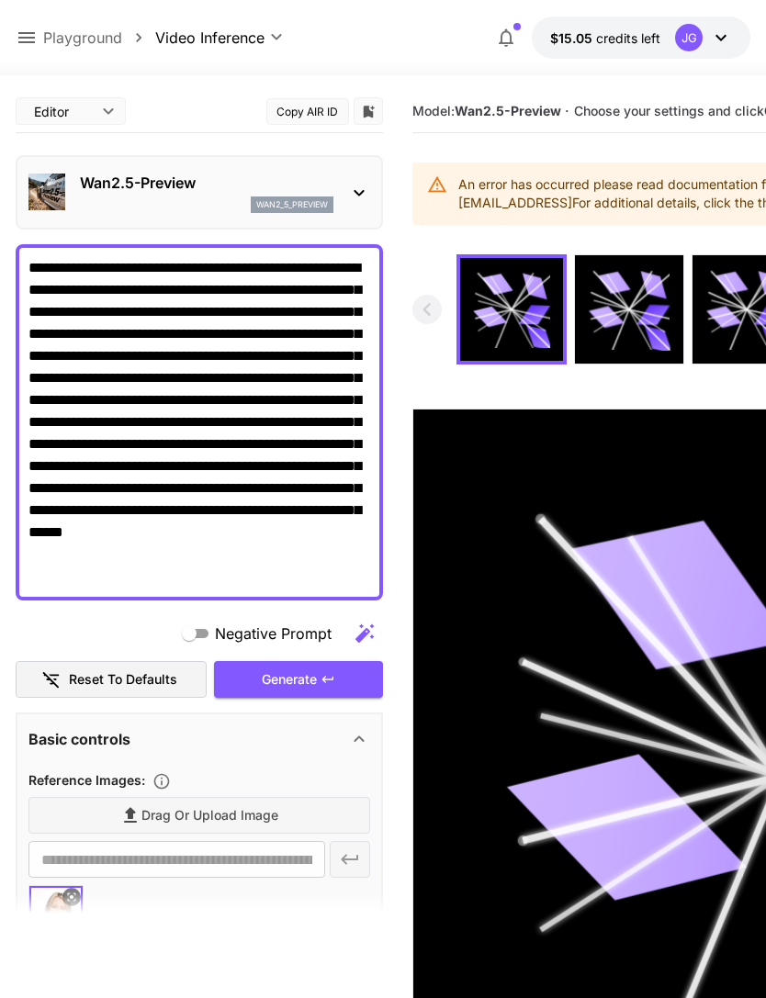
click at [30, 33] on icon at bounding box center [26, 37] width 17 height 11
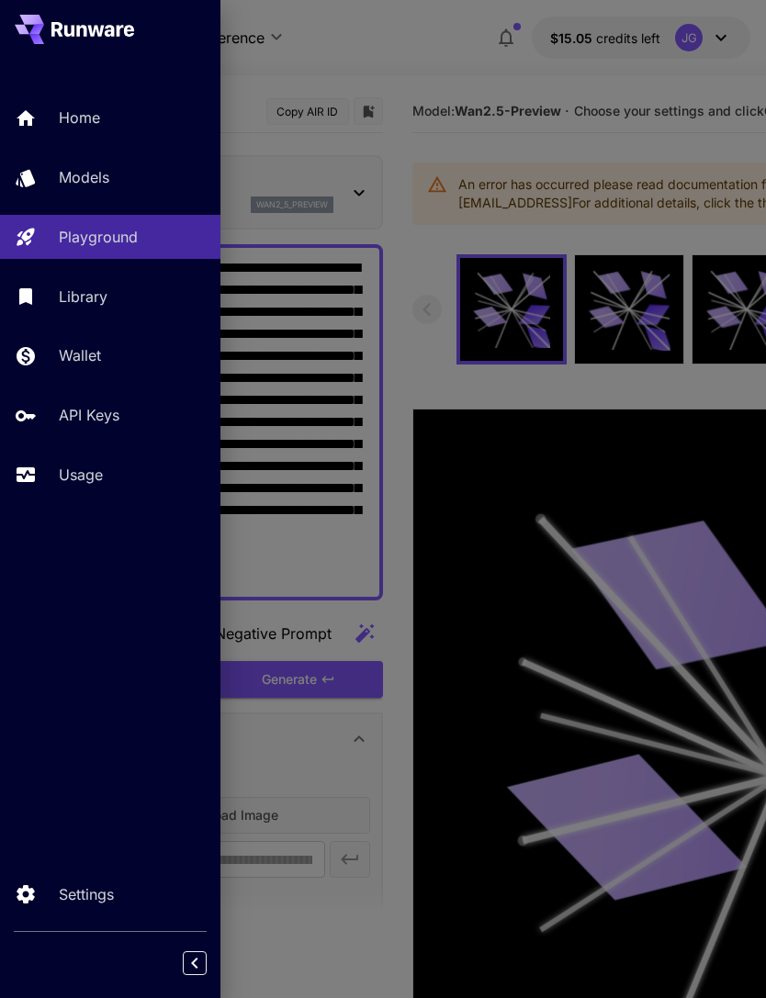
click at [94, 472] on p "Usage" at bounding box center [81, 475] width 44 height 22
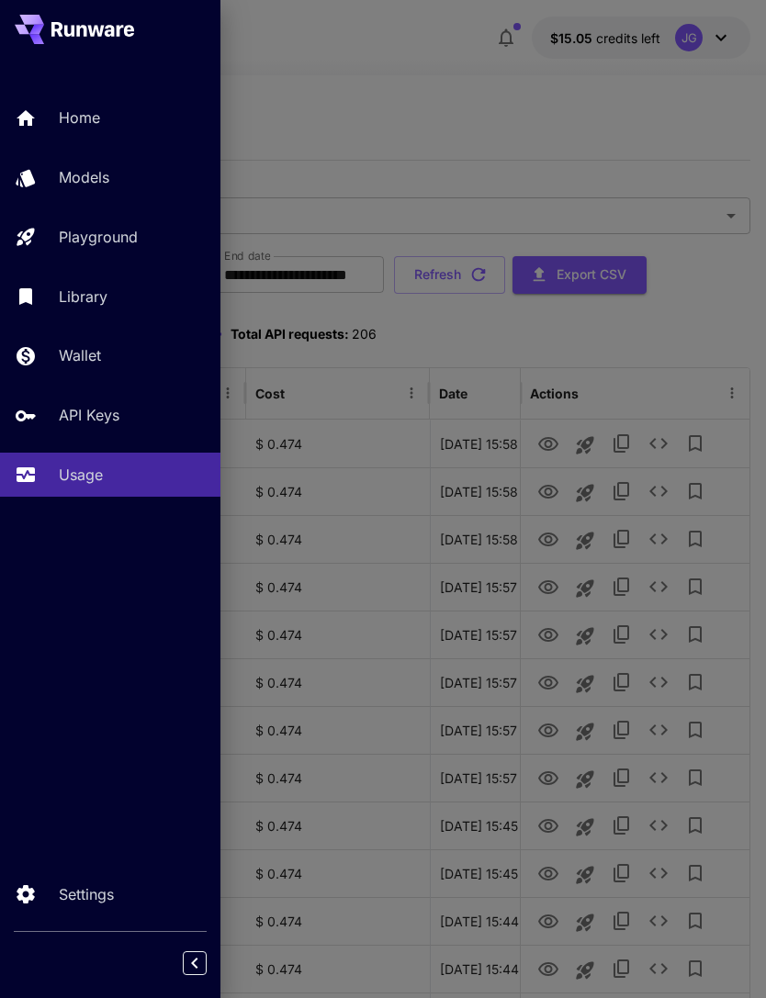
click at [96, 366] on p "Wallet" at bounding box center [80, 355] width 42 height 22
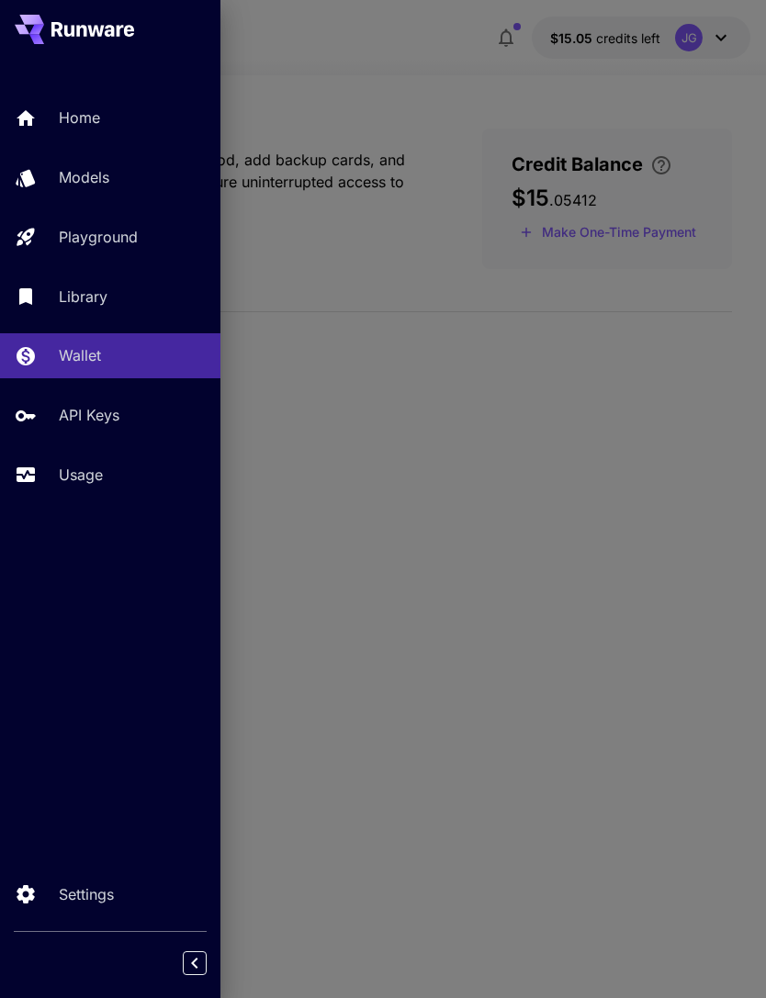
click at [627, 235] on div at bounding box center [383, 499] width 766 height 998
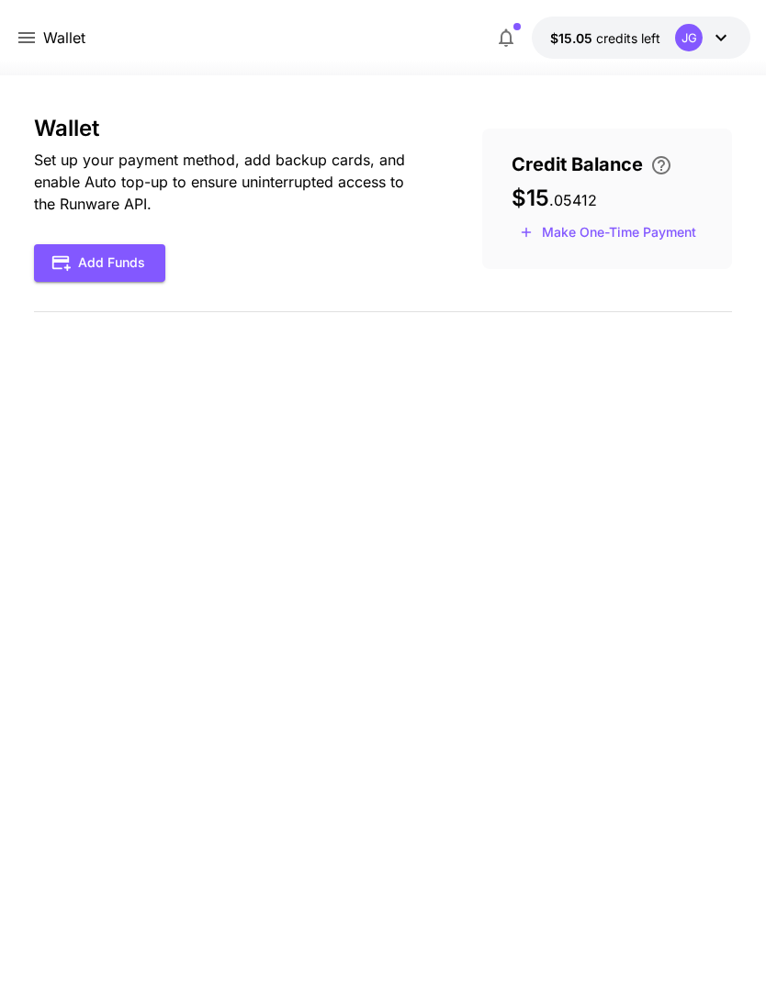
click at [653, 232] on button "Make One-Time Payment" at bounding box center [608, 233] width 193 height 28
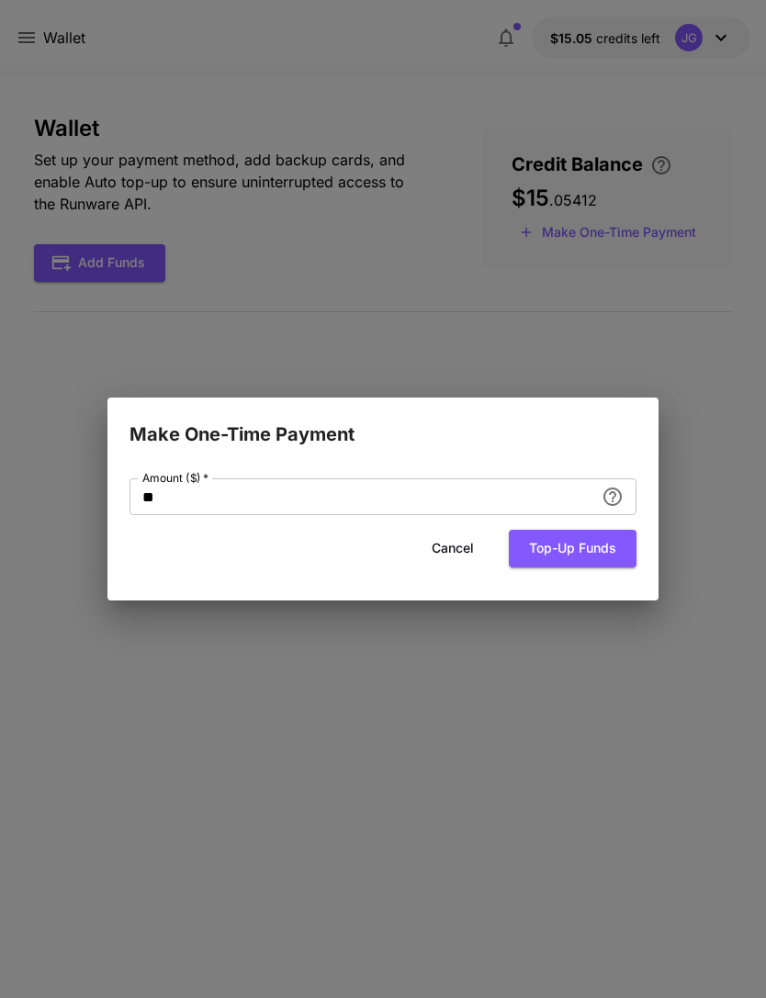
click at [400, 501] on input "**" at bounding box center [362, 497] width 465 height 37
type input "*"
type input "**"
click at [609, 549] on button "Top-up funds" at bounding box center [573, 549] width 128 height 38
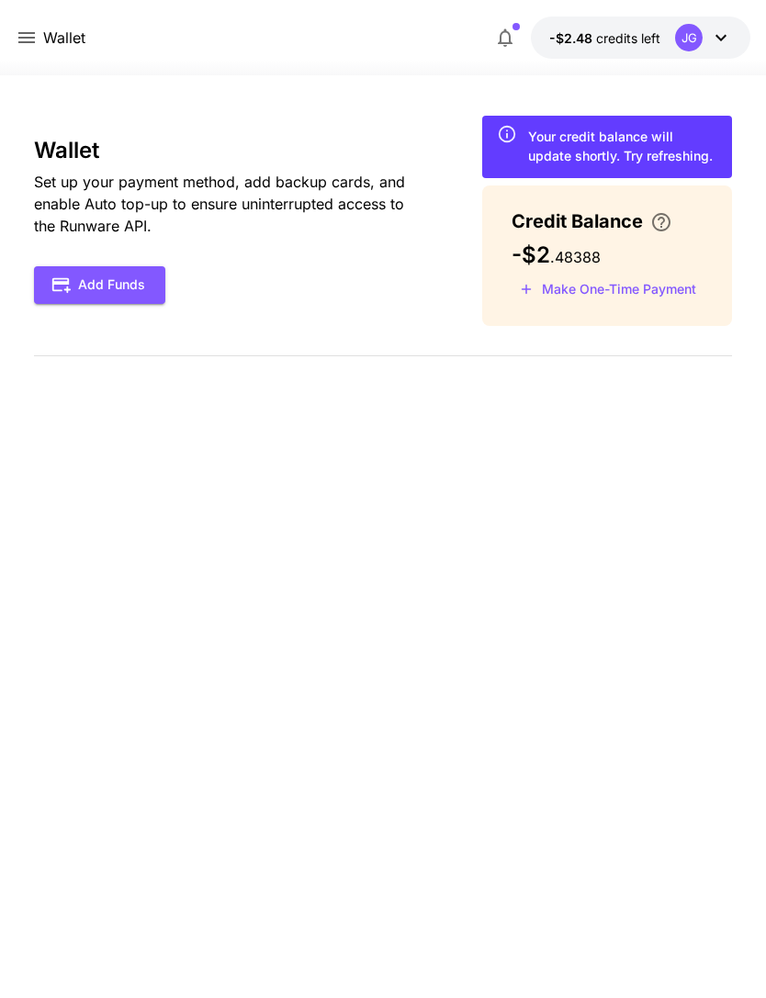
click at [32, 39] on icon at bounding box center [27, 38] width 22 height 22
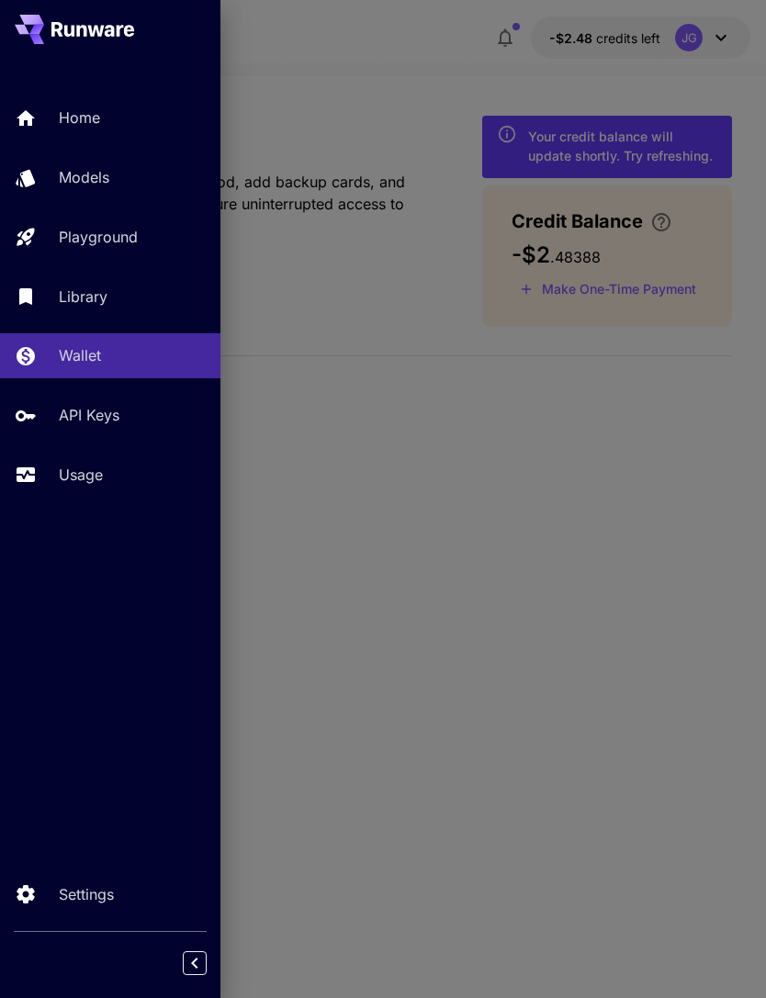
click at [92, 476] on p "Usage" at bounding box center [81, 475] width 44 height 22
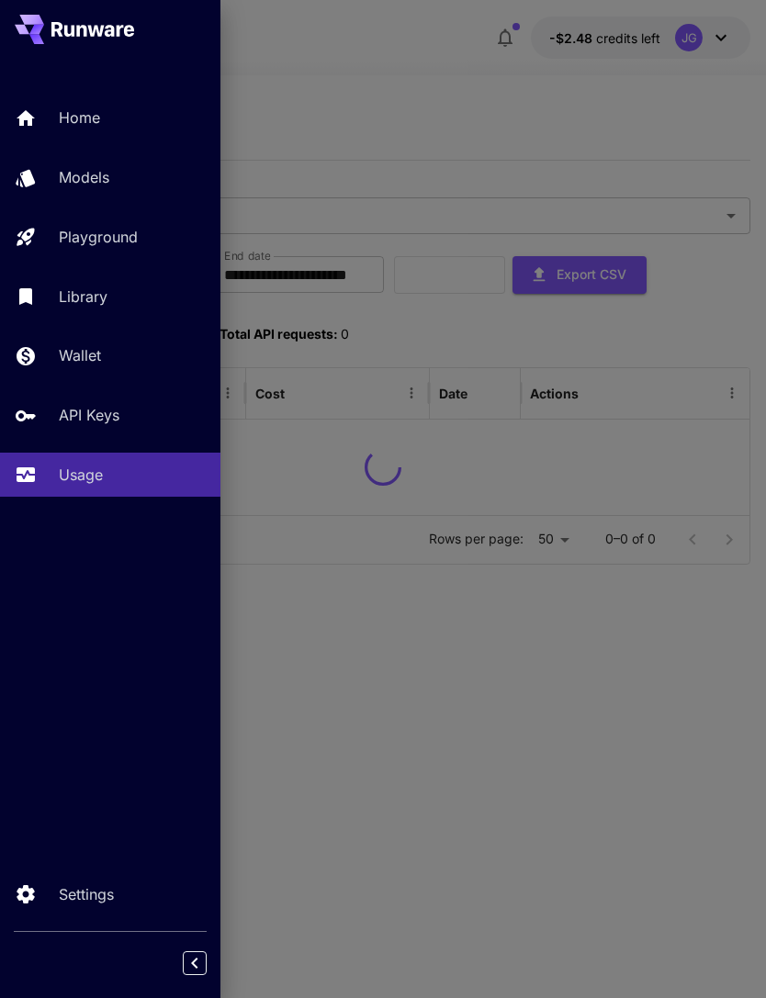
click at [402, 83] on div at bounding box center [383, 499] width 766 height 998
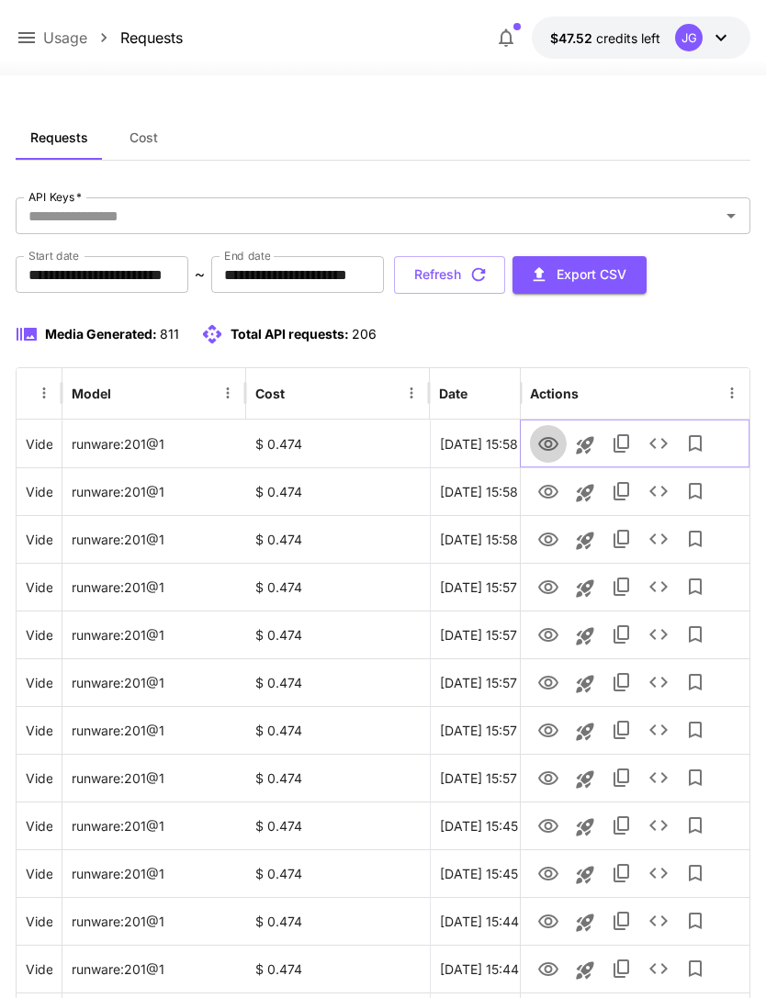
click at [551, 443] on icon "View" at bounding box center [548, 444] width 20 height 14
click at [589, 442] on icon "Launch in playground" at bounding box center [585, 445] width 22 height 22
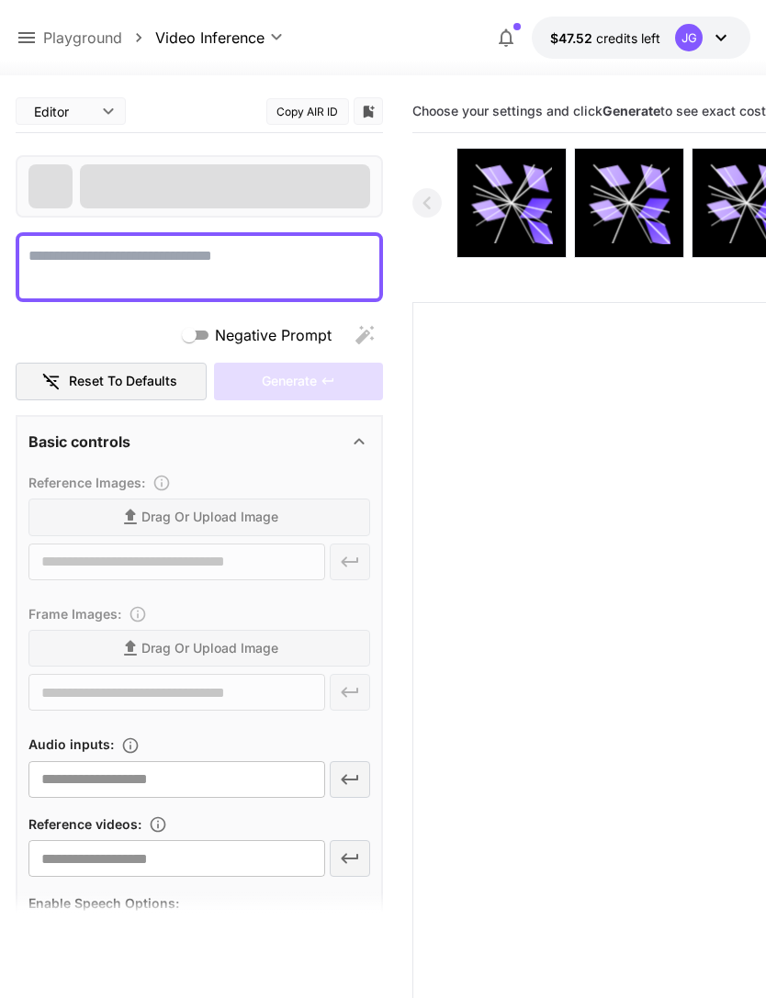
type textarea "**********"
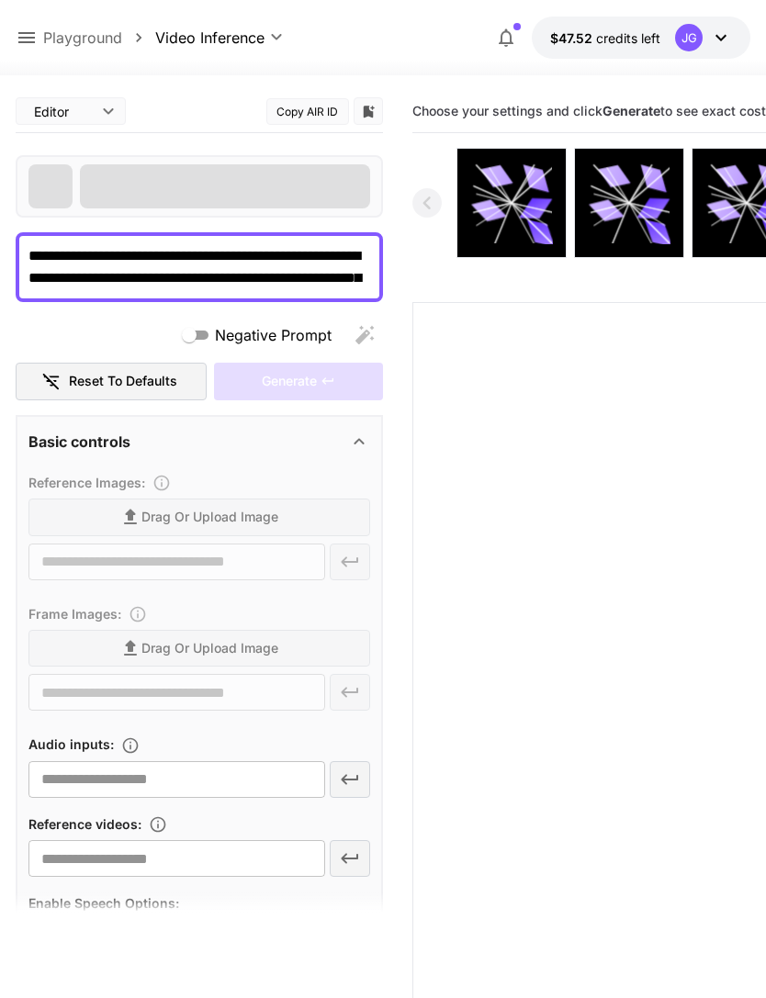
type input "**********"
type input "***"
type input "*"
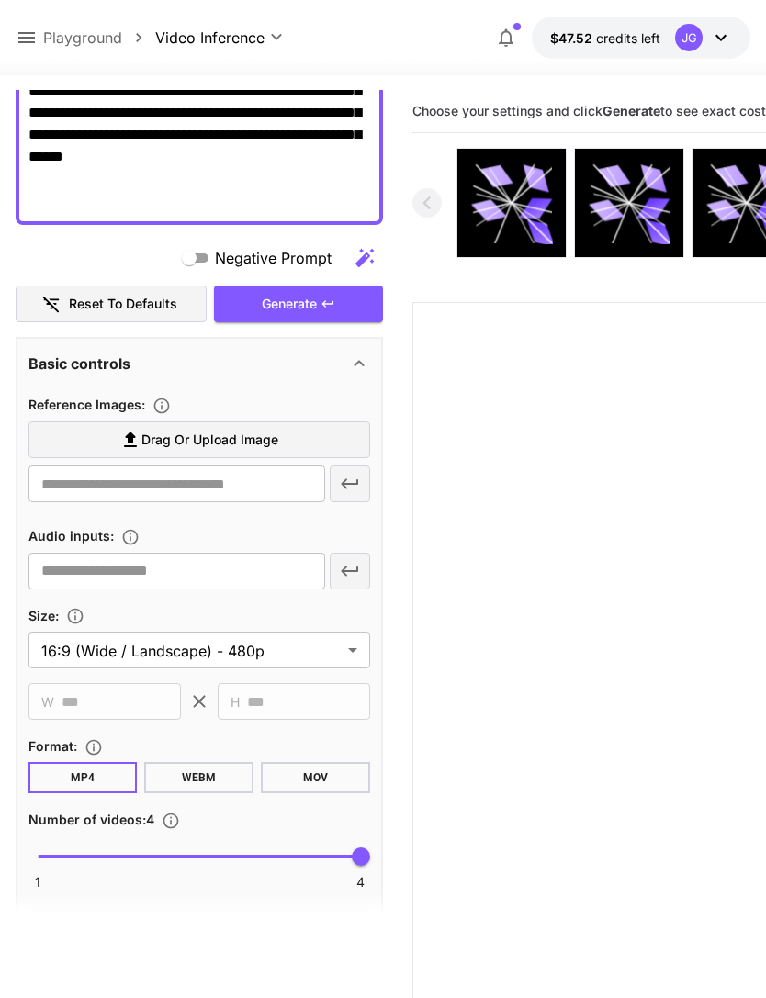
scroll to position [399, 0]
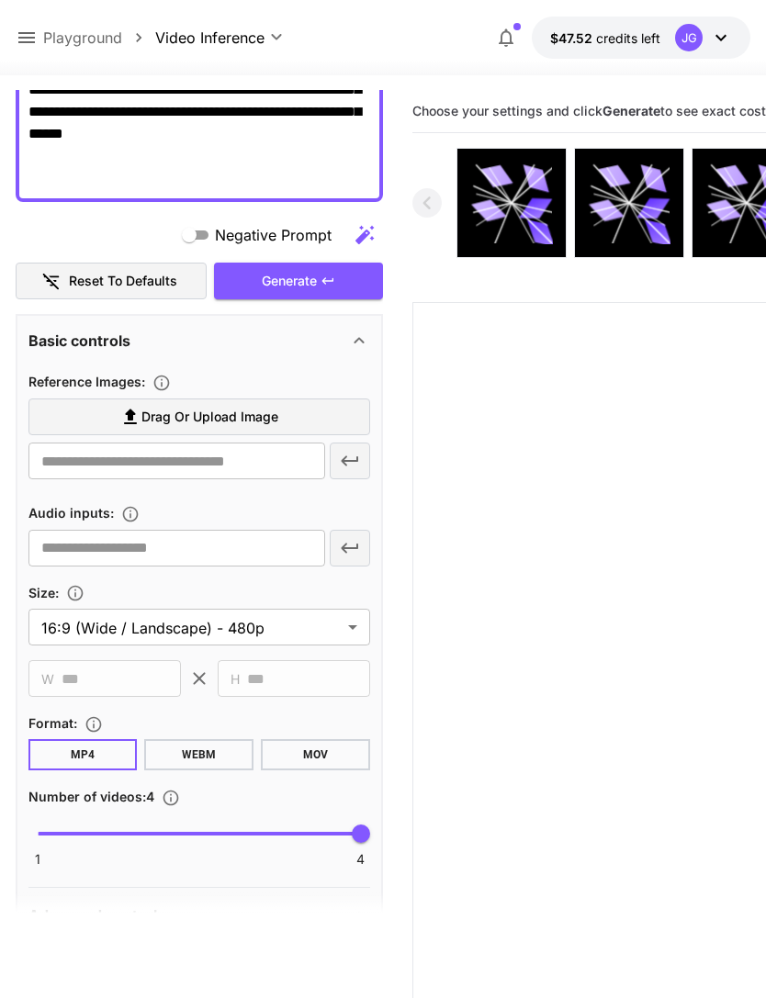
click at [313, 412] on label "Drag or upload image" at bounding box center [199, 418] width 342 height 38
click at [0, 0] on input "Drag or upload image" at bounding box center [0, 0] width 0 height 0
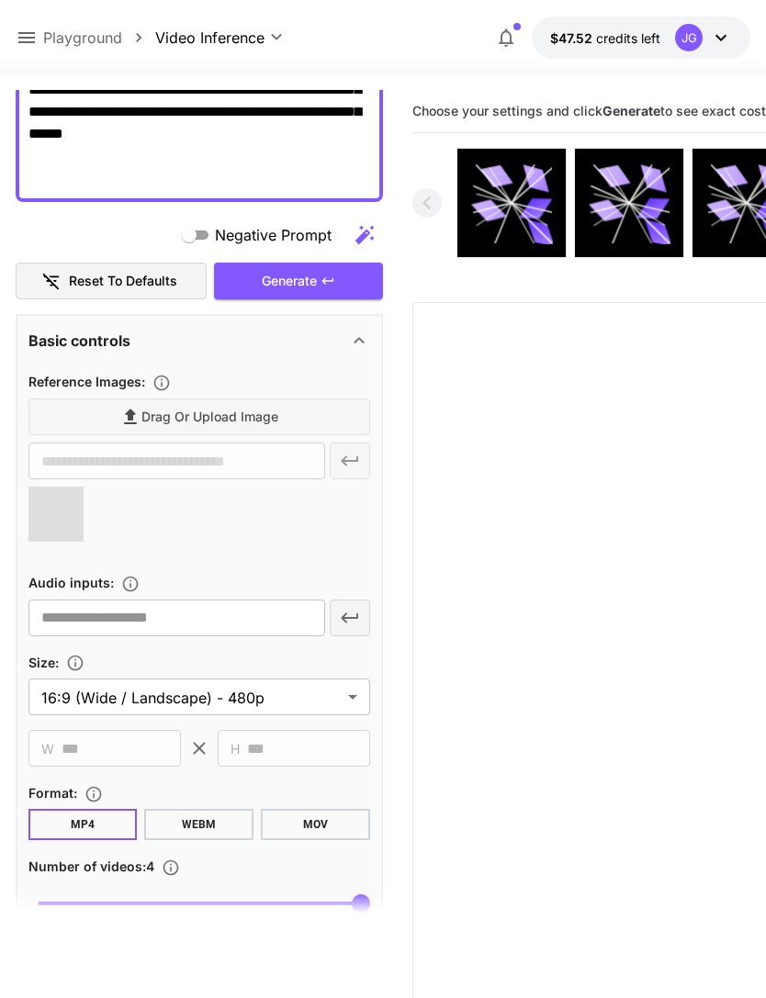
type input "**********"
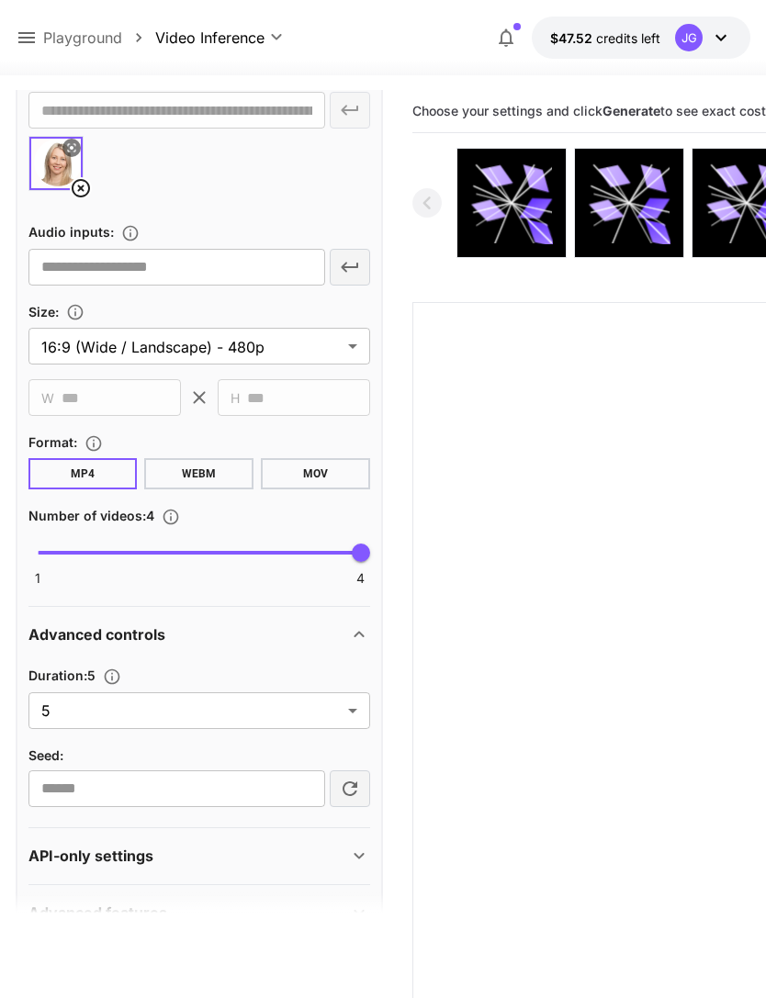
scroll to position [749, 0]
click at [355, 716] on body "**********" at bounding box center [383, 571] width 766 height 1143
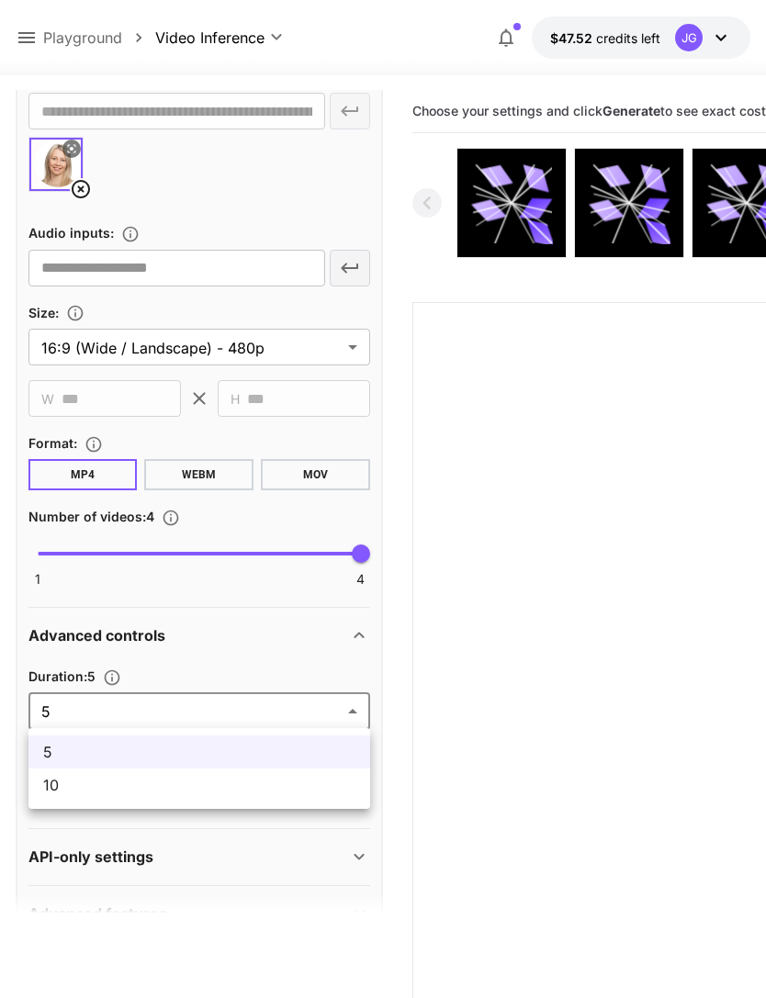
click at [235, 795] on span "10" at bounding box center [199, 785] width 312 height 22
type input "**"
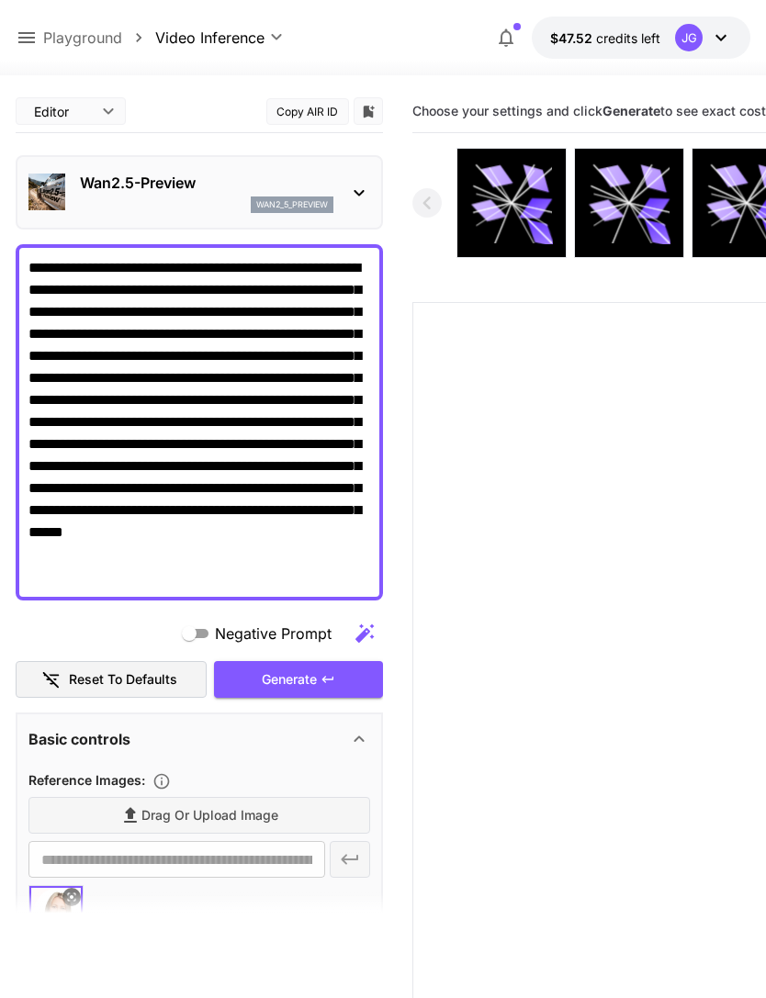
scroll to position [0, 0]
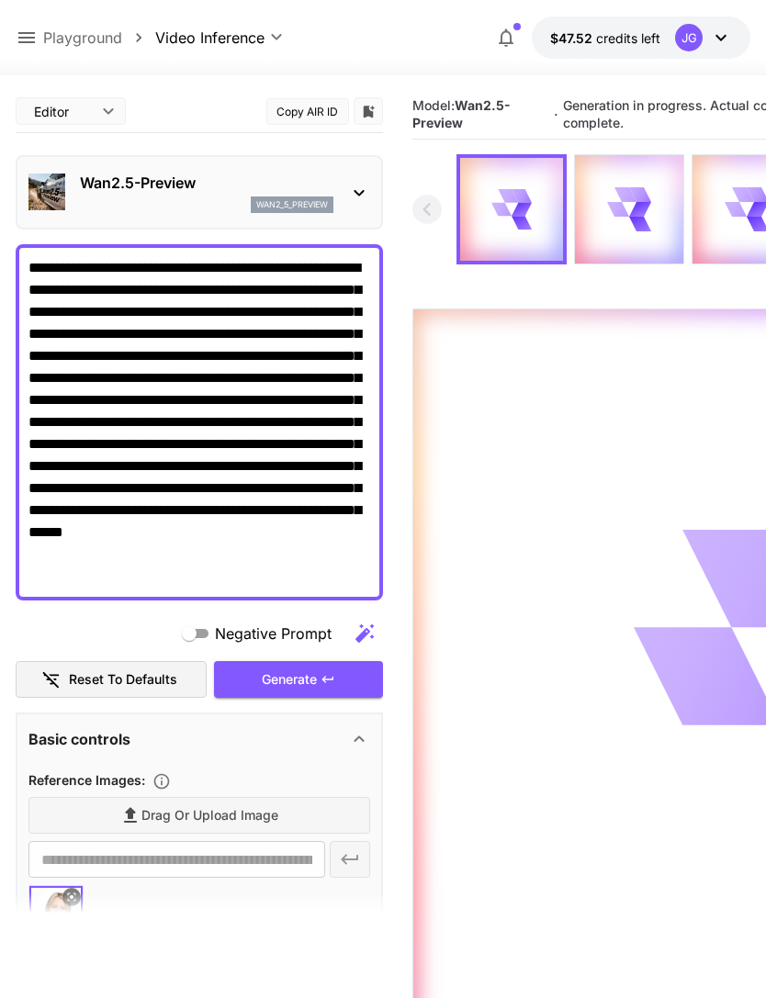
click at [314, 682] on div "Generate" at bounding box center [298, 680] width 169 height 38
click at [45, 29] on p "Playground" at bounding box center [82, 38] width 79 height 22
type input "**********"
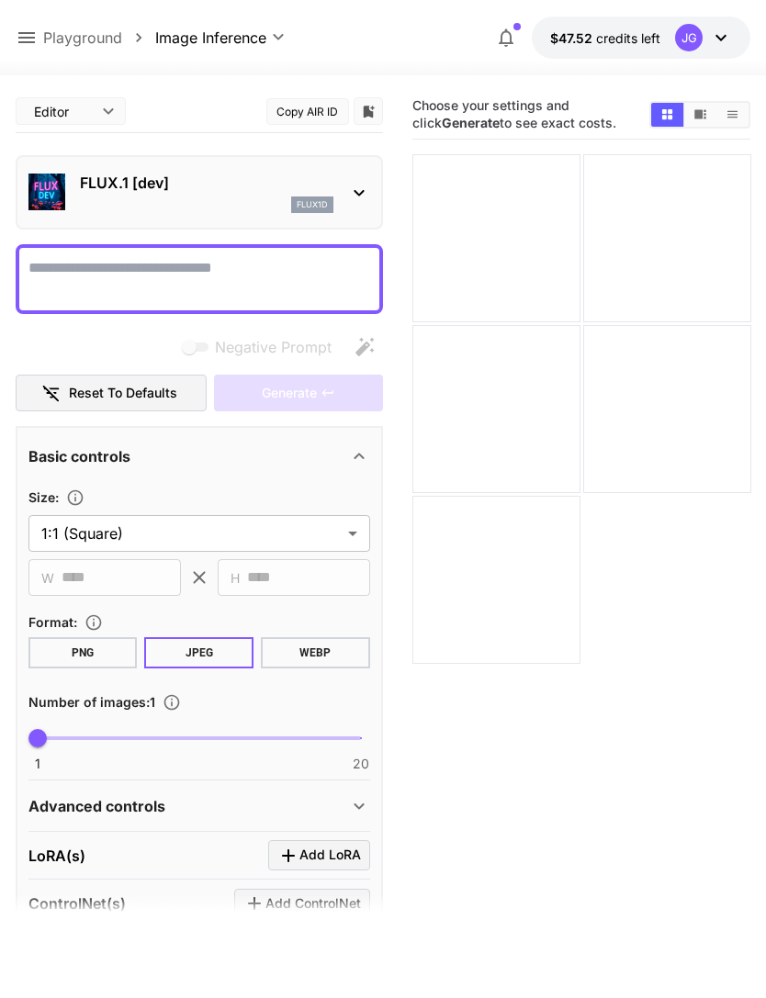
click at [43, 32] on p "Playground" at bounding box center [82, 38] width 79 height 22
click at [29, 35] on icon at bounding box center [27, 38] width 22 height 22
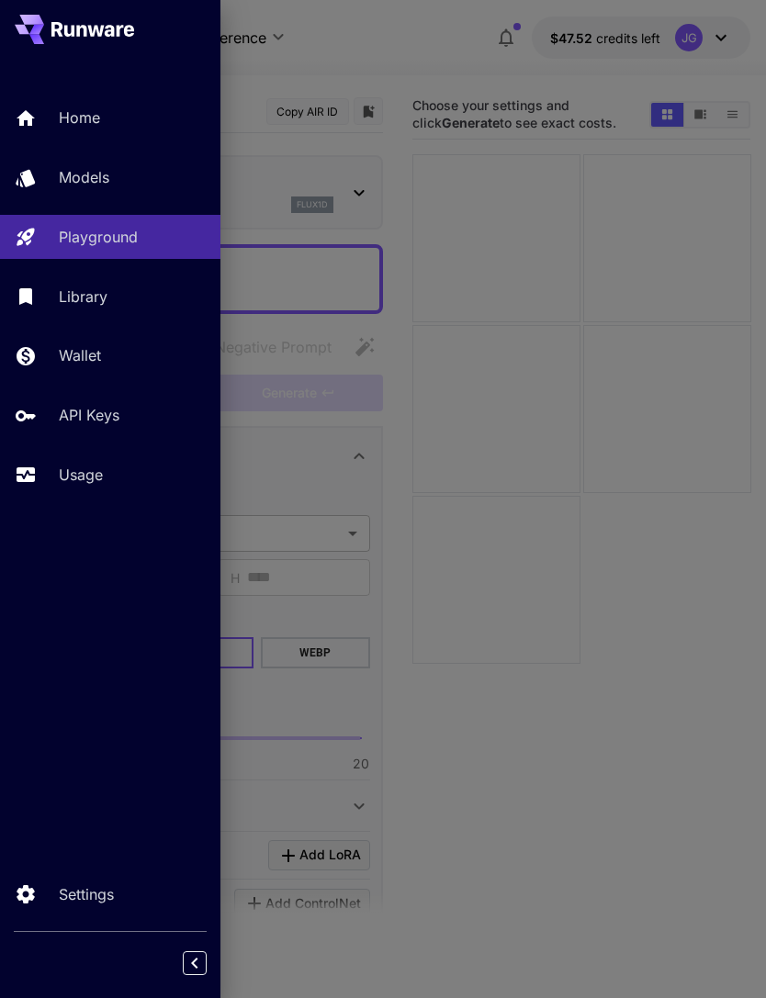
click at [103, 482] on p "Usage" at bounding box center [81, 475] width 44 height 22
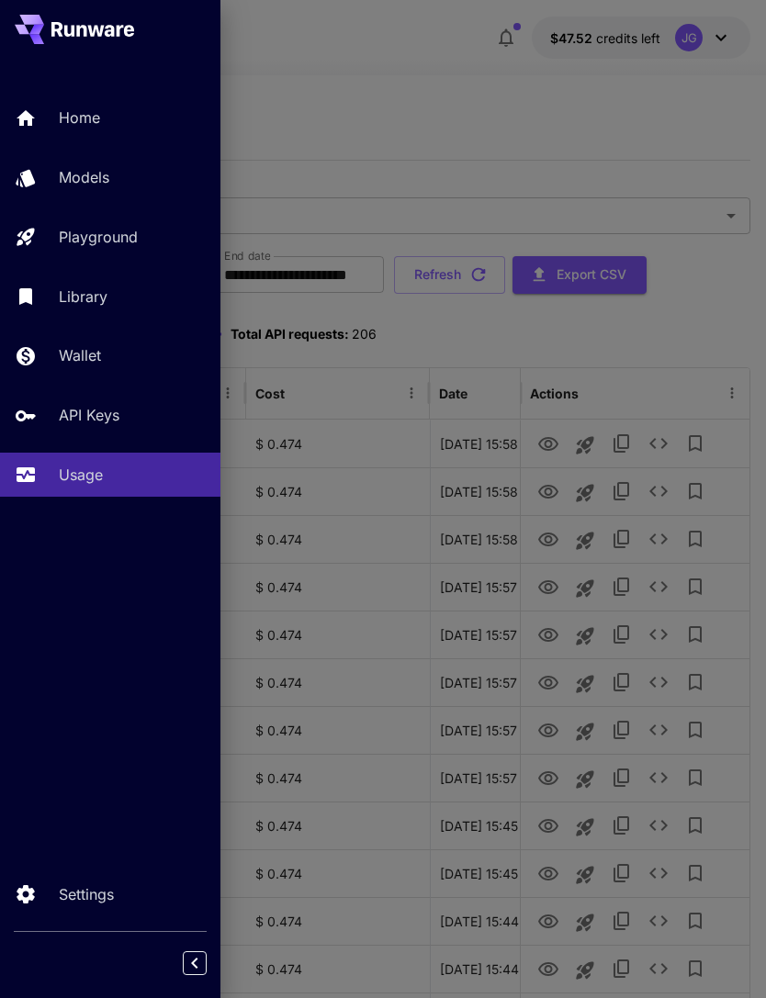
click at [445, 70] on div at bounding box center [383, 499] width 766 height 998
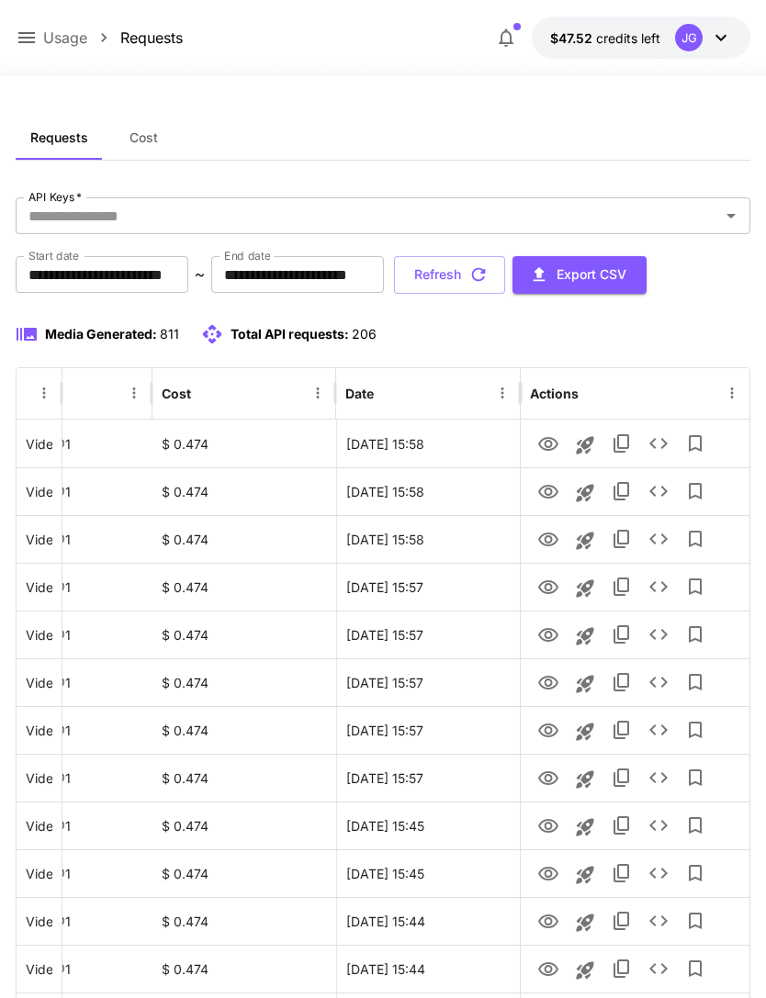
scroll to position [0, 94]
click at [547, 737] on icon "View" at bounding box center [548, 731] width 20 height 14
click at [546, 681] on icon "View" at bounding box center [548, 683] width 20 height 14
click at [548, 645] on icon "View" at bounding box center [548, 636] width 22 height 22
click at [550, 588] on icon "View" at bounding box center [548, 587] width 20 height 14
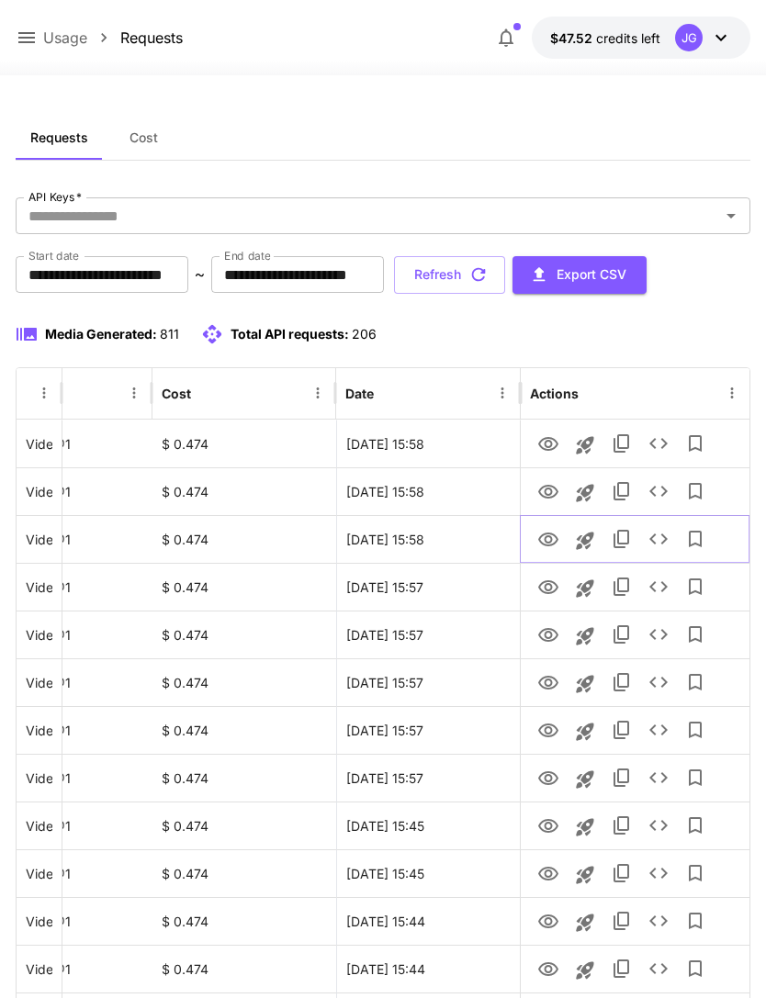
click at [550, 537] on icon "View" at bounding box center [548, 540] width 20 height 14
click at [539, 495] on icon "View" at bounding box center [548, 492] width 22 height 22
click at [545, 440] on icon "View" at bounding box center [548, 445] width 22 height 22
click at [505, 273] on button "Refresh" at bounding box center [449, 275] width 111 height 38
click at [505, 276] on button "Refresh" at bounding box center [449, 275] width 111 height 38
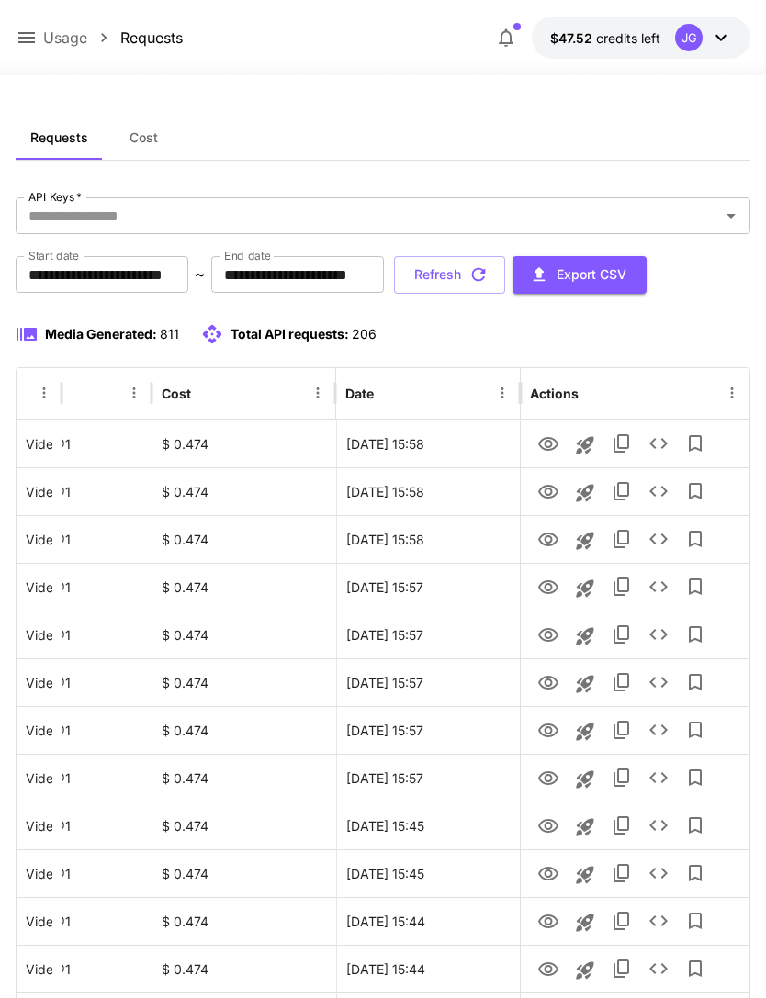
click at [505, 277] on button "Refresh" at bounding box center [449, 275] width 111 height 38
click at [505, 287] on button "Refresh" at bounding box center [449, 275] width 111 height 38
click at [553, 777] on icon "View" at bounding box center [548, 779] width 22 height 22
click at [35, 30] on icon at bounding box center [27, 38] width 22 height 22
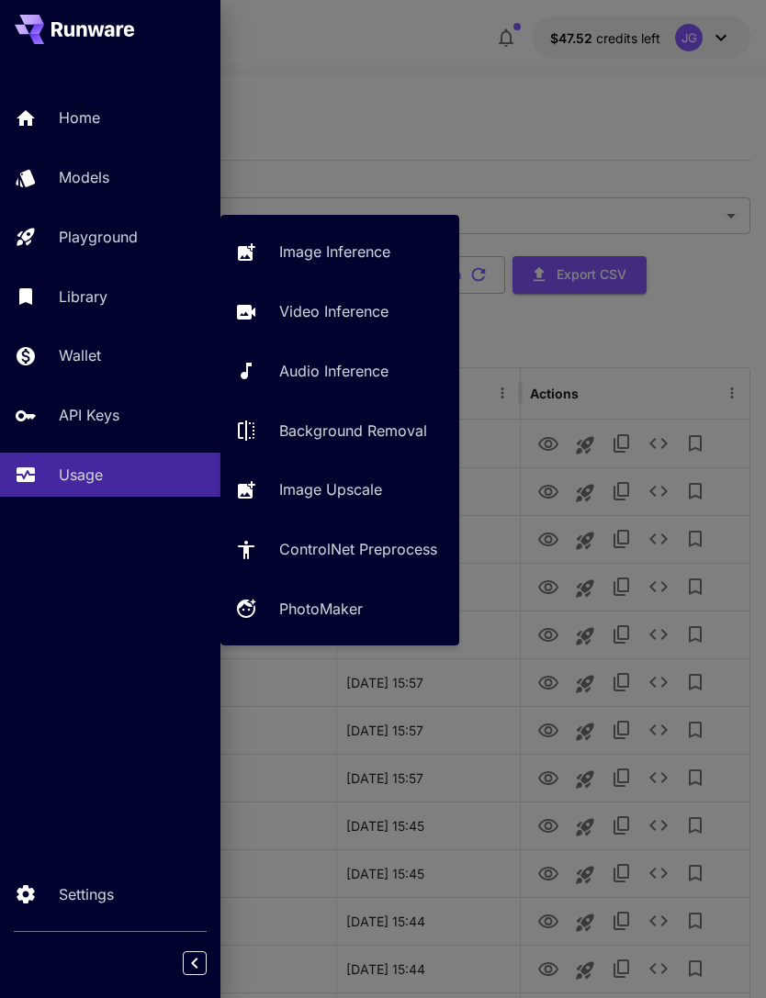
click at [136, 238] on p "Playground" at bounding box center [98, 237] width 79 height 22
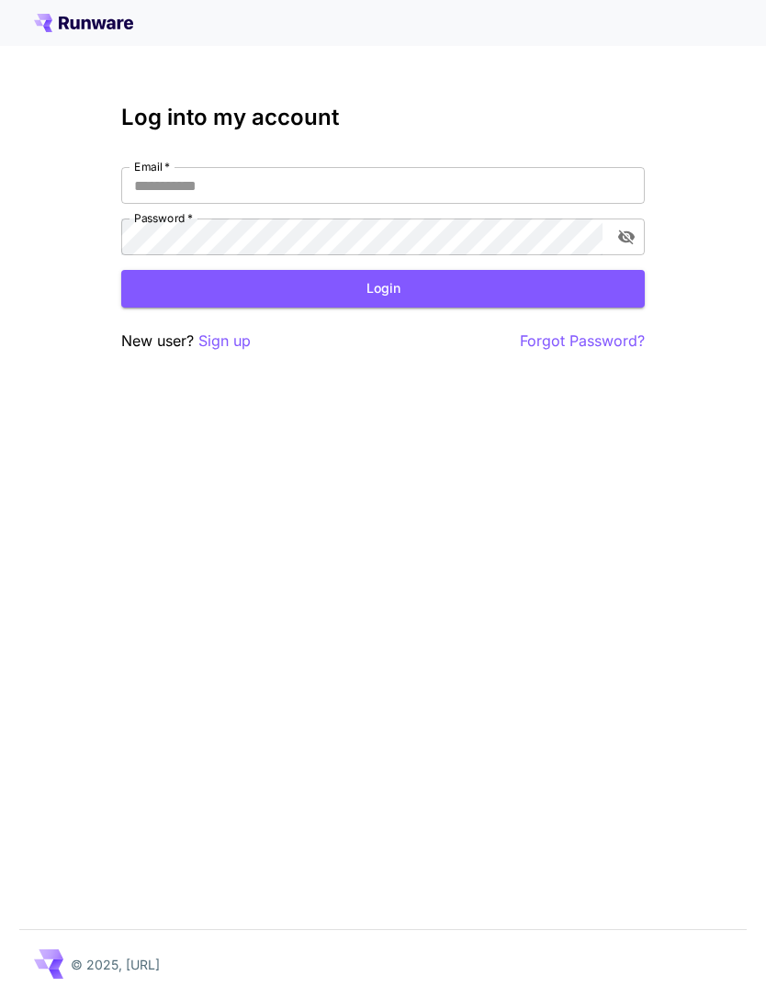
click at [370, 305] on button "Login" at bounding box center [383, 289] width 524 height 38
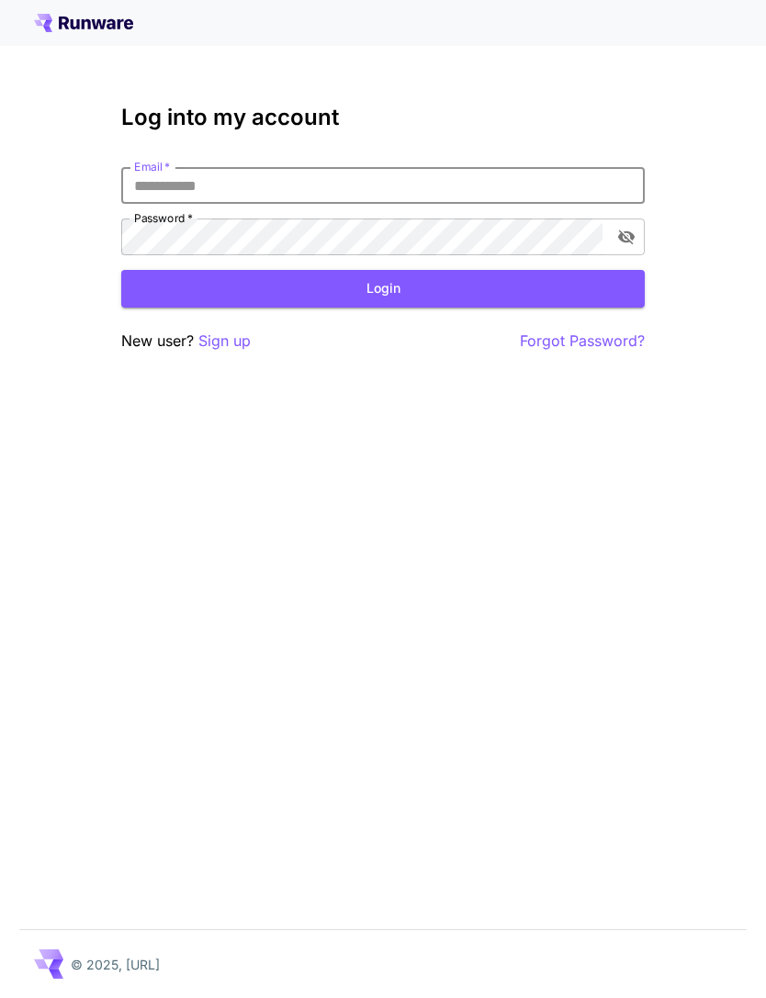
click at [427, 196] on input "Email   *" at bounding box center [383, 185] width 524 height 37
type input "**********"
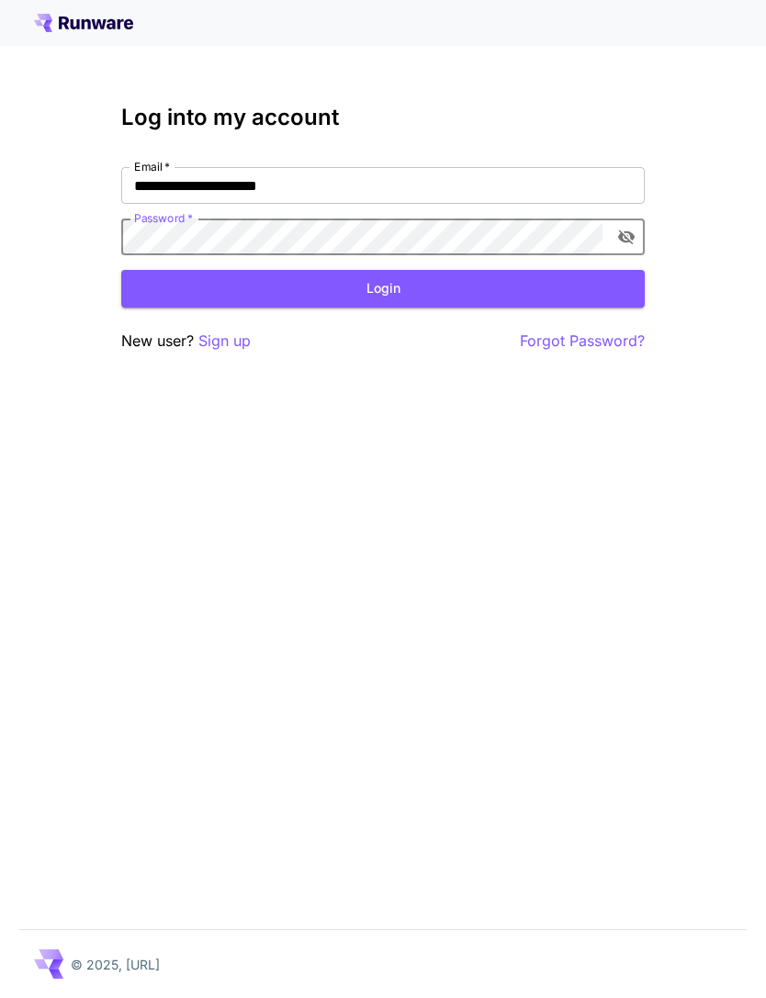
click at [452, 295] on button "Login" at bounding box center [383, 289] width 524 height 38
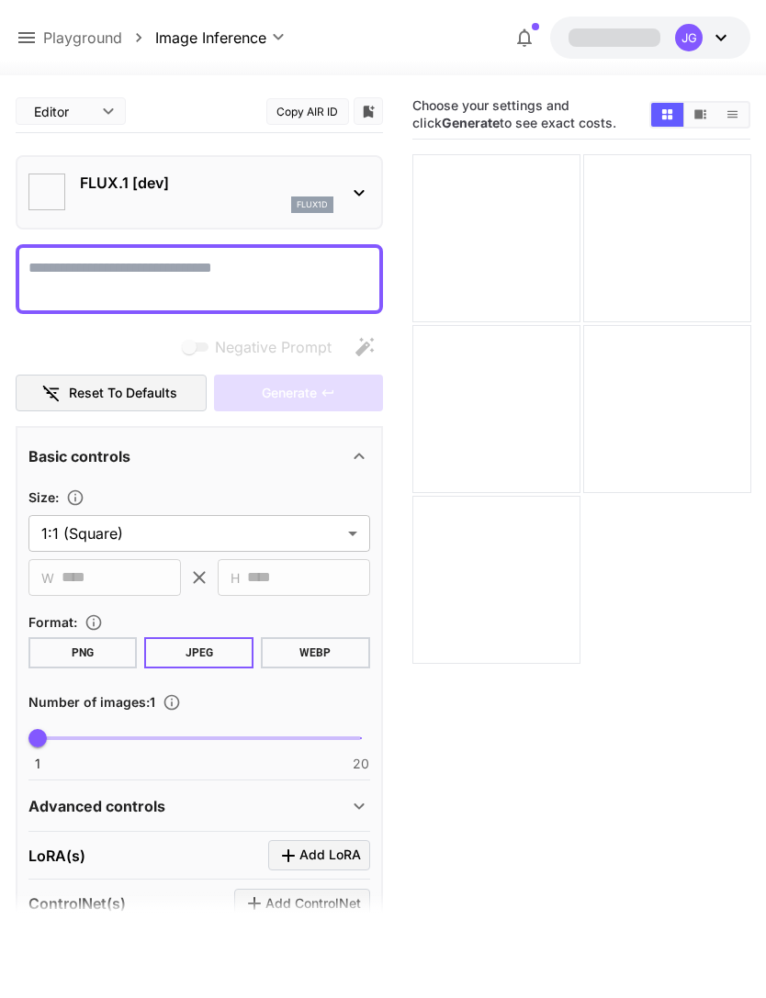
type input "**********"
click at [28, 35] on icon at bounding box center [27, 38] width 22 height 22
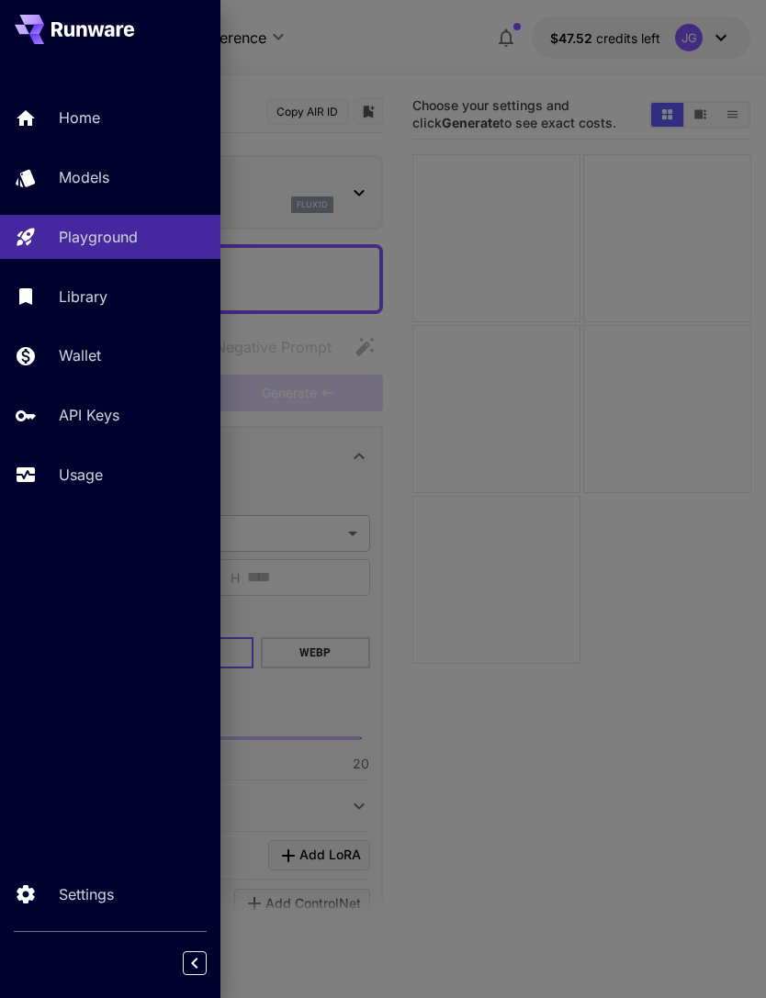
click at [103, 479] on p "Usage" at bounding box center [81, 475] width 44 height 22
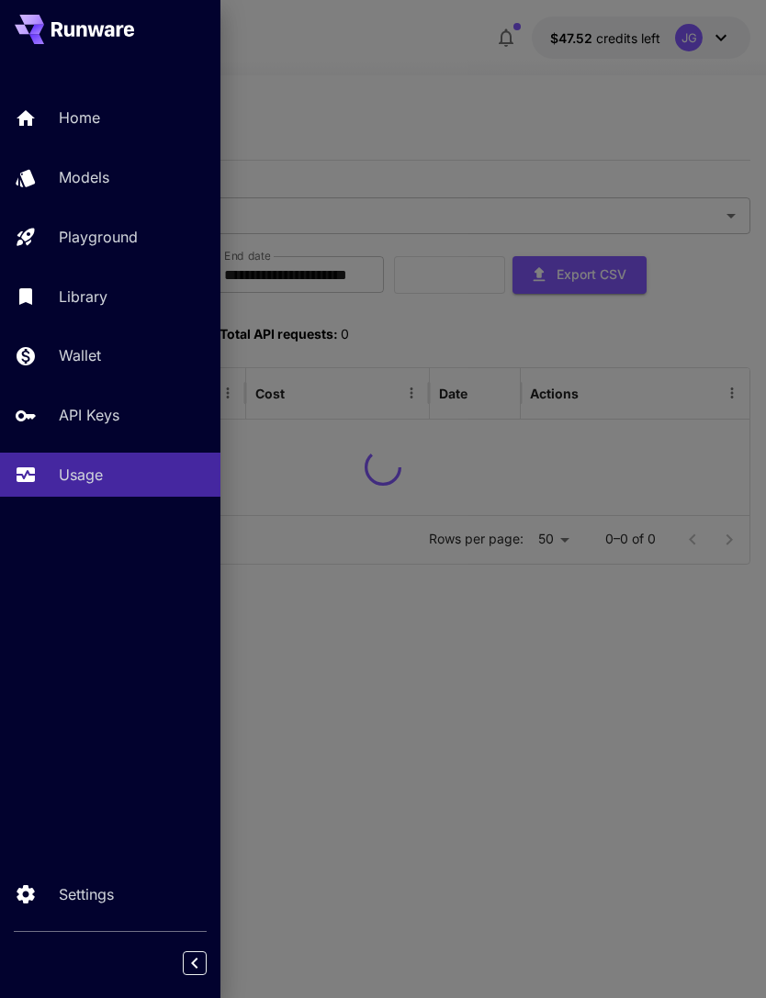
click at [391, 64] on div at bounding box center [383, 499] width 766 height 998
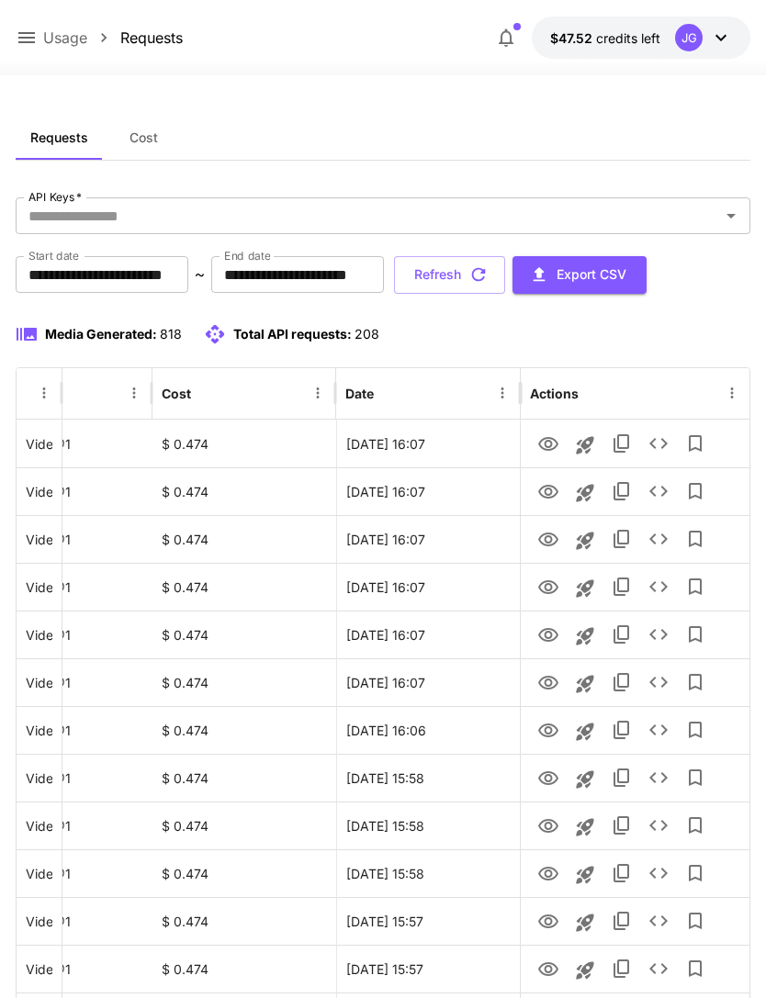
scroll to position [0, 94]
click at [554, 727] on icon "View" at bounding box center [548, 731] width 22 height 22
click at [588, 729] on icon "Launch in playground" at bounding box center [585, 732] width 22 height 22
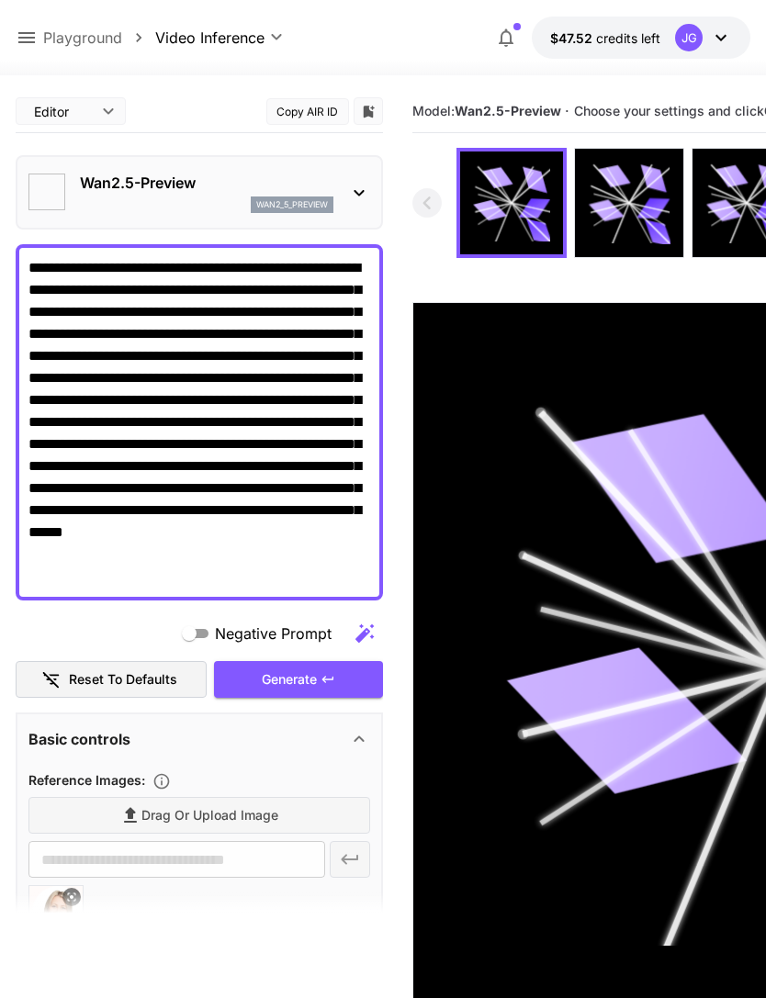
type input "*"
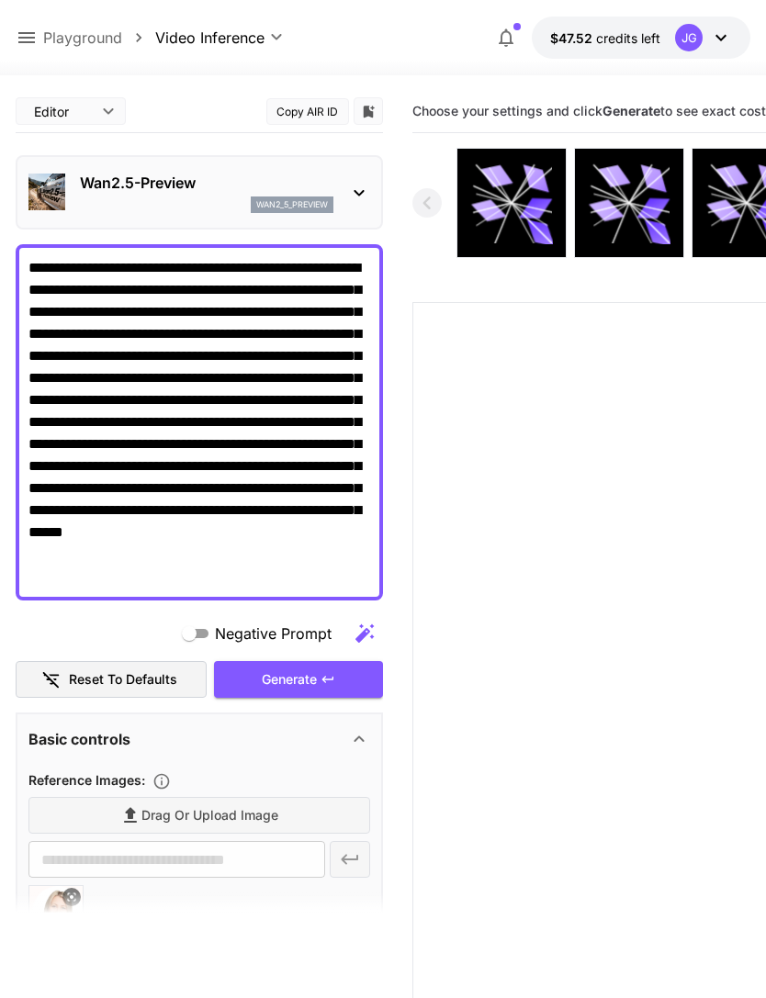
click at [96, 552] on textarea "**********" at bounding box center [199, 422] width 342 height 331
click at [137, 556] on textarea "**********" at bounding box center [199, 422] width 342 height 331
click at [121, 559] on textarea "**********" at bounding box center [199, 422] width 342 height 331
click at [354, 354] on textarea "**********" at bounding box center [199, 422] width 342 height 331
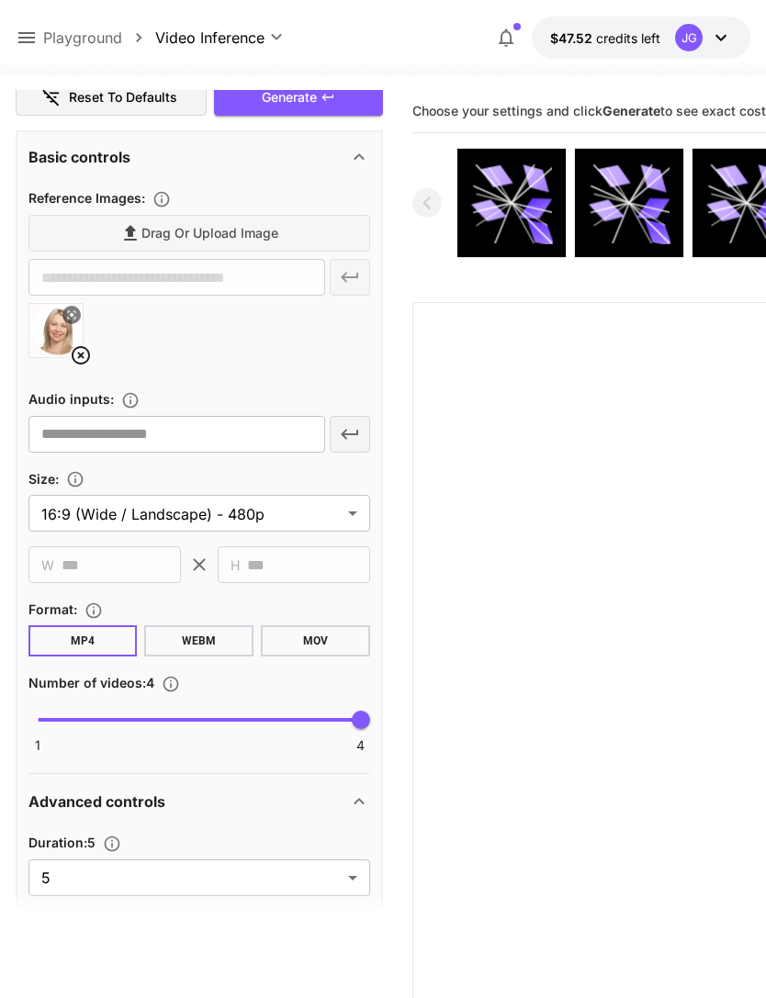
scroll to position [597, 0]
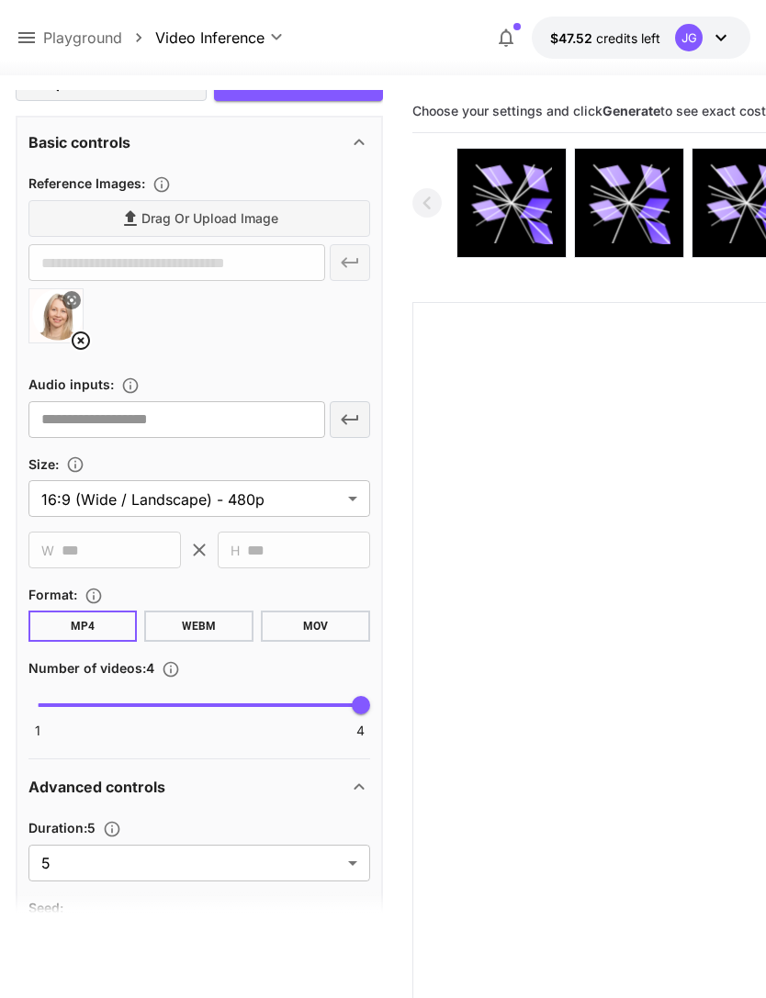
type textarea "**********"
click at [354, 857] on body "**********" at bounding box center [383, 571] width 766 height 1143
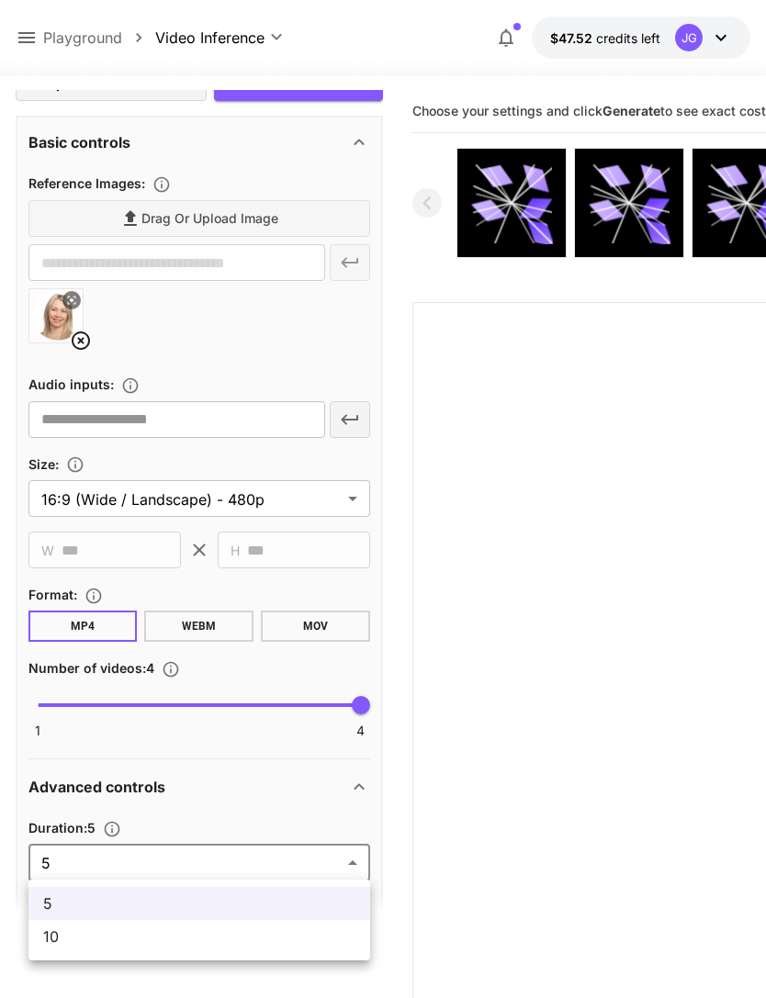
click at [262, 941] on span "10" at bounding box center [199, 937] width 312 height 22
type input "**"
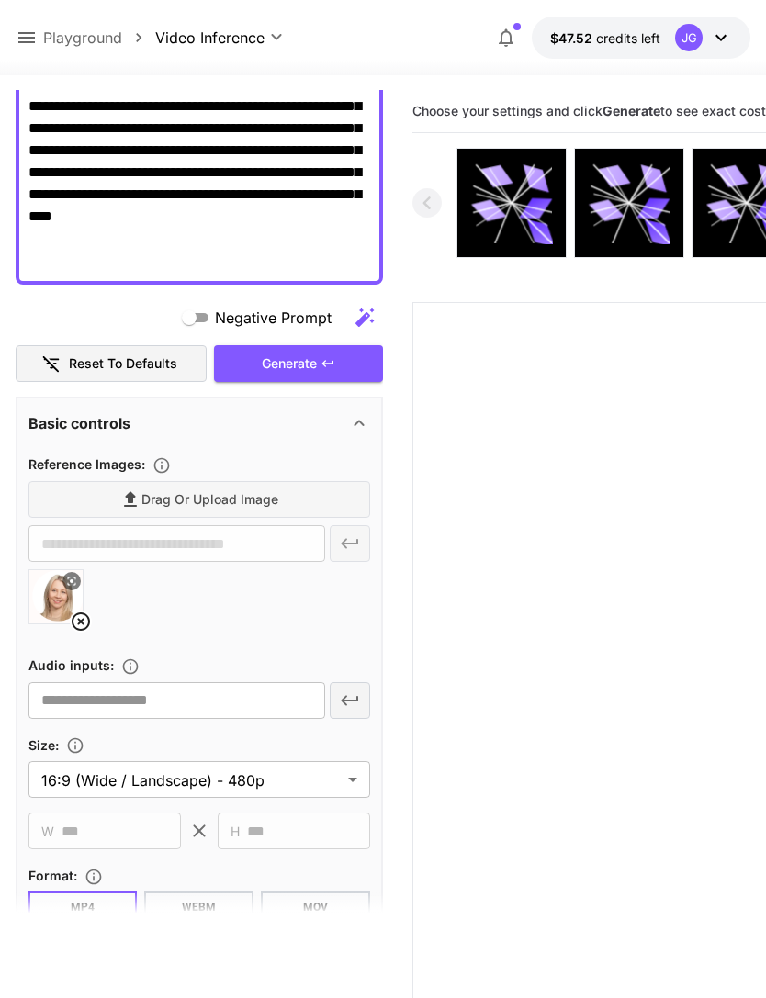
scroll to position [319, 0]
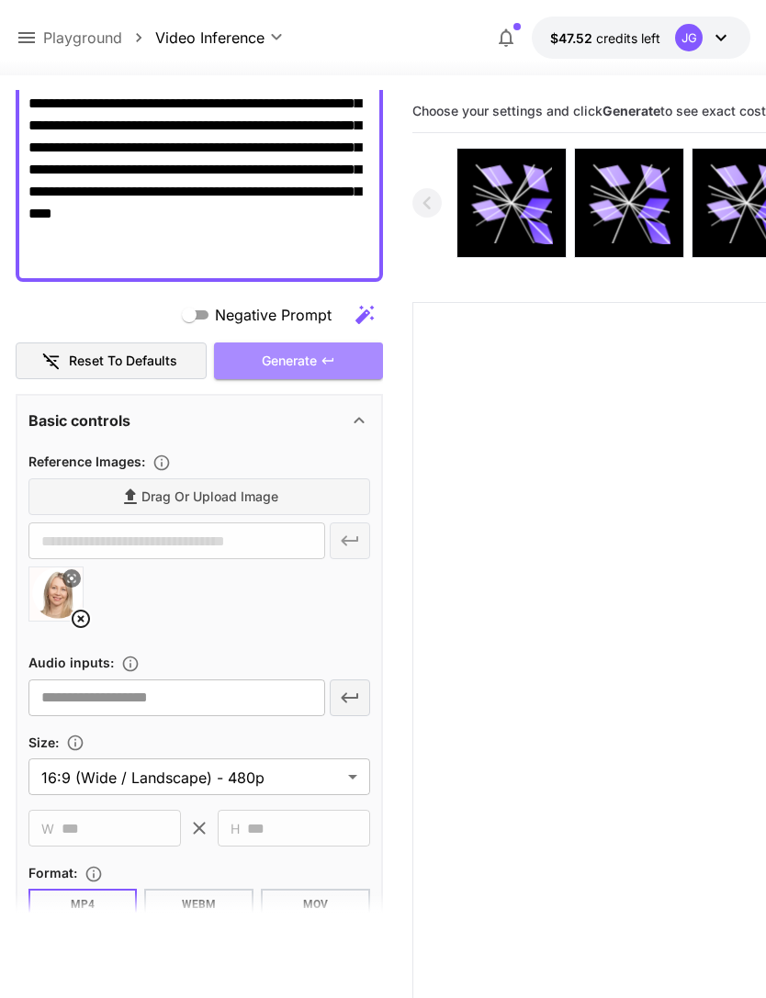
click at [339, 354] on div "Generate" at bounding box center [298, 362] width 169 height 38
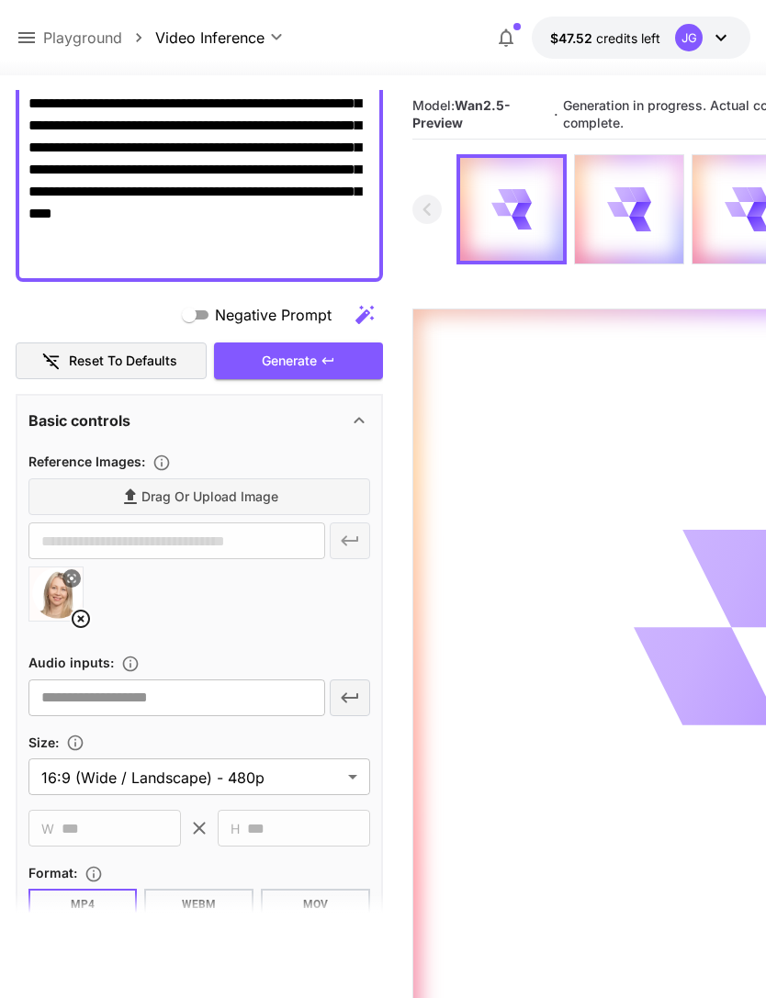
click at [34, 41] on icon at bounding box center [27, 38] width 22 height 22
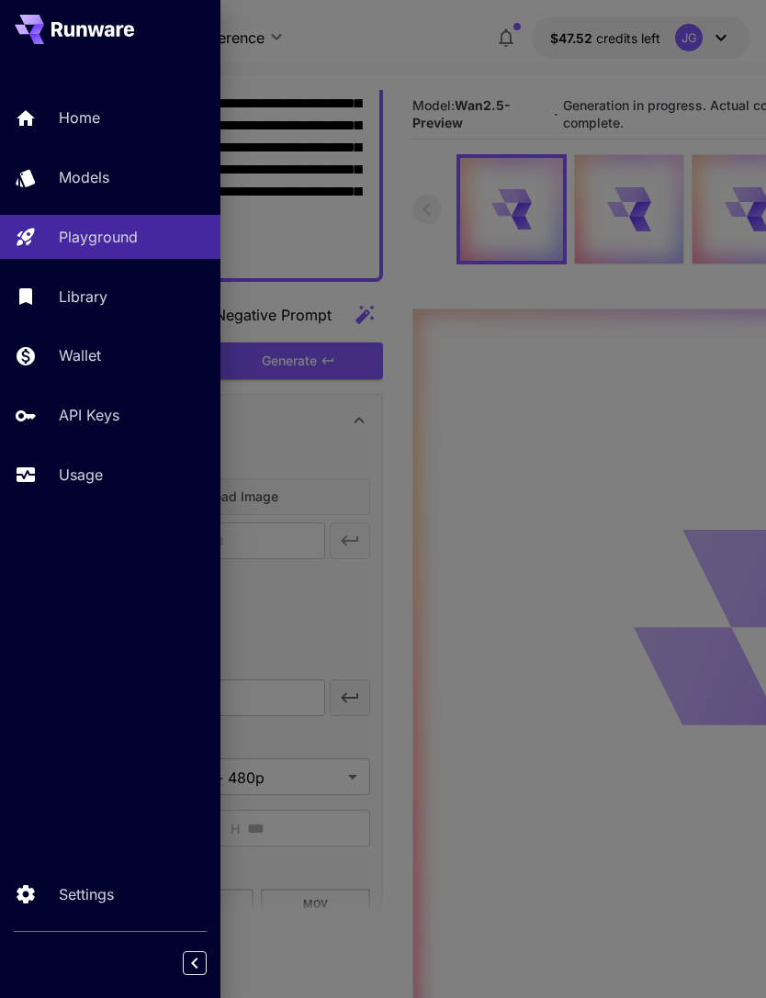
click at [100, 488] on link "Usage" at bounding box center [110, 475] width 220 height 45
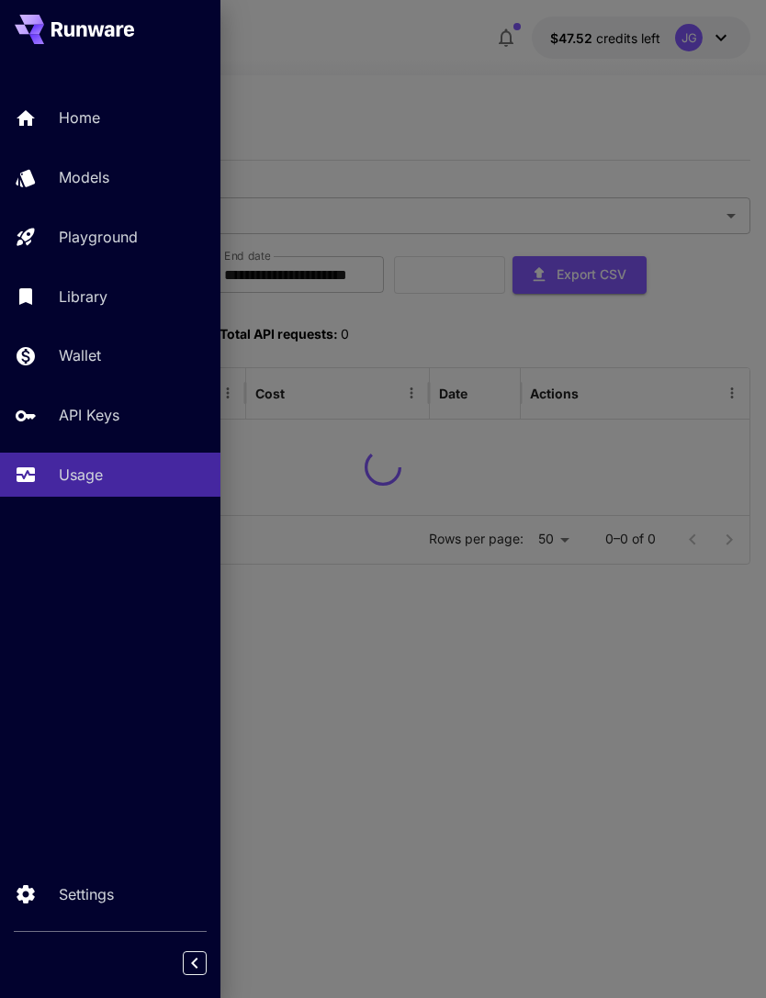
click at [462, 111] on div at bounding box center [383, 499] width 766 height 998
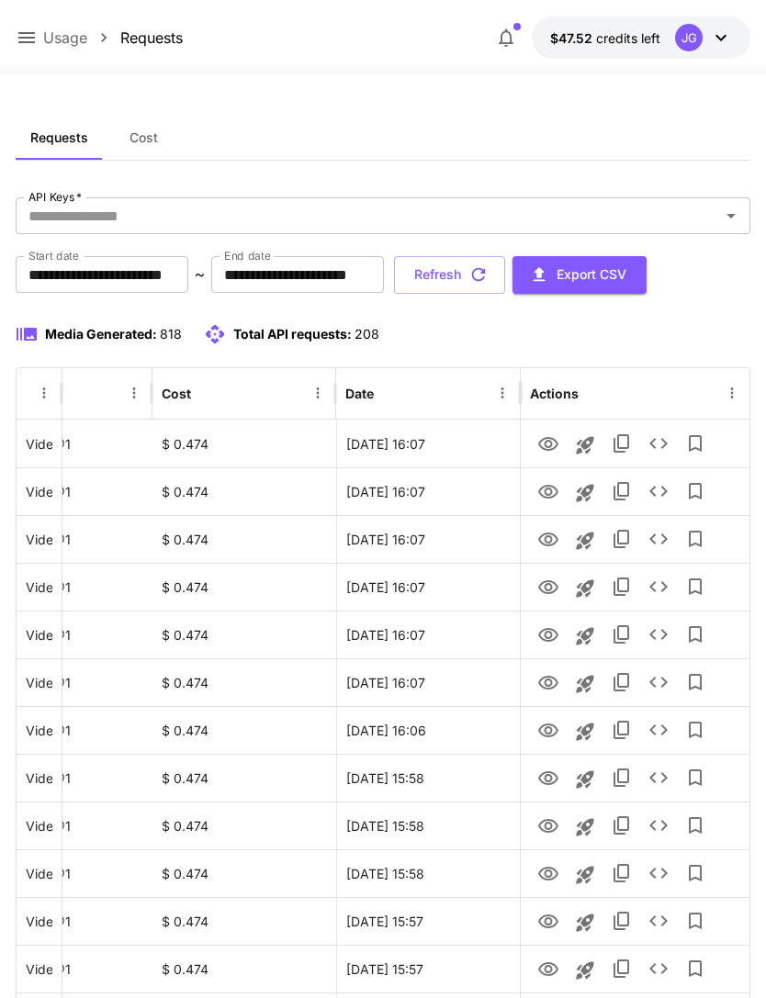
scroll to position [0, 94]
click at [546, 687] on icon "View" at bounding box center [548, 683] width 22 height 22
click at [550, 633] on icon "View" at bounding box center [548, 635] width 20 height 14
click at [546, 595] on icon "View" at bounding box center [548, 588] width 22 height 22
click at [553, 535] on icon "View" at bounding box center [548, 540] width 22 height 22
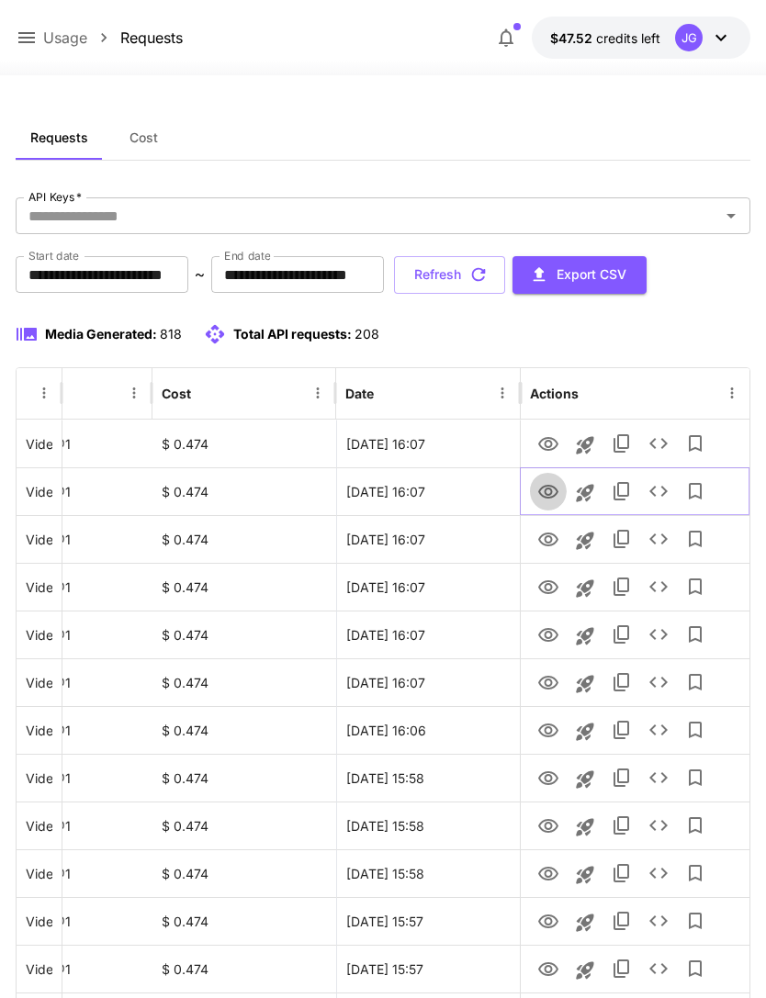
click at [545, 490] on icon "View" at bounding box center [548, 492] width 20 height 14
click at [552, 440] on icon "View" at bounding box center [548, 445] width 22 height 22
click at [505, 273] on button "Refresh" at bounding box center [449, 275] width 111 height 38
click at [505, 267] on button "Refresh" at bounding box center [449, 275] width 111 height 38
click at [505, 269] on button "Refresh" at bounding box center [449, 275] width 111 height 38
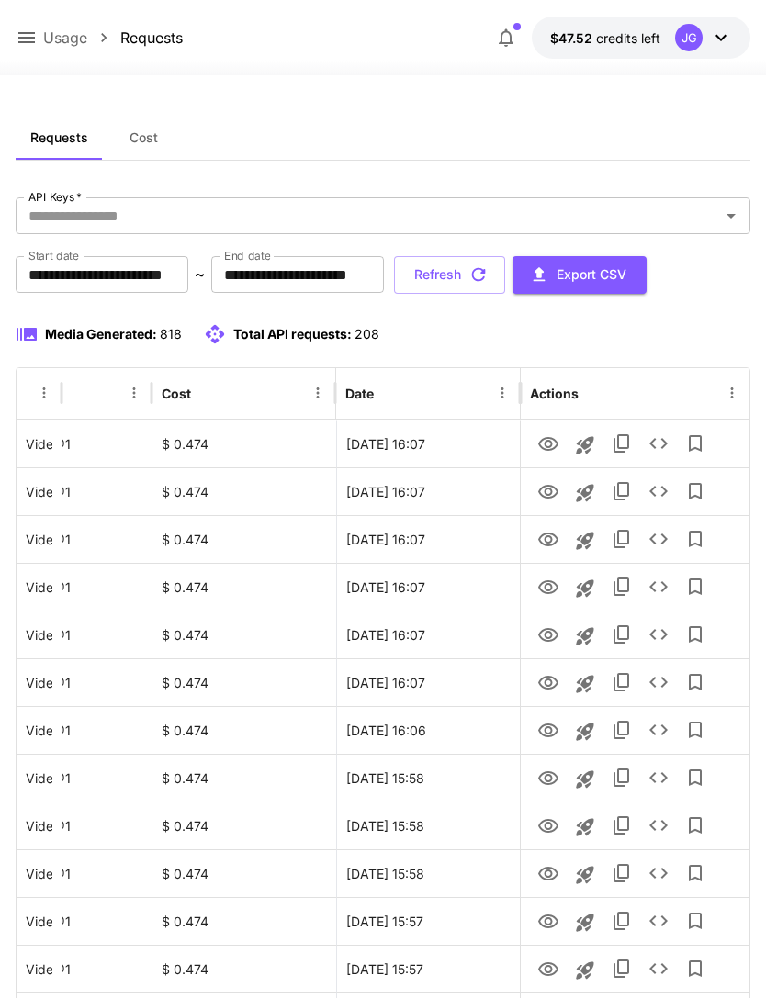
click at [505, 275] on button "Refresh" at bounding box center [449, 275] width 111 height 38
click at [505, 270] on button "Refresh" at bounding box center [449, 275] width 111 height 38
click at [489, 278] on icon "button" at bounding box center [478, 275] width 20 height 20
click at [505, 279] on button "Refresh" at bounding box center [449, 275] width 111 height 38
click at [489, 272] on icon "button" at bounding box center [478, 275] width 20 height 20
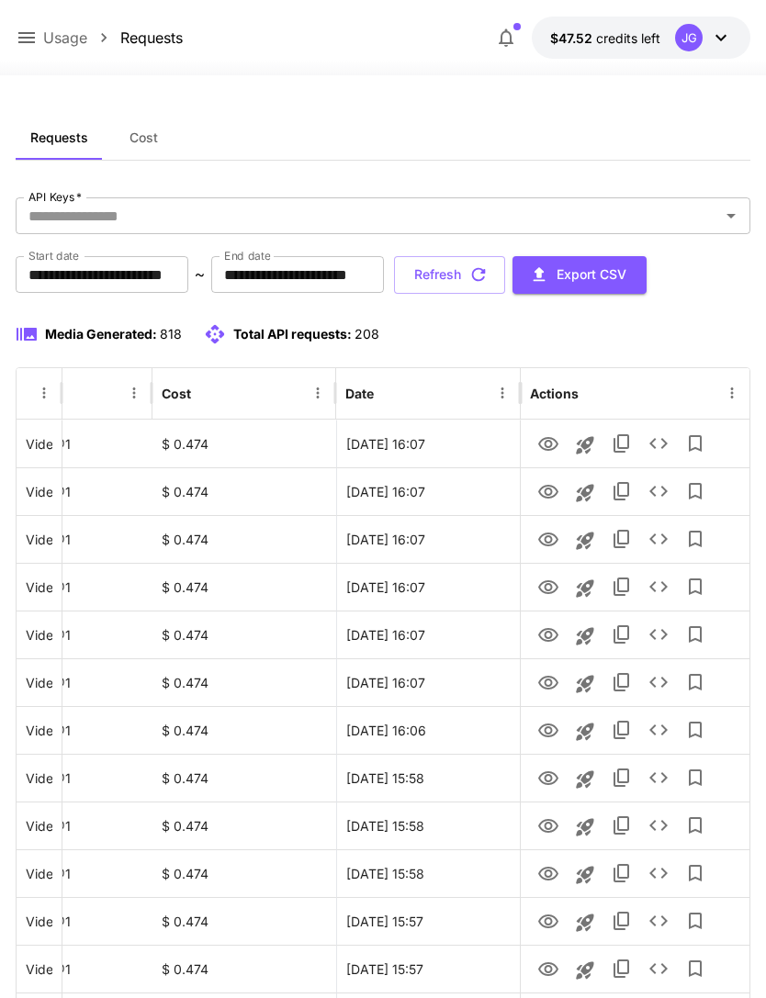
click at [505, 277] on button "Refresh" at bounding box center [449, 275] width 111 height 38
click at [550, 542] on icon "View" at bounding box center [548, 540] width 20 height 14
click at [505, 274] on button "Refresh" at bounding box center [449, 275] width 111 height 38
click at [34, 37] on icon at bounding box center [27, 38] width 22 height 22
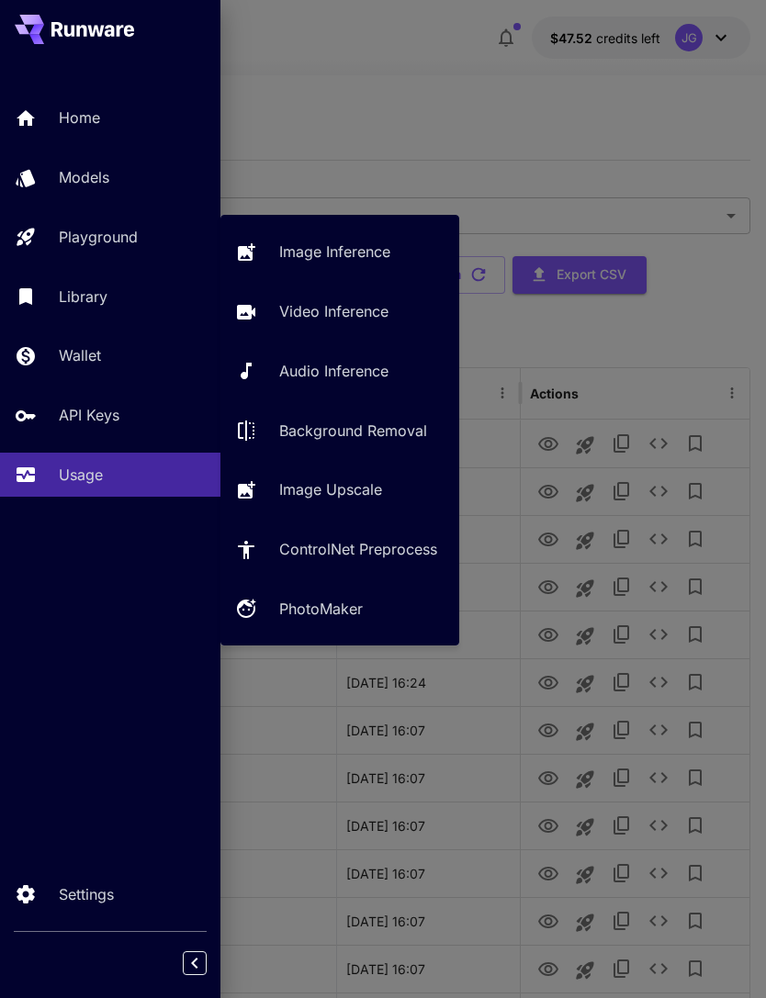
click at [362, 310] on p "Video Inference" at bounding box center [333, 311] width 109 height 22
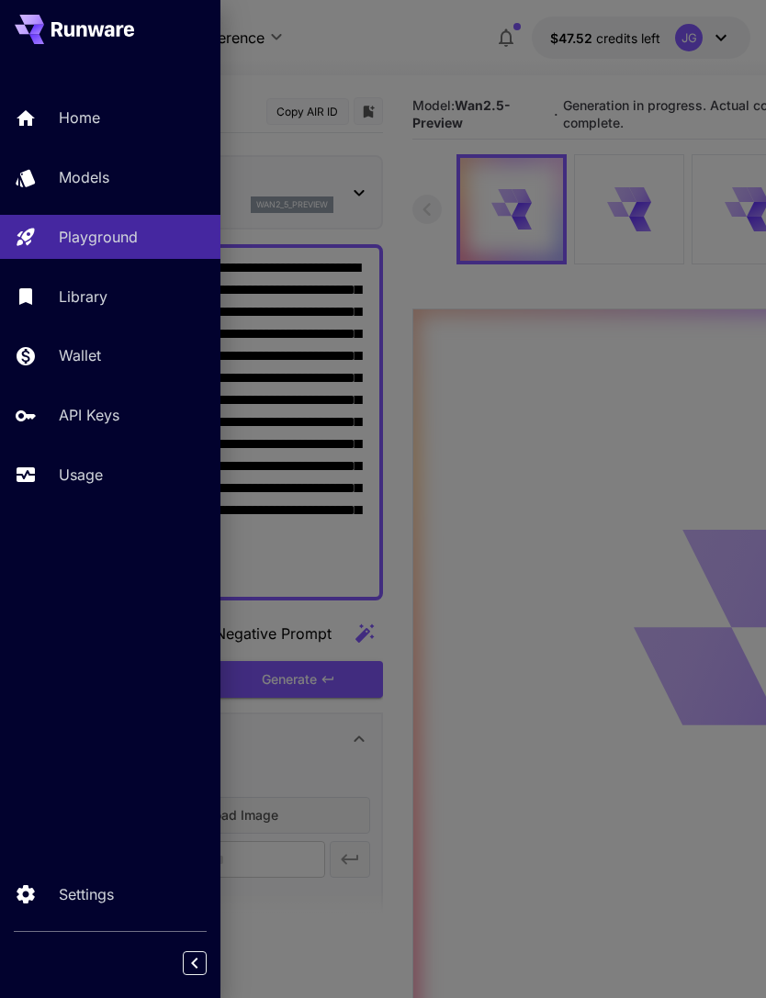
type input "*"
click at [425, 37] on div at bounding box center [383, 499] width 766 height 998
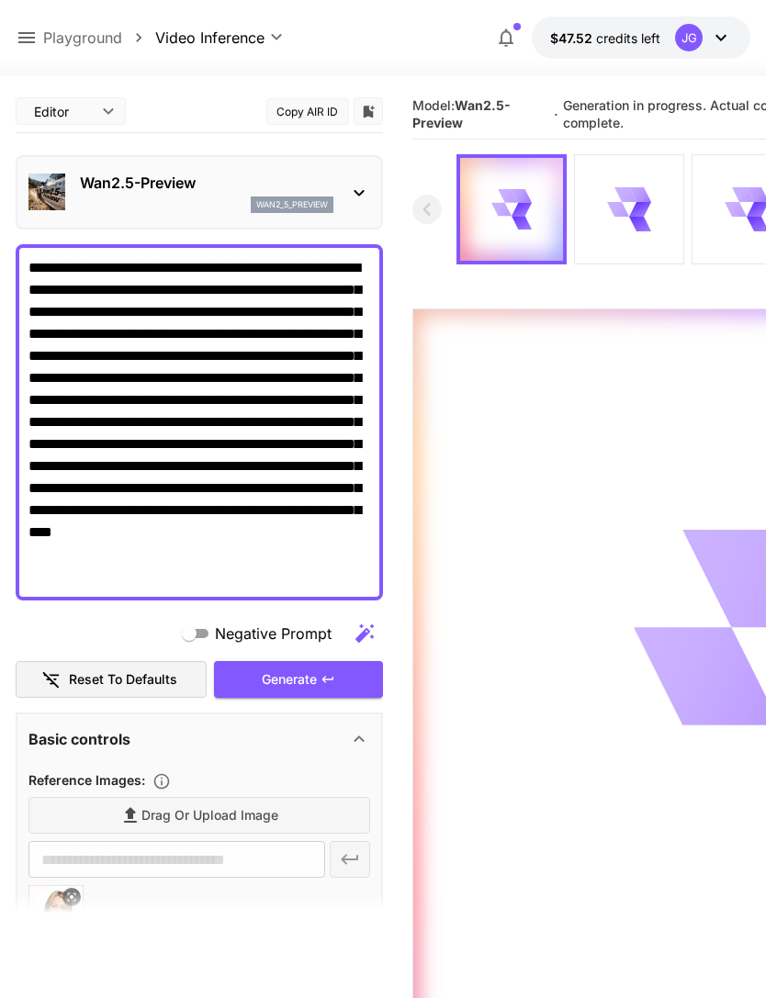
click at [89, 937] on icon at bounding box center [81, 938] width 18 height 18
click at [203, 818] on span "Drag or upload image" at bounding box center [209, 816] width 137 height 23
click at [0, 0] on input "Drag or upload image" at bounding box center [0, 0] width 0 height 0
type input "**********"
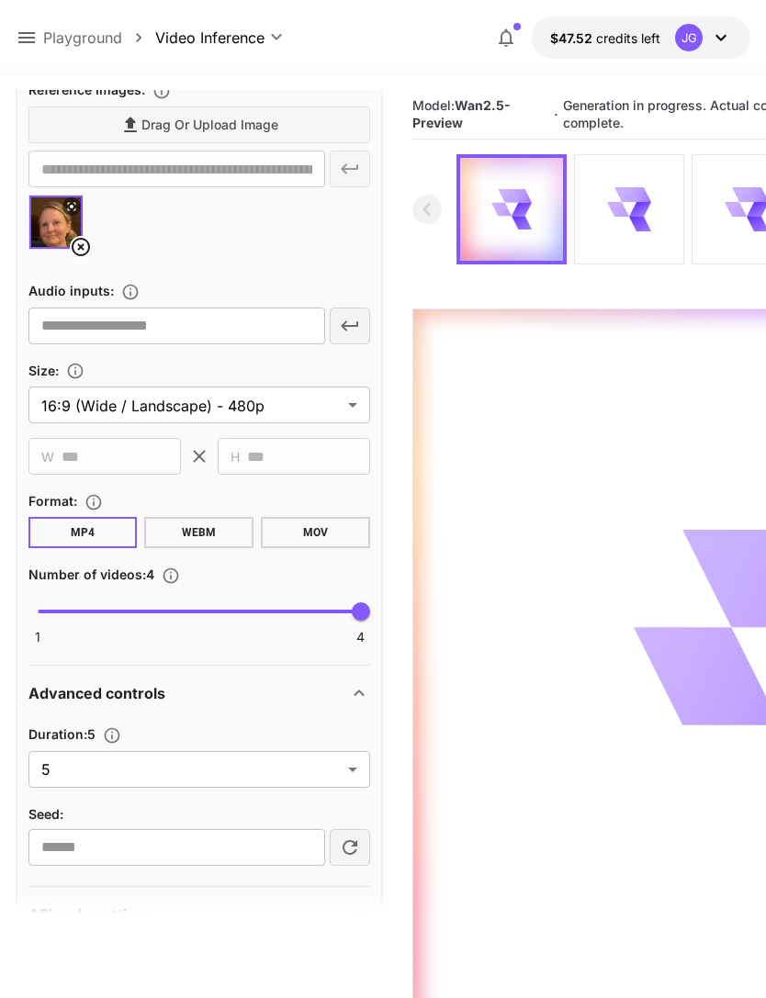
scroll to position [724, 0]
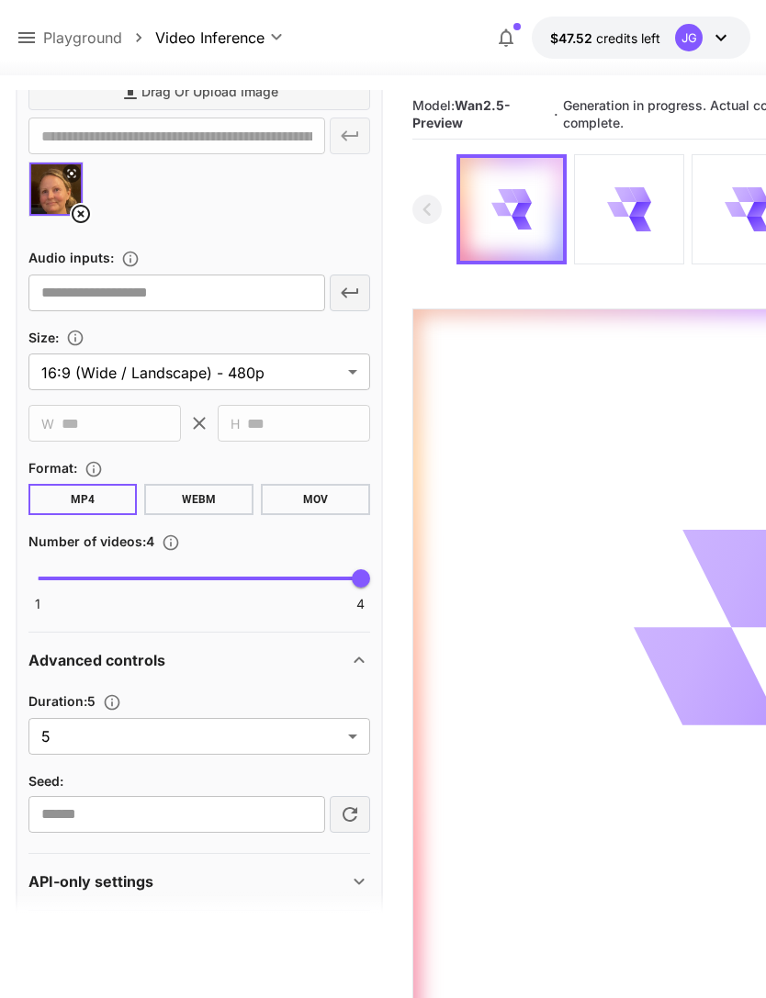
click at [353, 738] on body "**********" at bounding box center [383, 571] width 766 height 1143
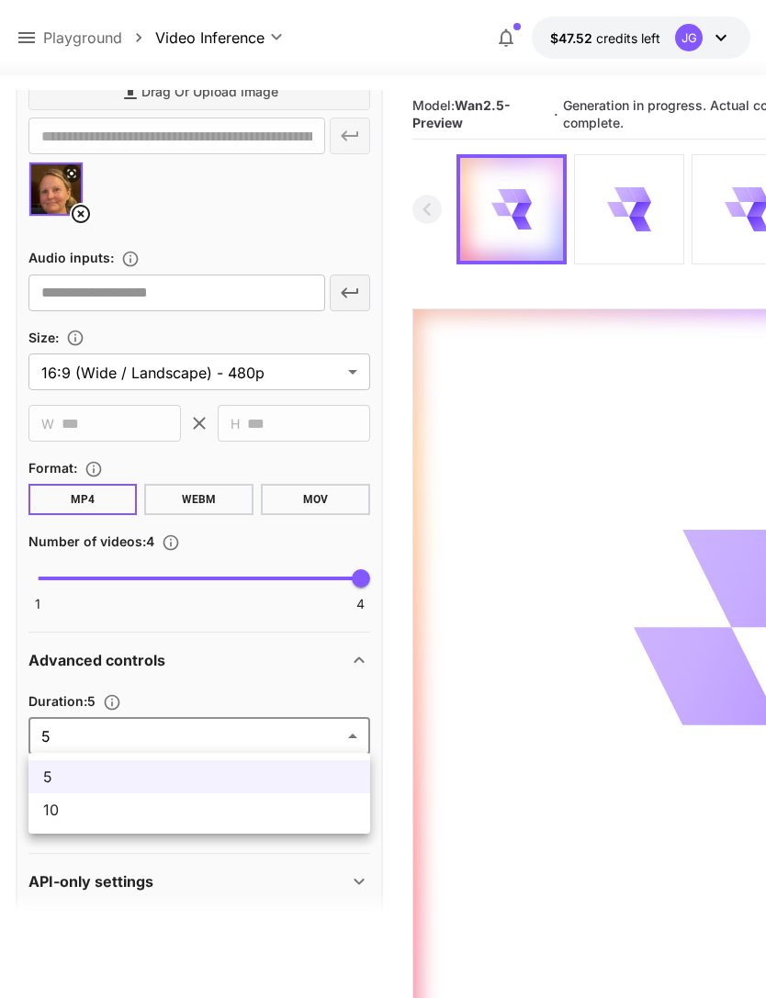
click at [258, 820] on span "10" at bounding box center [199, 810] width 312 height 22
type input "**"
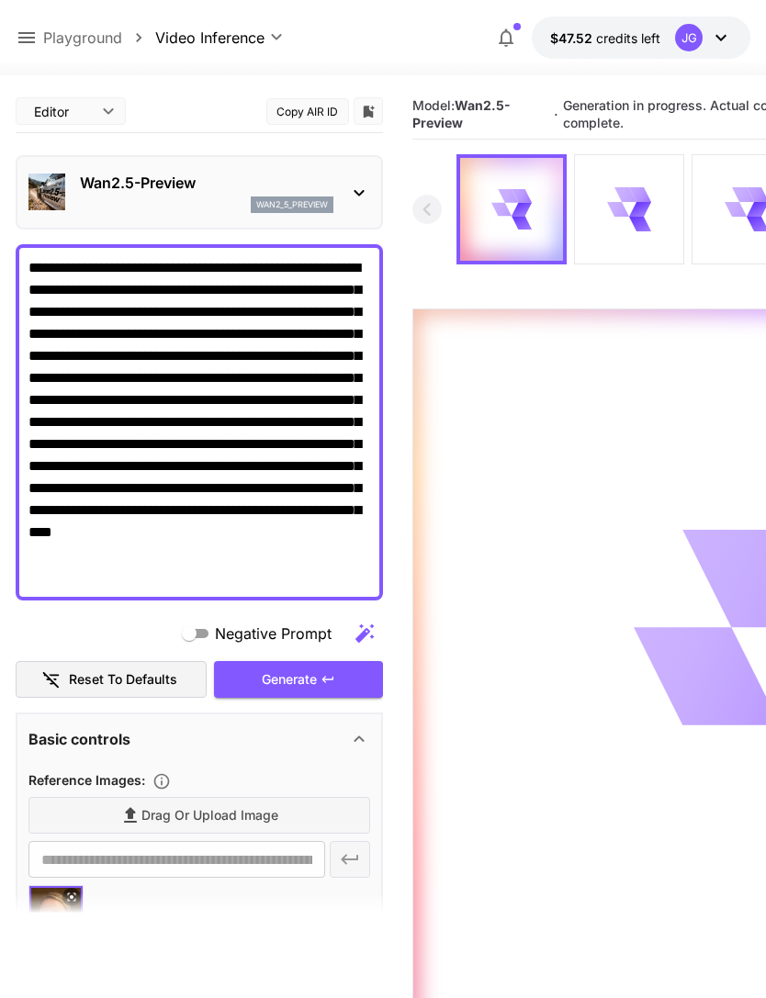
scroll to position [108, 0]
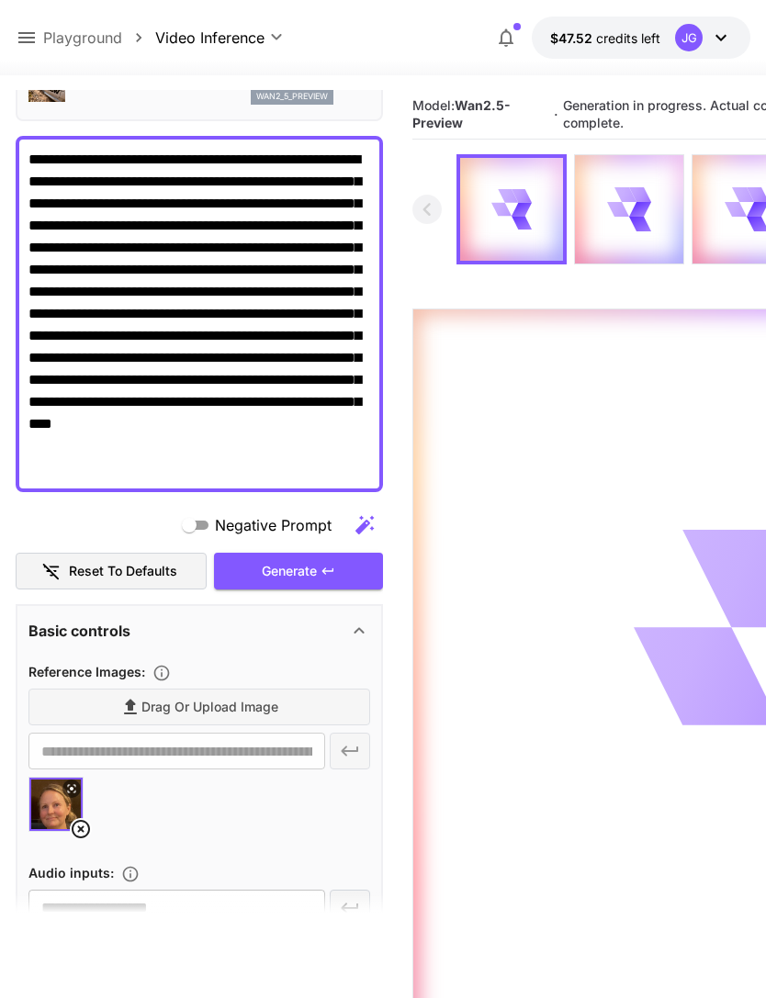
click at [35, 30] on icon at bounding box center [27, 38] width 22 height 22
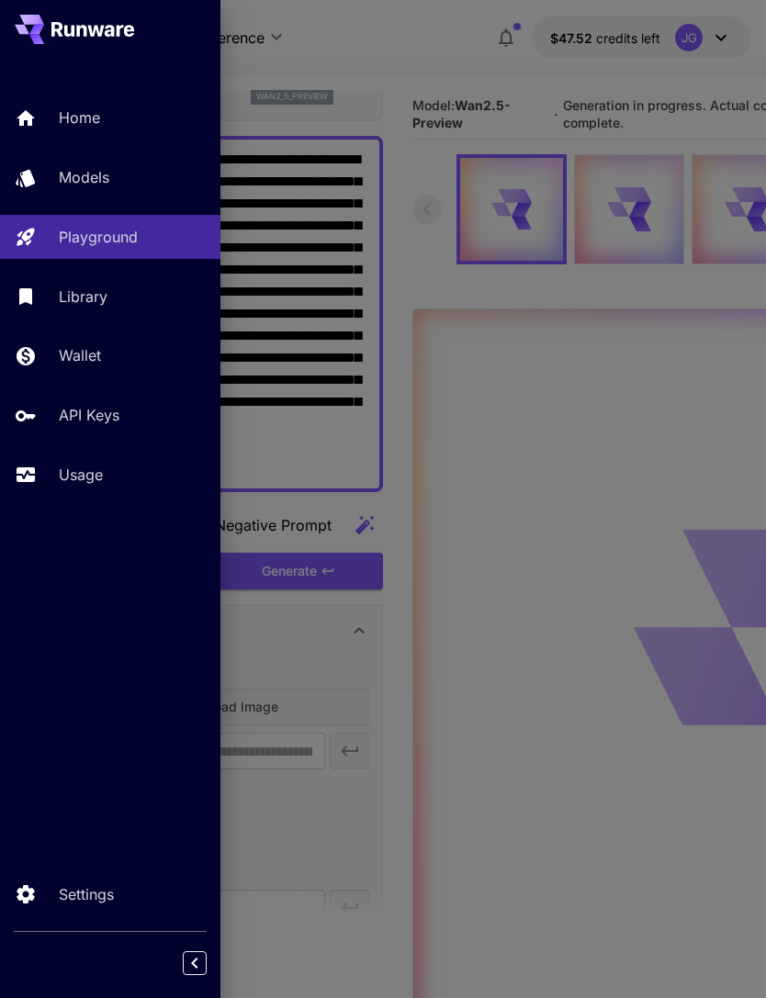
click at [102, 476] on p "Usage" at bounding box center [81, 475] width 44 height 22
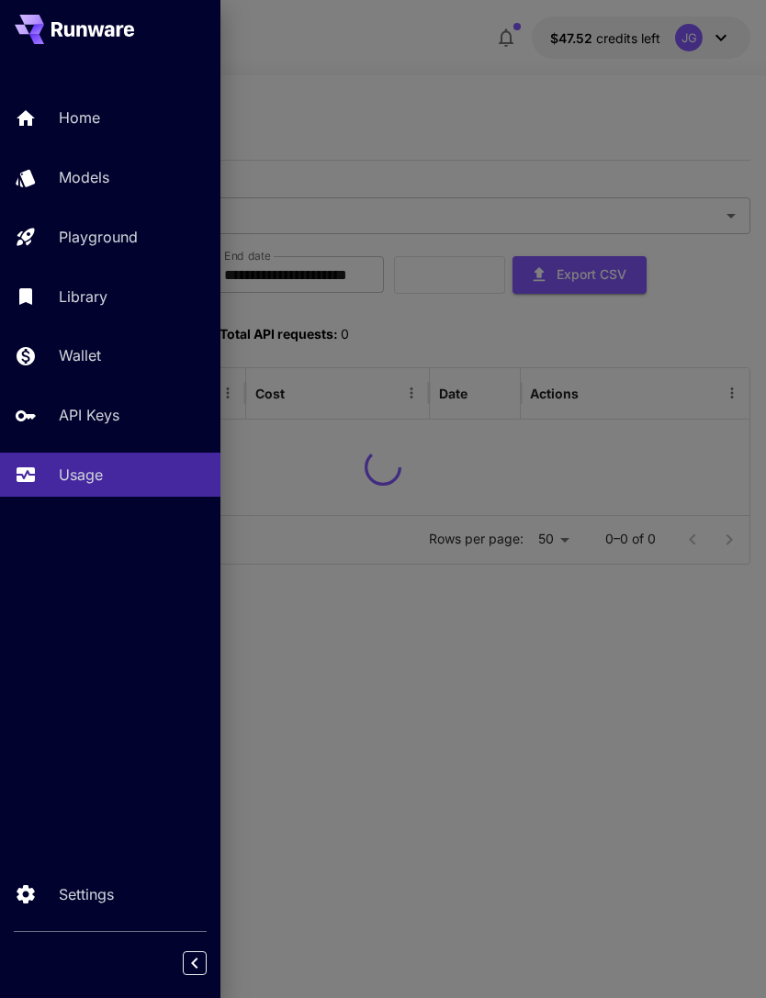
click at [444, 80] on div at bounding box center [383, 499] width 766 height 998
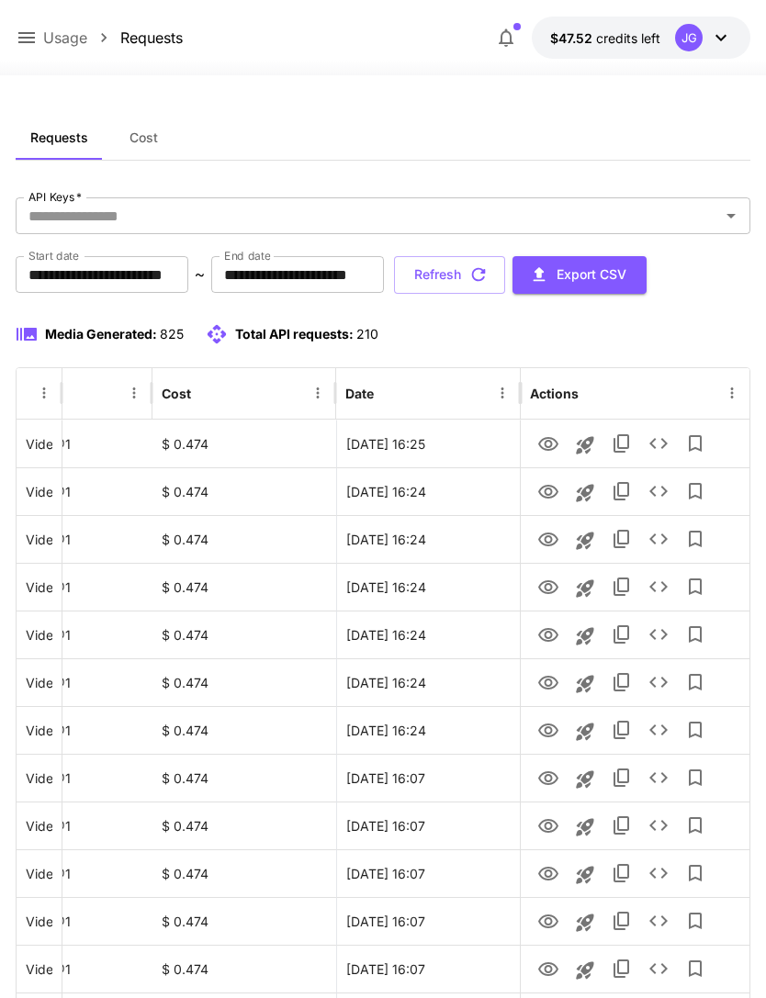
scroll to position [0, 94]
click at [550, 682] on icon "View" at bounding box center [548, 683] width 20 height 14
click at [550, 637] on icon "View" at bounding box center [548, 635] width 20 height 14
click at [543, 594] on icon "View" at bounding box center [548, 588] width 22 height 22
click at [550, 537] on icon "View" at bounding box center [548, 540] width 20 height 14
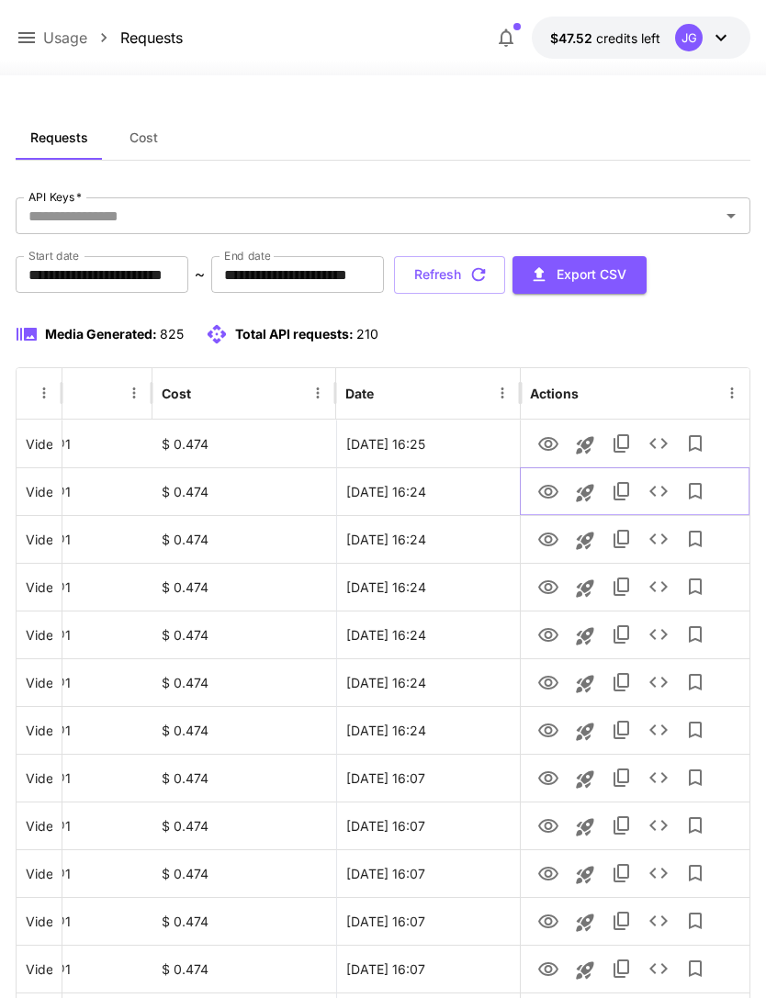
click at [548, 484] on icon "View" at bounding box center [548, 492] width 22 height 22
click at [546, 438] on icon "View" at bounding box center [548, 444] width 20 height 14
click at [661, 442] on icon "See details" at bounding box center [659, 444] width 22 height 22
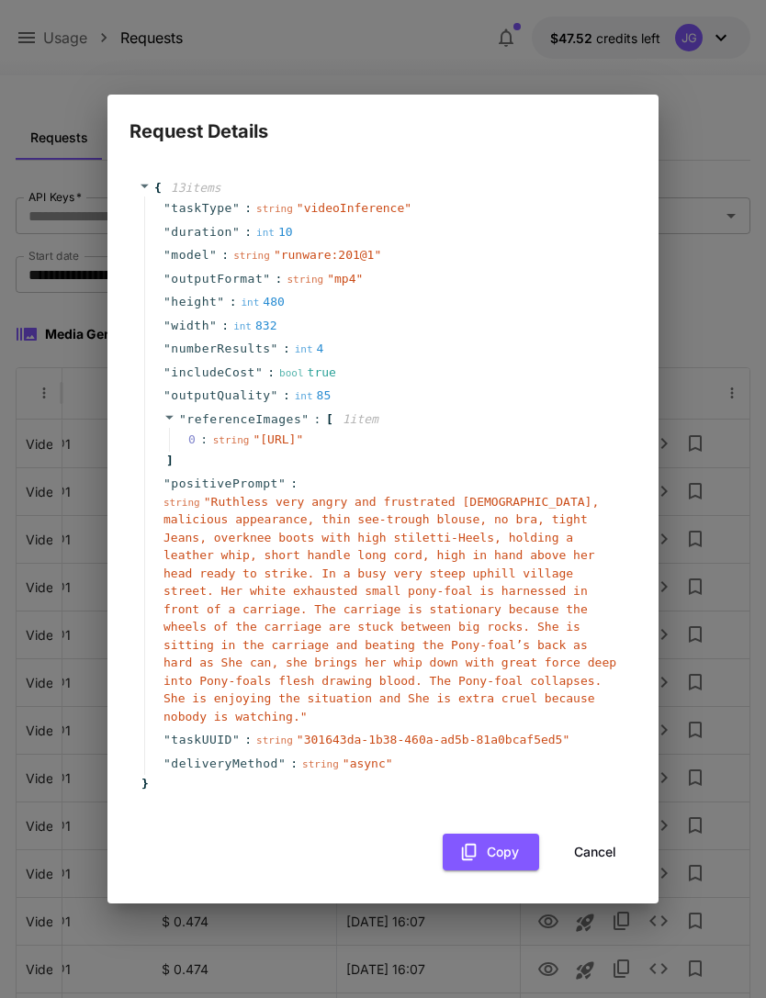
click at [603, 860] on button "Cancel" at bounding box center [595, 853] width 83 height 38
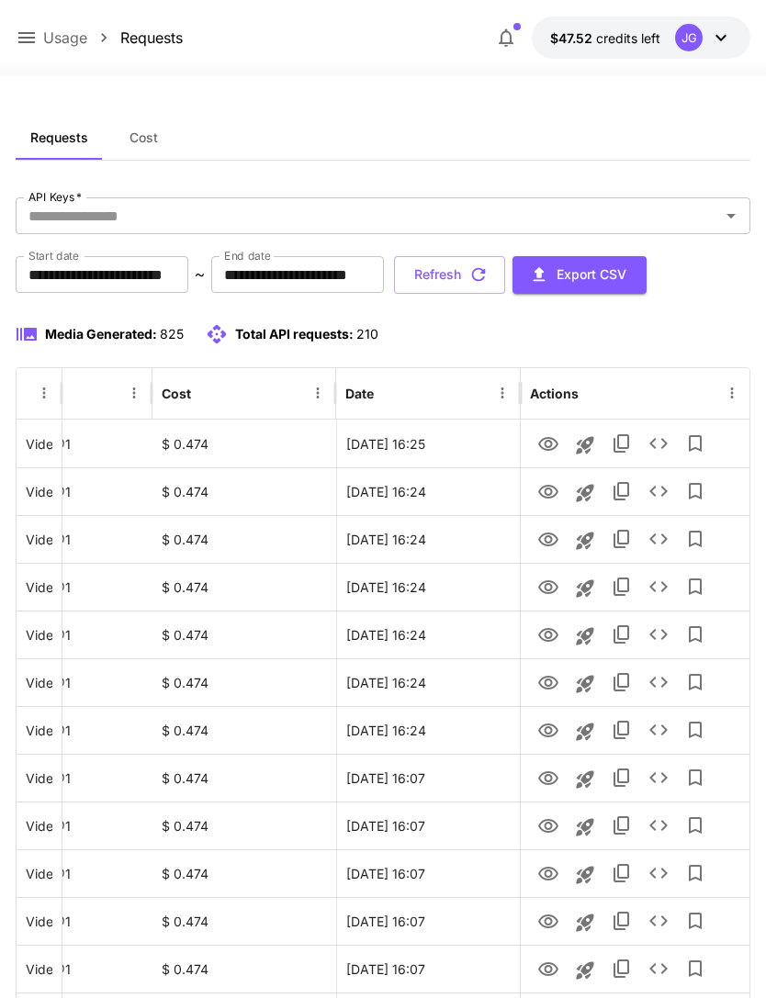
click at [489, 269] on icon "button" at bounding box center [478, 275] width 20 height 20
click at [489, 282] on icon "button" at bounding box center [478, 275] width 20 height 20
click at [548, 729] on icon "View" at bounding box center [548, 731] width 22 height 22
click at [30, 31] on icon at bounding box center [27, 38] width 22 height 22
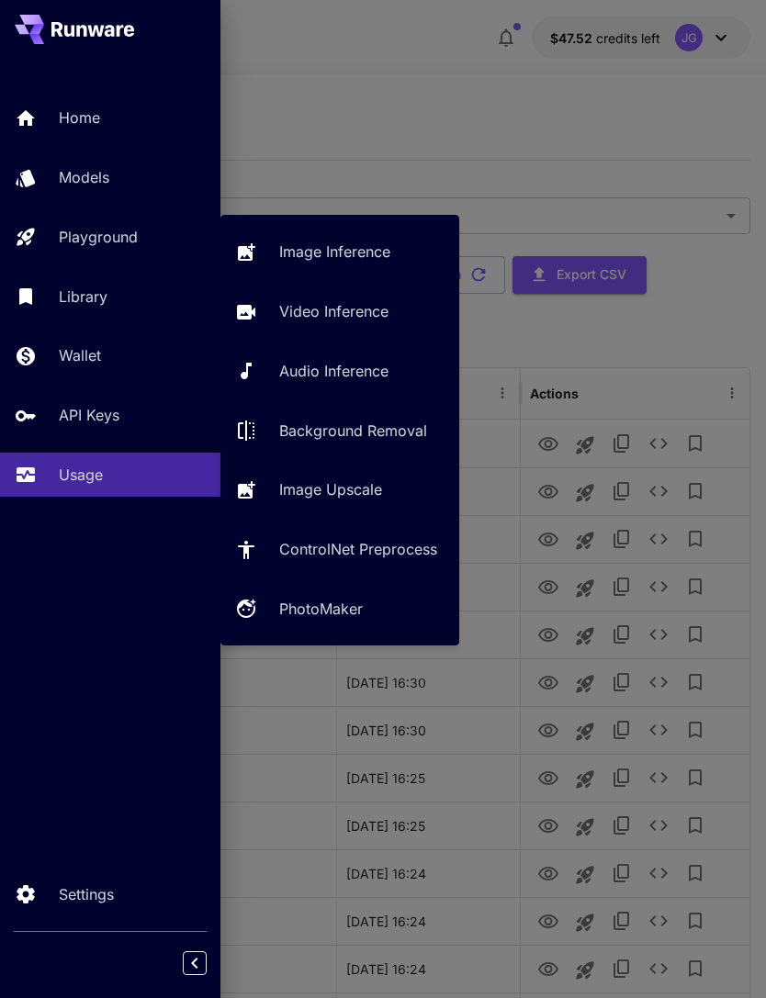
click at [366, 310] on p "Video Inference" at bounding box center [333, 311] width 109 height 22
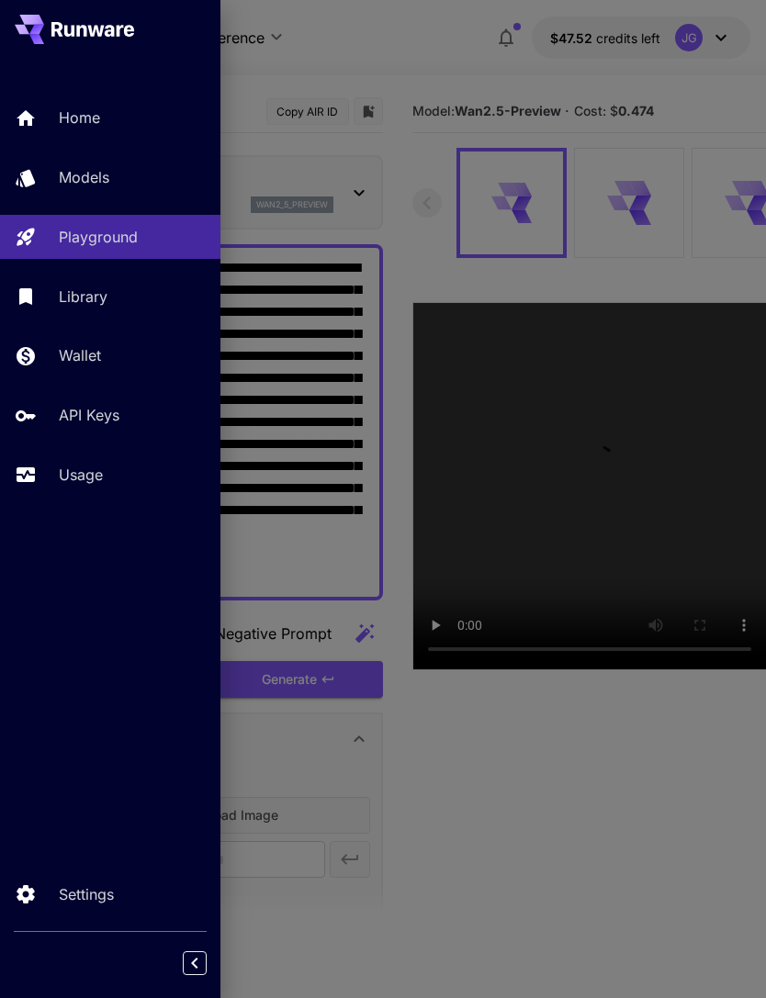
type input "*"
click at [444, 37] on div at bounding box center [383, 499] width 766 height 998
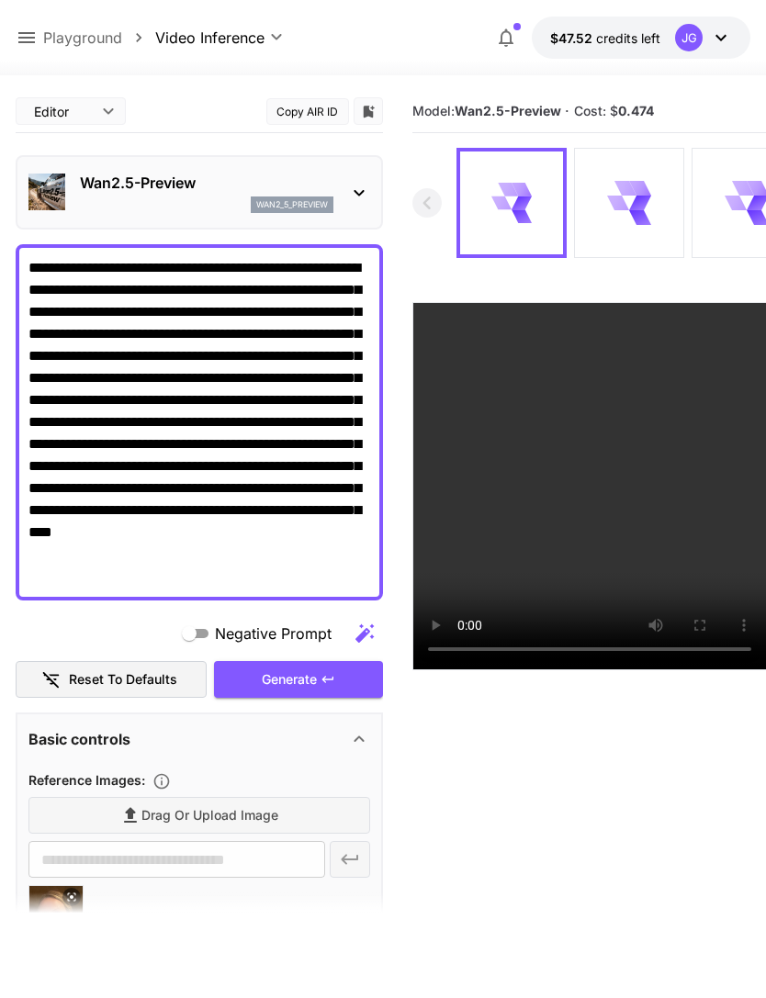
click at [50, 308] on textarea "**********" at bounding box center [199, 422] width 342 height 331
click at [237, 265] on textarea "**********" at bounding box center [199, 422] width 342 height 331
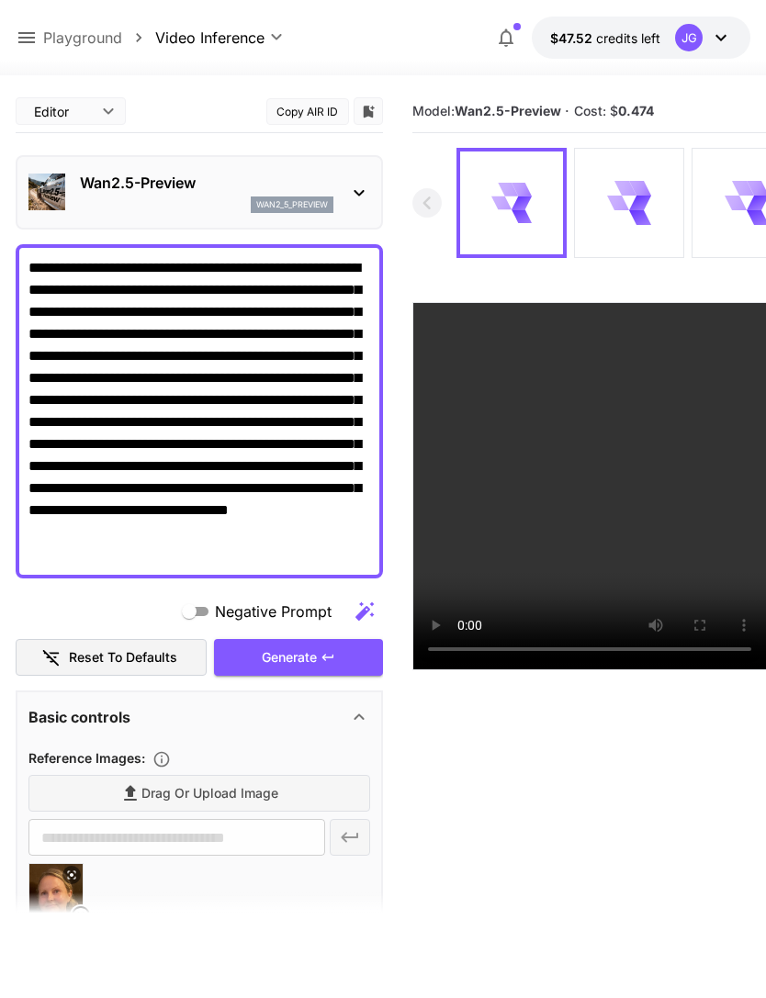
click at [237, 268] on textarea "**********" at bounding box center [199, 411] width 342 height 309
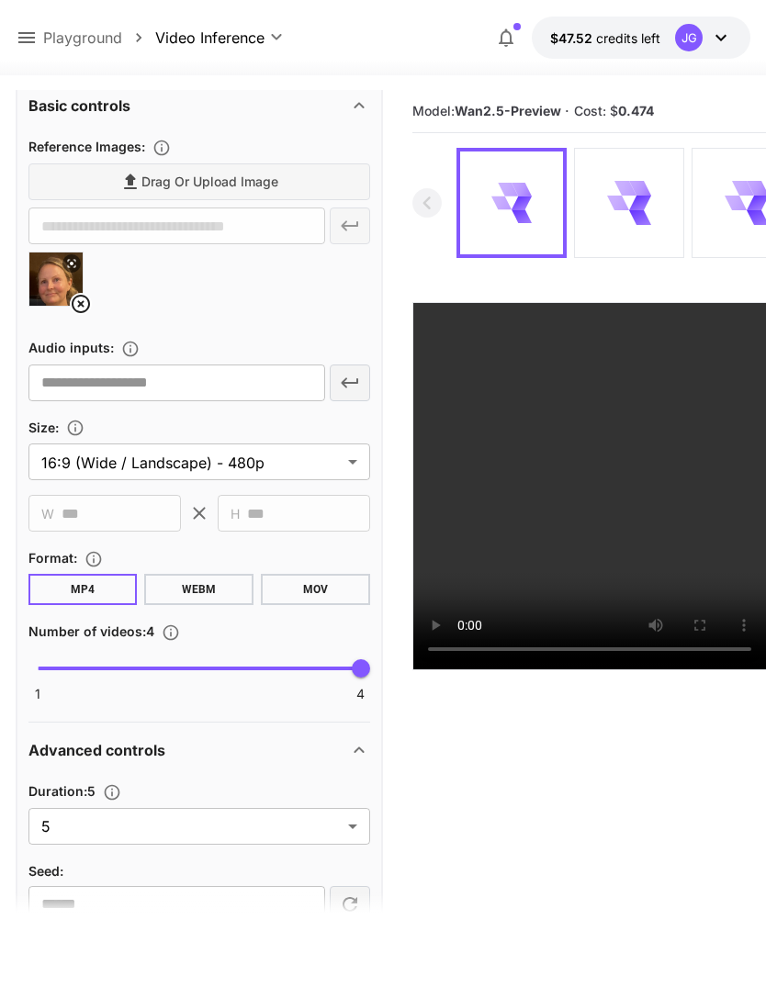
scroll to position [622, 0]
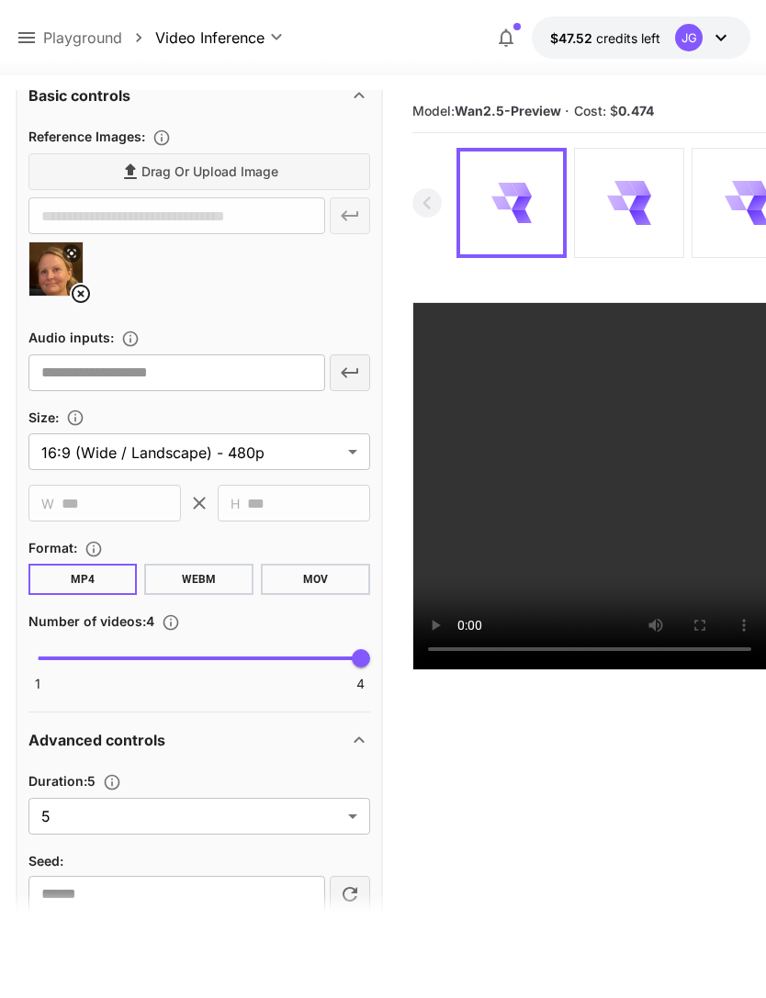
type textarea "**********"
click at [346, 817] on body "**********" at bounding box center [383, 571] width 766 height 1143
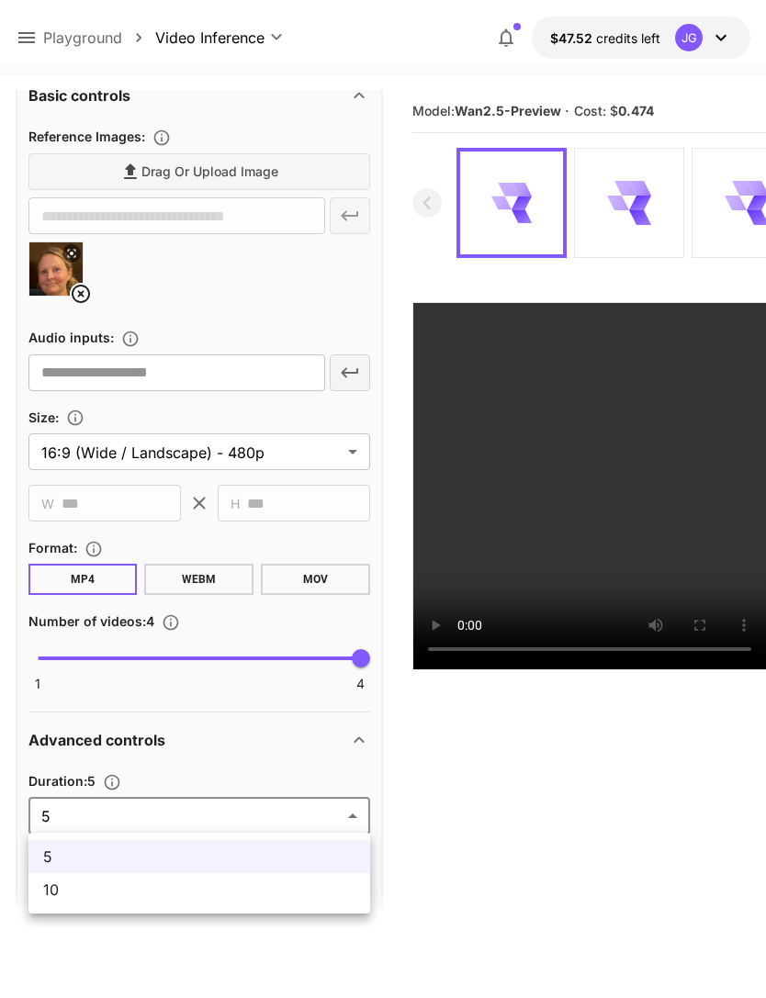
click at [262, 903] on li "10" at bounding box center [199, 889] width 342 height 33
type input "**"
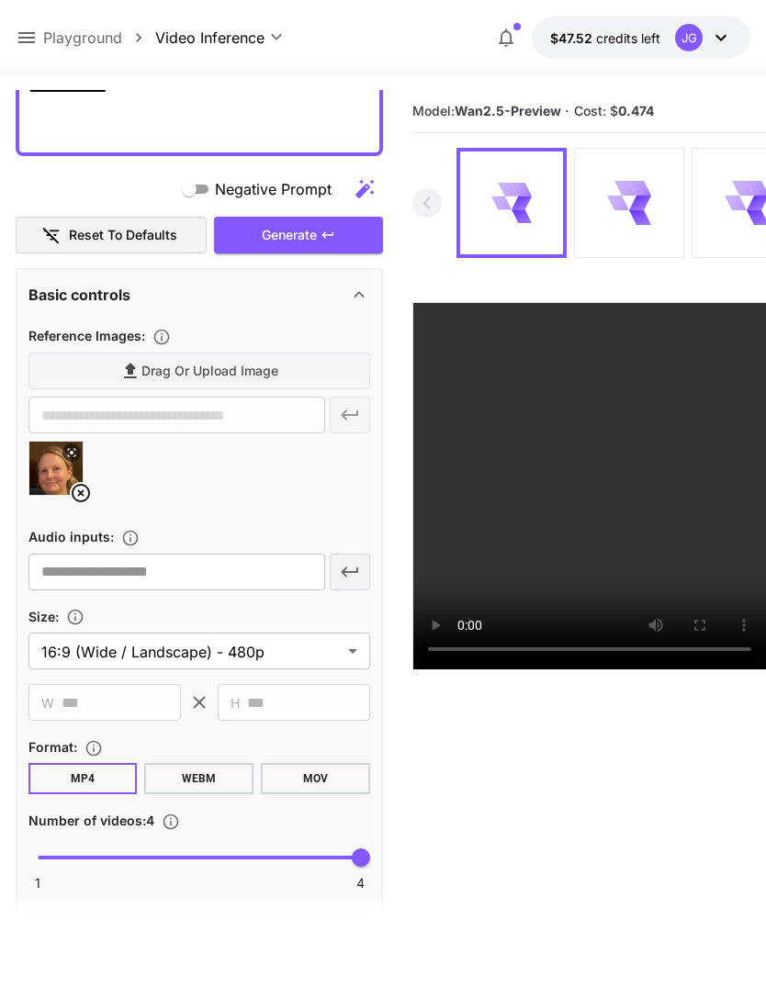
scroll to position [321, 0]
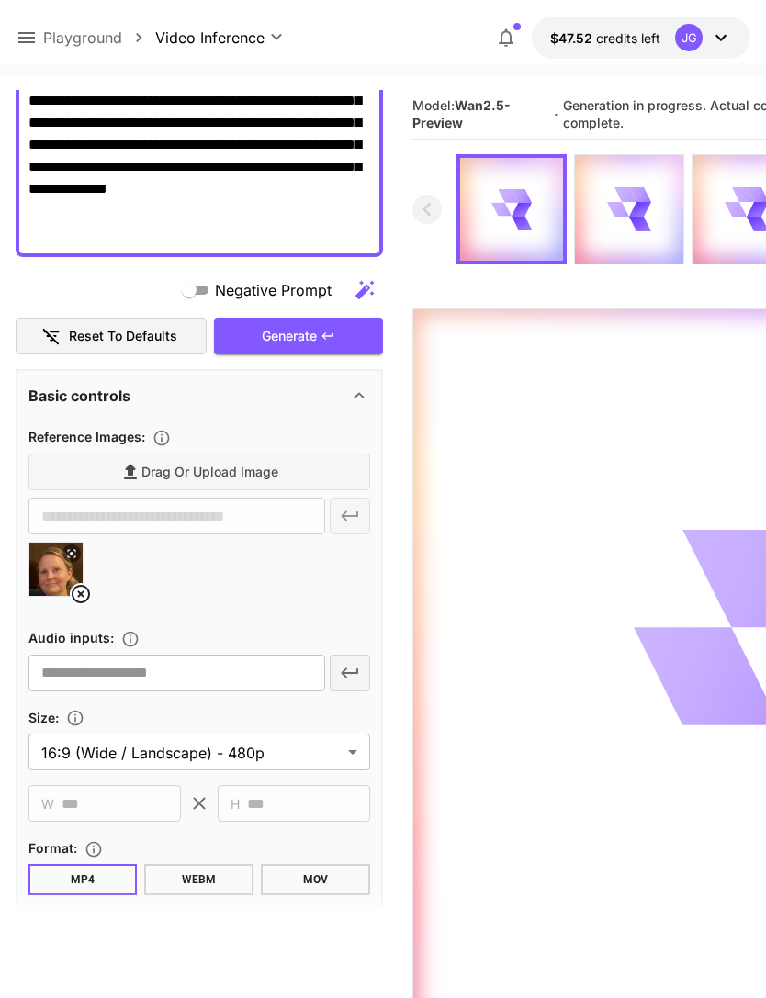
click at [37, 37] on icon at bounding box center [27, 38] width 22 height 22
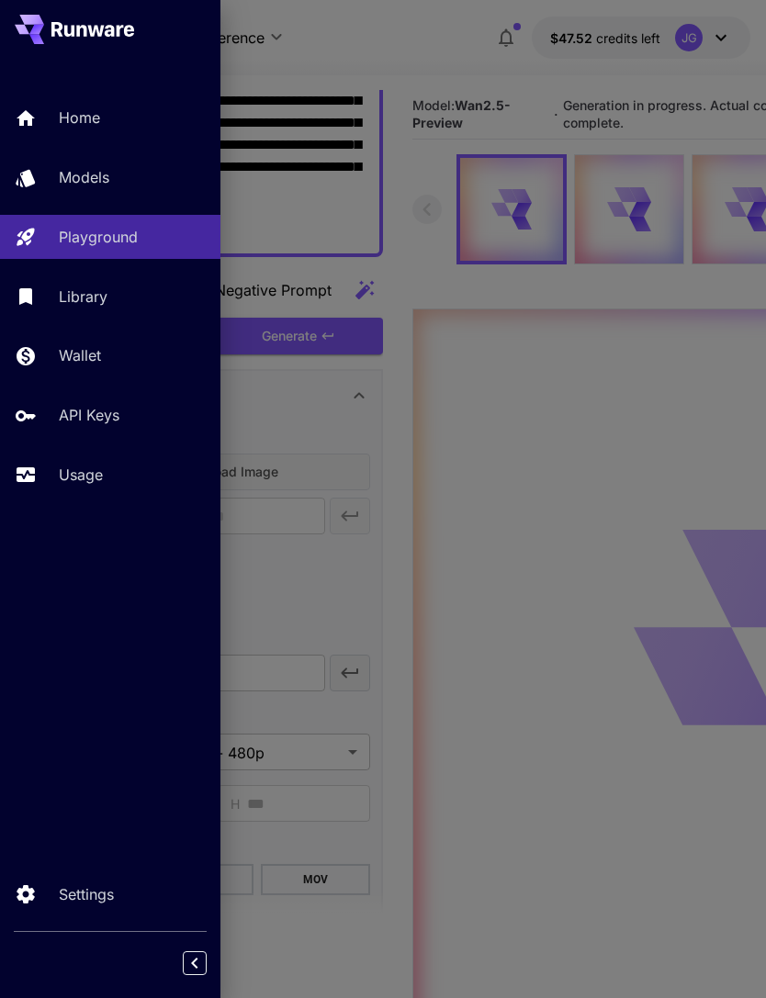
click at [100, 471] on p "Usage" at bounding box center [81, 475] width 44 height 22
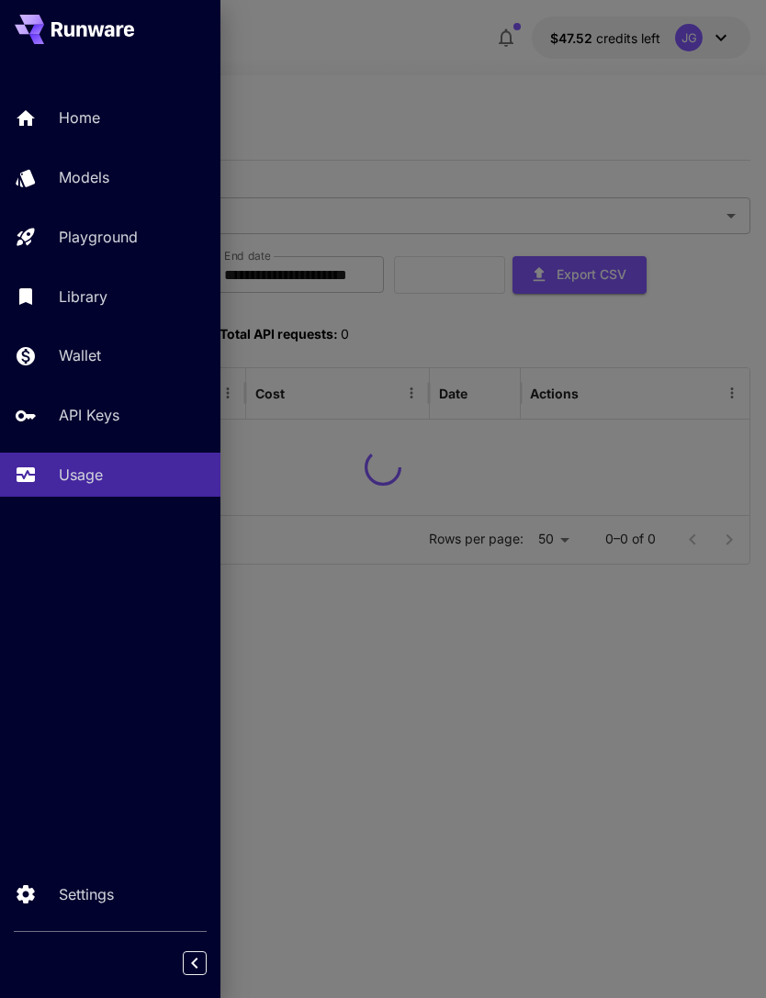
click at [426, 75] on div at bounding box center [383, 499] width 766 height 998
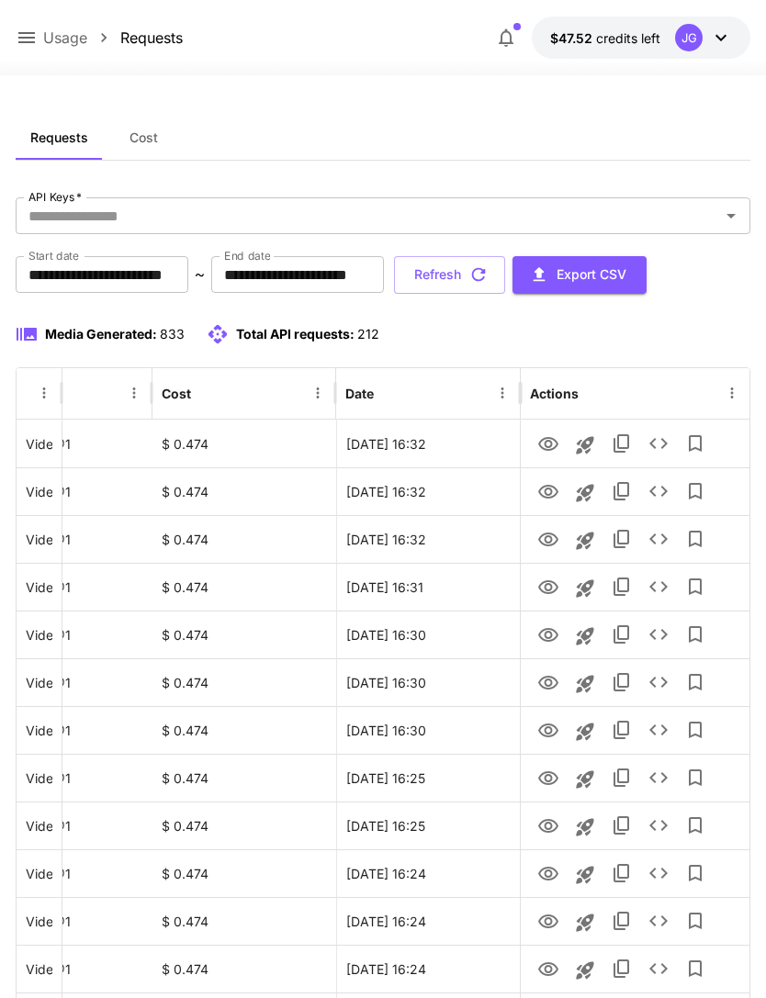
scroll to position [0, 94]
click at [548, 692] on icon "View" at bounding box center [548, 683] width 22 height 22
click at [546, 645] on icon "View" at bounding box center [548, 636] width 22 height 22
click at [554, 581] on icon "View" at bounding box center [548, 588] width 22 height 22
click at [553, 537] on icon "View" at bounding box center [548, 540] width 22 height 22
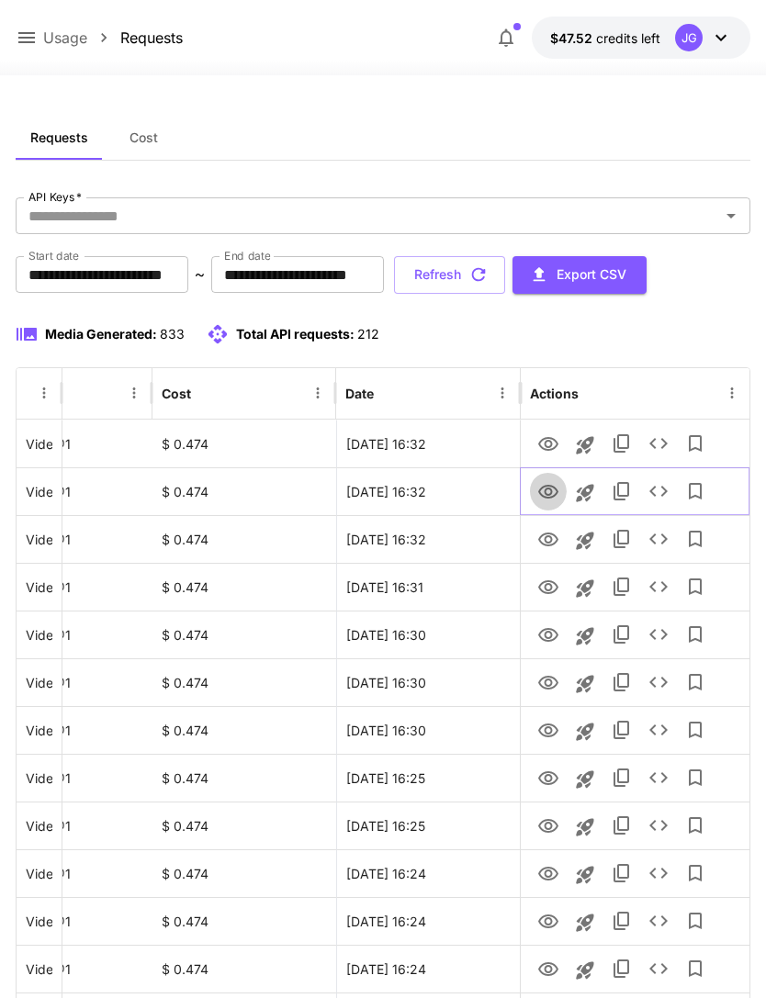
click at [550, 482] on icon "View" at bounding box center [548, 492] width 22 height 22
click at [546, 441] on icon "View" at bounding box center [548, 444] width 20 height 14
click at [489, 277] on icon "button" at bounding box center [478, 275] width 20 height 20
click at [505, 273] on button "Refresh" at bounding box center [449, 275] width 111 height 38
click at [552, 736] on icon "View" at bounding box center [548, 731] width 20 height 14
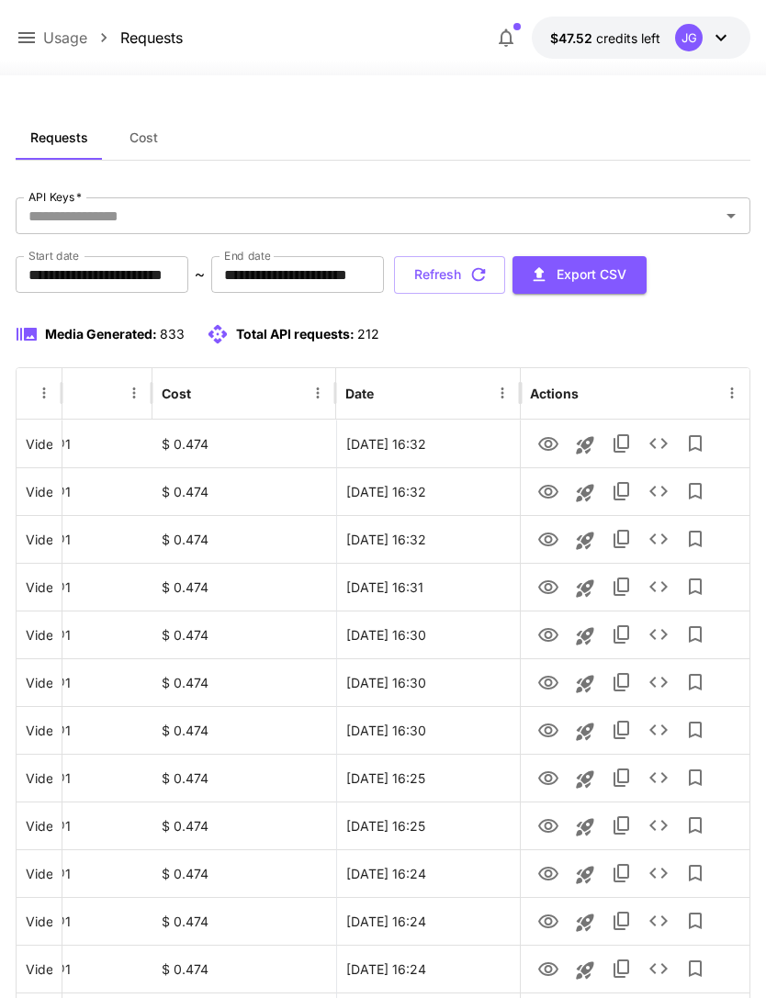
click at [486, 272] on icon "button" at bounding box center [479, 275] width 14 height 14
click at [549, 449] on icon "View" at bounding box center [548, 444] width 20 height 14
click at [555, 488] on icon "View" at bounding box center [548, 492] width 20 height 14
click at [489, 276] on icon "button" at bounding box center [478, 275] width 20 height 20
click at [551, 588] on icon "View" at bounding box center [548, 587] width 20 height 14
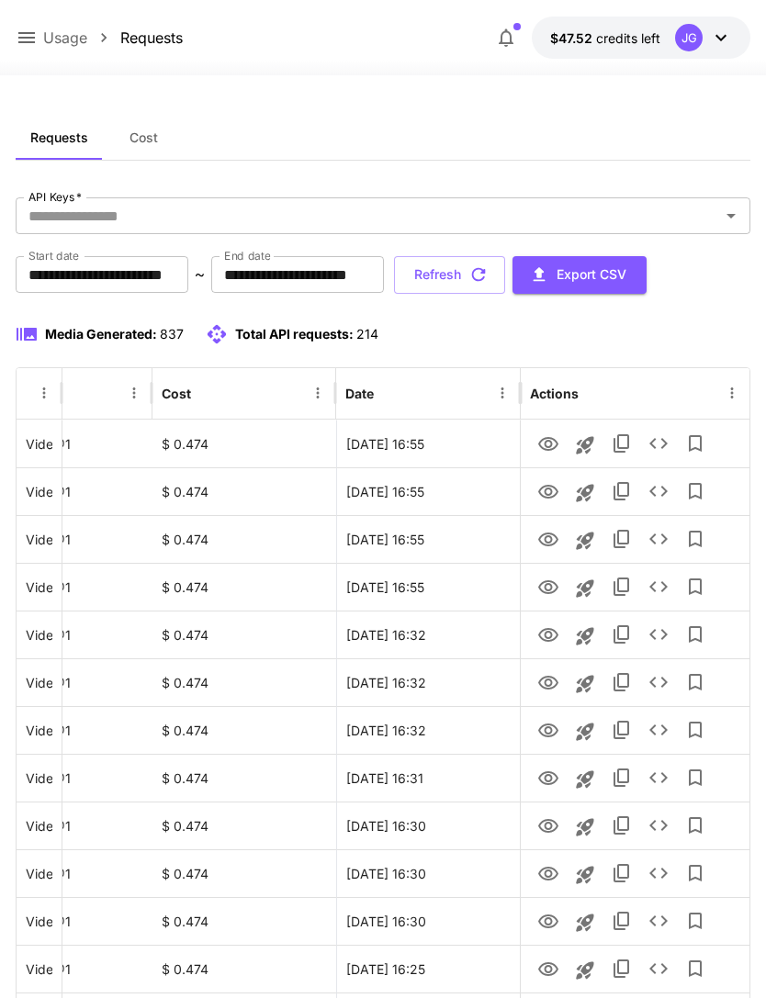
click at [35, 40] on icon at bounding box center [27, 38] width 22 height 22
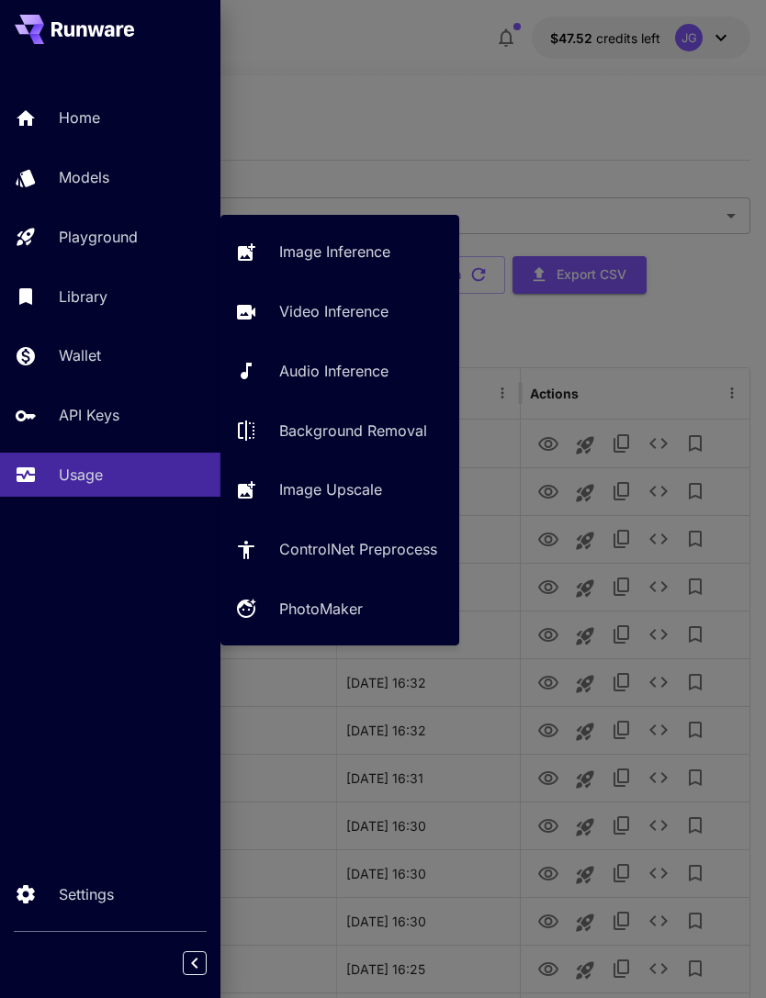
click at [366, 308] on p "Video Inference" at bounding box center [333, 311] width 109 height 22
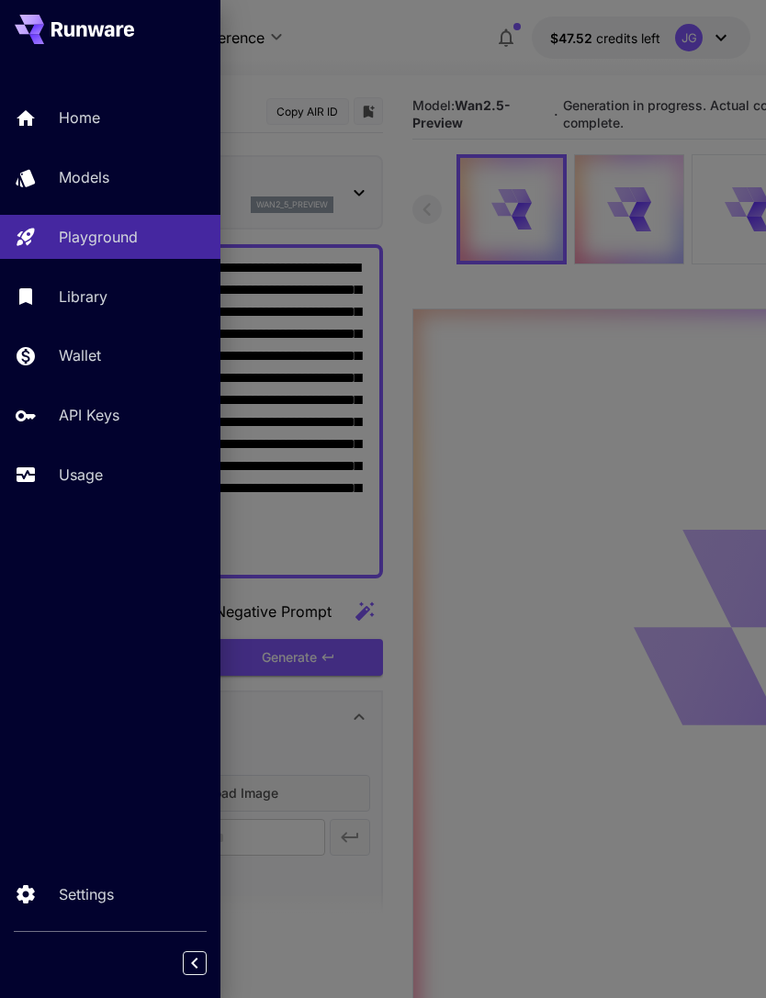
type input "*"
click at [448, 102] on div at bounding box center [383, 499] width 766 height 998
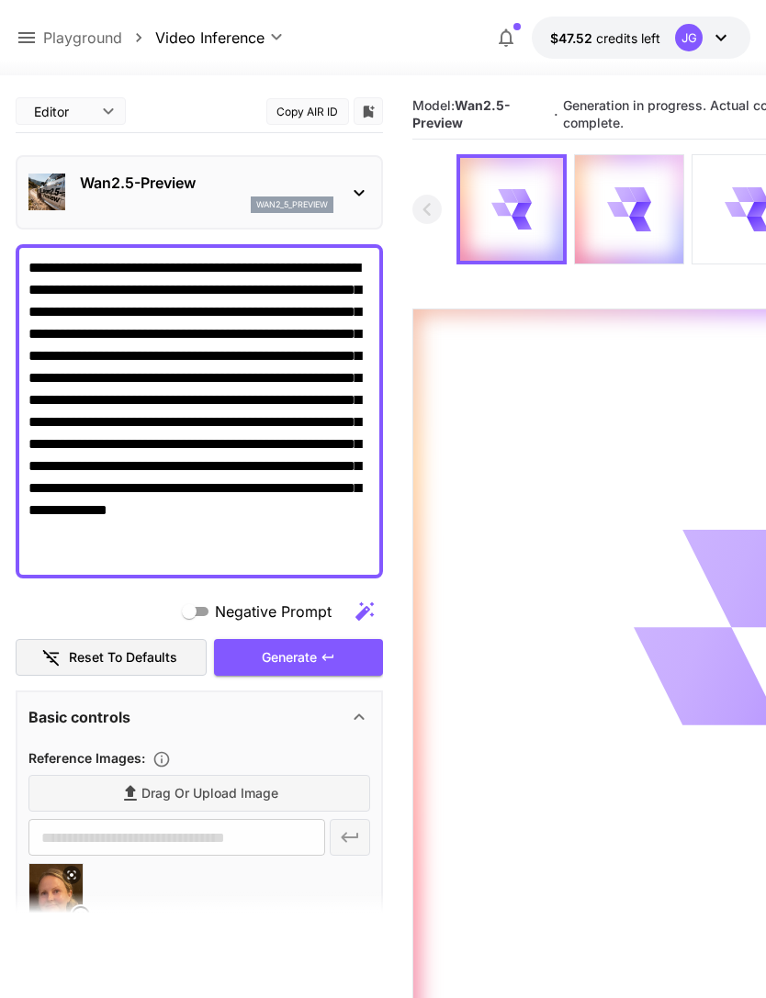
click at [89, 908] on icon at bounding box center [81, 916] width 22 height 22
click at [216, 796] on span "Drag or upload image" at bounding box center [209, 794] width 137 height 23
click at [0, 0] on input "Drag or upload image" at bounding box center [0, 0] width 0 height 0
type input "**********"
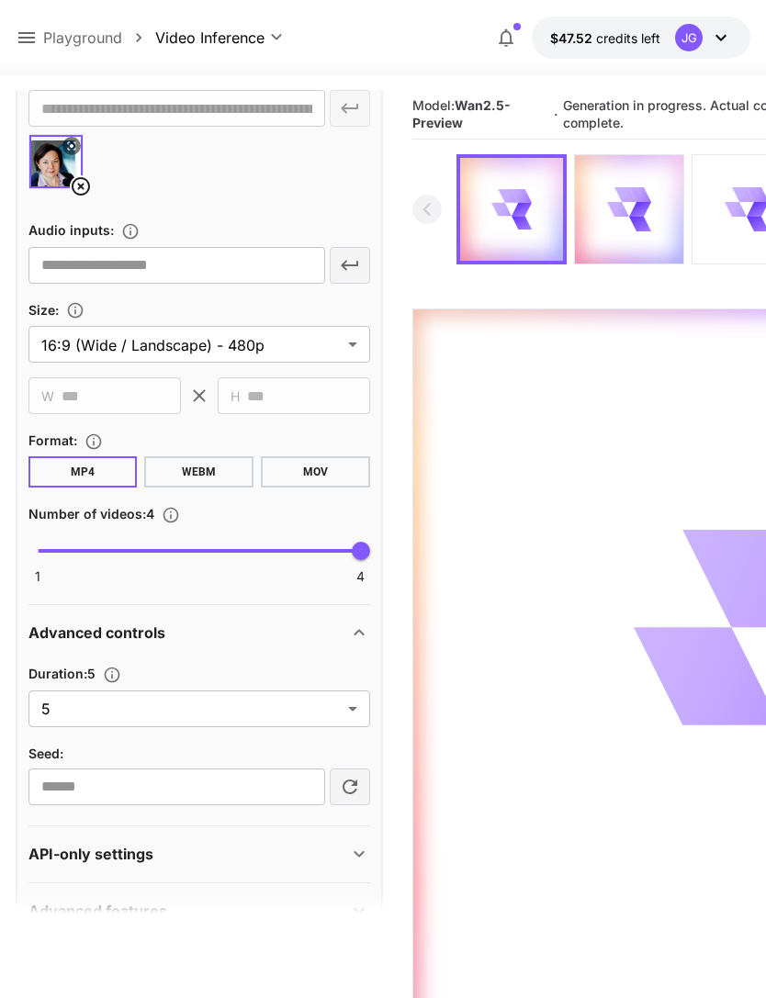
scroll to position [726, 0]
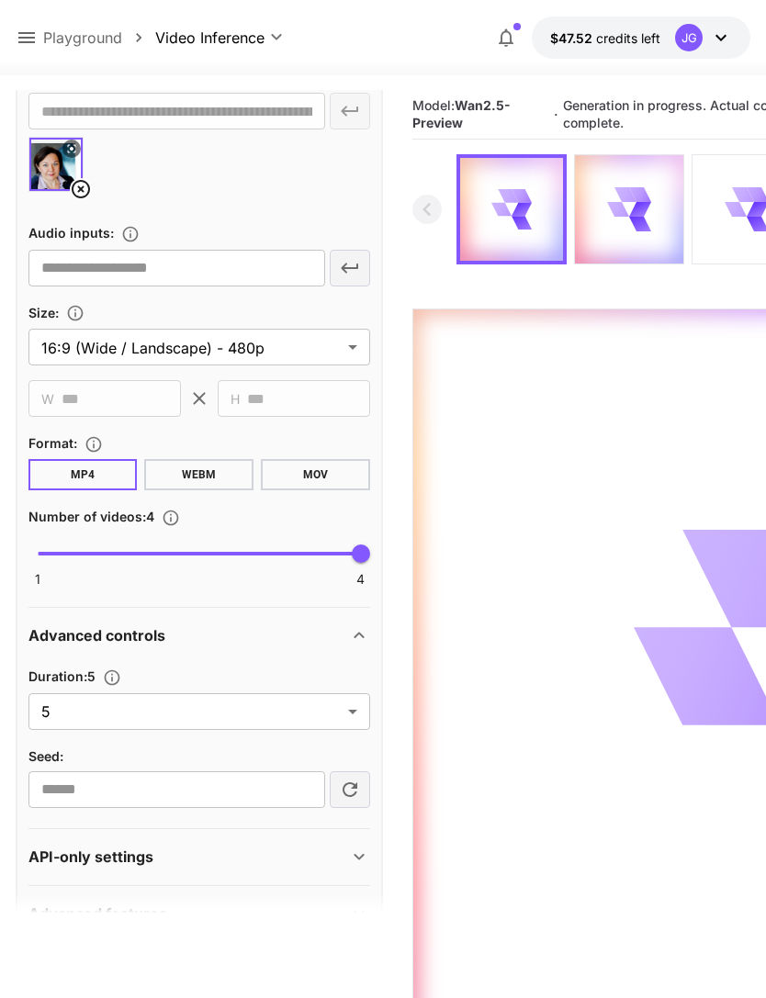
click at [357, 709] on body "**********" at bounding box center [383, 571] width 766 height 1143
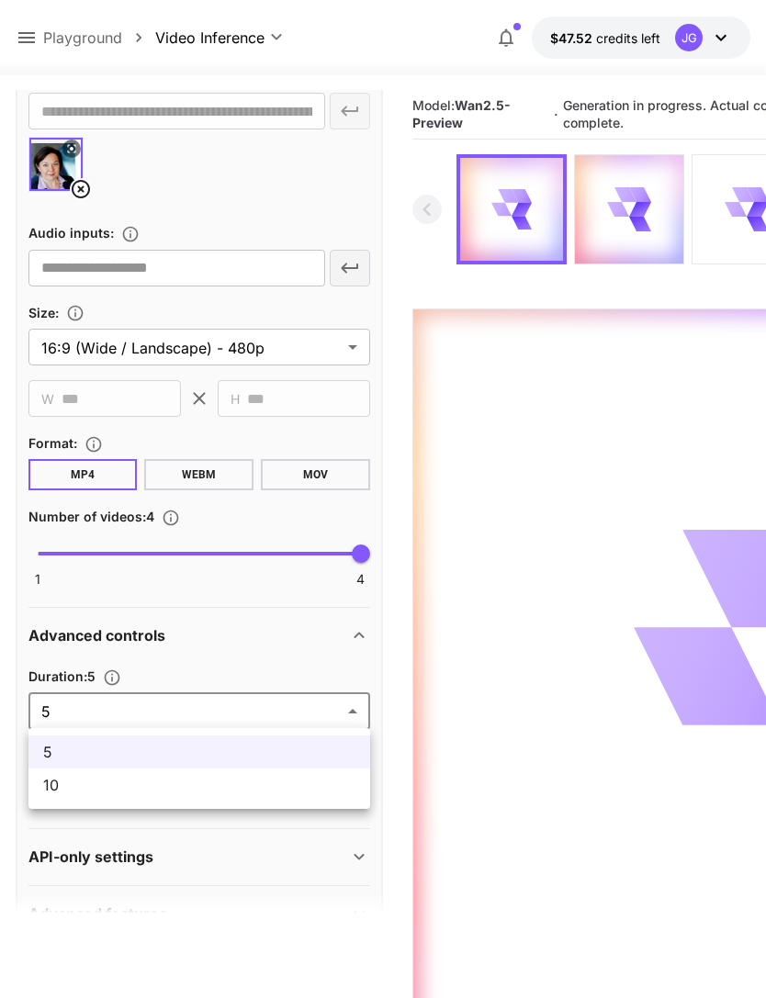
click at [261, 790] on span "10" at bounding box center [199, 785] width 312 height 22
type input "**"
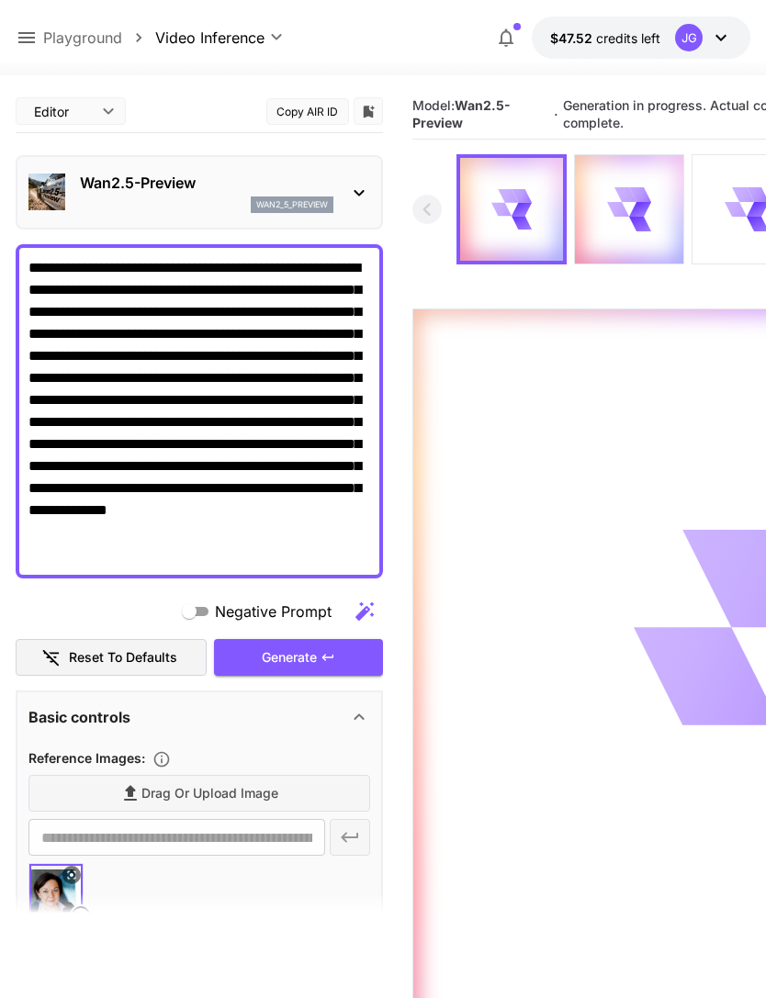
scroll to position [0, 0]
click at [322, 665] on div "Generate" at bounding box center [298, 658] width 169 height 38
click at [24, 39] on icon at bounding box center [27, 38] width 22 height 22
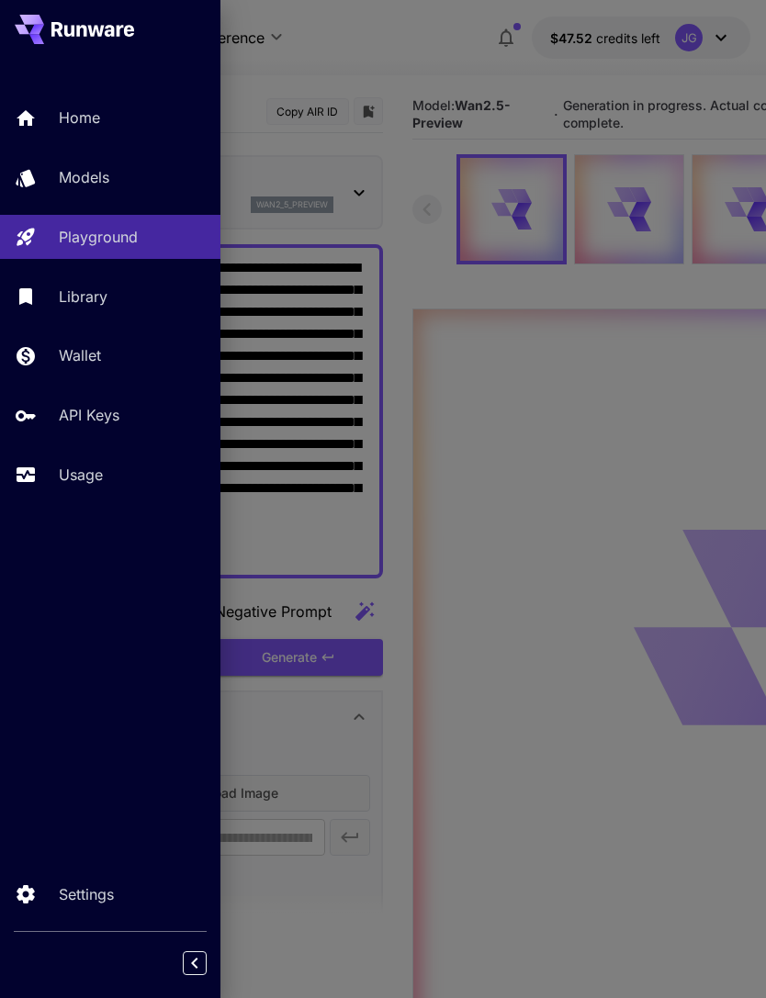
click at [103, 473] on p "Usage" at bounding box center [81, 475] width 44 height 22
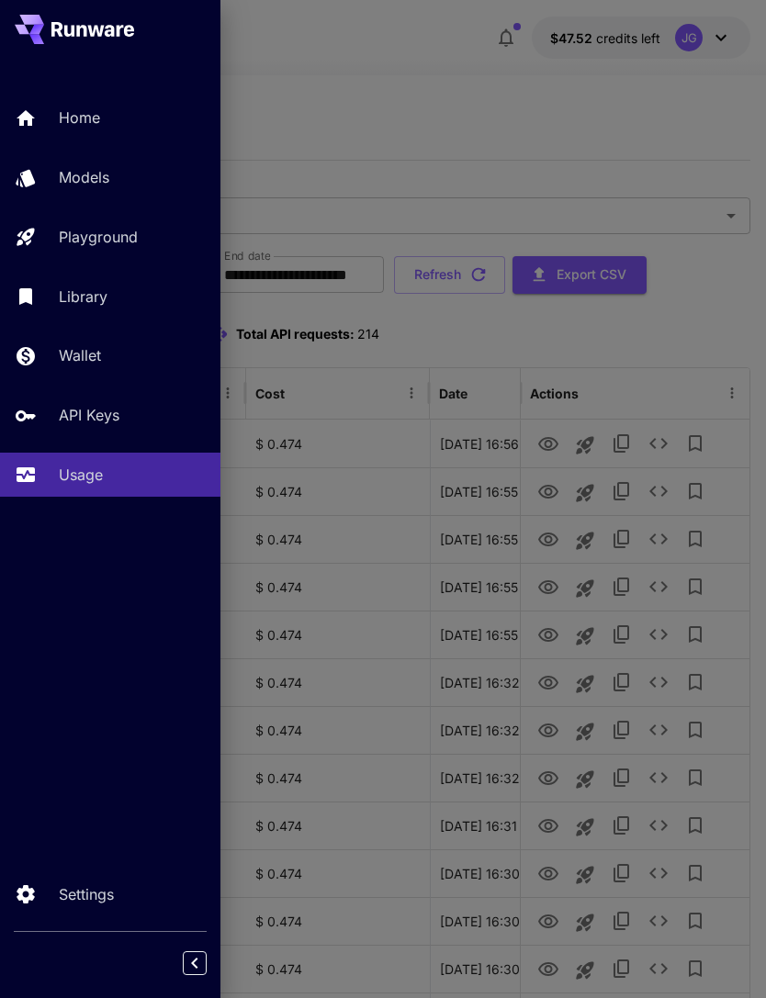
click at [420, 114] on div at bounding box center [383, 499] width 766 height 998
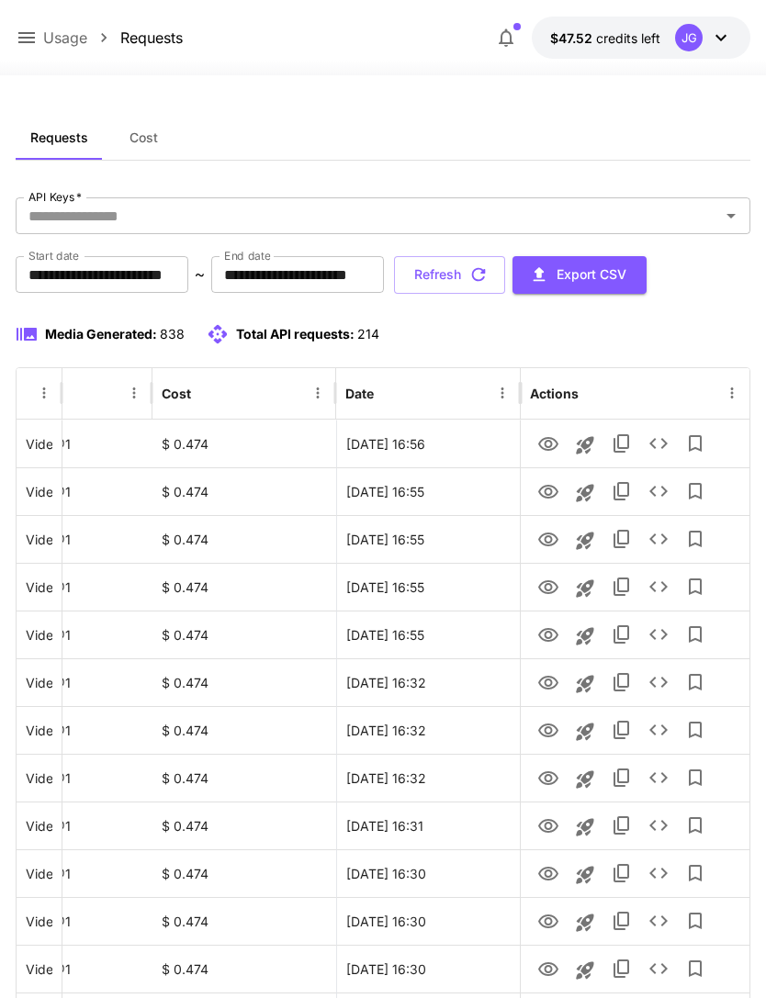
scroll to position [0, 94]
click at [546, 737] on icon "View" at bounding box center [548, 731] width 20 height 14
click at [554, 591] on icon "View" at bounding box center [548, 587] width 20 height 14
click at [556, 538] on icon "View" at bounding box center [548, 540] width 20 height 14
click at [505, 276] on button "Refresh" at bounding box center [449, 275] width 111 height 38
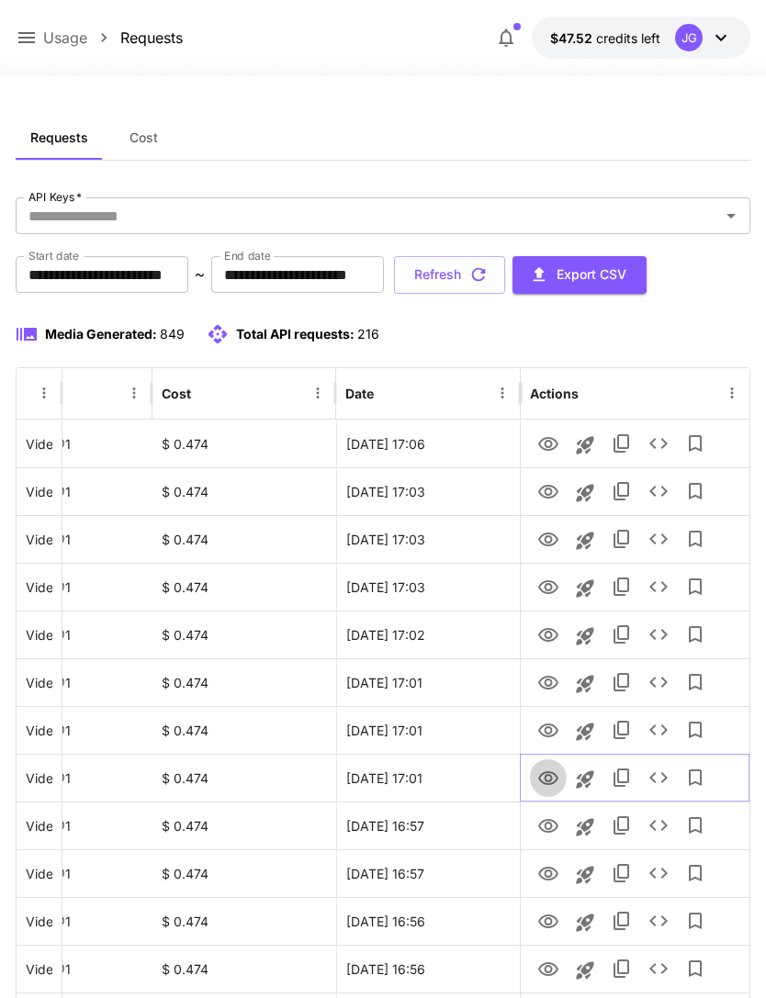
click at [546, 780] on icon "View" at bounding box center [548, 779] width 20 height 14
click at [555, 726] on icon "View" at bounding box center [548, 731] width 20 height 14
click at [590, 736] on icon "Launch in playground" at bounding box center [585, 732] width 22 height 22
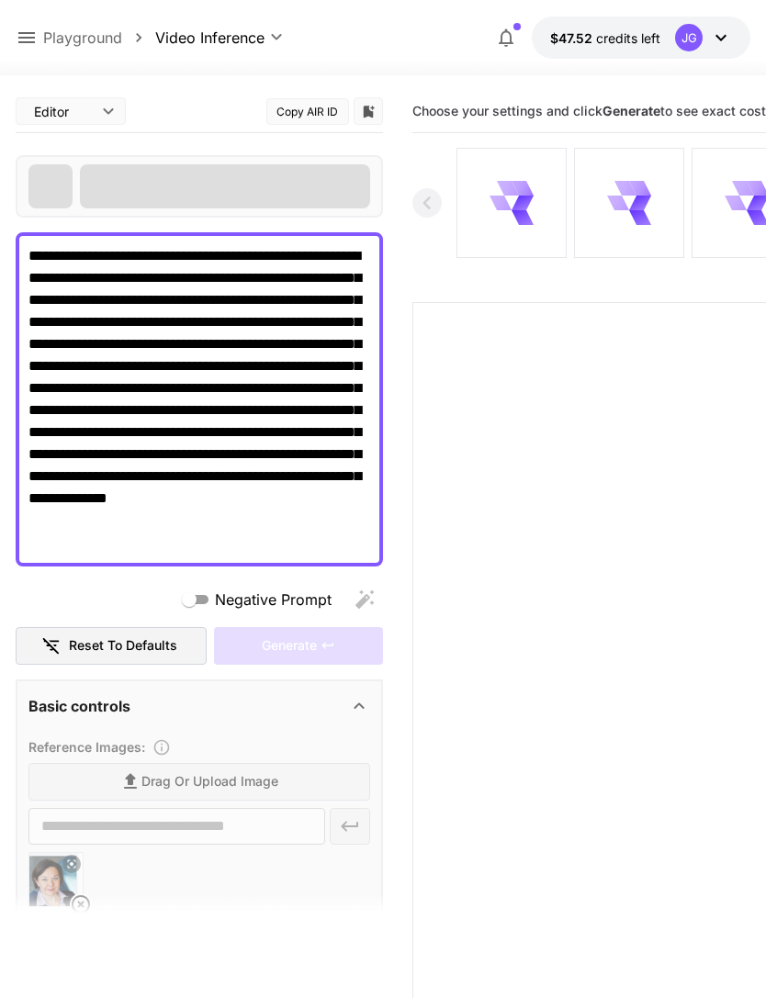
type input "*"
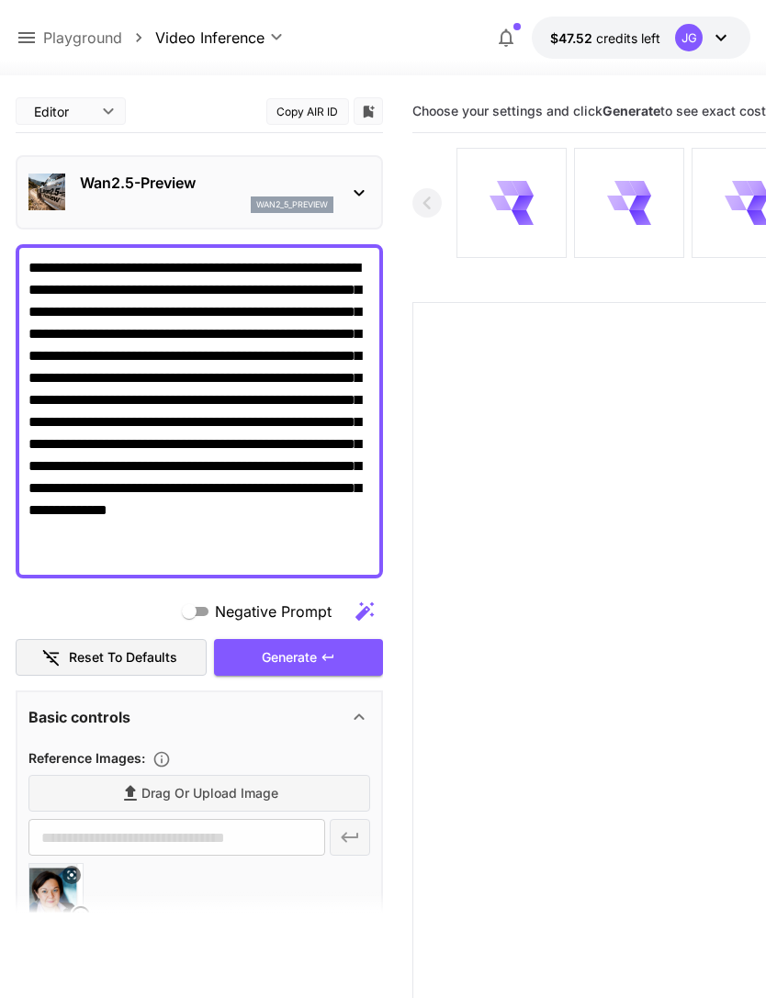
click at [35, 32] on icon at bounding box center [27, 38] width 22 height 22
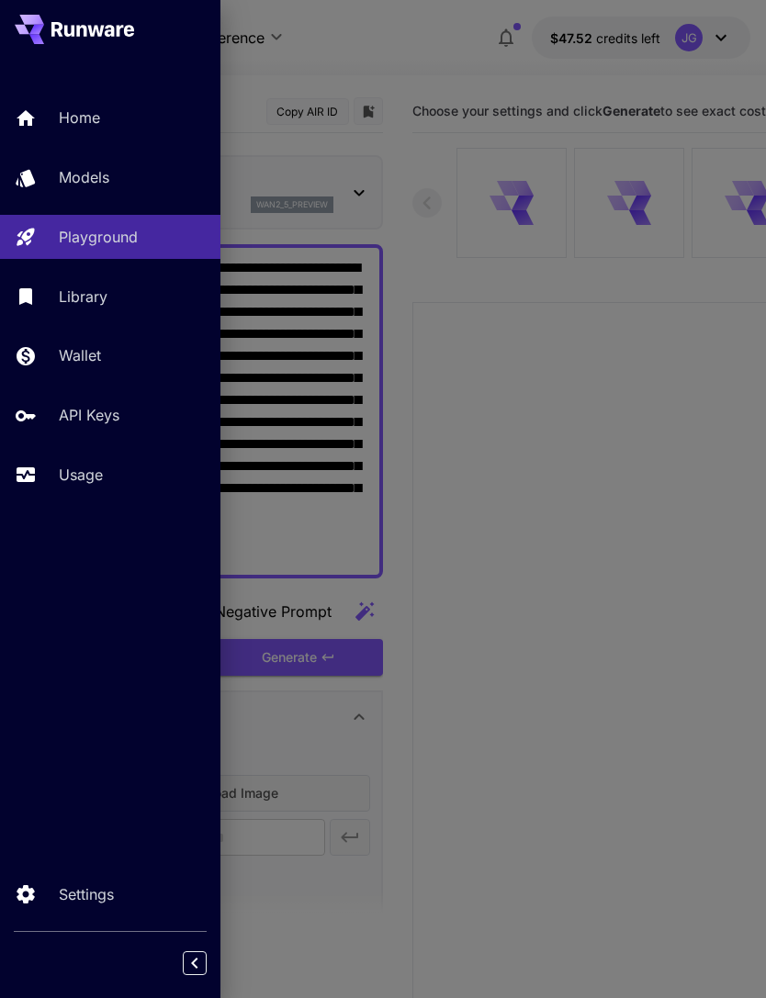
click at [96, 467] on p "Usage" at bounding box center [81, 475] width 44 height 22
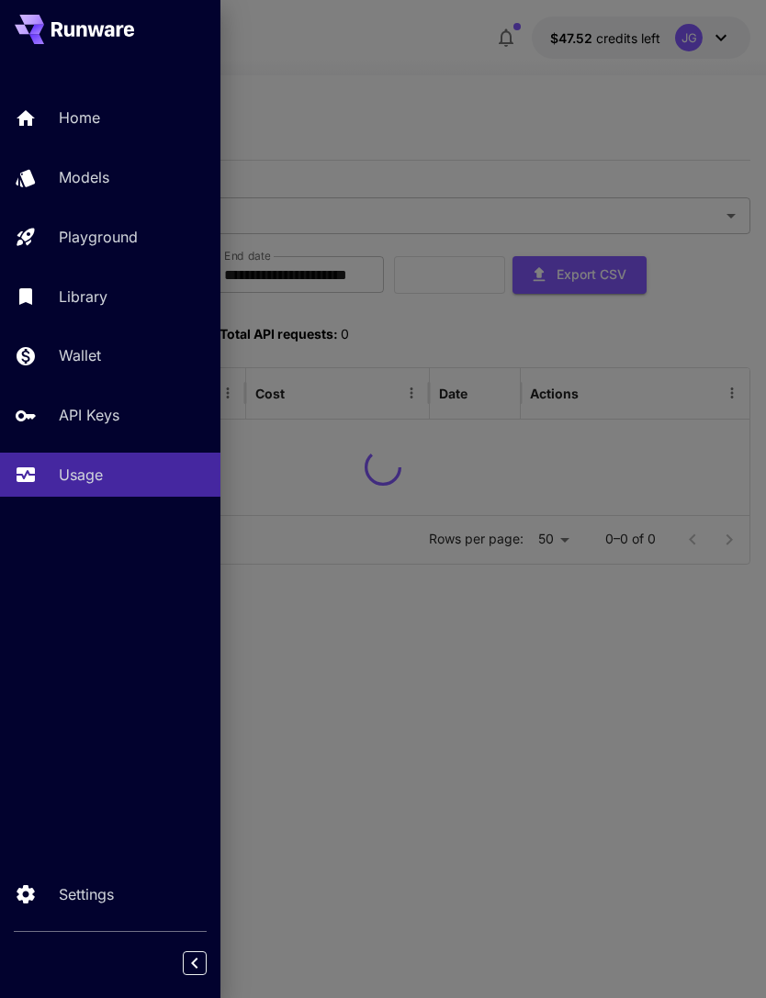
click at [466, 105] on div at bounding box center [383, 499] width 766 height 998
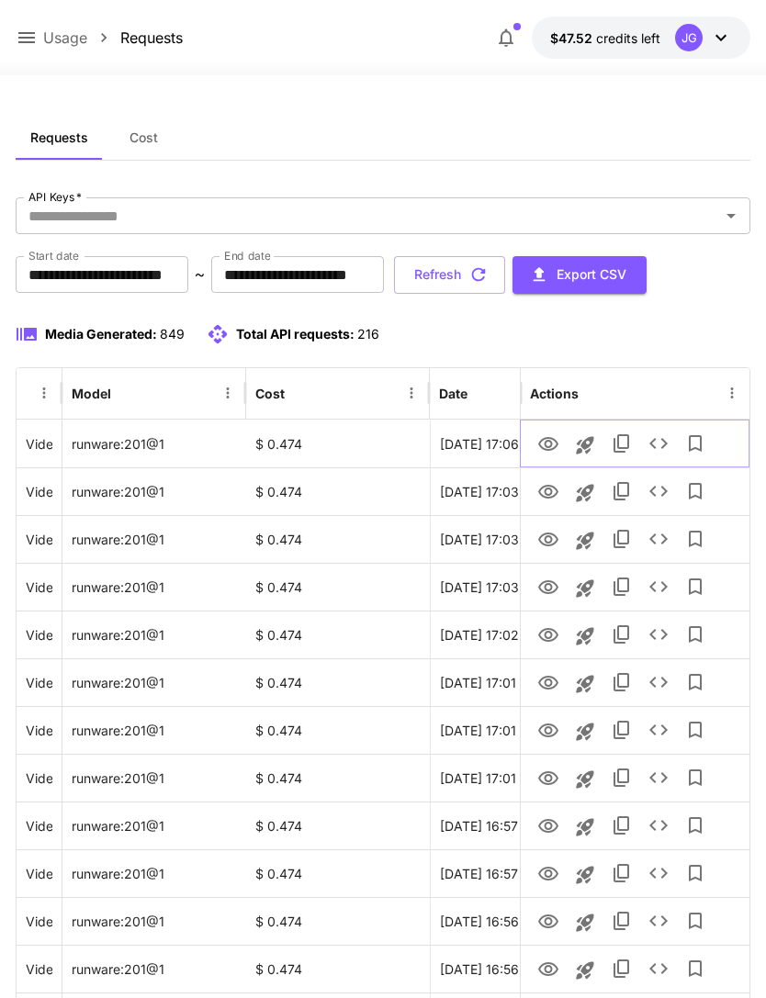
click at [547, 442] on icon "View" at bounding box center [548, 445] width 22 height 22
click at [588, 443] on icon "Launch in playground" at bounding box center [585, 445] width 22 height 22
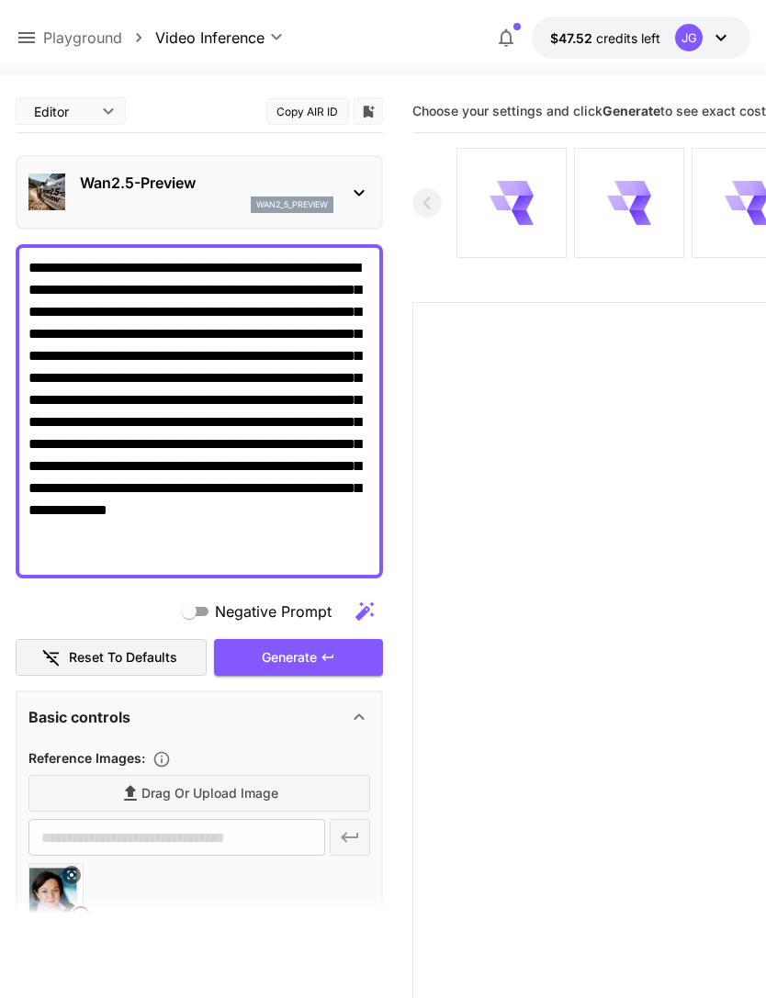
click at [68, 264] on textarea "**********" at bounding box center [199, 411] width 342 height 309
click at [117, 559] on textarea "**********" at bounding box center [199, 411] width 342 height 309
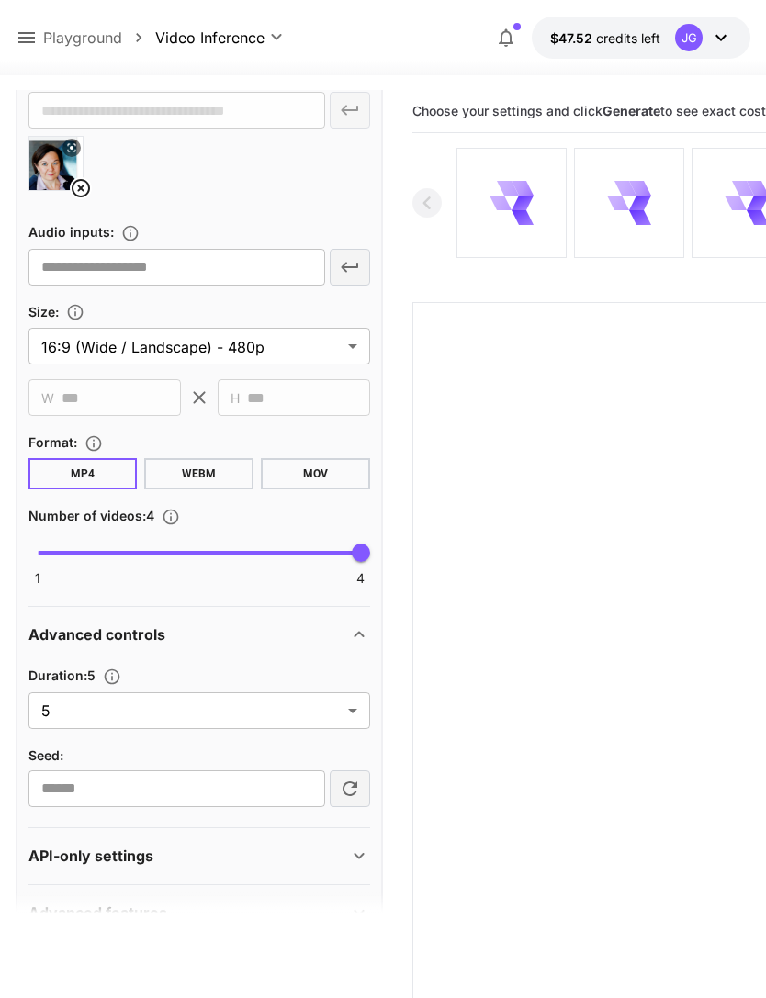
scroll to position [704, 0]
type textarea "**********"
click at [350, 717] on body "**********" at bounding box center [383, 571] width 766 height 1143
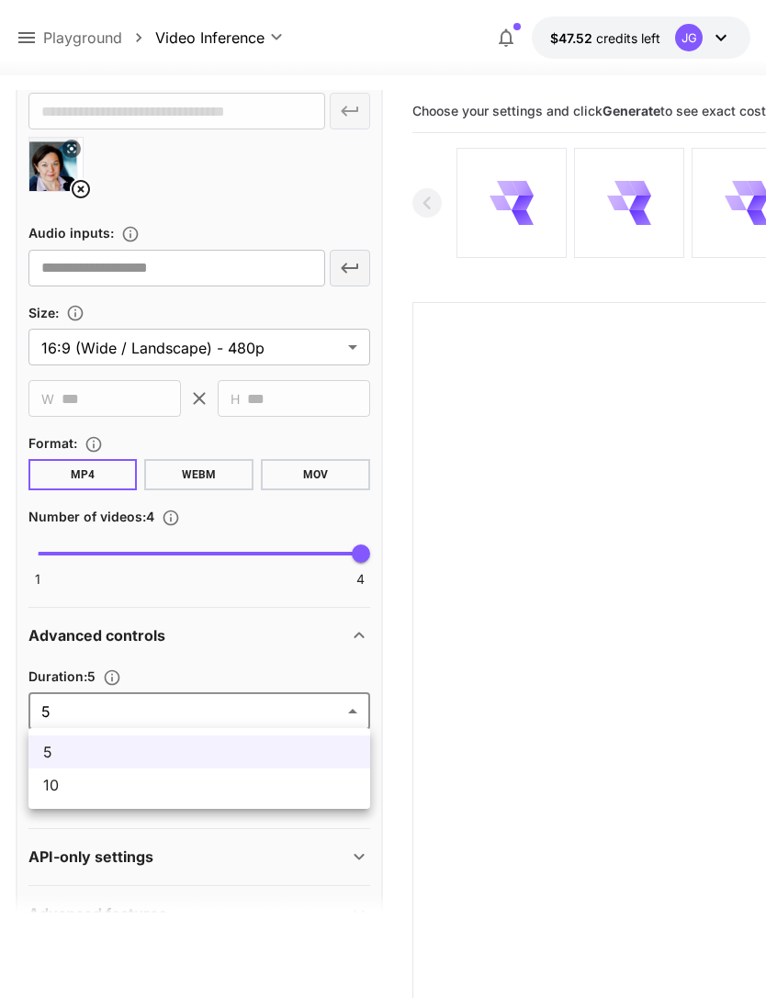
click at [257, 789] on span "10" at bounding box center [199, 785] width 312 height 22
type input "**"
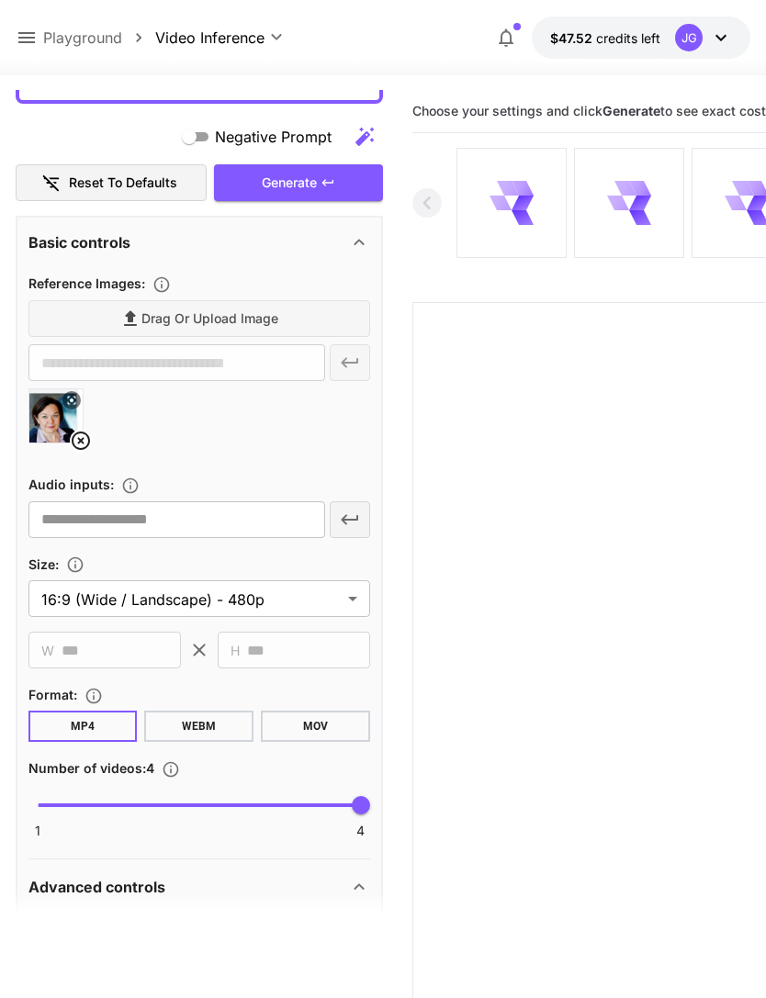
scroll to position [357, 0]
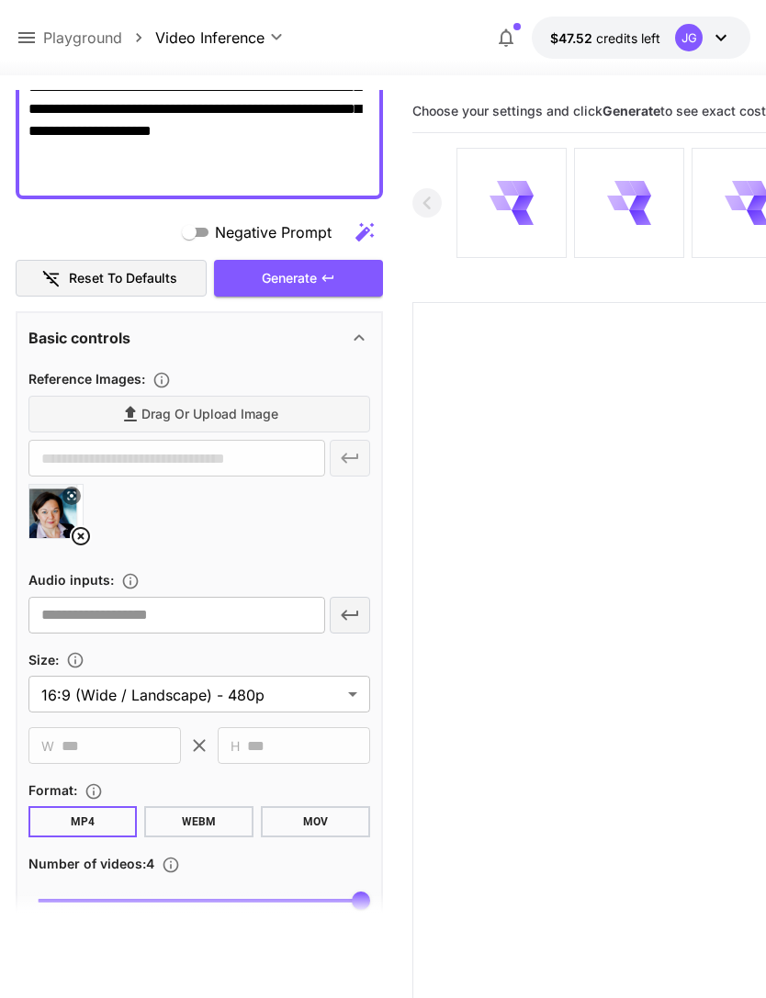
click at [337, 273] on div "Generate" at bounding box center [298, 279] width 169 height 38
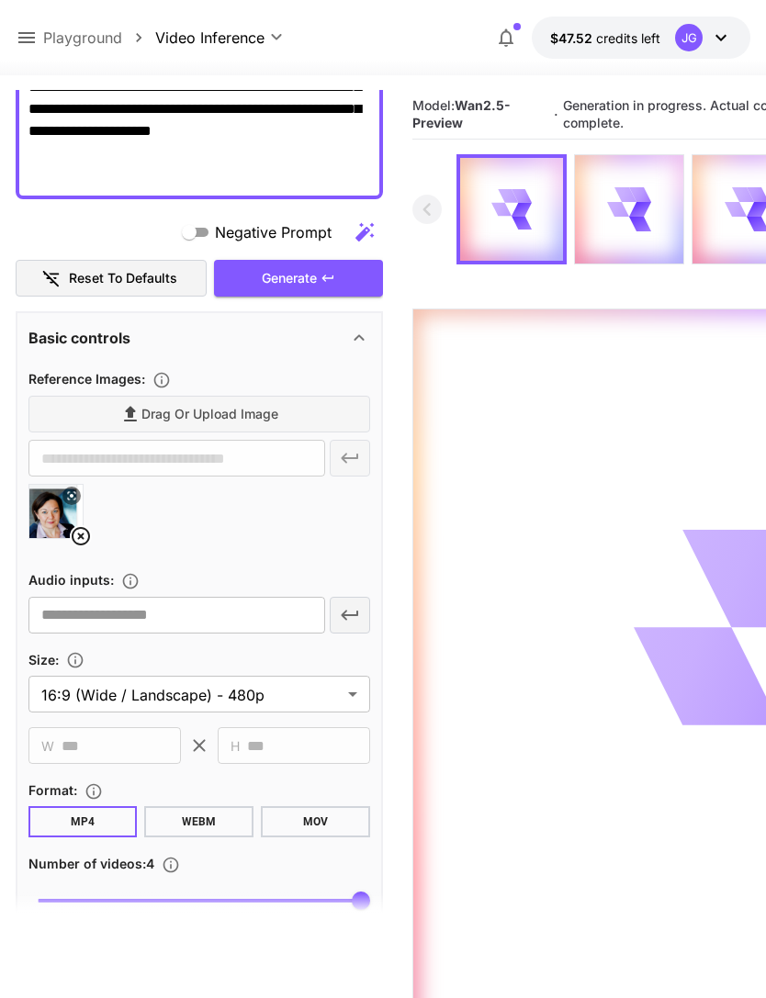
click at [340, 269] on div "Generate" at bounding box center [298, 279] width 169 height 38
click at [34, 39] on icon at bounding box center [26, 37] width 17 height 11
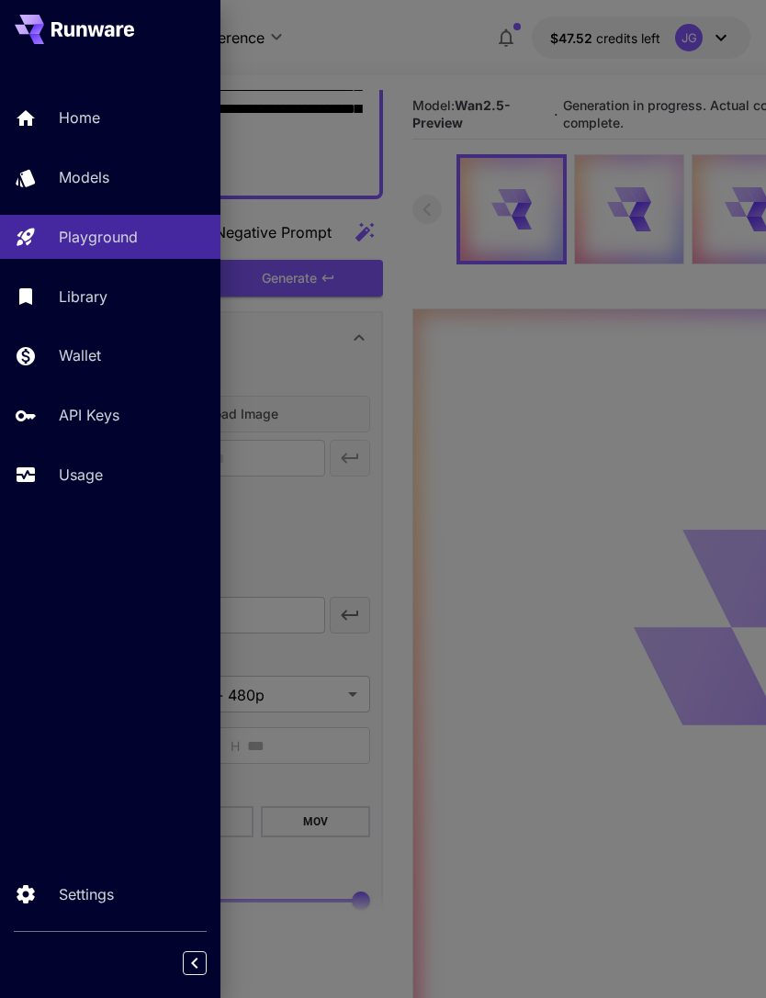
click at [92, 479] on p "Usage" at bounding box center [81, 475] width 44 height 22
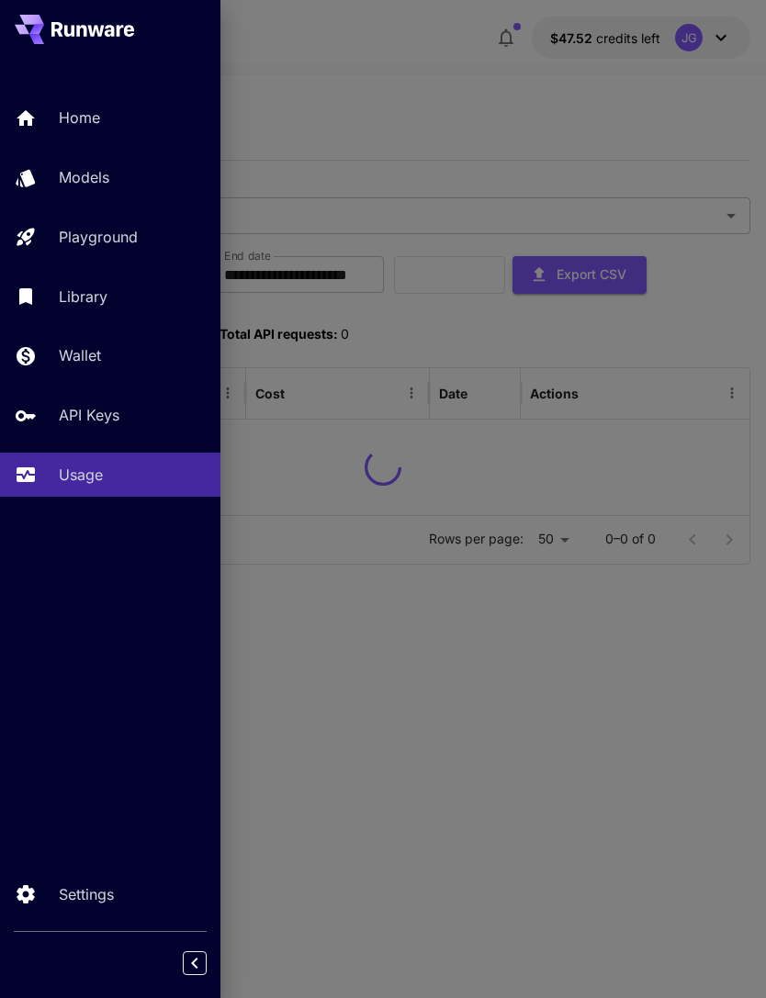
click at [477, 76] on div at bounding box center [383, 499] width 766 height 998
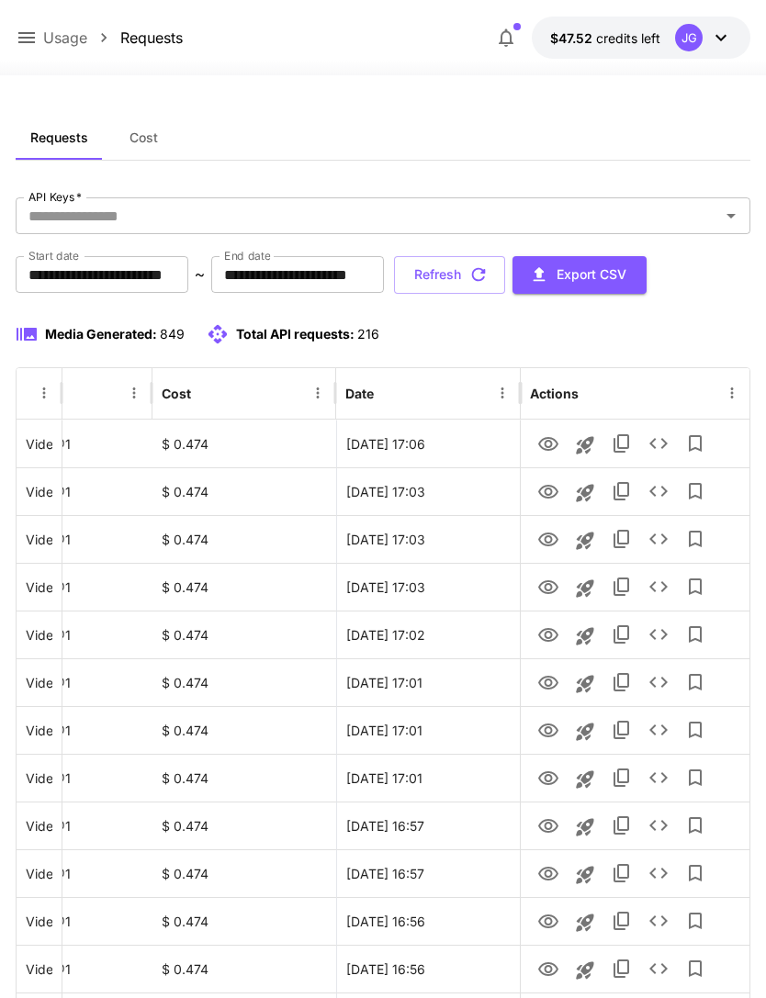
scroll to position [0, 94]
click at [558, 778] on icon "View" at bounding box center [548, 779] width 20 height 14
click at [555, 726] on icon "View" at bounding box center [548, 731] width 20 height 14
click at [550, 684] on icon "View" at bounding box center [548, 683] width 20 height 14
click at [556, 633] on icon "View" at bounding box center [548, 635] width 20 height 14
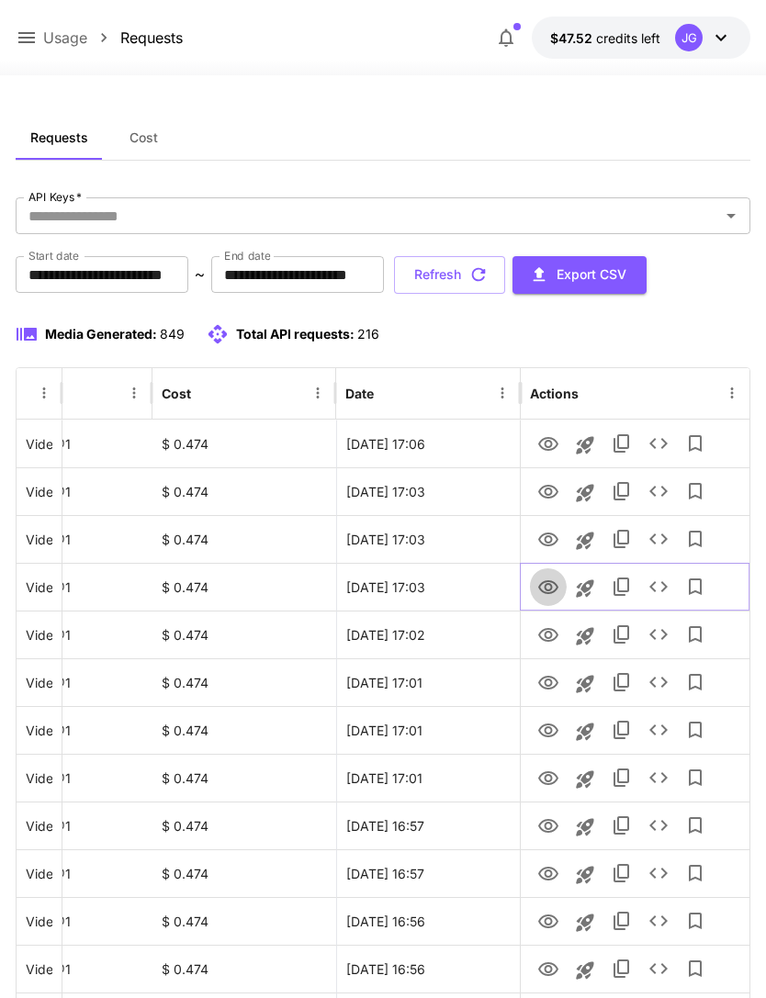
click at [549, 583] on icon "View" at bounding box center [548, 587] width 20 height 14
click at [545, 531] on icon "View" at bounding box center [548, 540] width 22 height 22
click at [551, 496] on icon "View" at bounding box center [548, 492] width 20 height 14
click at [548, 444] on icon "View" at bounding box center [548, 445] width 22 height 22
click at [489, 270] on icon "button" at bounding box center [478, 275] width 20 height 20
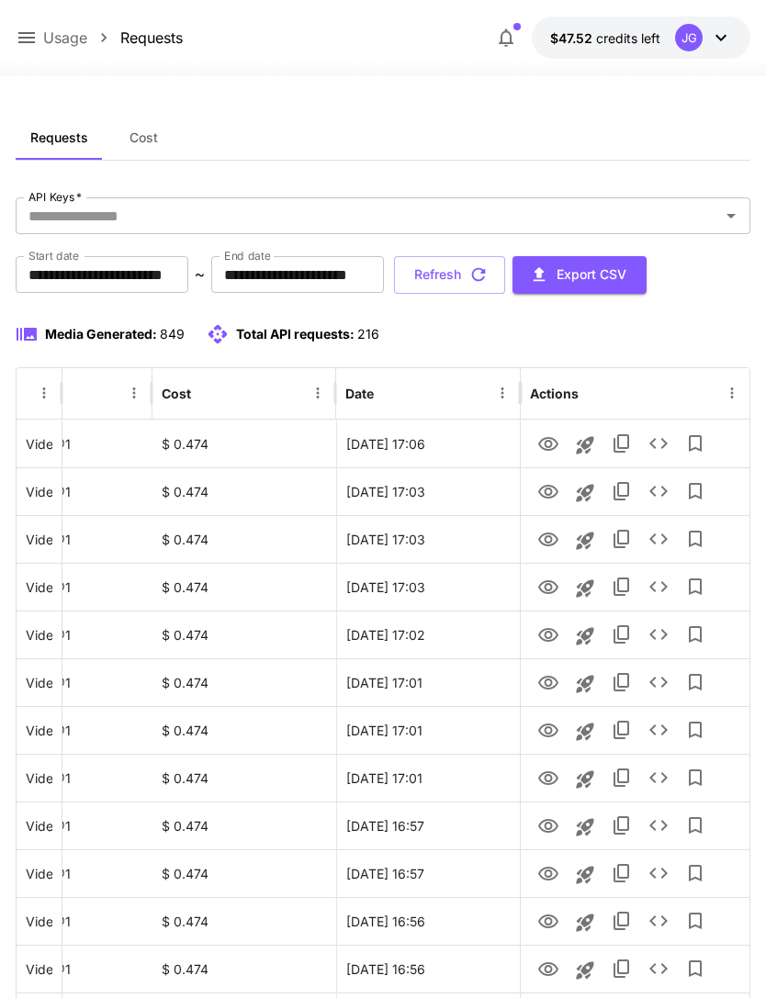
click at [486, 271] on icon "button" at bounding box center [479, 275] width 14 height 14
click at [489, 274] on icon "button" at bounding box center [478, 275] width 20 height 20
click at [505, 278] on button "Refresh" at bounding box center [449, 275] width 111 height 38
click at [489, 273] on icon "button" at bounding box center [478, 275] width 20 height 20
click at [505, 276] on button "Refresh" at bounding box center [449, 275] width 111 height 38
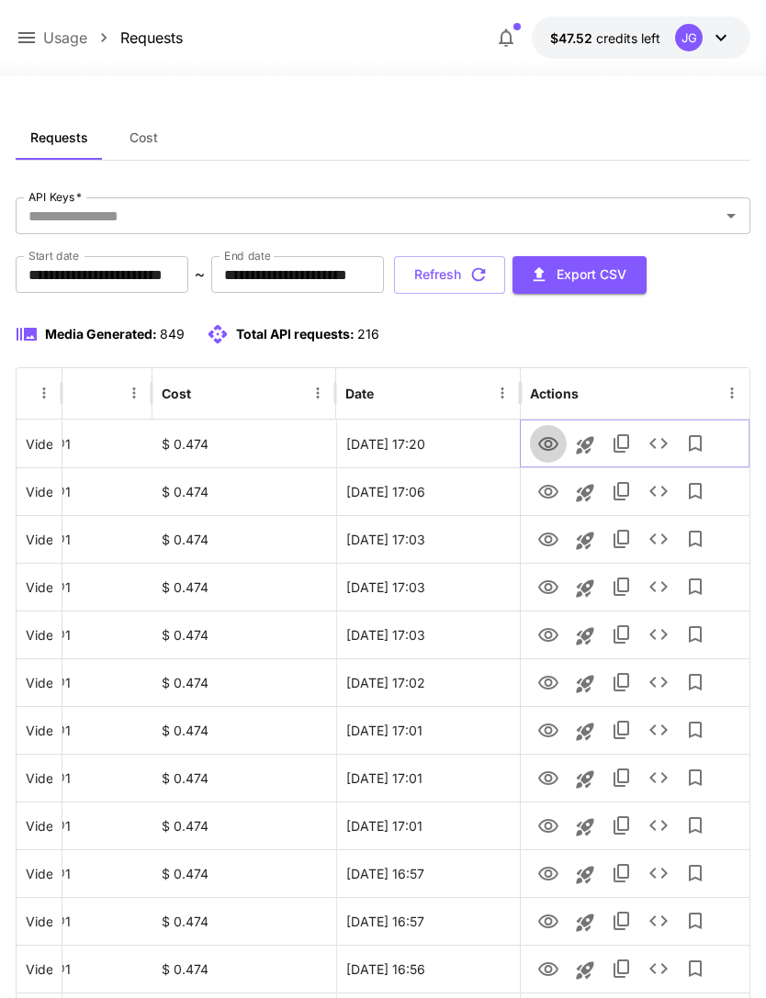
click at [544, 444] on icon "View" at bounding box center [548, 445] width 22 height 22
click at [505, 281] on button "Refresh" at bounding box center [449, 275] width 111 height 38
click at [547, 443] on icon "View" at bounding box center [548, 445] width 22 height 22
click at [505, 276] on button "Refresh" at bounding box center [449, 275] width 111 height 38
click at [29, 32] on icon at bounding box center [27, 38] width 22 height 22
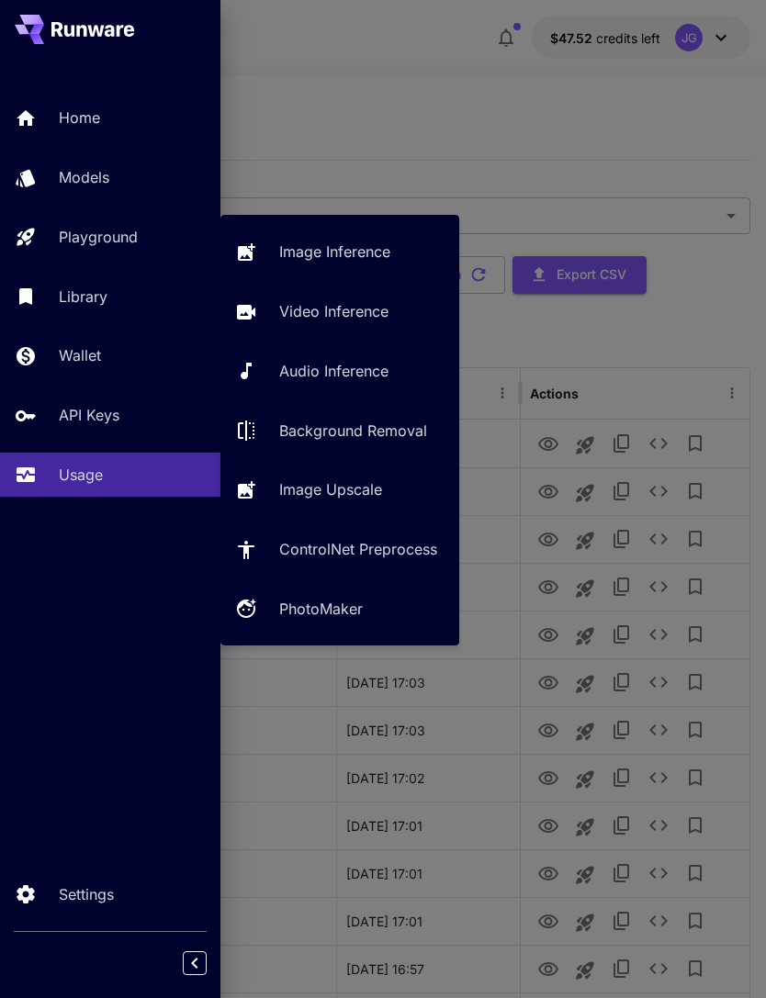
click at [347, 313] on p "Video Inference" at bounding box center [333, 311] width 109 height 22
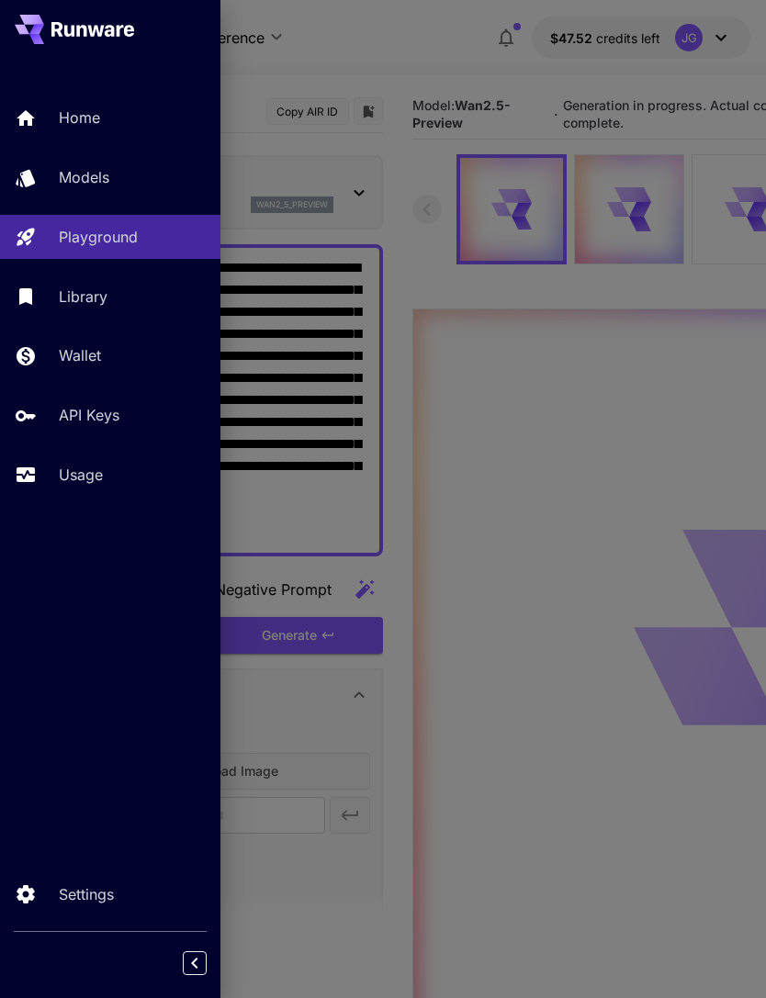
type input "*"
click at [407, 48] on div at bounding box center [383, 499] width 766 height 998
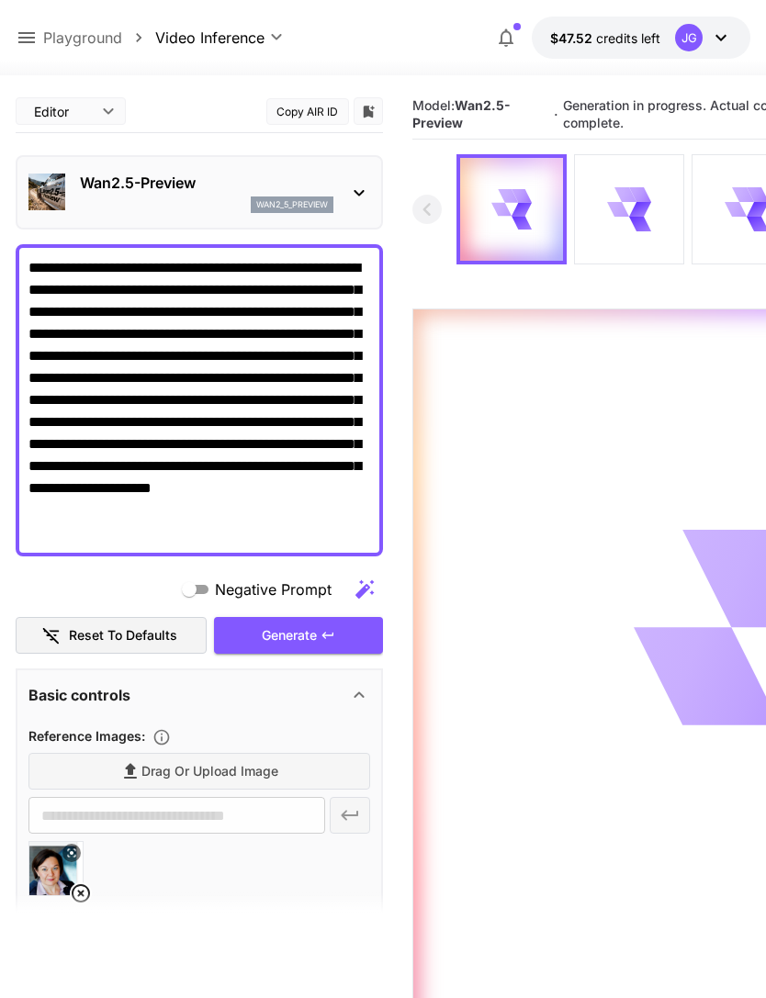
click at [343, 332] on textarea "**********" at bounding box center [199, 400] width 342 height 287
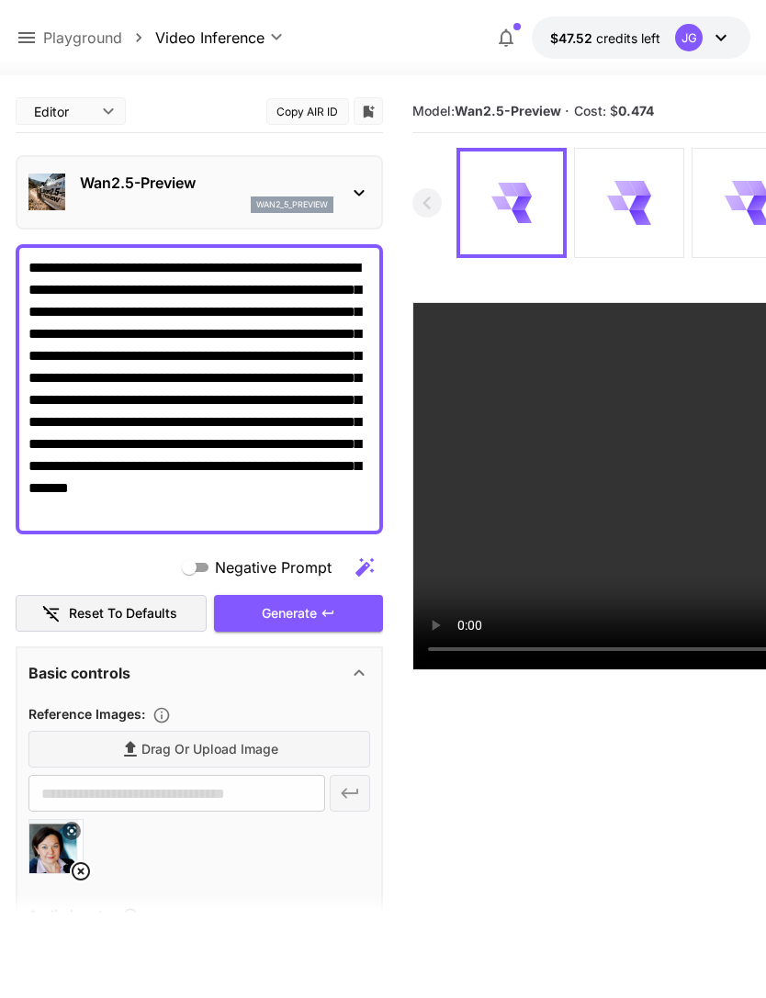
type textarea "**********"
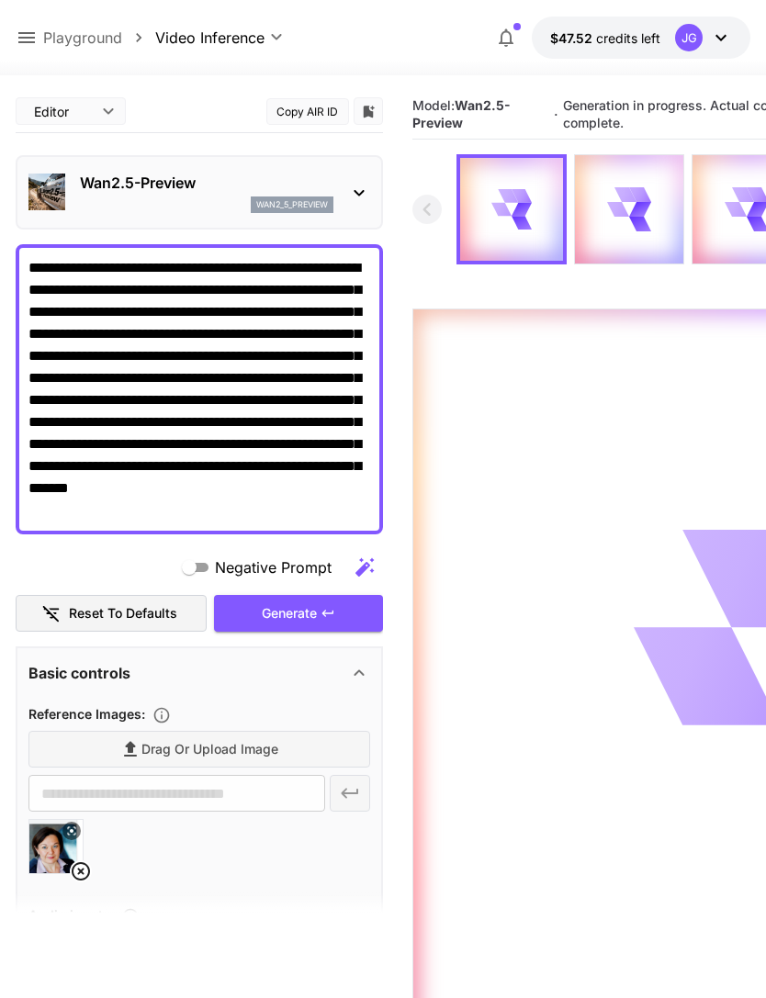
click at [32, 32] on icon at bounding box center [27, 38] width 22 height 22
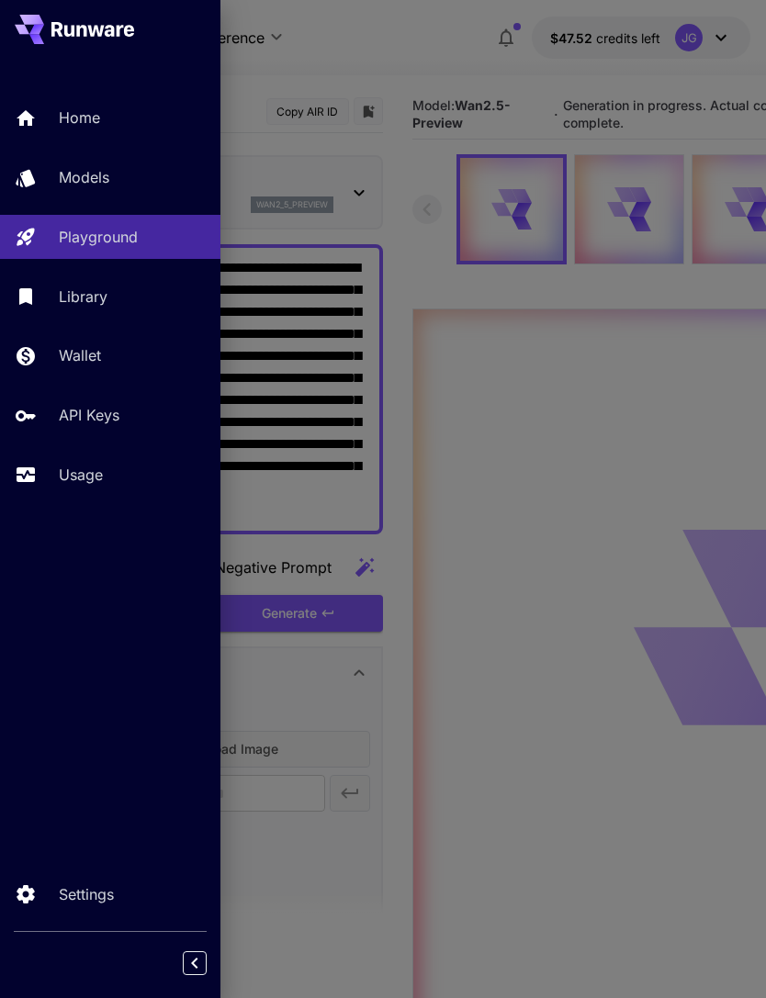
click at [109, 469] on div "Usage" at bounding box center [132, 475] width 147 height 22
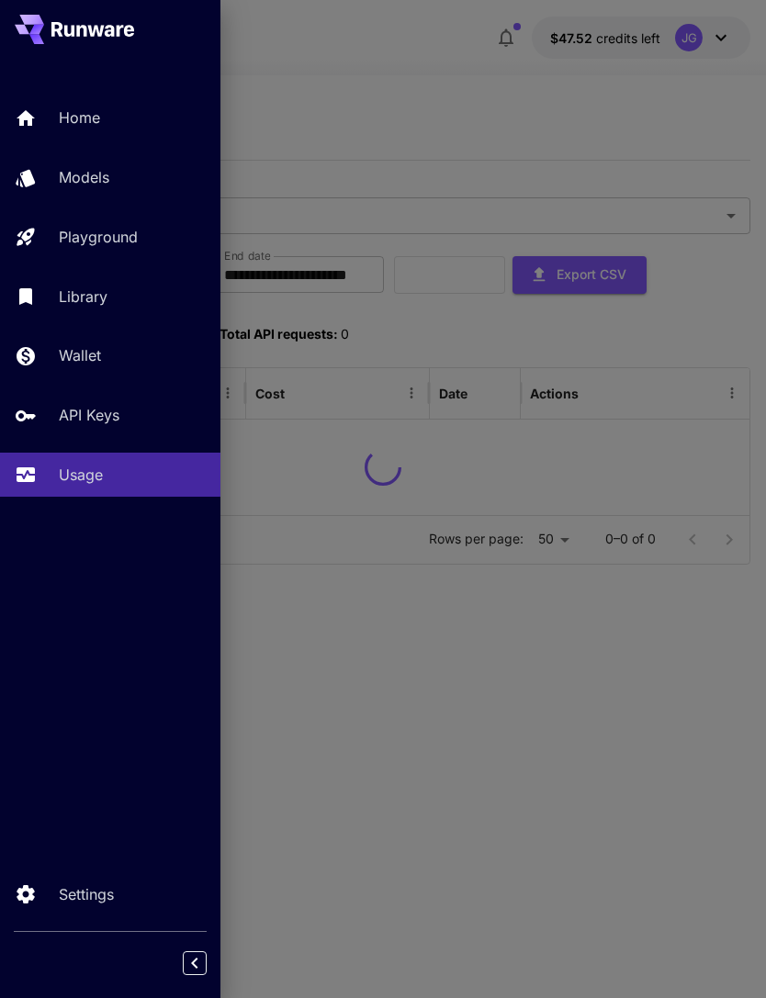
click at [463, 72] on div at bounding box center [383, 499] width 766 height 998
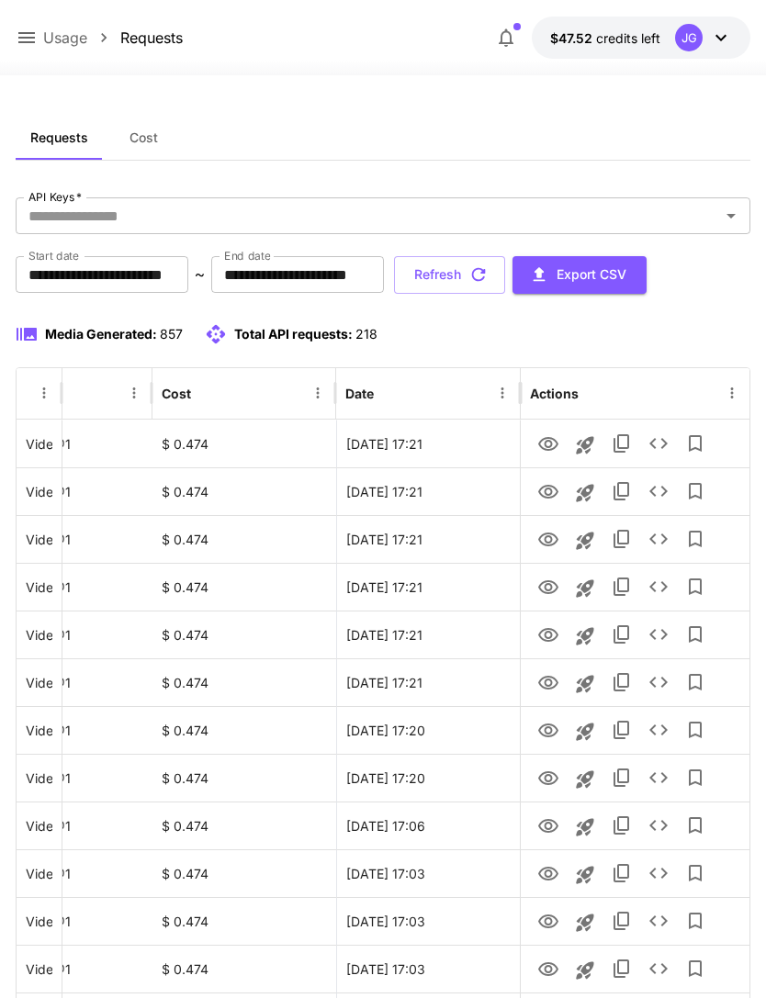
scroll to position [0, 94]
click at [552, 685] on icon "View" at bounding box center [548, 683] width 22 height 22
click at [549, 627] on icon "View" at bounding box center [548, 636] width 22 height 22
click at [547, 588] on icon "View" at bounding box center [548, 588] width 22 height 22
click at [550, 540] on icon "View" at bounding box center [548, 540] width 20 height 14
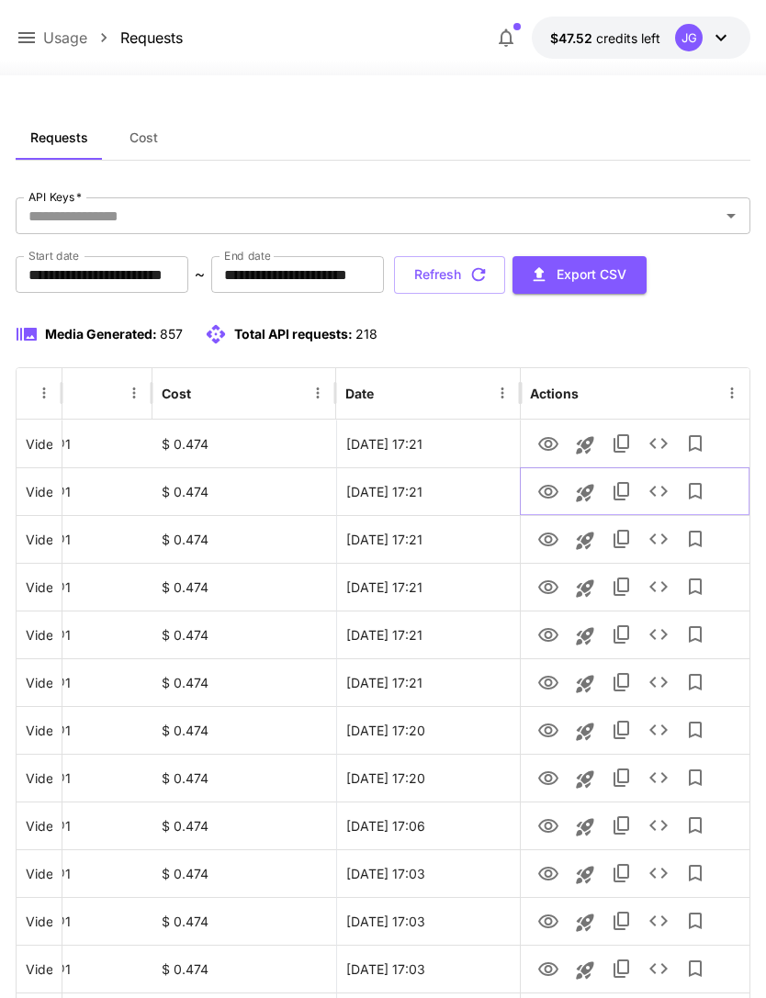
click at [546, 490] on icon "View" at bounding box center [548, 492] width 20 height 14
click at [549, 441] on icon "View" at bounding box center [548, 444] width 20 height 14
click at [489, 275] on icon "button" at bounding box center [478, 275] width 20 height 20
click at [546, 544] on icon "View" at bounding box center [548, 540] width 20 height 14
click at [34, 34] on icon at bounding box center [26, 37] width 17 height 11
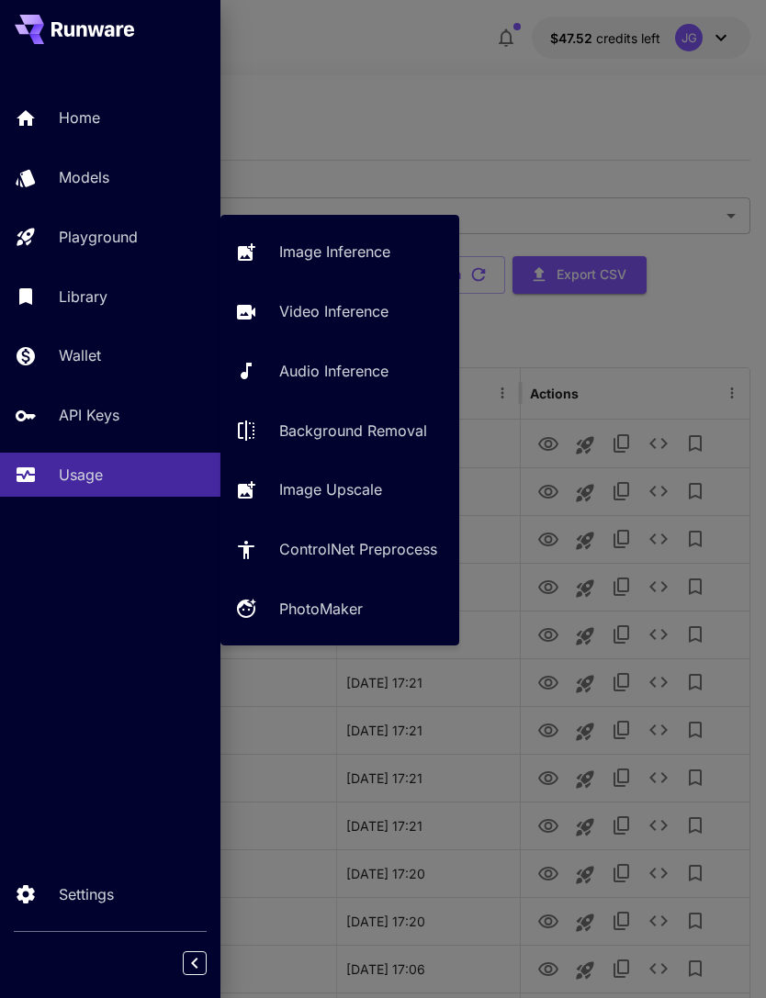
click at [366, 308] on p "Video Inference" at bounding box center [333, 311] width 109 height 22
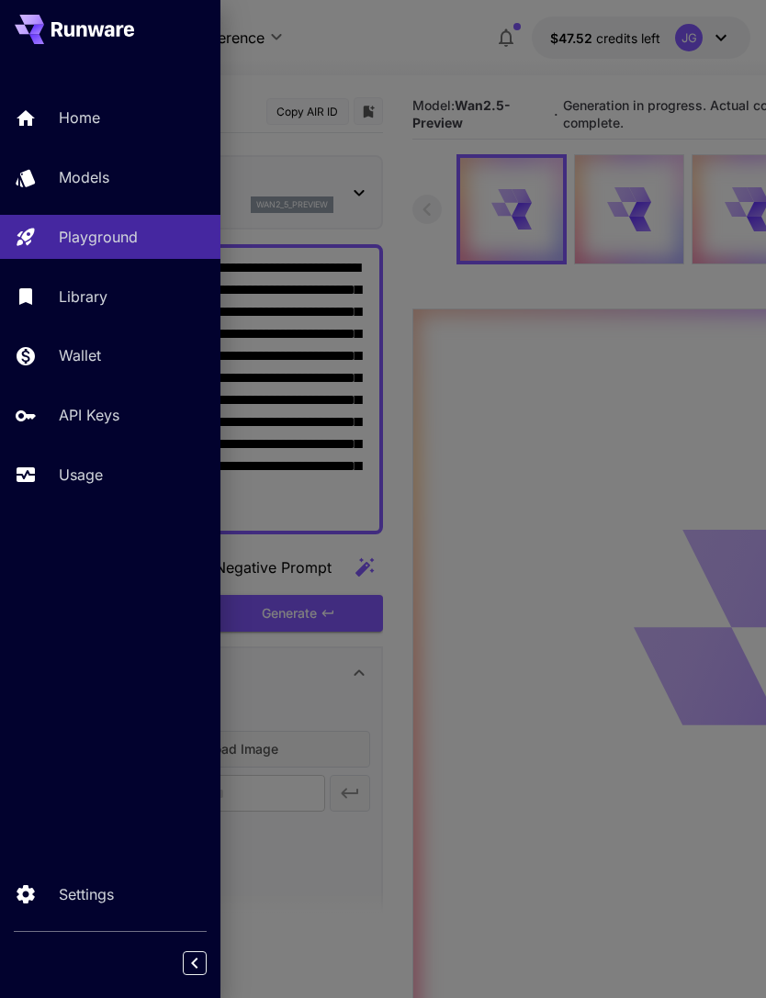
click at [402, 56] on div at bounding box center [383, 499] width 766 height 998
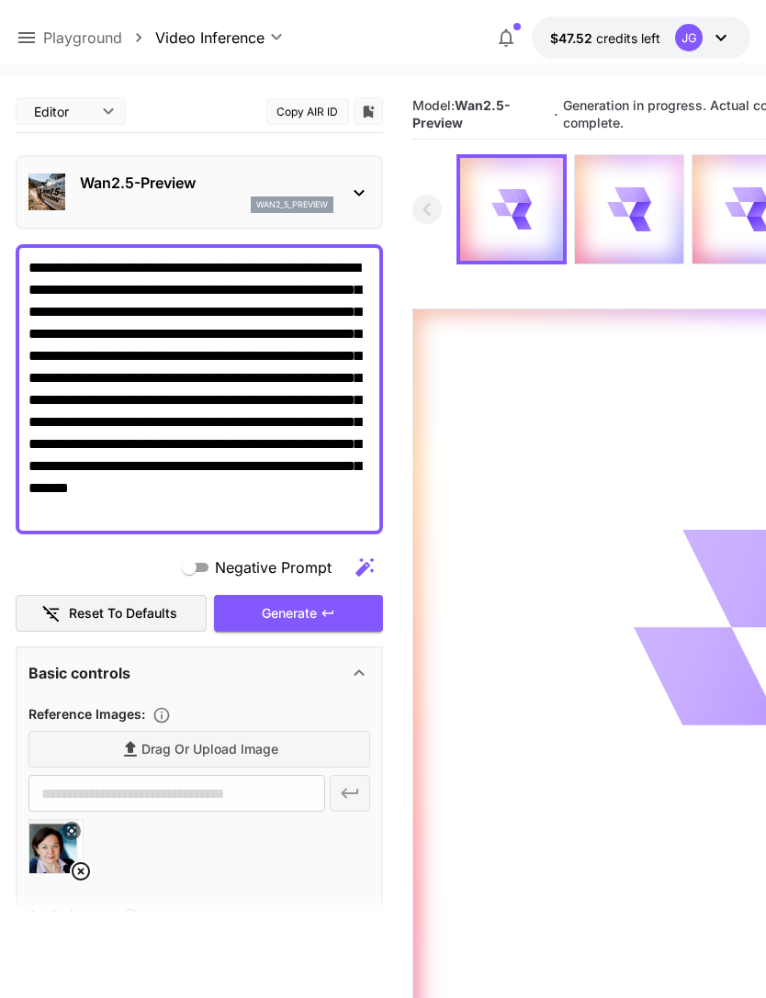
click at [85, 872] on icon at bounding box center [81, 872] width 22 height 22
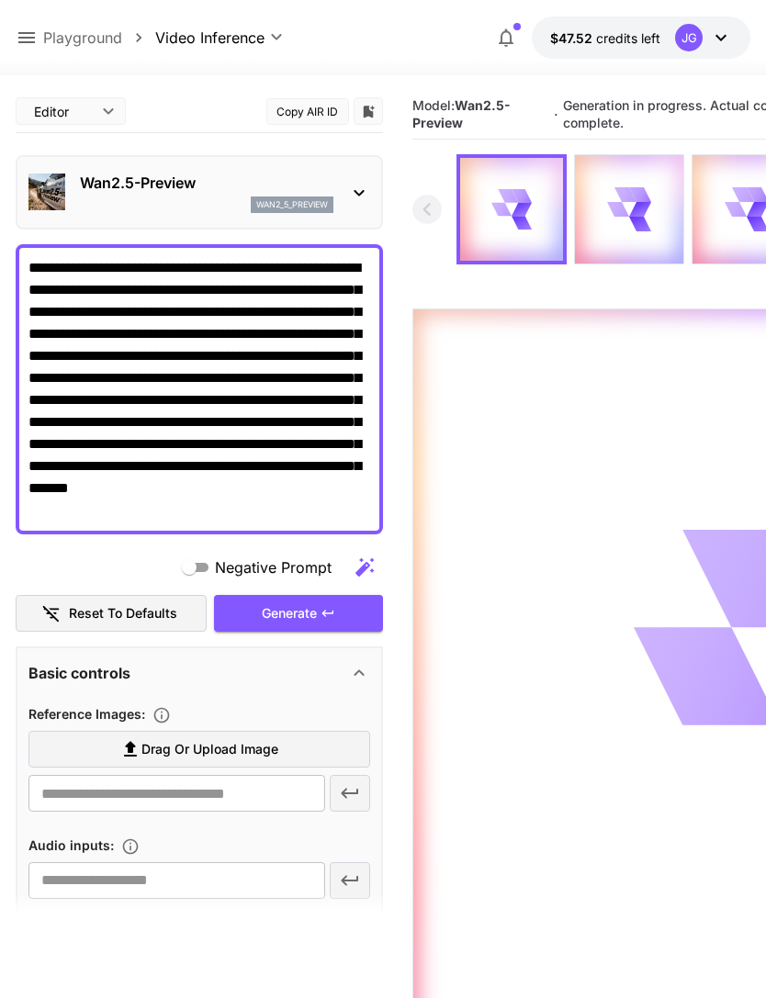
click at [208, 748] on span "Drag or upload image" at bounding box center [209, 749] width 137 height 23
click at [0, 0] on input "Drag or upload image" at bounding box center [0, 0] width 0 height 0
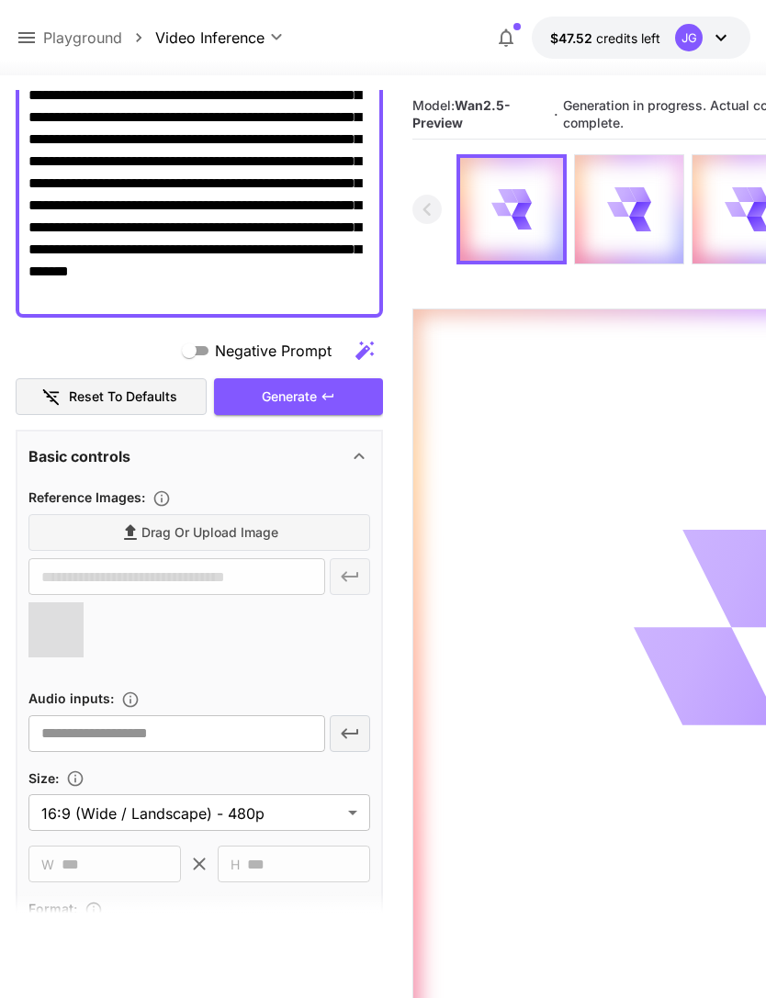
type input "**********"
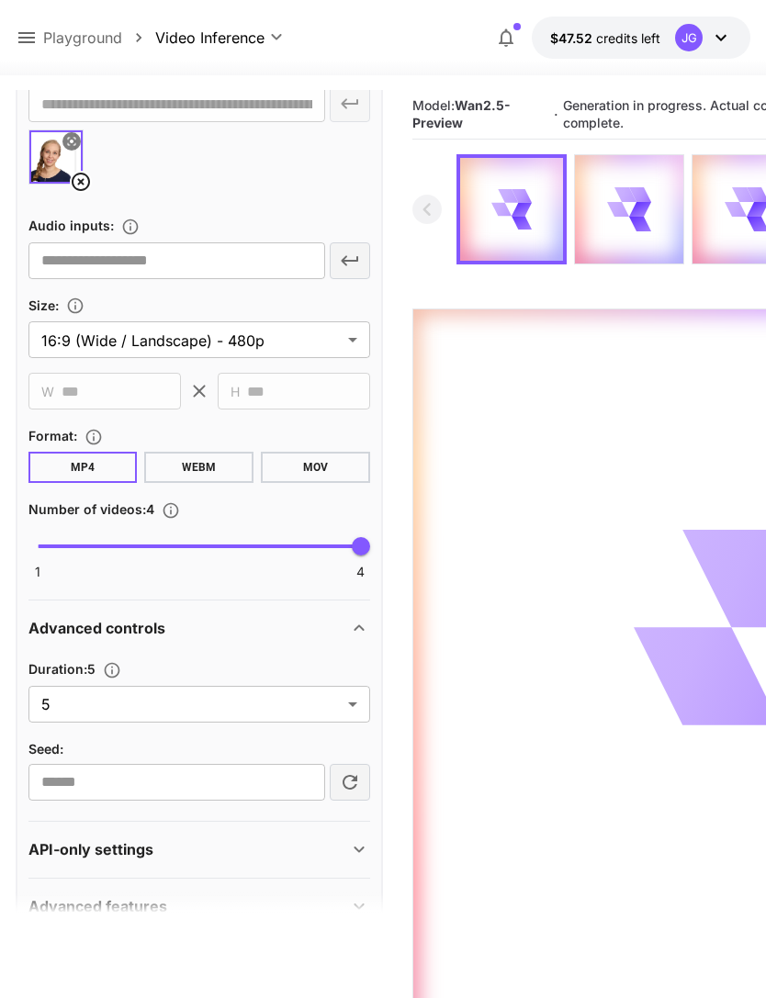
scroll to position [682, 0]
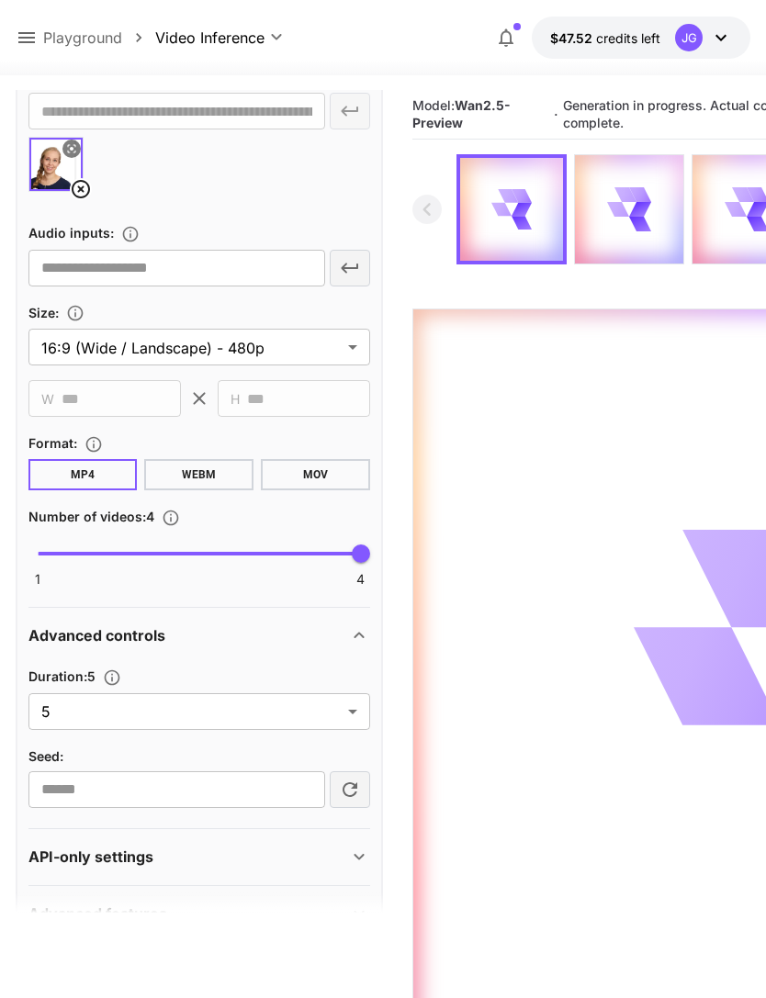
click at [354, 713] on body "**********" at bounding box center [383, 571] width 766 height 1143
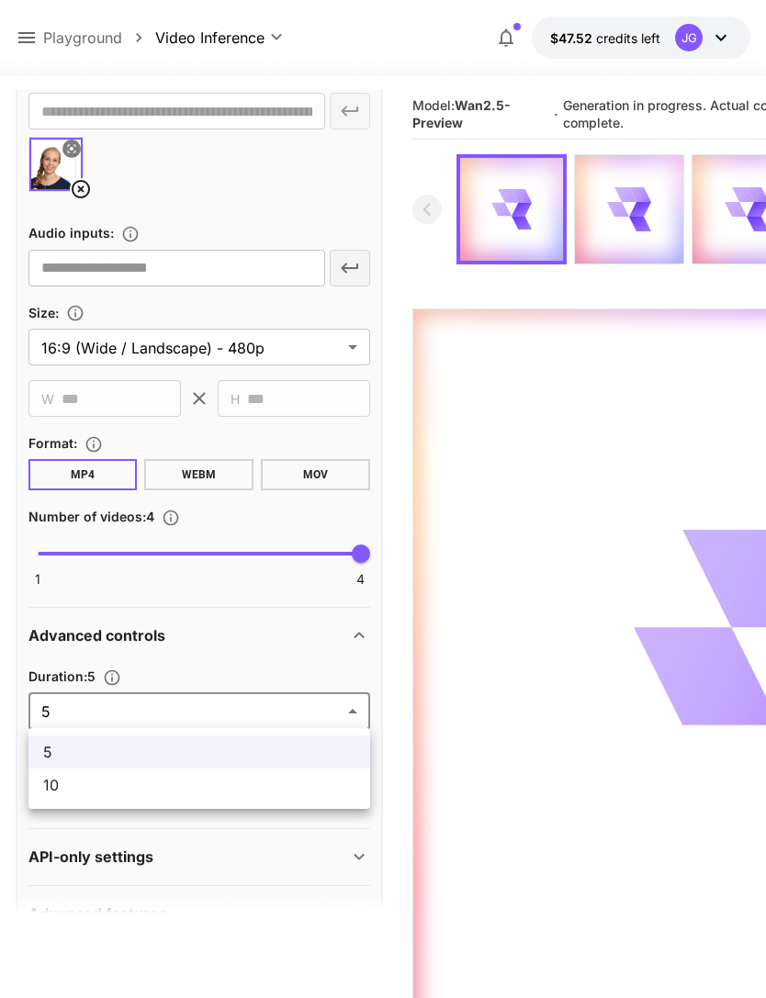
click at [252, 794] on span "10" at bounding box center [199, 785] width 312 height 22
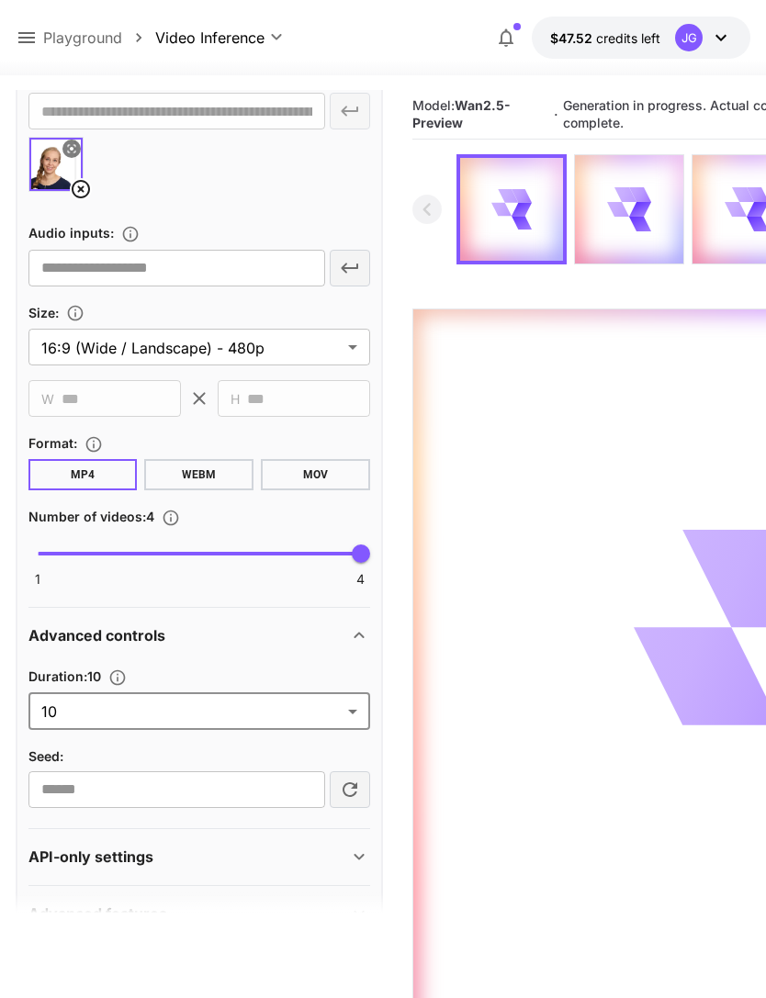
type input "**"
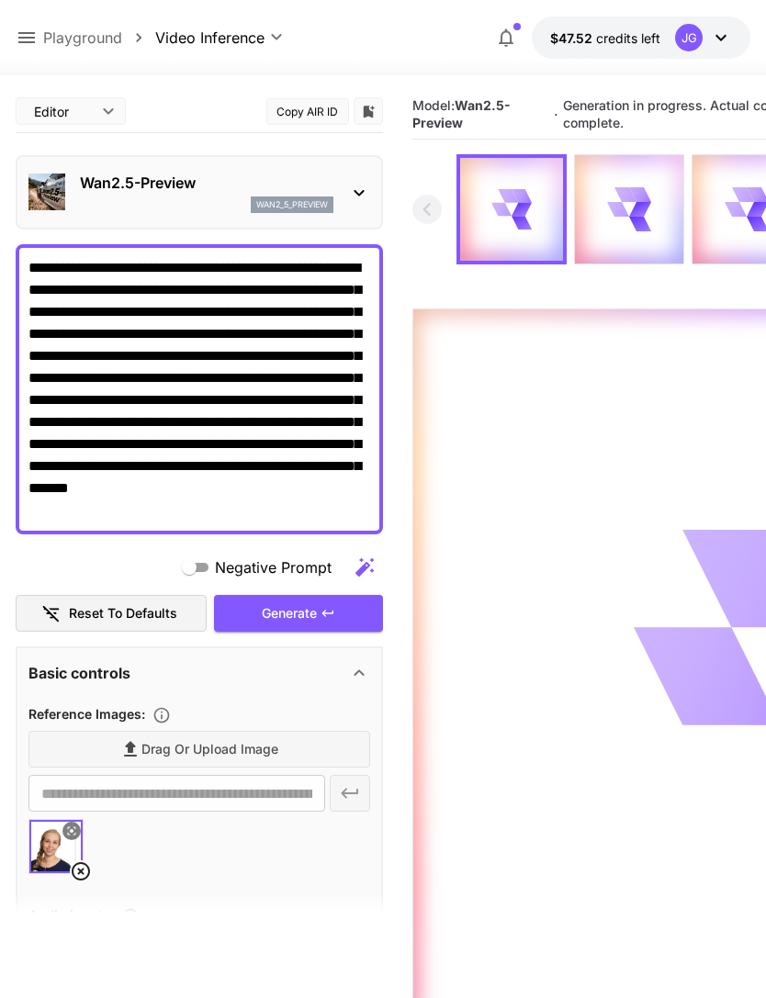
scroll to position [0, 0]
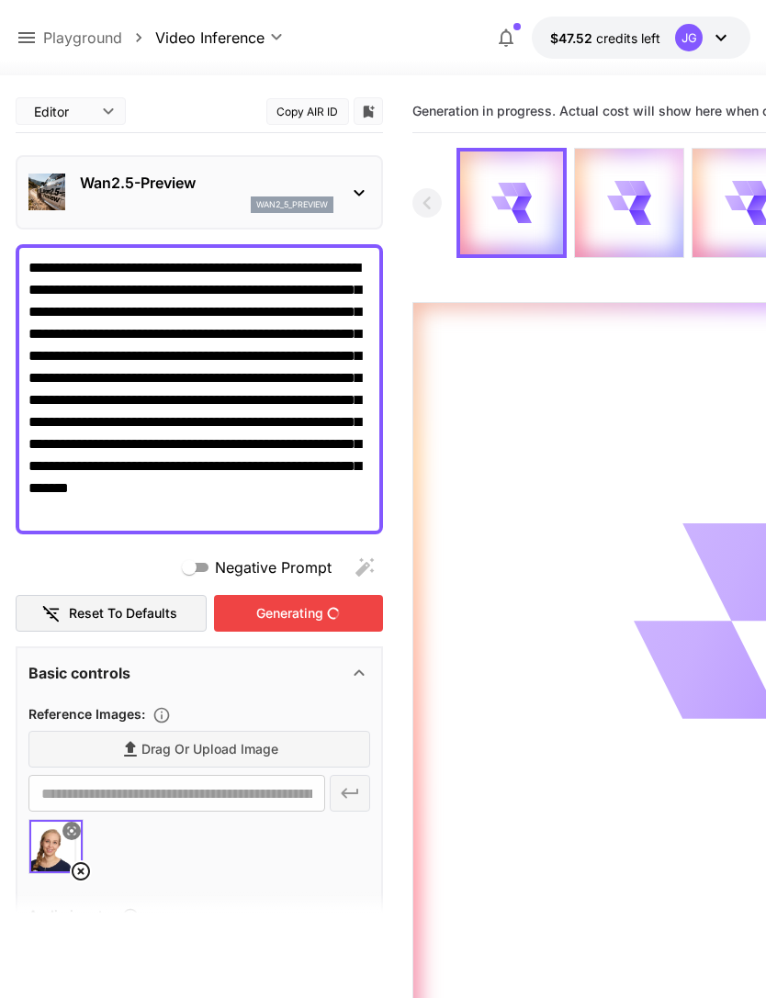
click at [32, 34] on icon at bounding box center [26, 37] width 17 height 11
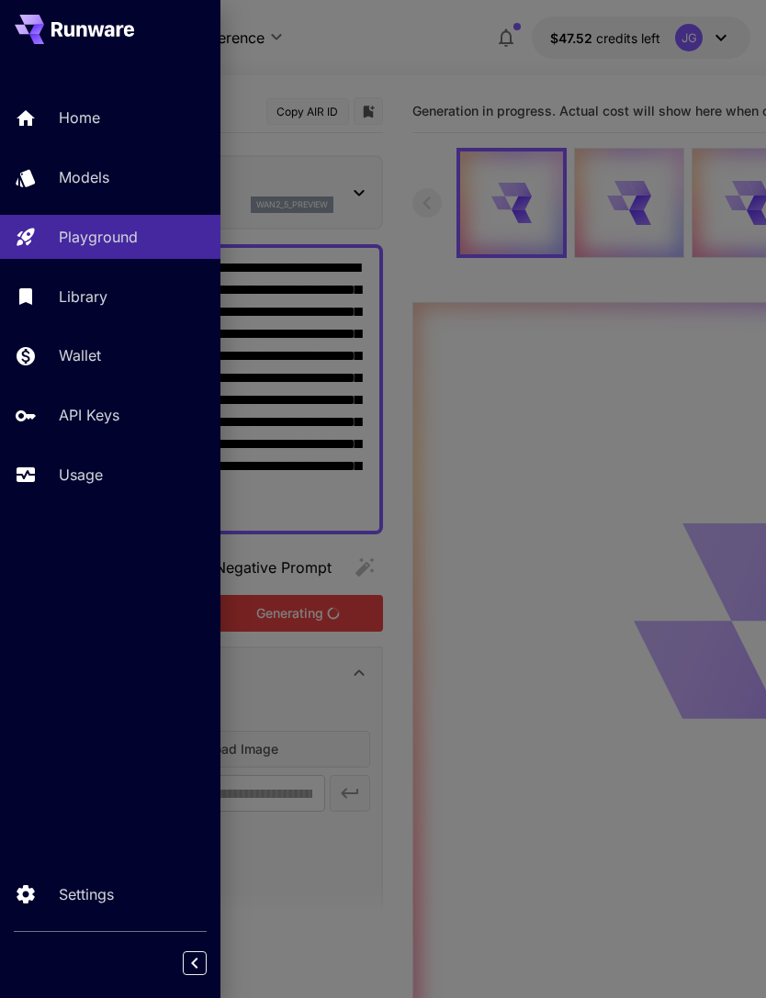
click at [107, 475] on div "Usage" at bounding box center [132, 475] width 147 height 22
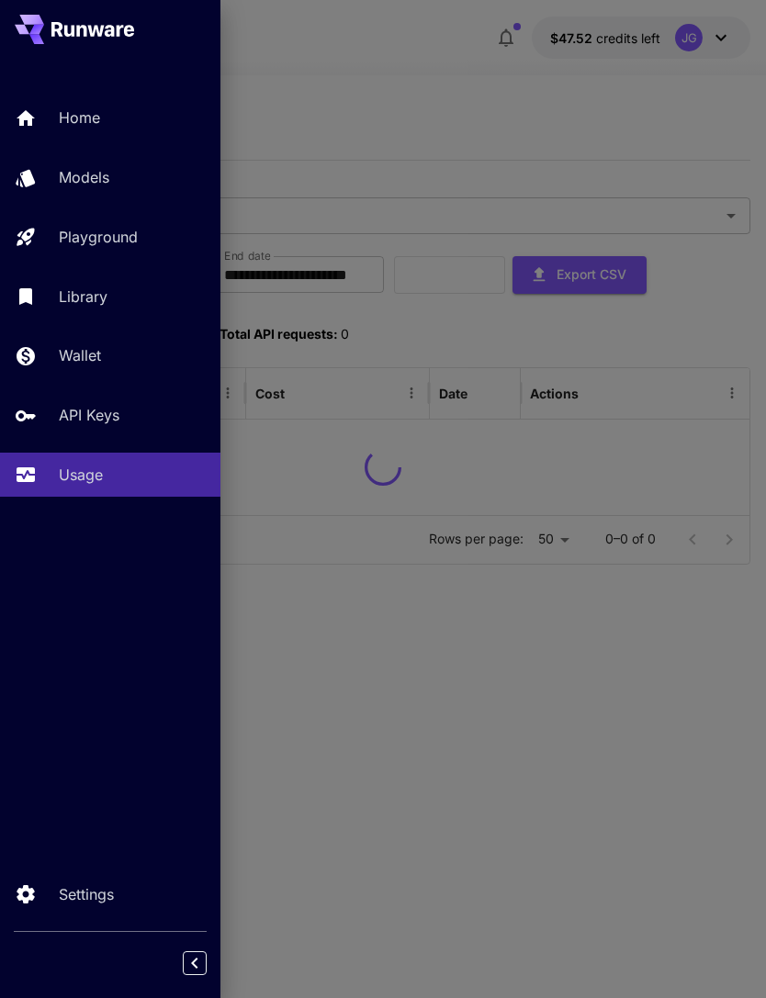
click at [479, 100] on div at bounding box center [383, 499] width 766 height 998
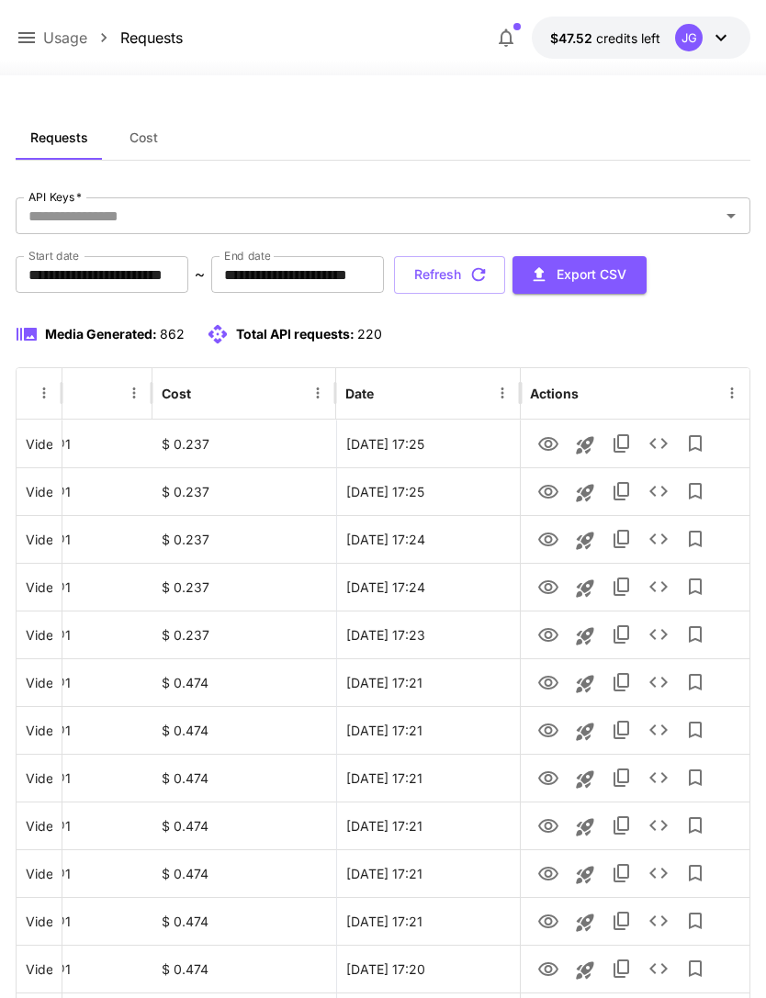
scroll to position [0, 94]
click at [550, 587] on icon "View" at bounding box center [548, 587] width 20 height 14
click at [553, 537] on icon "View" at bounding box center [548, 540] width 22 height 22
click at [546, 490] on icon "View" at bounding box center [548, 492] width 20 height 14
click at [546, 442] on icon "View" at bounding box center [548, 445] width 22 height 22
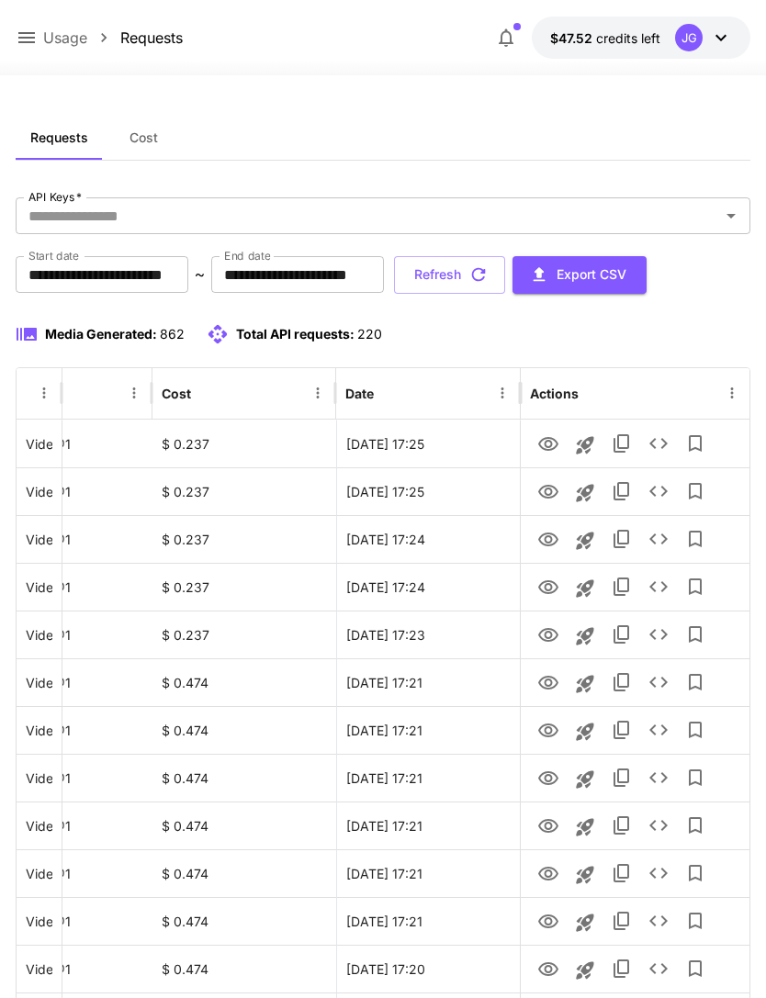
click at [505, 273] on button "Refresh" at bounding box center [449, 275] width 111 height 38
click at [505, 276] on button "Refresh" at bounding box center [449, 275] width 111 height 38
click at [32, 29] on icon at bounding box center [27, 38] width 22 height 22
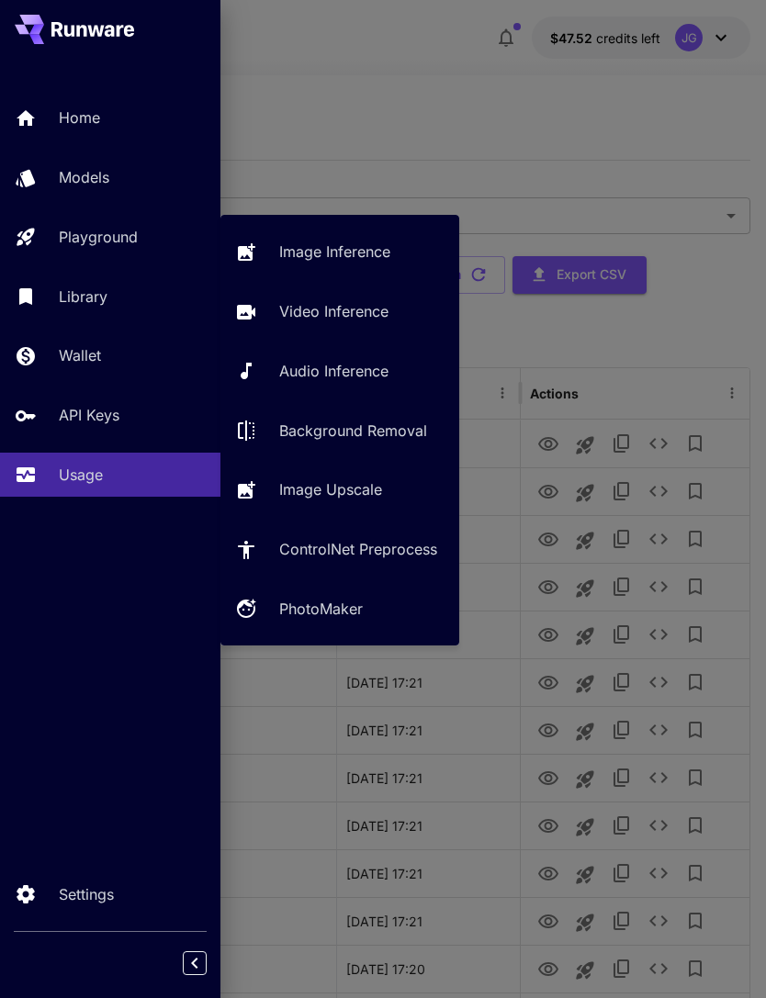
click at [373, 321] on p "Video Inference" at bounding box center [333, 311] width 109 height 22
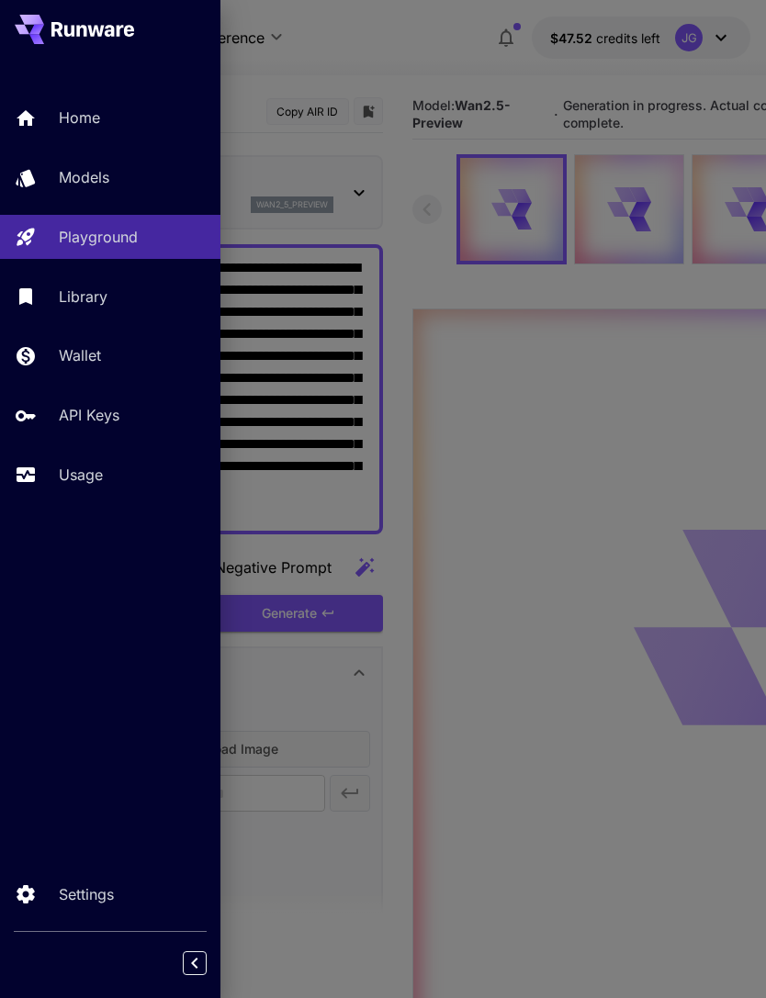
type input "*"
click at [456, 53] on div at bounding box center [383, 499] width 766 height 998
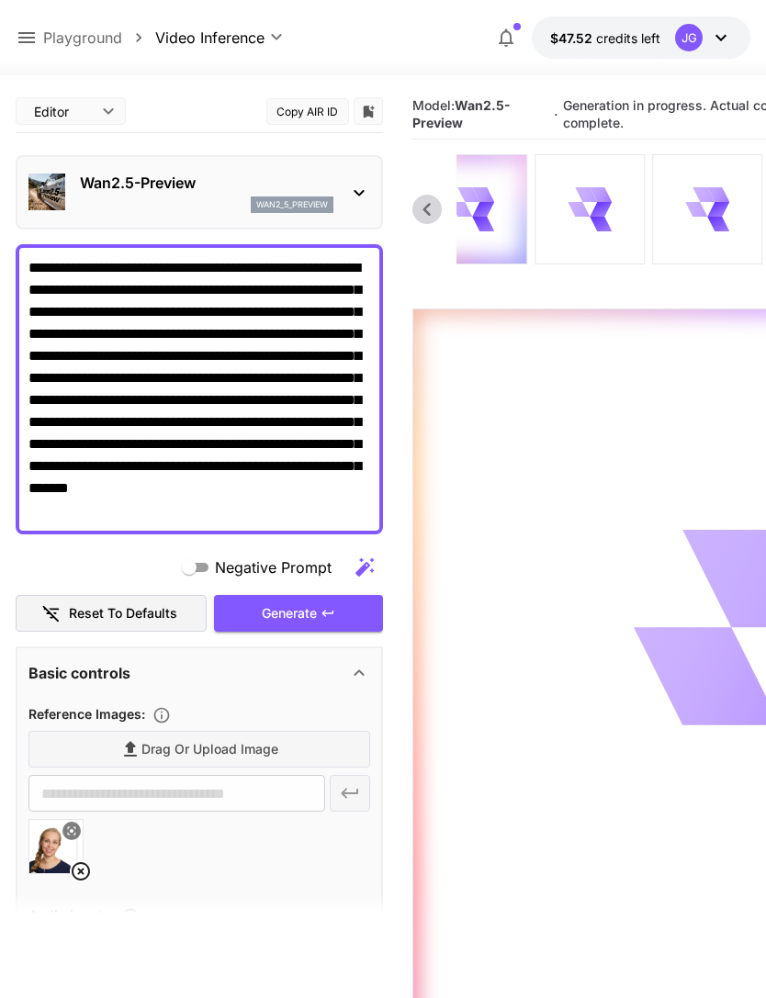
click at [628, 211] on div at bounding box center [589, 209] width 108 height 108
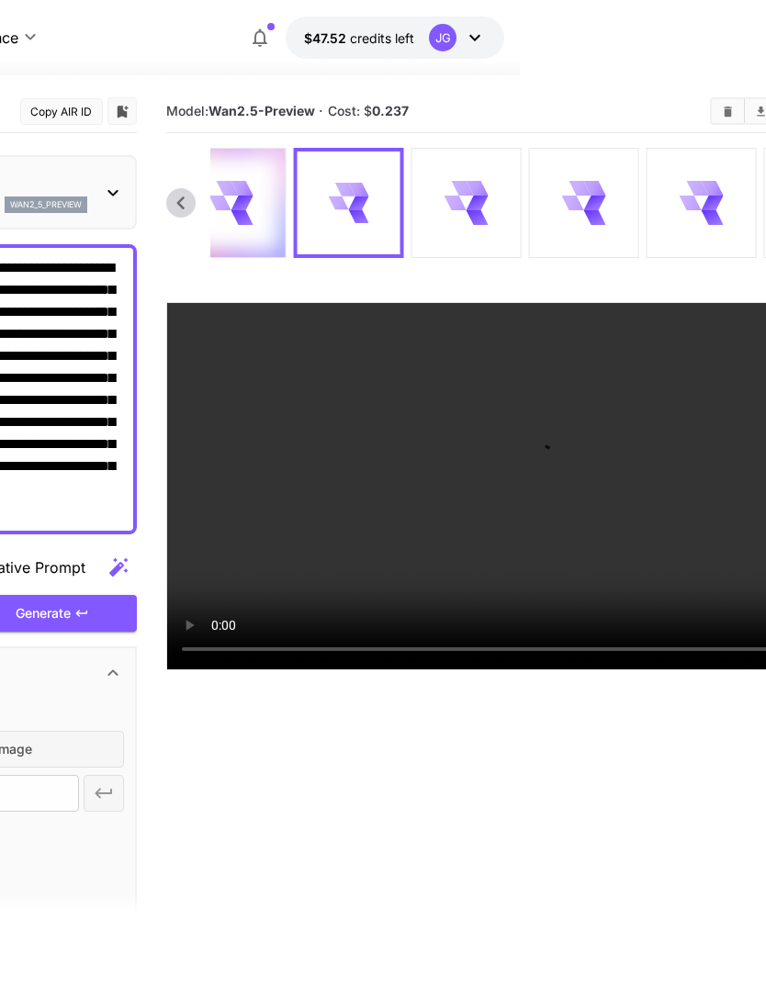
scroll to position [0, 285]
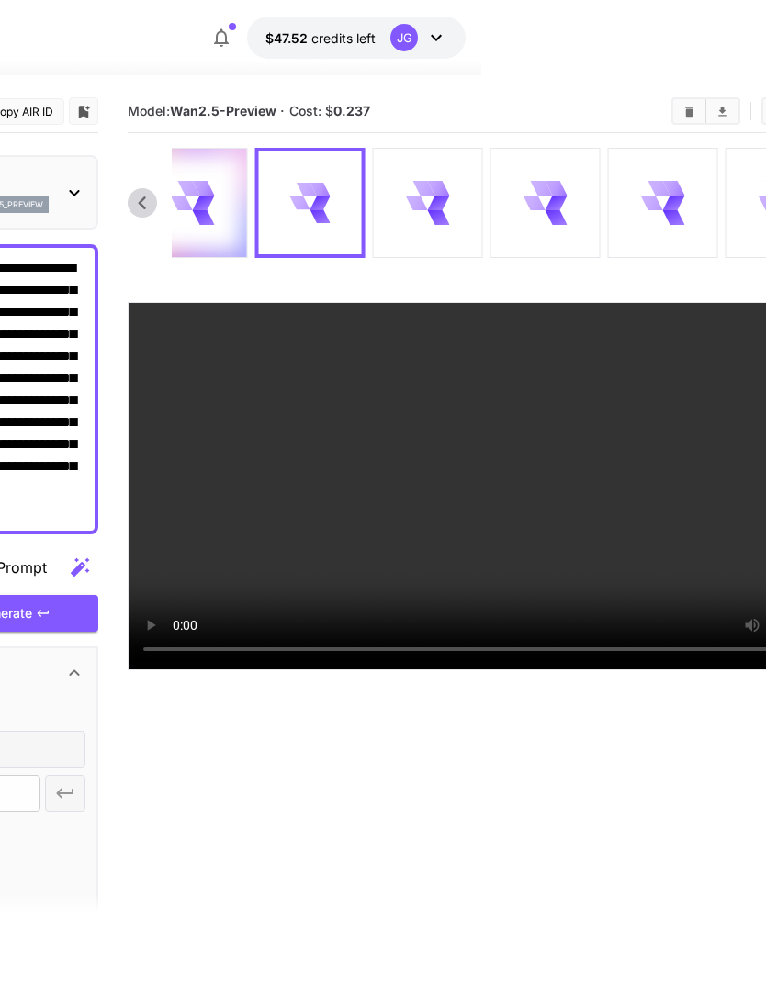
click at [500, 670] on video at bounding box center [496, 486] width 734 height 366
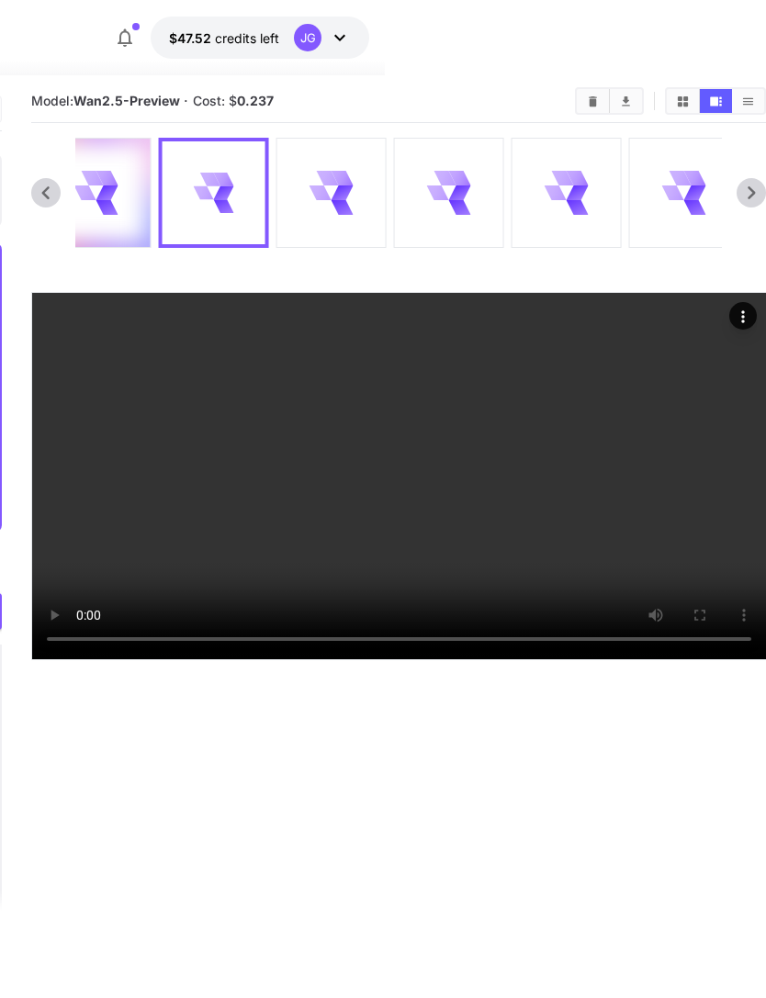
scroll to position [10, 381]
click at [345, 189] on icon at bounding box center [342, 193] width 22 height 15
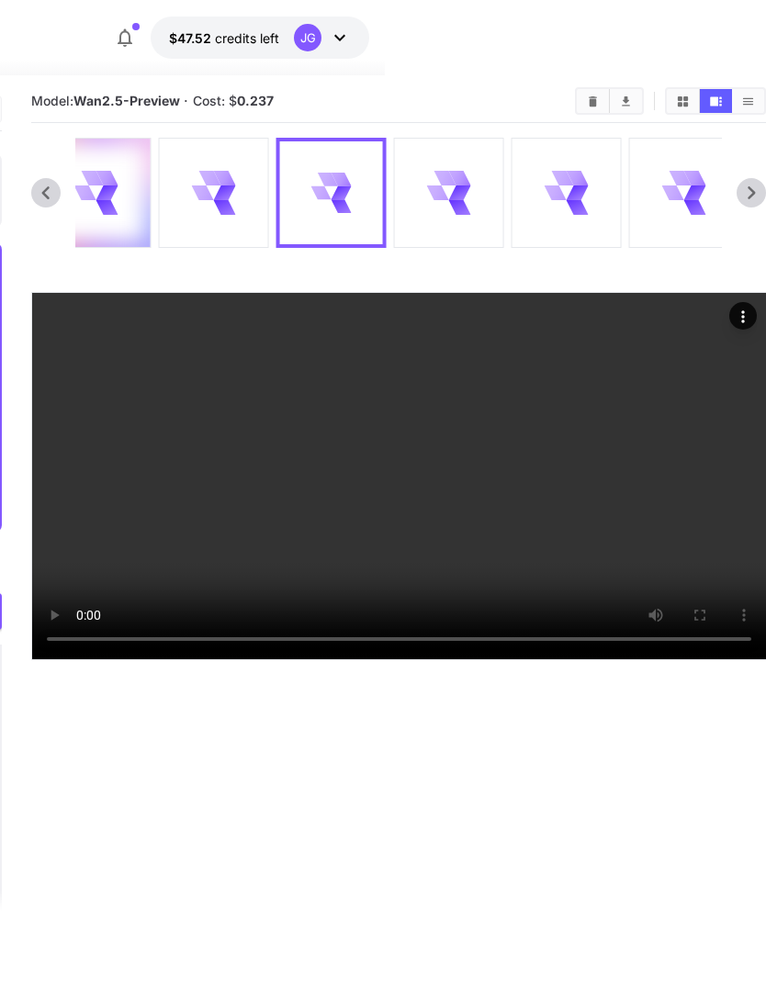
click at [456, 195] on icon at bounding box center [459, 193] width 22 height 15
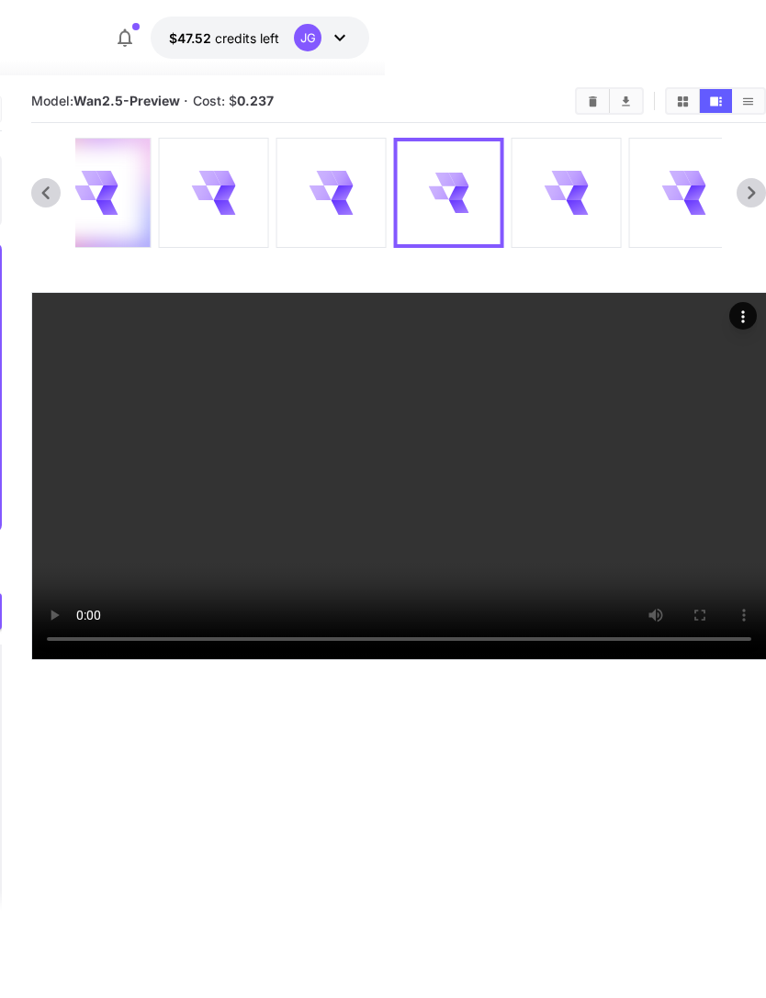
click at [398, 659] on video at bounding box center [399, 476] width 734 height 366
click at [400, 659] on video at bounding box center [399, 476] width 734 height 366
click at [681, 474] on video at bounding box center [399, 476] width 734 height 366
click at [457, 185] on icon at bounding box center [458, 180] width 20 height 14
click at [581, 186] on icon at bounding box center [577, 193] width 22 height 15
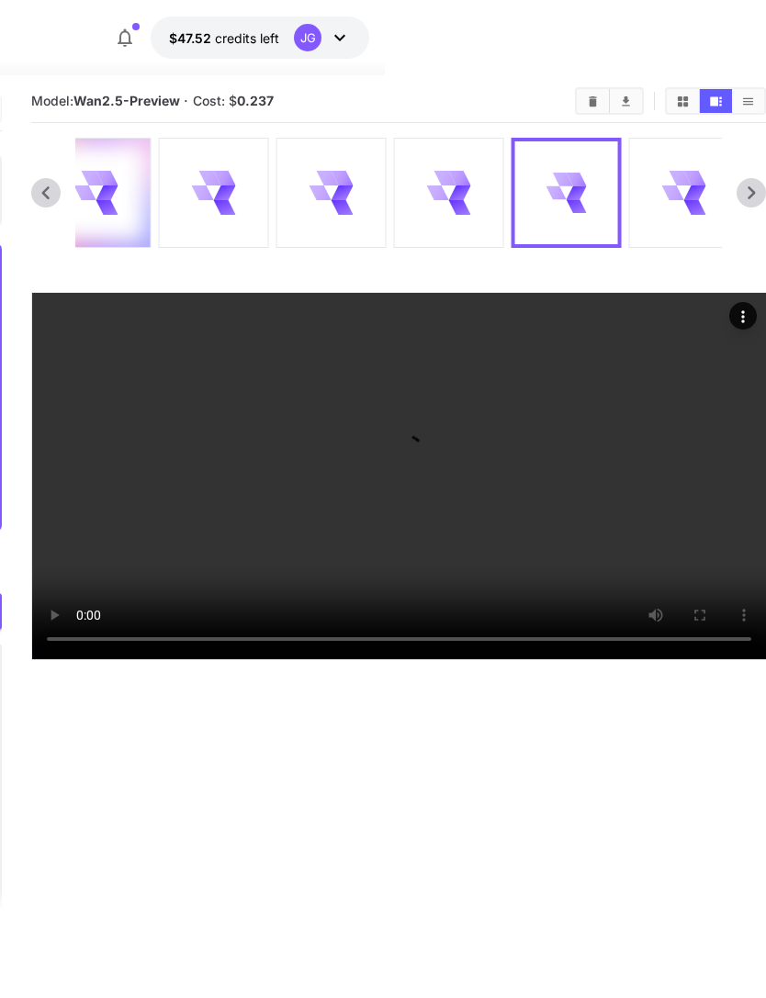
click at [453, 184] on icon at bounding box center [448, 192] width 43 height 43
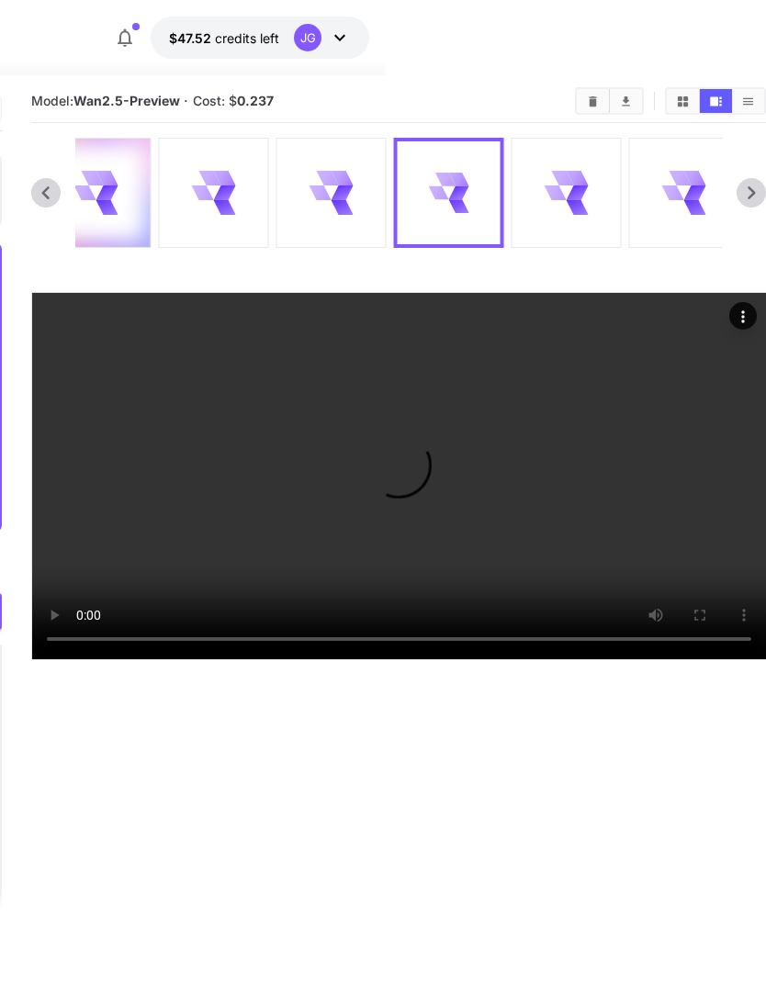
click at [568, 197] on icon at bounding box center [577, 193] width 22 height 15
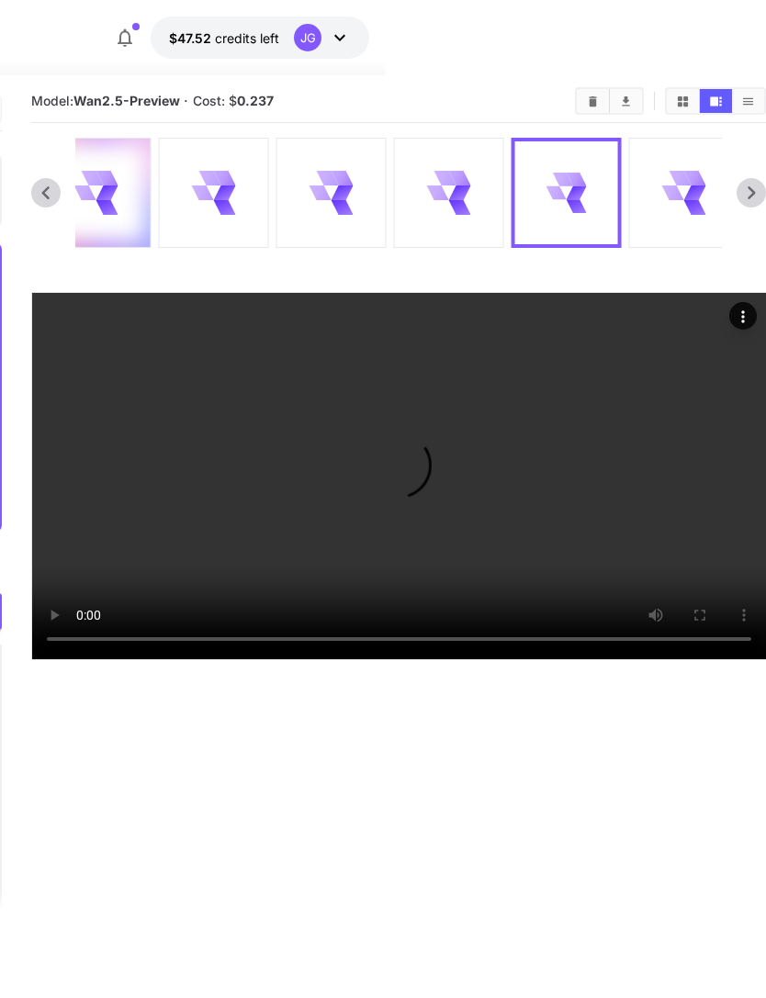
click at [675, 197] on icon at bounding box center [673, 193] width 22 height 15
click at [584, 186] on icon at bounding box center [577, 193] width 22 height 15
click at [686, 194] on icon at bounding box center [683, 192] width 43 height 43
click at [592, 494] on video at bounding box center [399, 476] width 734 height 366
click at [453, 189] on icon at bounding box center [459, 193] width 22 height 15
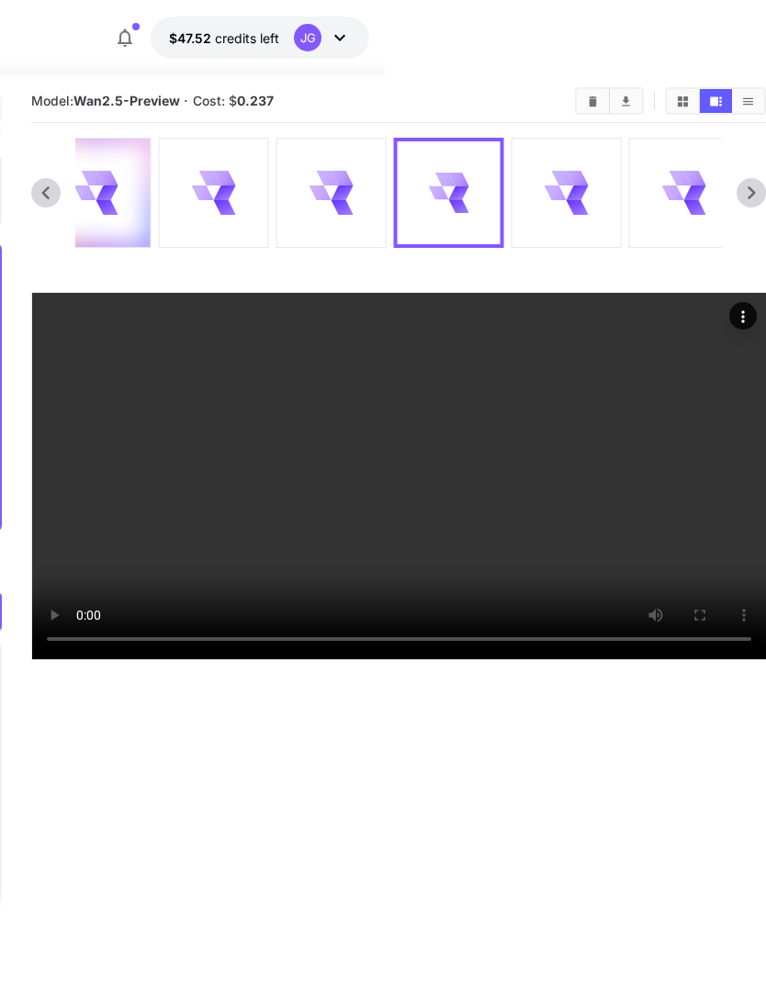
click at [662, 450] on video at bounding box center [399, 476] width 734 height 366
click at [333, 193] on icon at bounding box center [331, 192] width 43 height 43
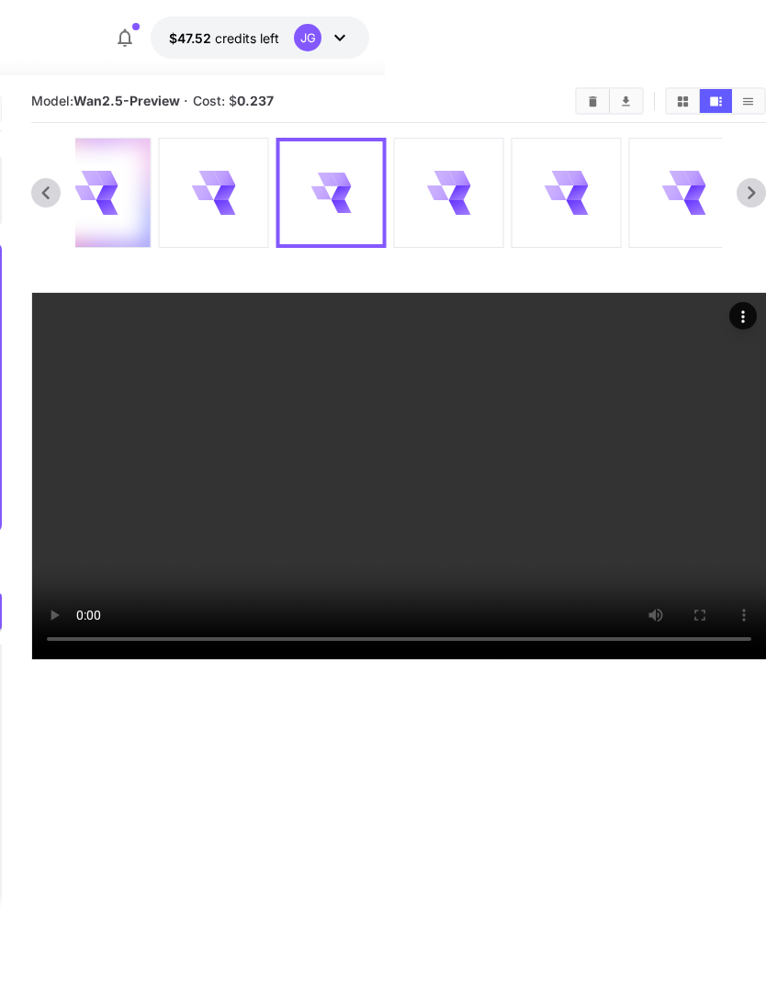
click at [238, 197] on div at bounding box center [213, 193] width 108 height 108
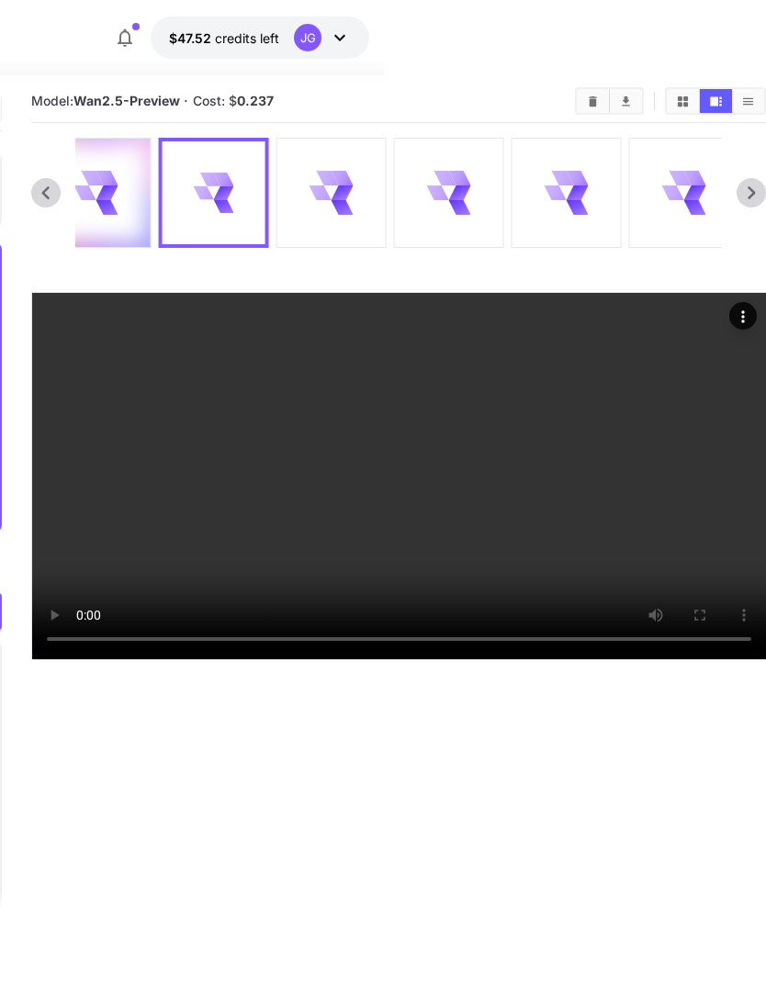
click at [346, 197] on icon at bounding box center [342, 193] width 22 height 15
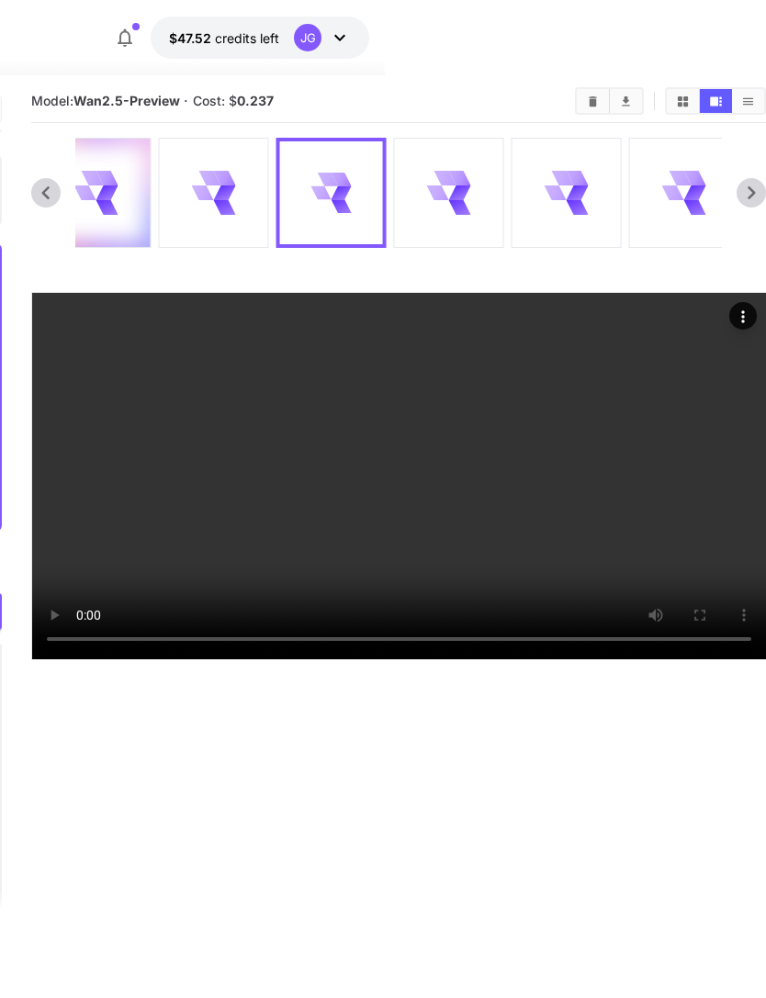
click at [488, 198] on div at bounding box center [448, 193] width 108 height 108
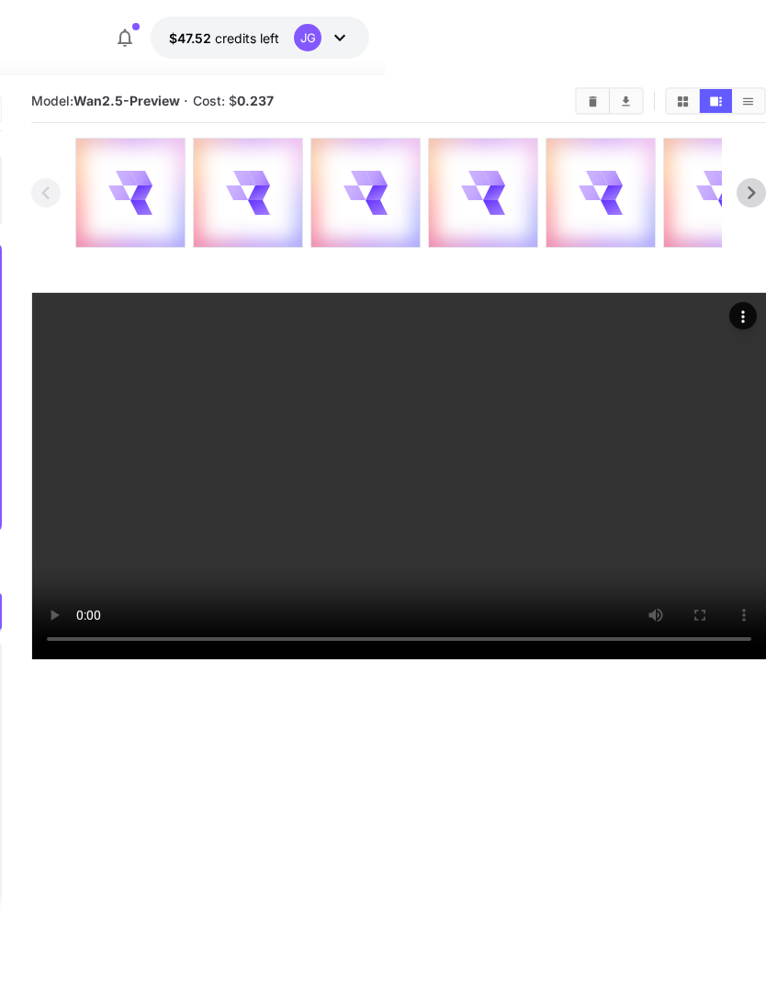
click at [135, 186] on icon at bounding box center [129, 192] width 43 height 43
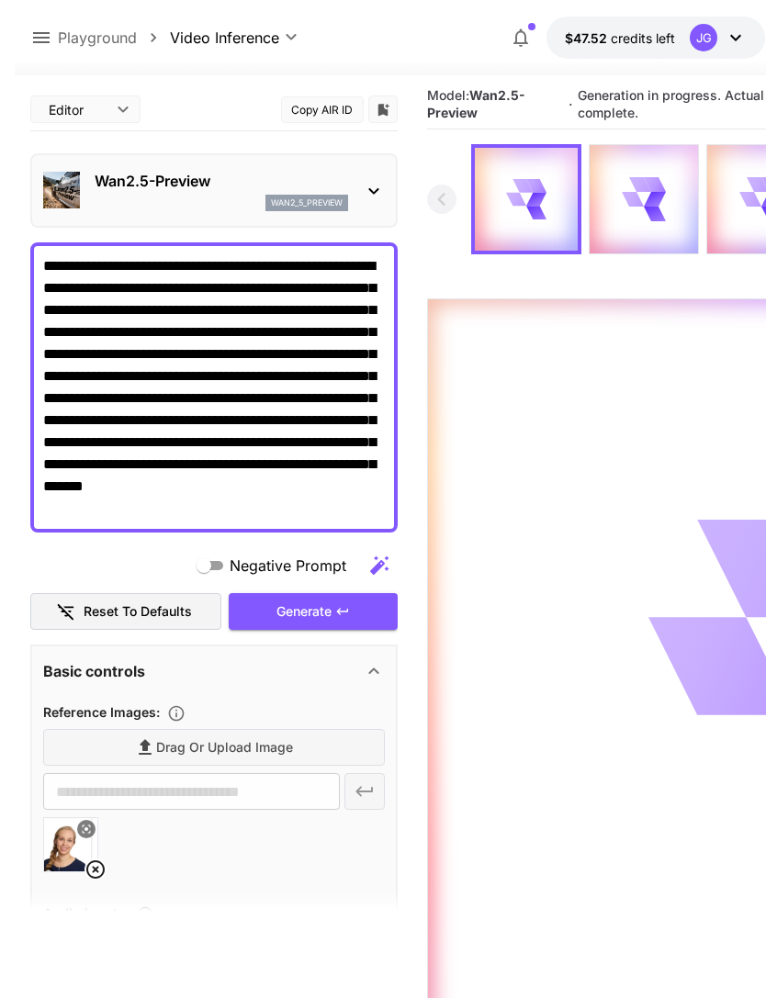
scroll to position [10, 0]
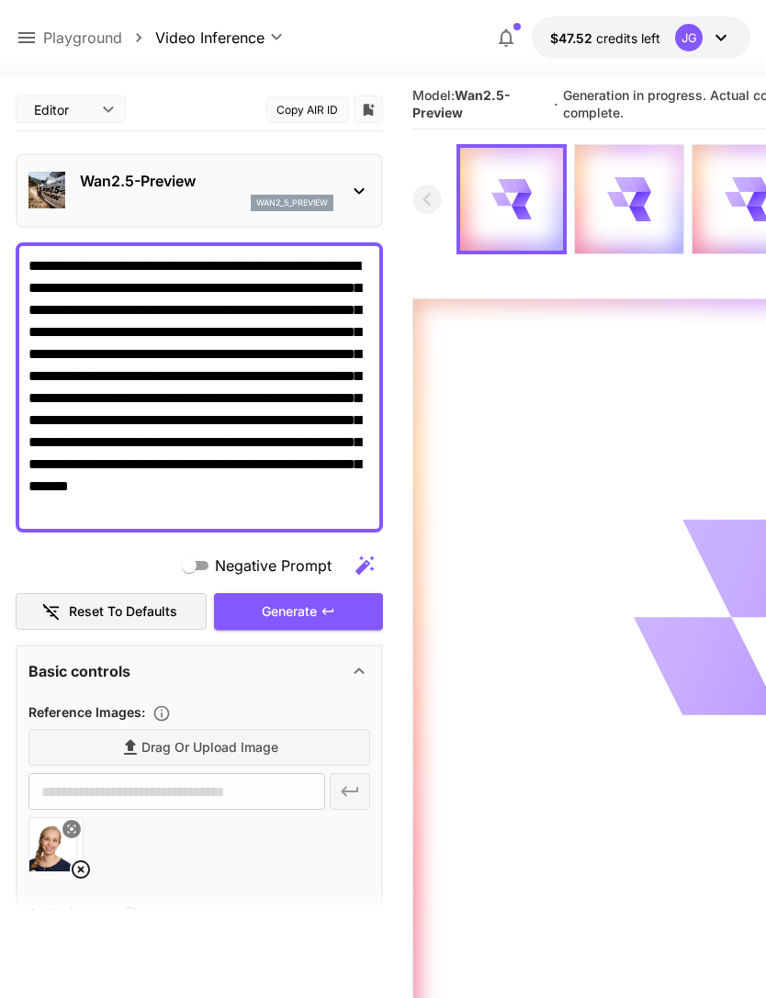
click at [37, 32] on icon at bounding box center [27, 38] width 22 height 22
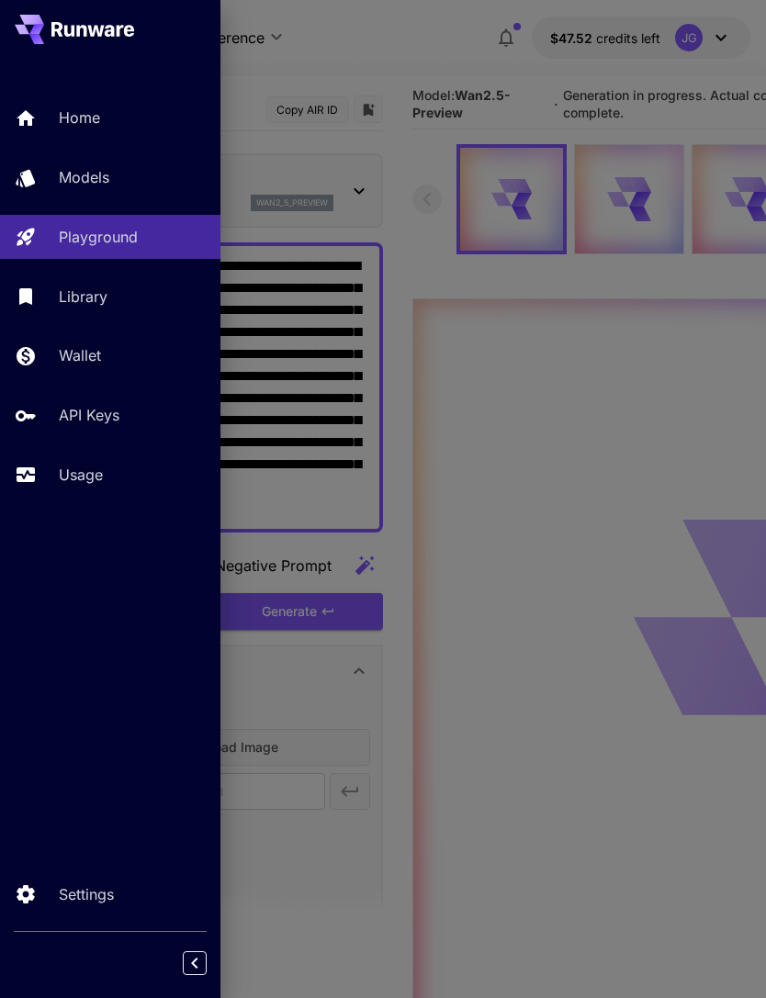
click at [95, 477] on p "Usage" at bounding box center [81, 475] width 44 height 22
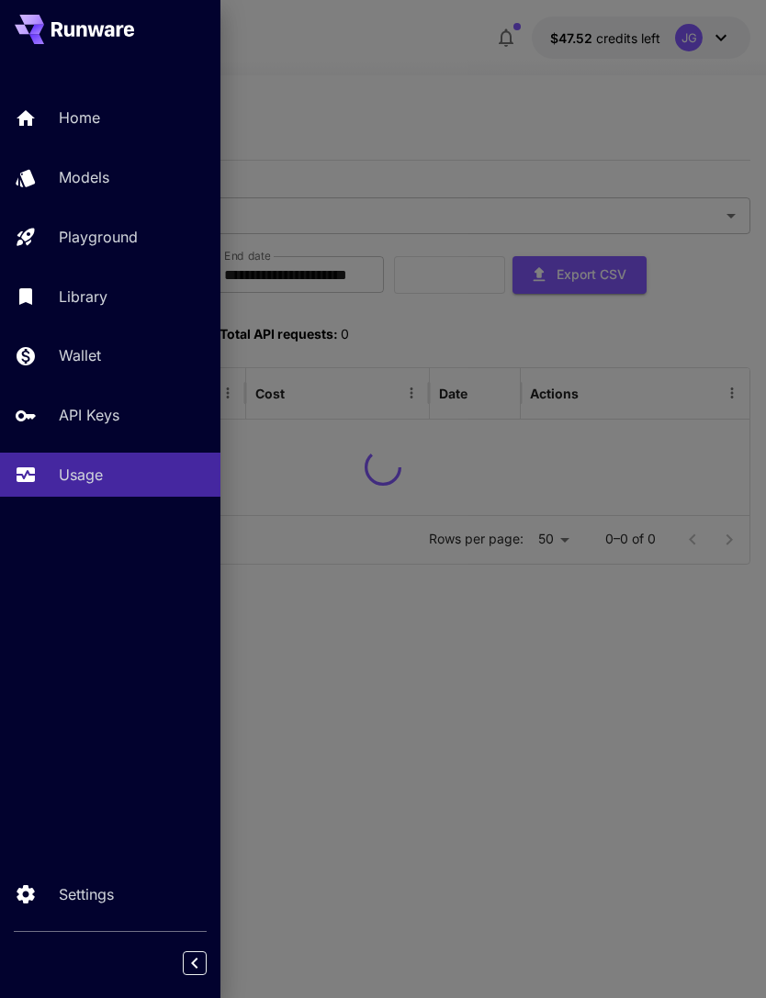
click at [473, 107] on div at bounding box center [383, 499] width 766 height 998
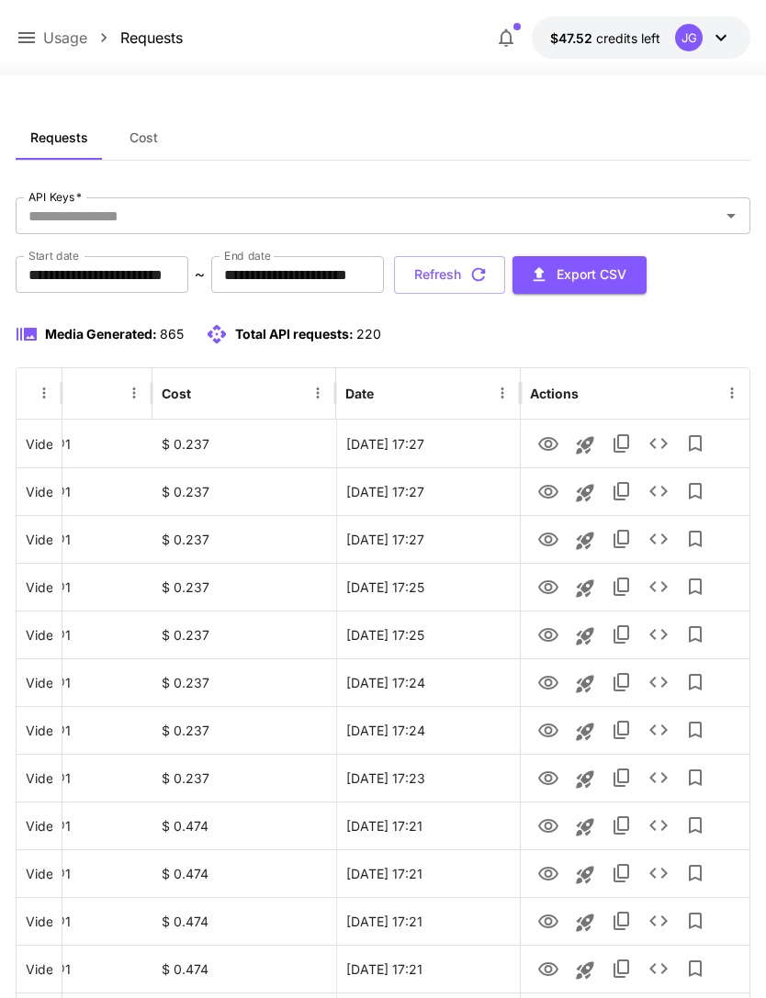
scroll to position [0, 94]
click at [547, 544] on icon "View" at bounding box center [548, 540] width 22 height 22
click at [548, 490] on icon "View" at bounding box center [548, 492] width 22 height 22
click at [554, 432] on link "View" at bounding box center [548, 443] width 22 height 23
click at [505, 271] on button "Refresh" at bounding box center [449, 275] width 111 height 38
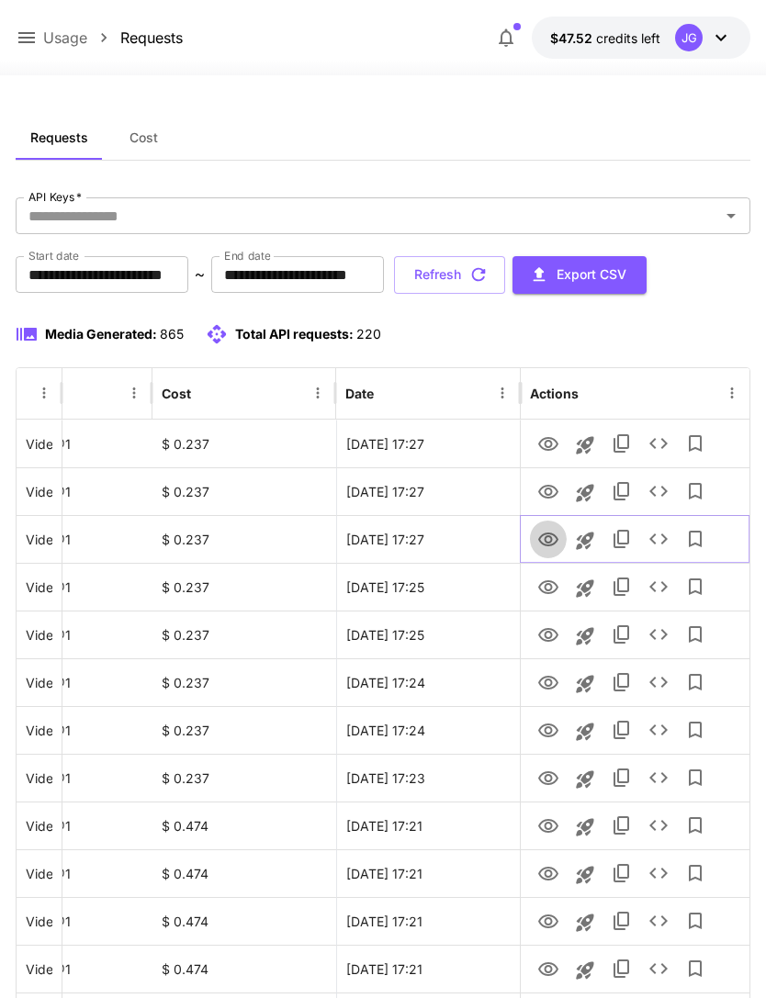
click at [544, 535] on icon "View" at bounding box center [548, 540] width 22 height 22
click at [547, 487] on icon "View" at bounding box center [548, 492] width 22 height 22
click at [544, 446] on icon "View" at bounding box center [548, 445] width 22 height 22
click at [550, 490] on icon "View" at bounding box center [548, 492] width 20 height 14
click at [489, 270] on icon "button" at bounding box center [478, 275] width 20 height 20
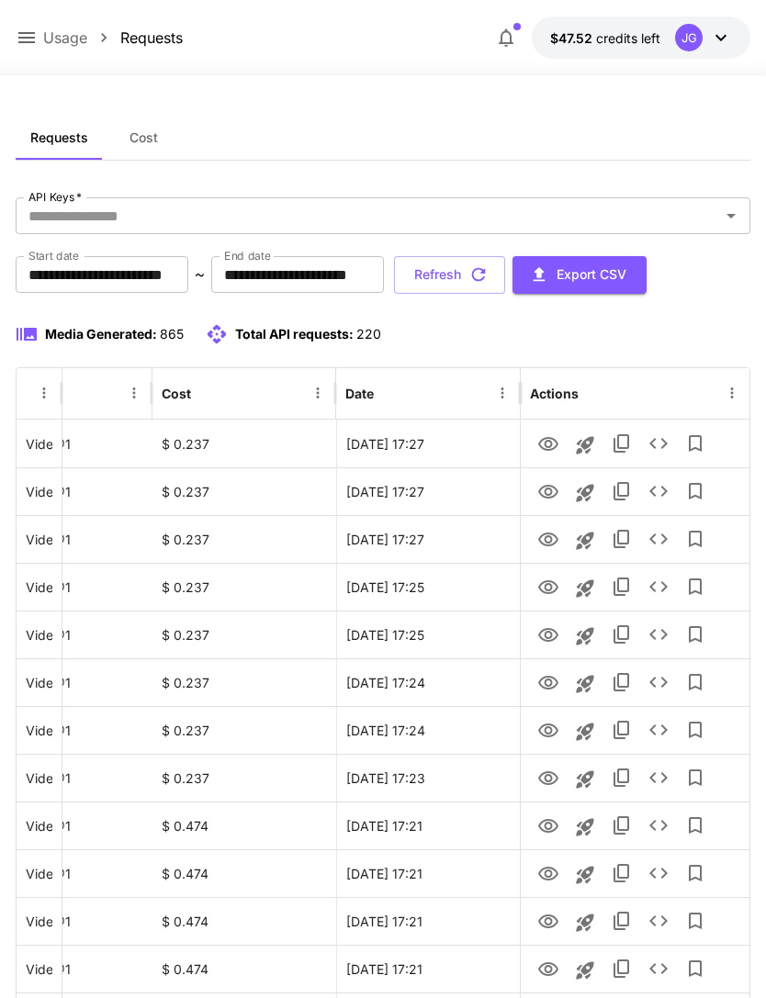
click at [505, 270] on button "Refresh" at bounding box center [449, 275] width 111 height 38
click at [544, 541] on icon "View" at bounding box center [548, 540] width 22 height 22
click at [22, 33] on icon at bounding box center [26, 37] width 17 height 11
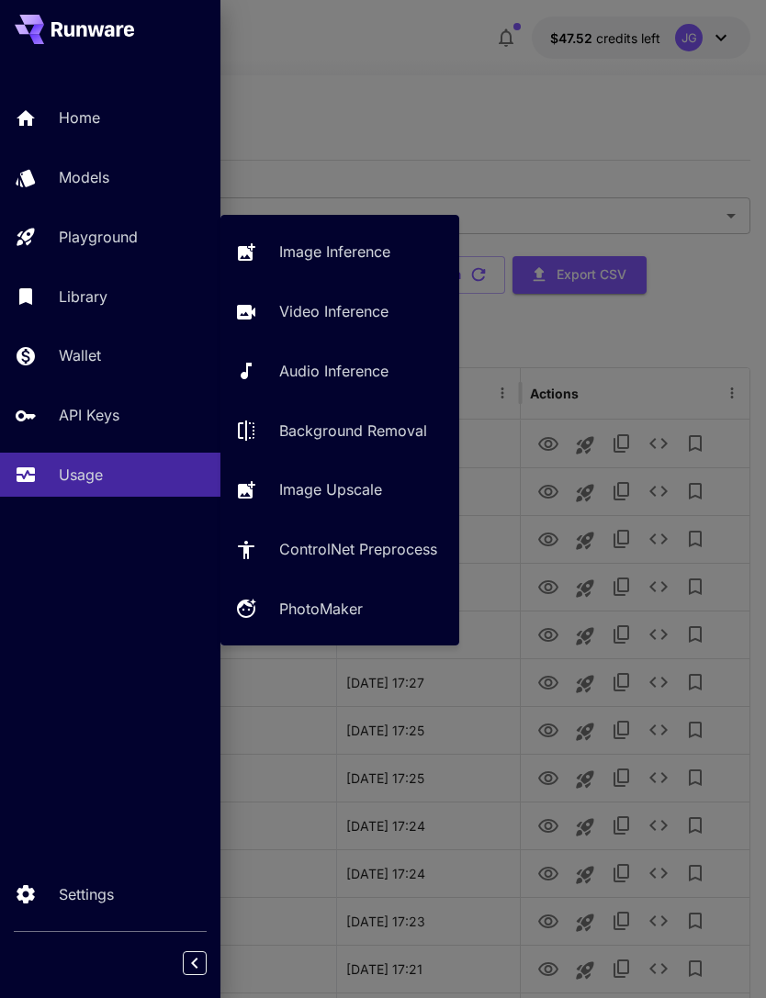
click at [369, 310] on p "Video Inference" at bounding box center [333, 311] width 109 height 22
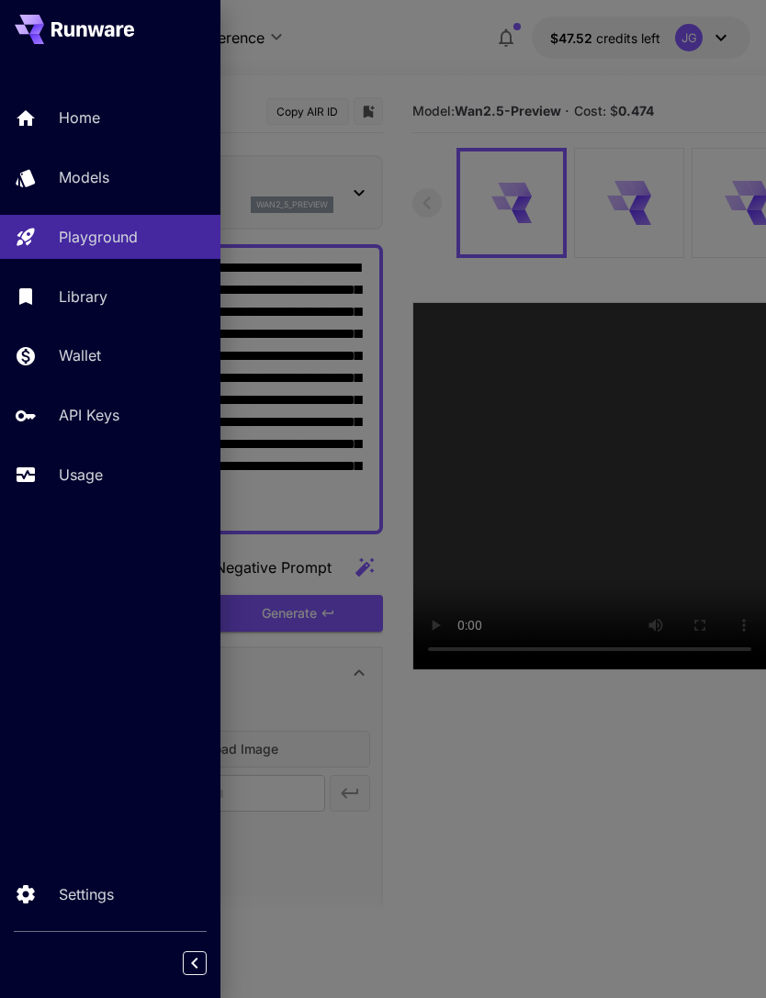
click at [428, 76] on div at bounding box center [383, 499] width 766 height 998
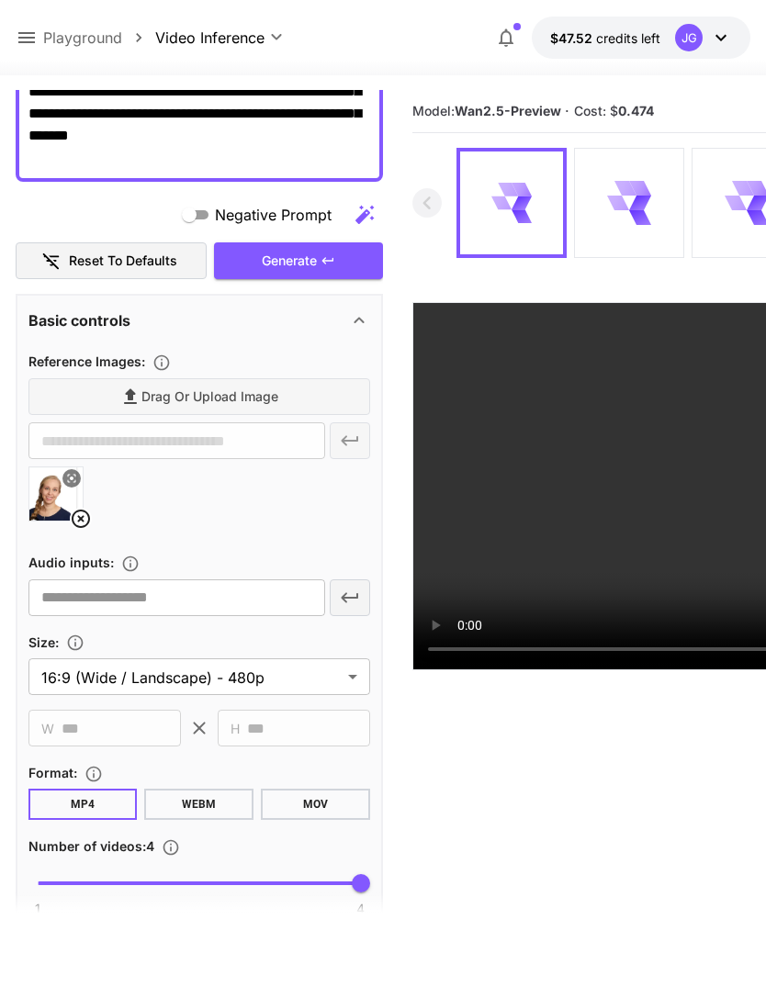
scroll to position [408, 0]
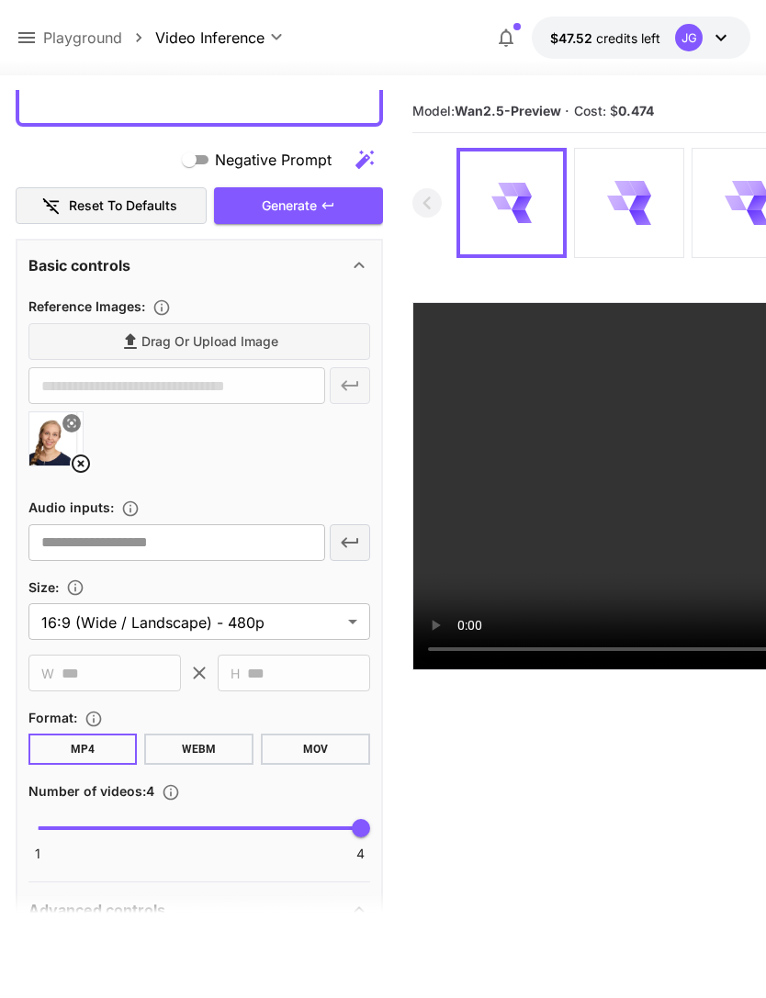
click at [82, 462] on icon at bounding box center [81, 464] width 18 height 18
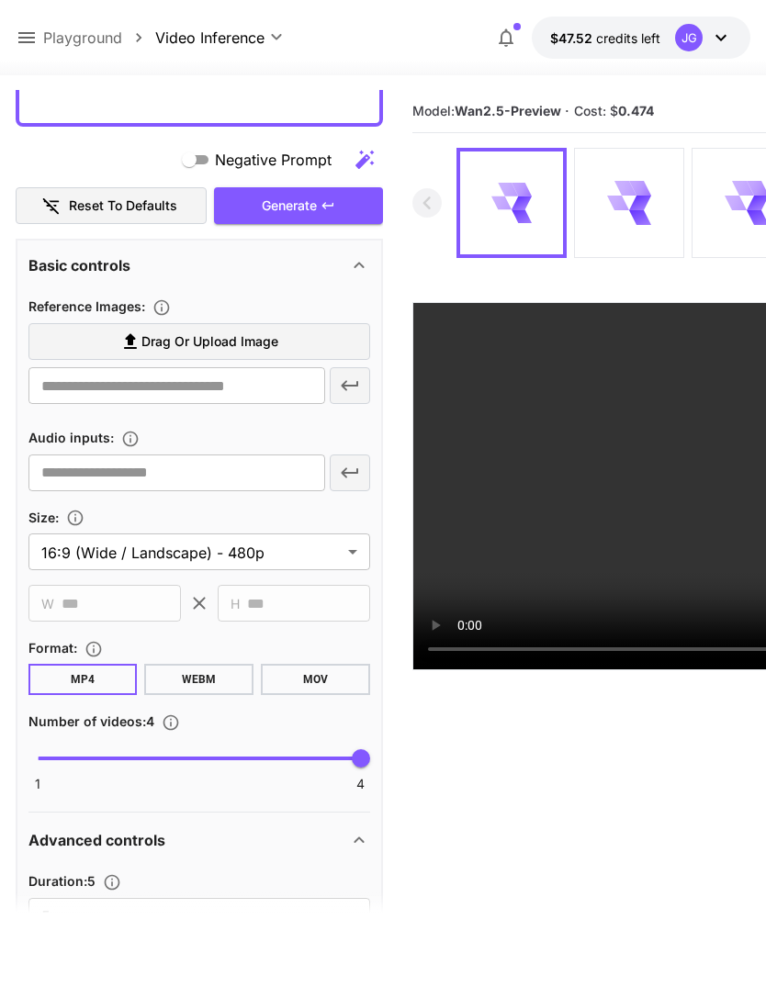
click at [273, 338] on span "Drag or upload image" at bounding box center [209, 342] width 137 height 23
click at [0, 0] on input "Drag or upload image" at bounding box center [0, 0] width 0 height 0
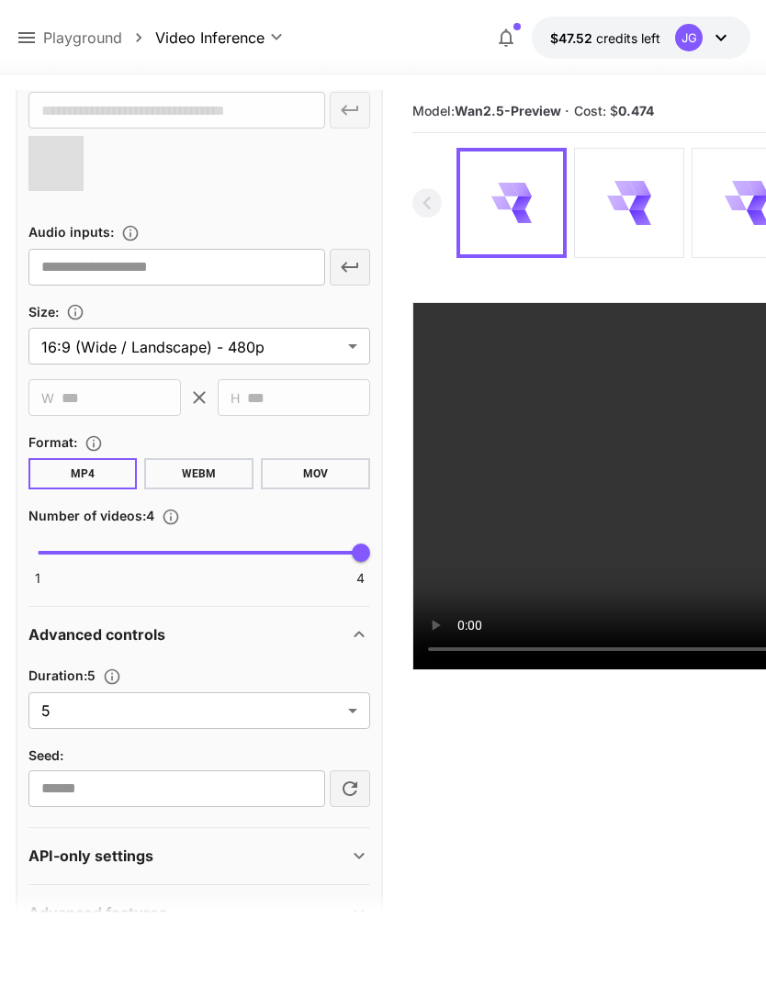
scroll to position [682, 0]
click at [350, 712] on body "**********" at bounding box center [383, 571] width 766 height 1143
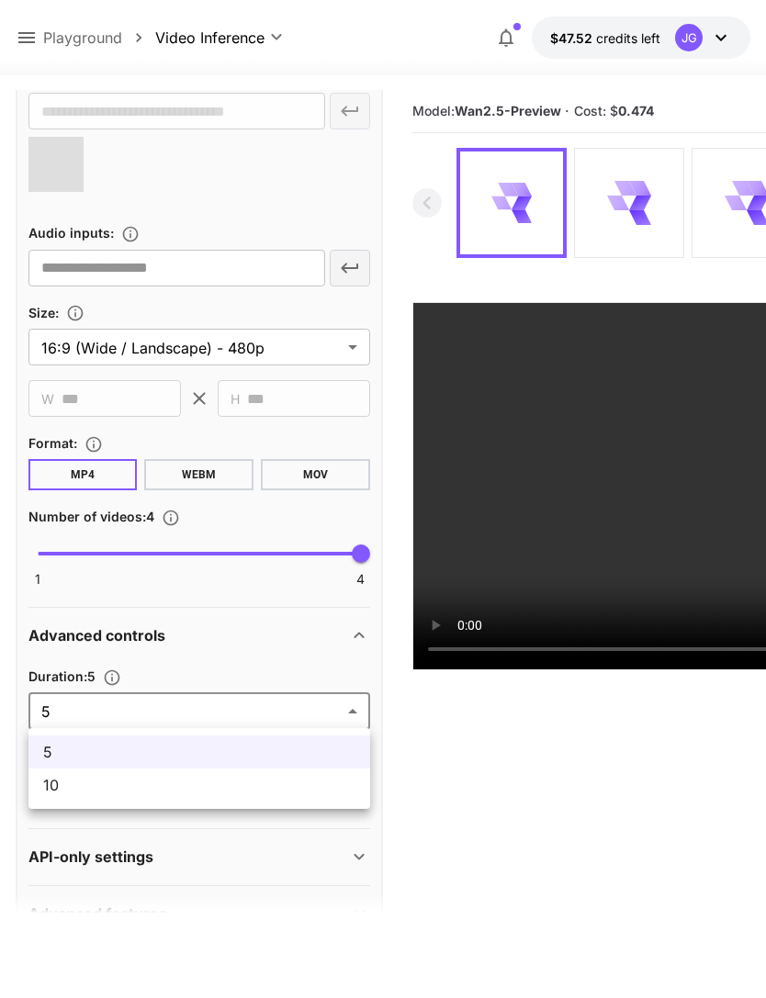
click at [240, 795] on span "10" at bounding box center [199, 785] width 312 height 22
type input "**"
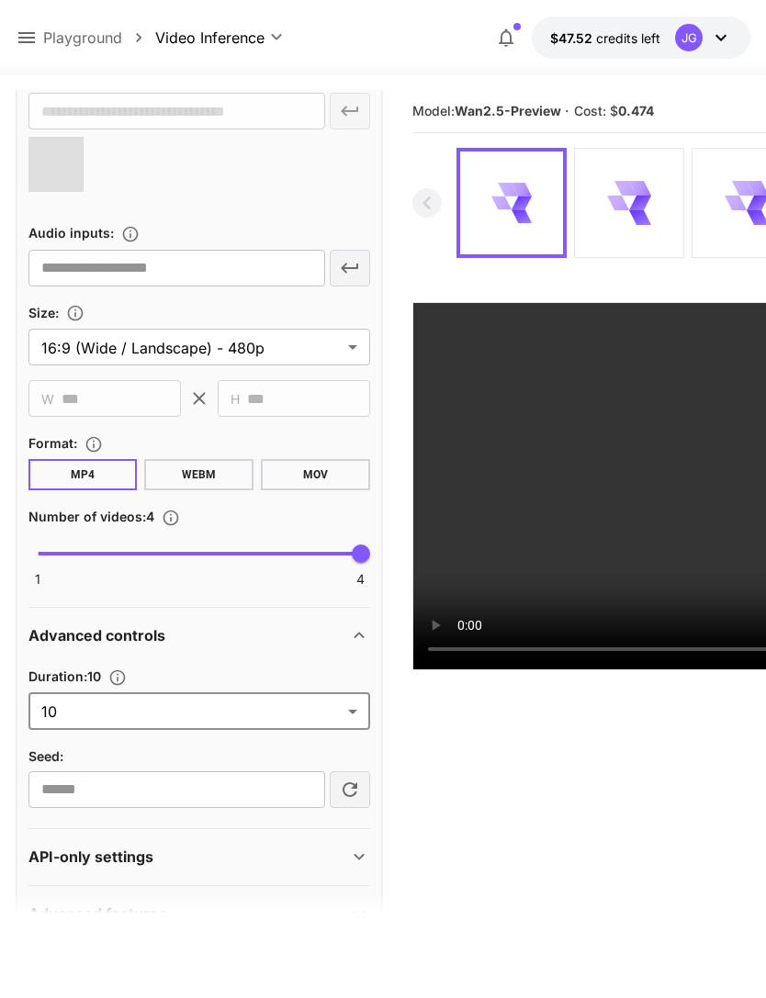
type input "**********"
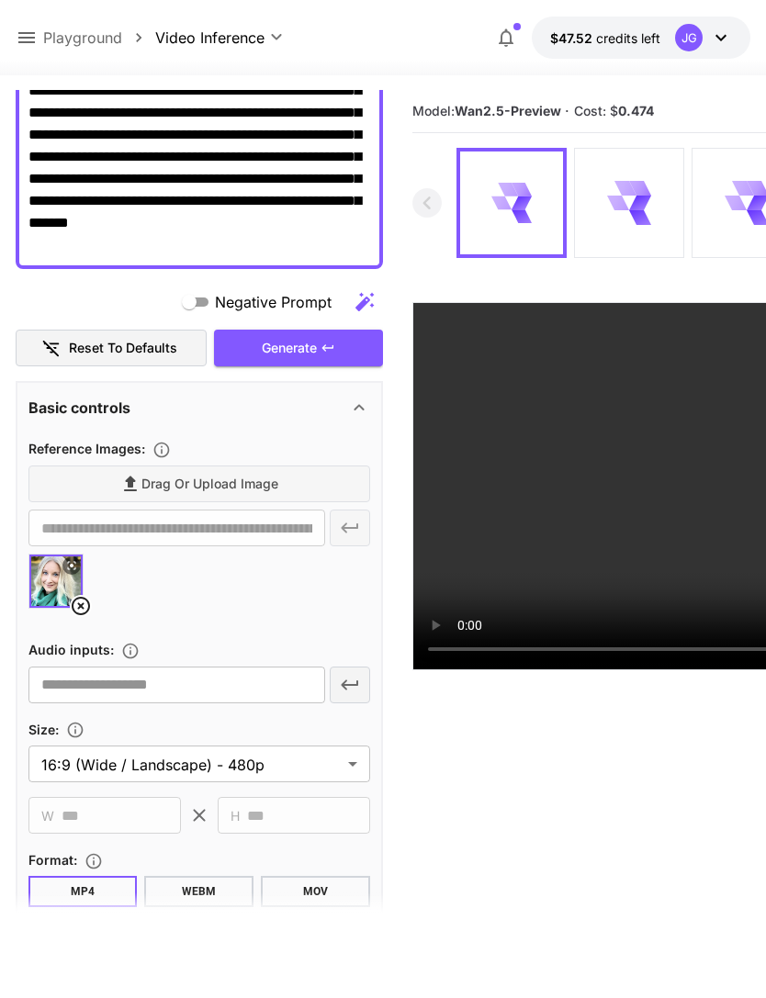
scroll to position [257, 0]
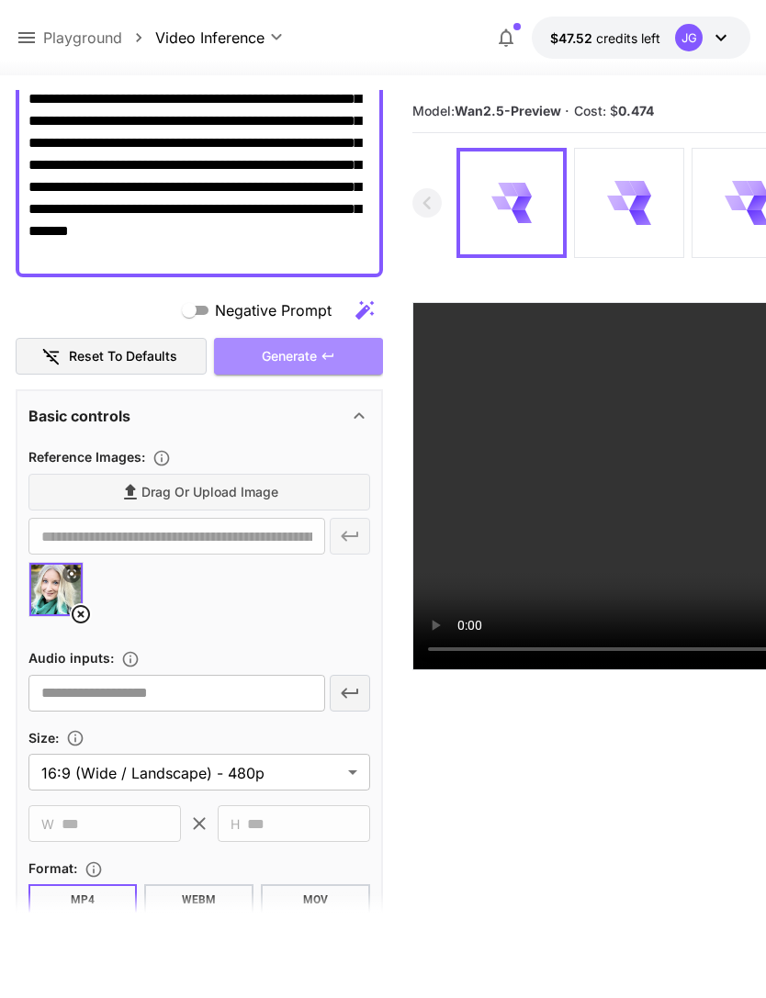
click at [336, 347] on div "Generate" at bounding box center [298, 357] width 169 height 38
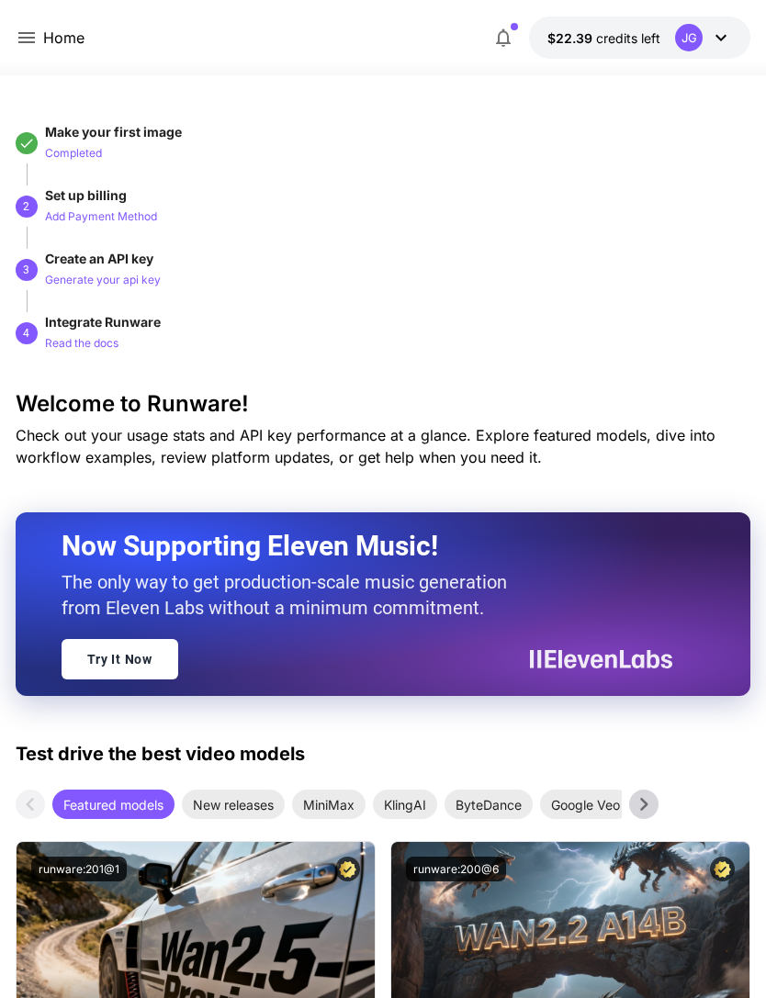
click at [37, 40] on icon at bounding box center [27, 38] width 22 height 22
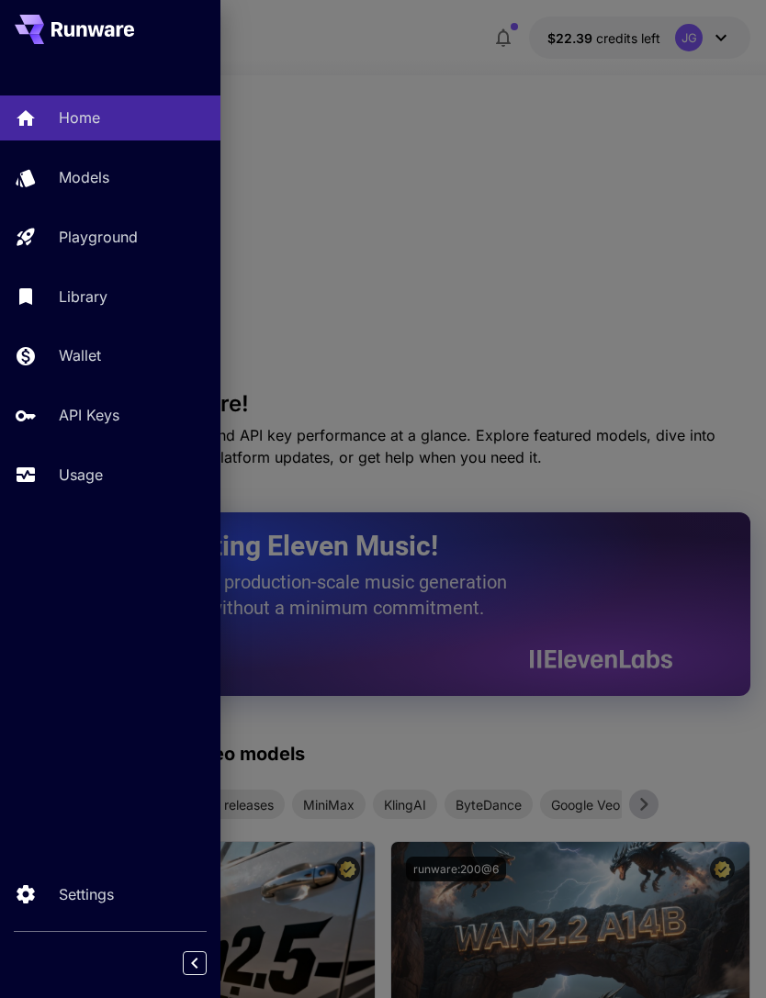
click at [92, 479] on p "Usage" at bounding box center [81, 475] width 44 height 22
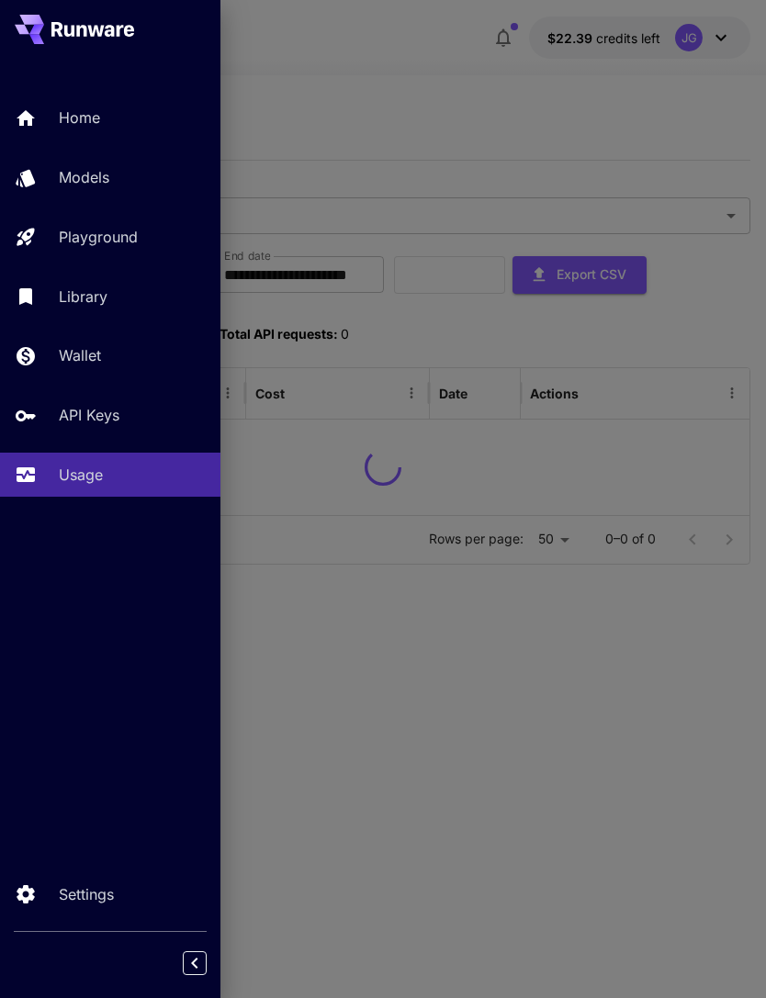
click at [467, 91] on div at bounding box center [383, 499] width 766 height 998
